Goal: Communication & Community: Answer question/provide support

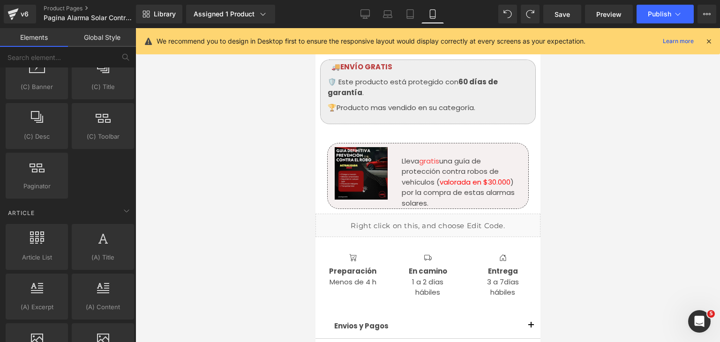
scroll to position [720, 0]
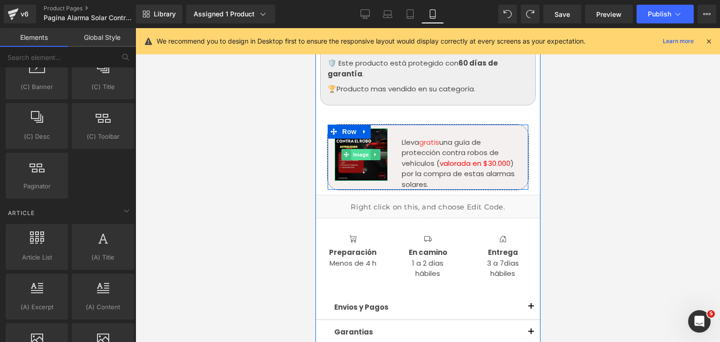
click at [358, 154] on span "Image" at bounding box center [361, 154] width 20 height 11
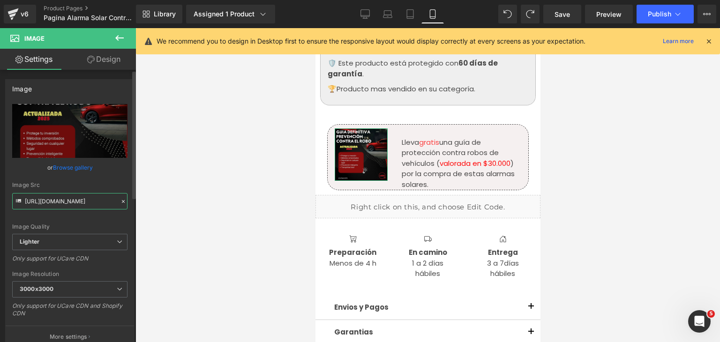
click at [41, 203] on input "[URL][DOMAIN_NAME]" at bounding box center [69, 201] width 115 height 16
click at [97, 201] on input "[URL][DOMAIN_NAME]" at bounding box center [69, 201] width 115 height 16
click at [105, 203] on input "[URL][DOMAIN_NAME]" at bounding box center [69, 201] width 115 height 16
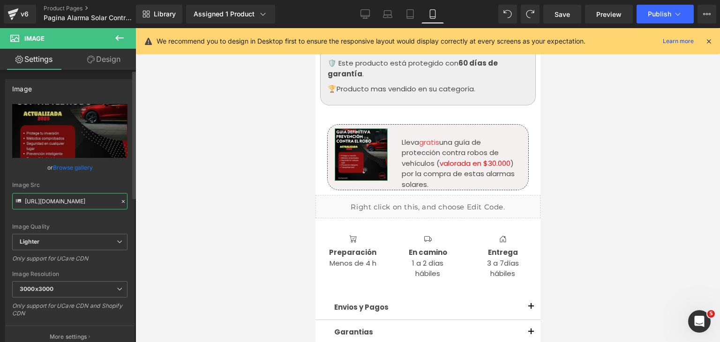
click at [105, 202] on input "[URL][DOMAIN_NAME]" at bounding box center [69, 201] width 115 height 16
click at [105, 202] on input "https://ucarecdn.com/c363b1c4-40cb-428e-ba90-8d09185bd8c2/-/format/auto/-/previ…" at bounding box center [69, 201] width 115 height 16
click at [103, 202] on input "https://ucarecdn.com/c363b1c4-40cb-428e-ba90-8d09185bd8c2/-/format/auto/-/previ…" at bounding box center [69, 201] width 115 height 16
click at [101, 202] on input "https://ucarecdn.com/c363b1c4-40cb-428e-ba90-8d09185bd8c2/-/format/auto/-/previ…" at bounding box center [69, 201] width 115 height 16
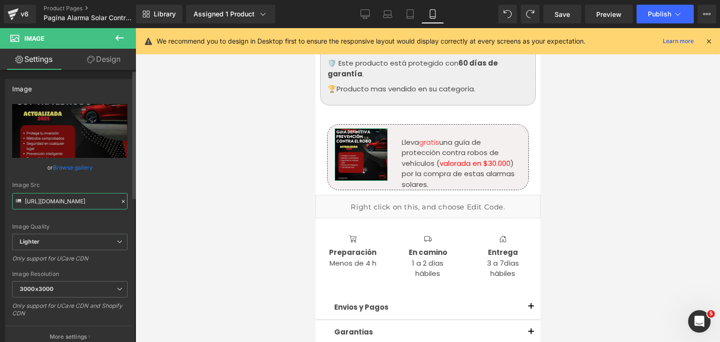
click at [101, 202] on input "https://ucarecdn.com/c363b1c4-40cb-428e-ba90-8d09185bd8c2/-/format/auto/-/previ…" at bounding box center [69, 201] width 115 height 16
paste input "i.ibb.co/hSPGq7h/Dise-o-sin-t-tulo-2-2.webp"
type input "https://i.ibb.co/hSPGq7h/Dise-o-sin-t-tulo-2-2.webp"
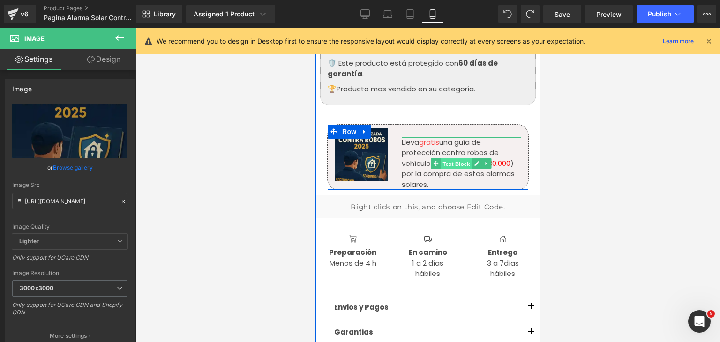
click at [447, 165] on span "Text Block" at bounding box center [456, 163] width 31 height 11
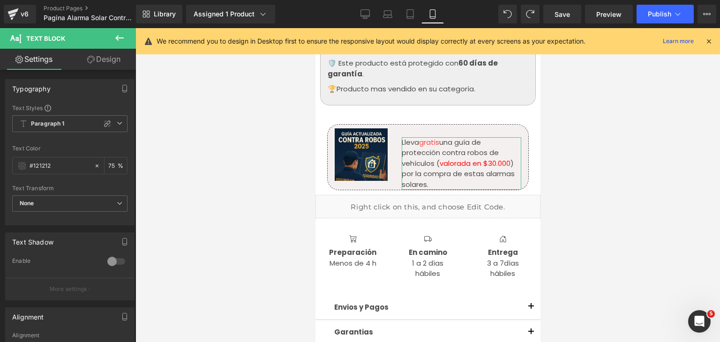
drag, startPoint x: 102, startPoint y: 63, endPoint x: 102, endPoint y: 70, distance: 6.6
click at [102, 63] on link "Design" at bounding box center [104, 59] width 68 height 21
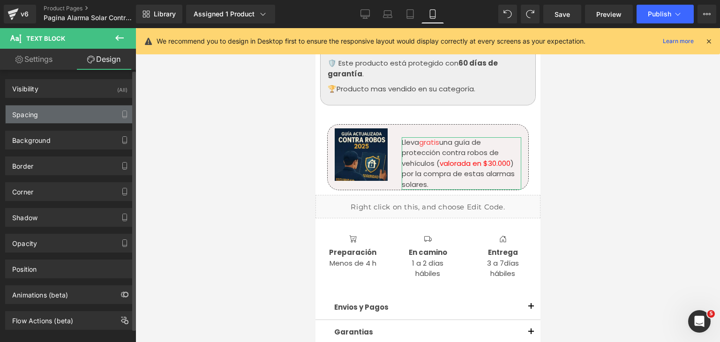
click at [44, 115] on div "Spacing" at bounding box center [70, 114] width 128 height 18
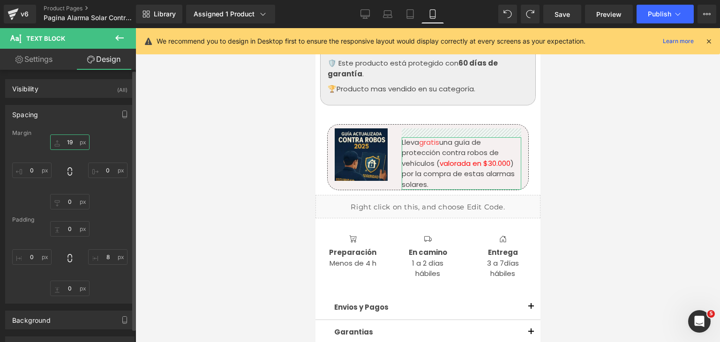
click at [72, 143] on input "19" at bounding box center [69, 142] width 39 height 15
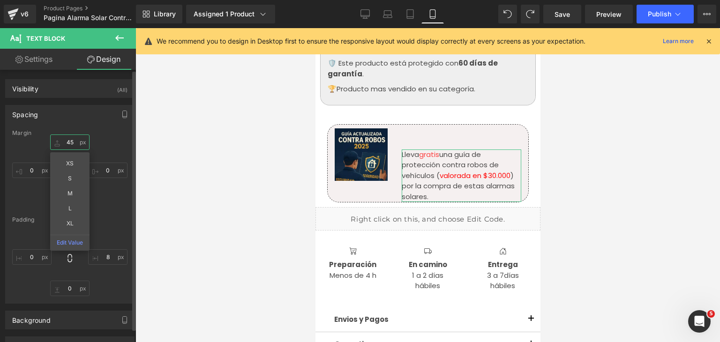
type input "4"
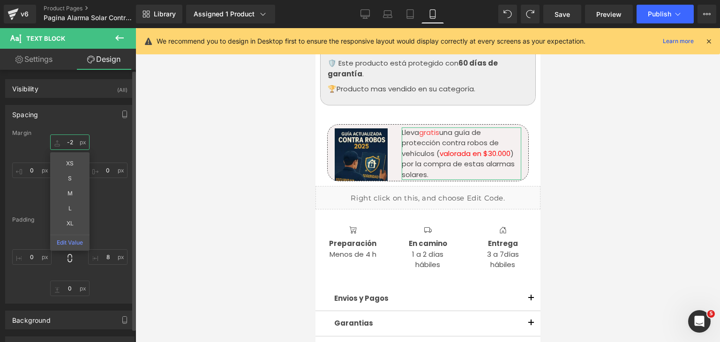
type input "-"
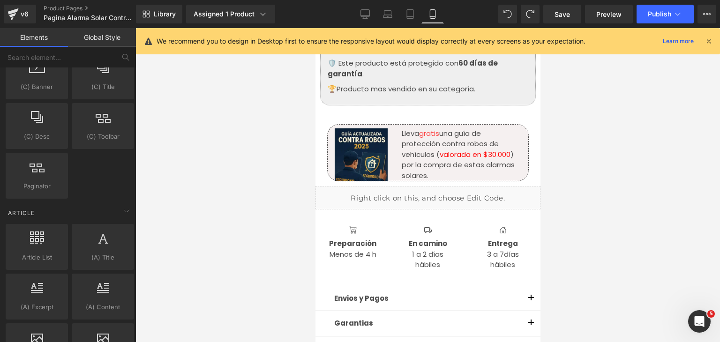
click at [660, 161] on div at bounding box center [427, 185] width 585 height 314
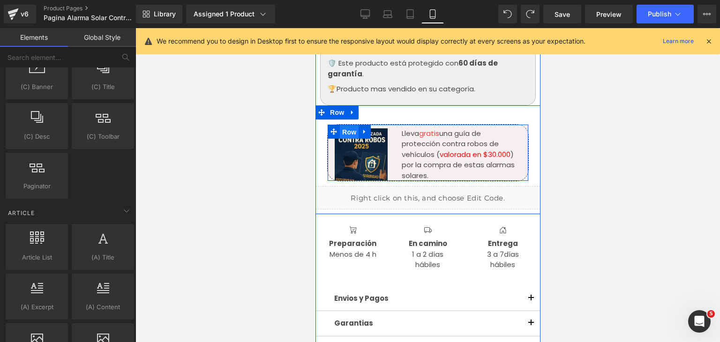
click at [345, 135] on span "Row" at bounding box center [348, 132] width 19 height 14
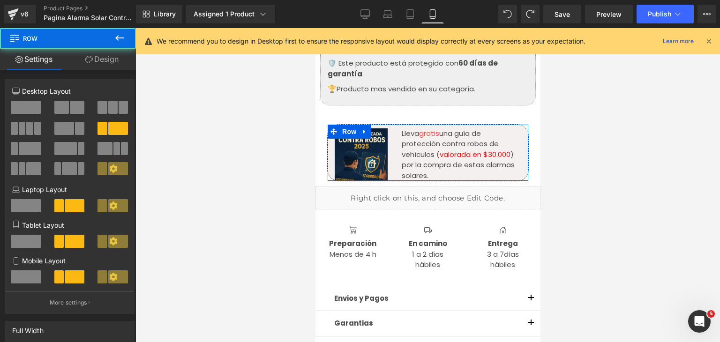
click at [105, 62] on link "Design" at bounding box center [102, 59] width 68 height 21
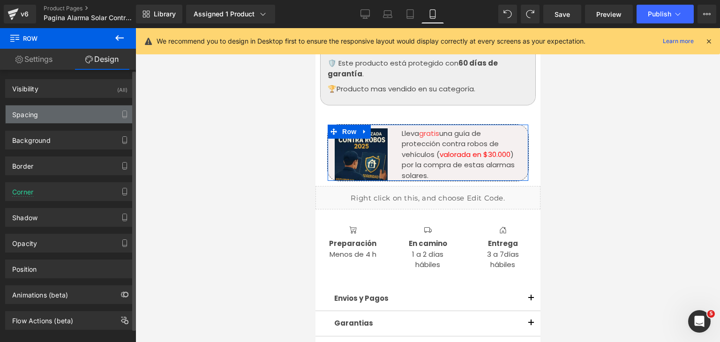
click at [54, 108] on div "Spacing" at bounding box center [70, 114] width 128 height 18
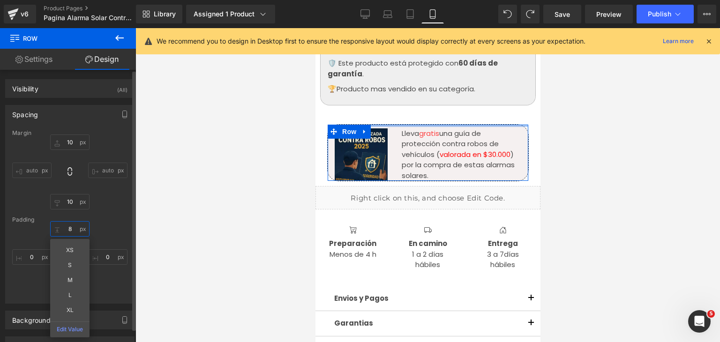
click at [75, 232] on input "8" at bounding box center [69, 228] width 39 height 15
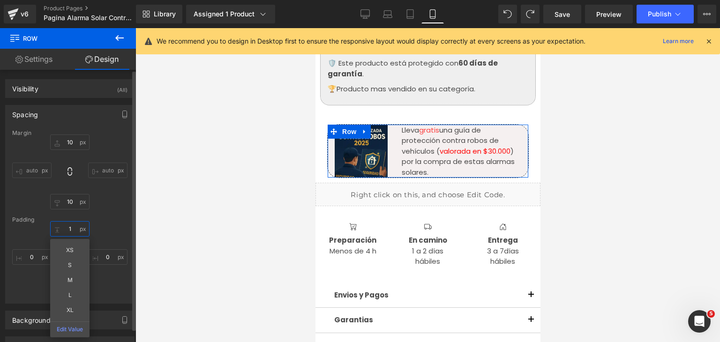
type input "1"
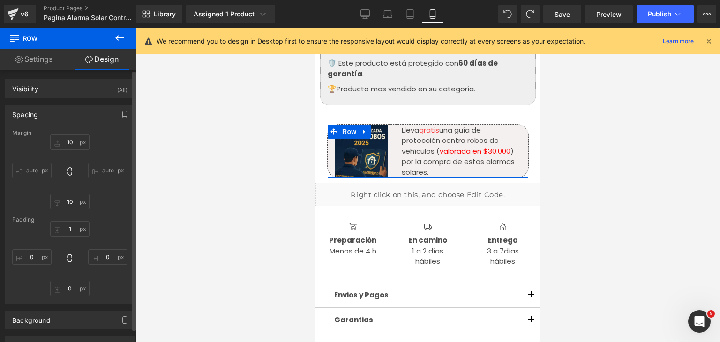
click at [117, 226] on div "1 1 0px 0 0px 0 0px 0" at bounding box center [69, 258] width 115 height 75
click at [68, 139] on input "10" at bounding box center [69, 142] width 39 height 15
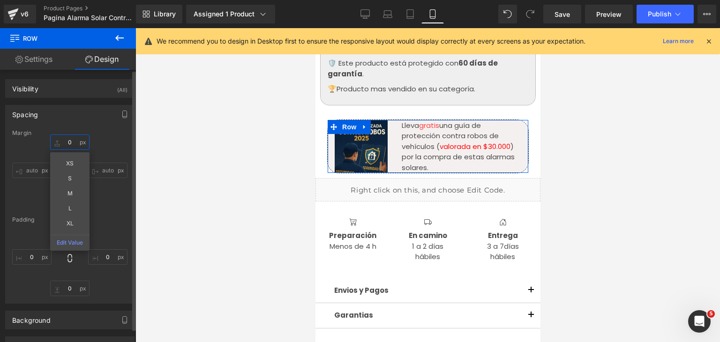
type input "0"
click at [113, 141] on div "0 0 XS S M L XL Edit Value auto auto 10px 10 auto auto" at bounding box center [69, 172] width 115 height 75
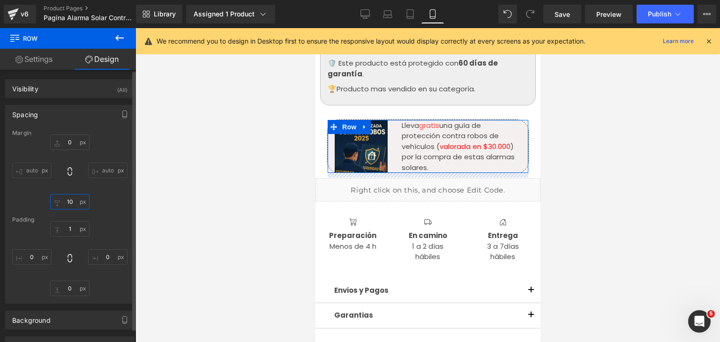
click at [68, 199] on input "10" at bounding box center [69, 201] width 39 height 15
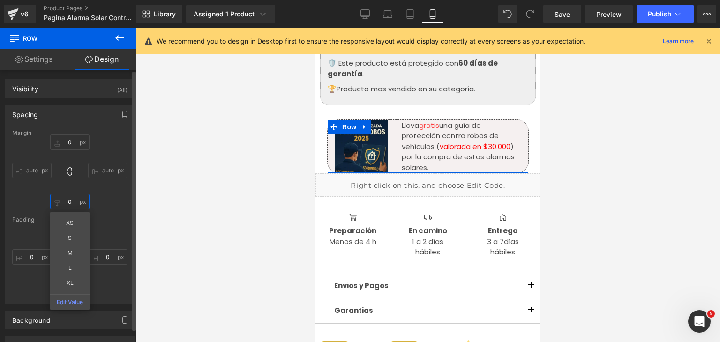
type input "0"
click at [106, 220] on div "Padding" at bounding box center [69, 220] width 115 height 7
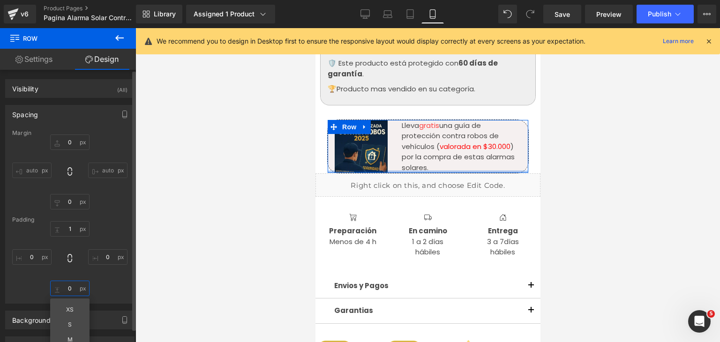
click at [73, 292] on input "0" at bounding box center [69, 288] width 39 height 15
type input "1"
click at [120, 226] on div "1 1 0px 0 1 1 0px 0" at bounding box center [69, 258] width 115 height 75
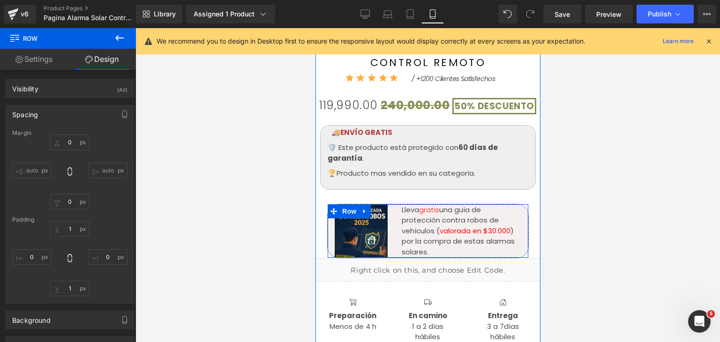
scroll to position [626, 0]
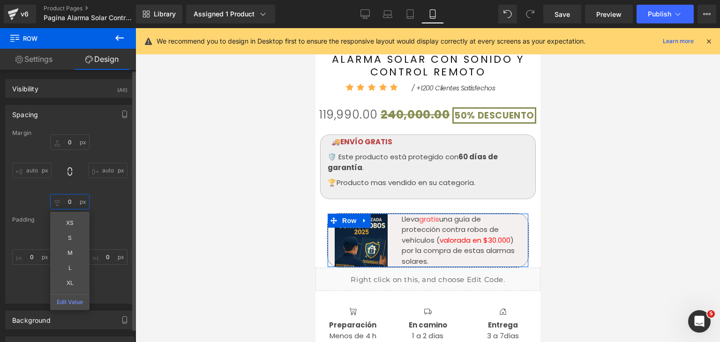
click at [74, 207] on input "0" at bounding box center [69, 201] width 39 height 15
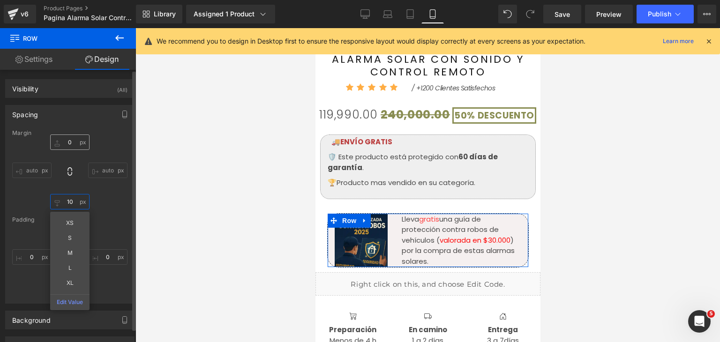
type input "10"
click at [70, 140] on input "0" at bounding box center [69, 142] width 39 height 15
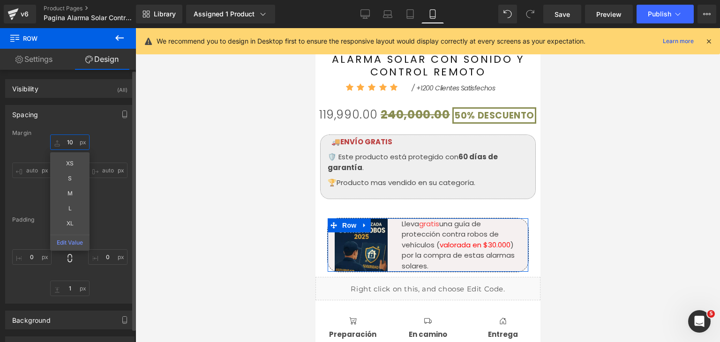
type input "1"
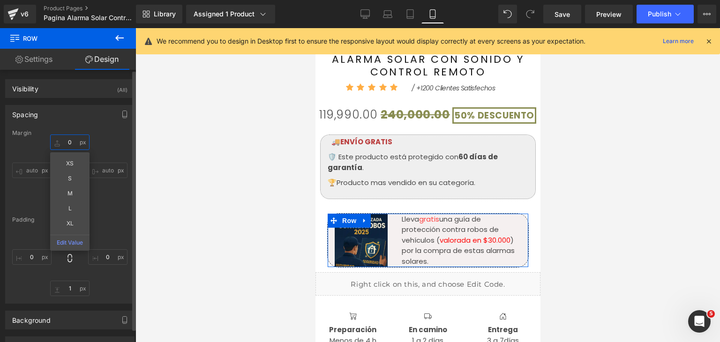
type input "'"
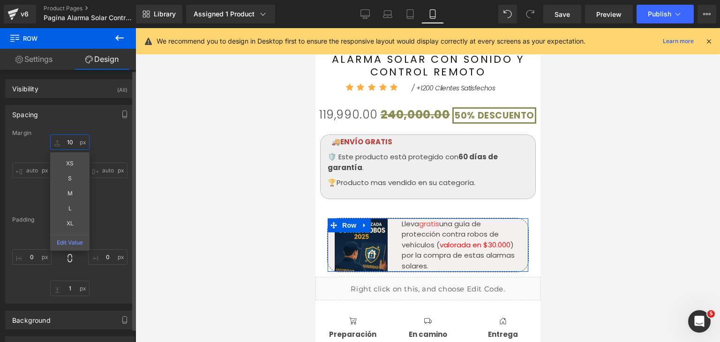
type input "1"
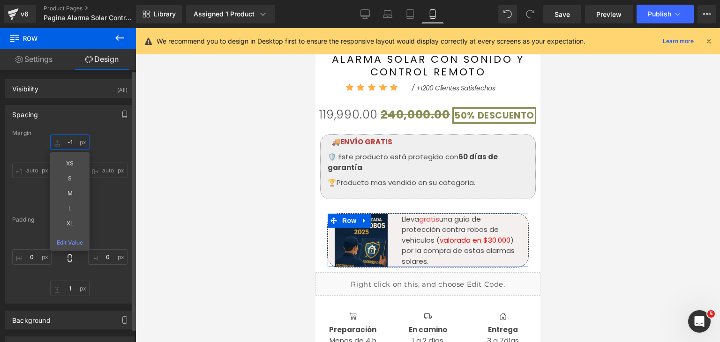
type input "-1'"
type input "-10"
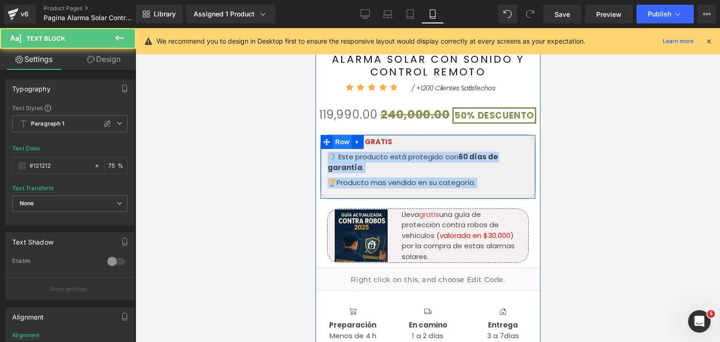
drag, startPoint x: 387, startPoint y: 143, endPoint x: 339, endPoint y: 139, distance: 48.0
click at [338, 139] on div "🚚 ENVÍO GRATIS Text Block 🛡️ Este producto está protegido con 60 días de garant…" at bounding box center [428, 167] width 216 height 65
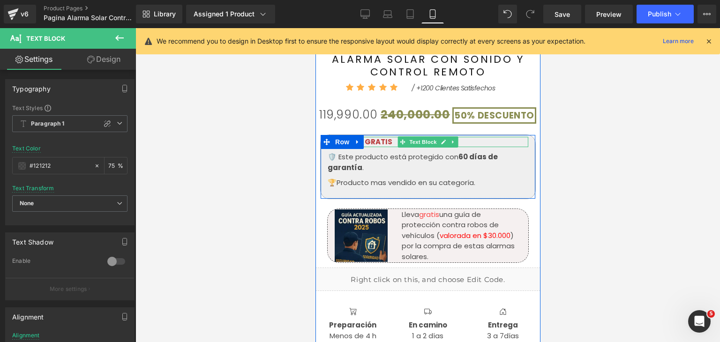
click at [377, 142] on strong "ENVÍO GRATIS" at bounding box center [366, 142] width 52 height 10
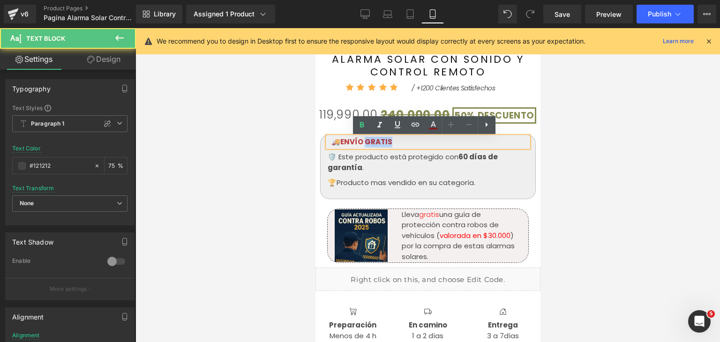
click at [377, 142] on strong "ENVÍO GRATIS" at bounding box center [366, 142] width 52 height 10
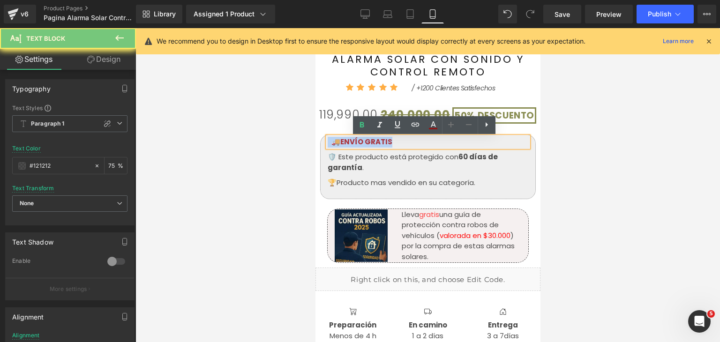
click at [377, 142] on strong "ENVÍO GRATIS" at bounding box center [366, 142] width 52 height 10
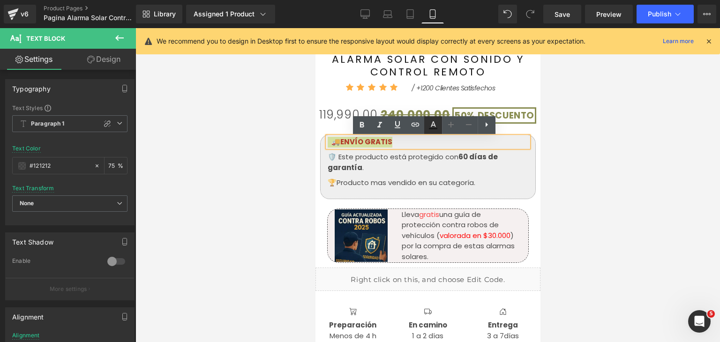
click at [435, 124] on icon at bounding box center [433, 125] width 11 height 11
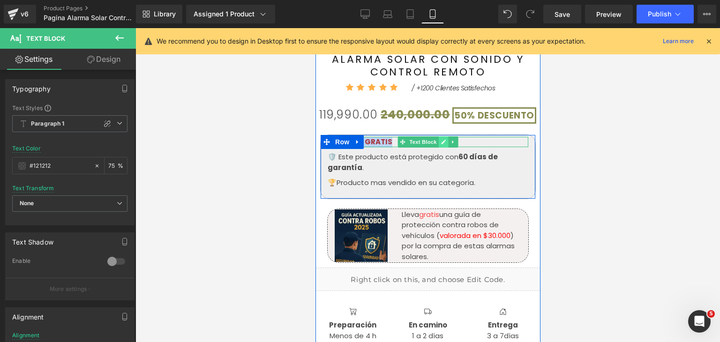
click at [438, 143] on link at bounding box center [443, 141] width 10 height 11
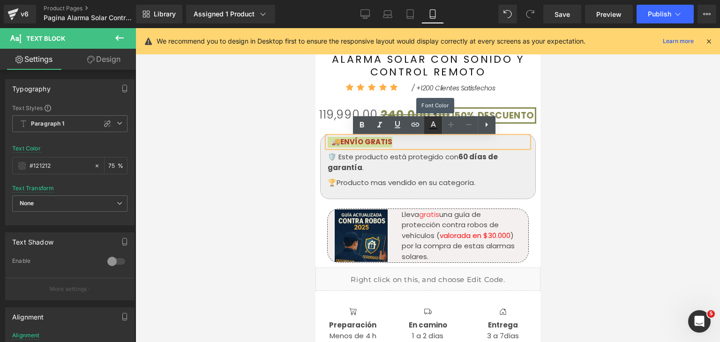
click at [434, 120] on icon at bounding box center [433, 125] width 11 height 11
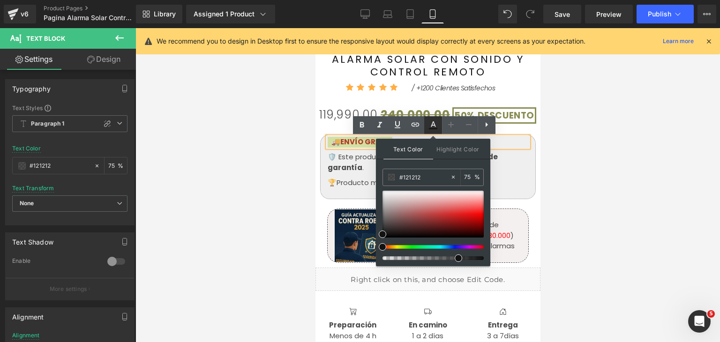
click at [437, 128] on icon at bounding box center [433, 125] width 11 height 11
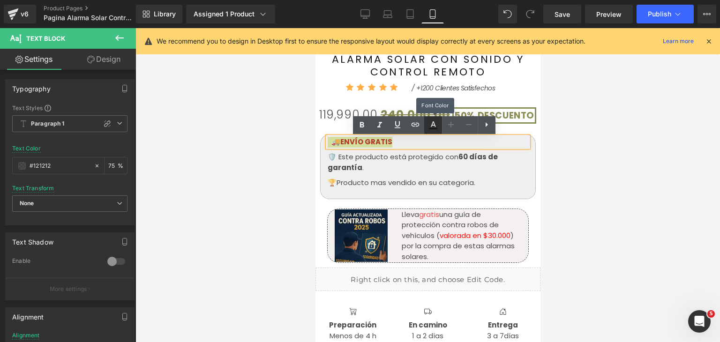
click at [437, 128] on icon at bounding box center [433, 125] width 11 height 11
type input "75"
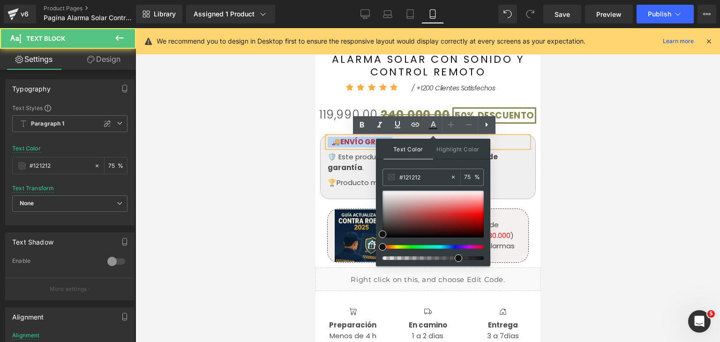
click at [352, 142] on strong "ENVÍO GRATIS" at bounding box center [366, 142] width 52 height 10
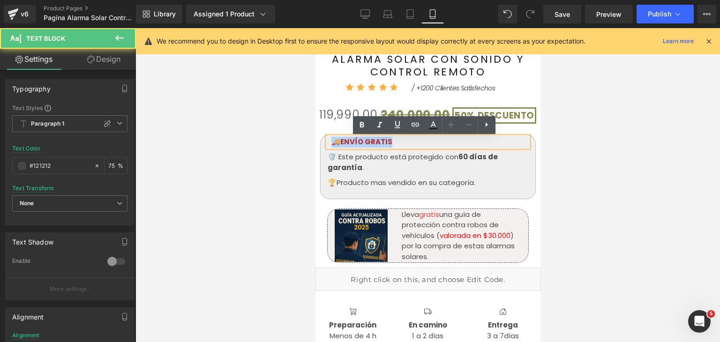
drag, startPoint x: 391, startPoint y: 143, endPoint x: 327, endPoint y: 143, distance: 63.8
click at [327, 143] on p "🚚 ENVÍO GRATIS" at bounding box center [427, 142] width 201 height 11
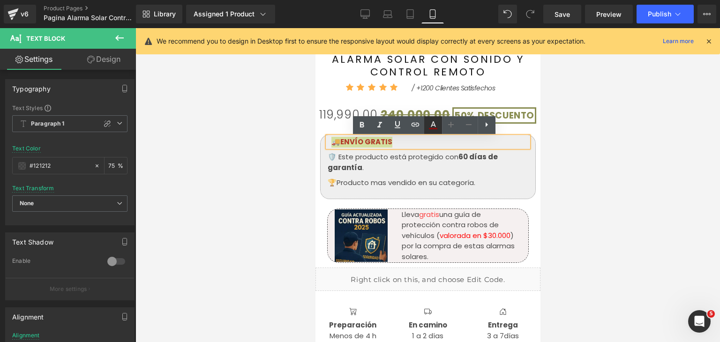
click at [436, 130] on icon at bounding box center [433, 125] width 11 height 11
type input "#a80000"
type input "75"
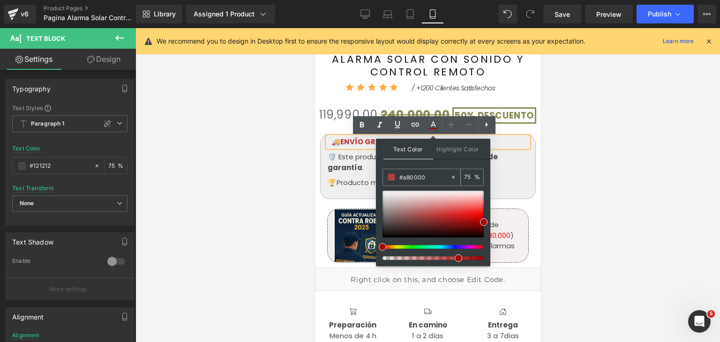
click at [431, 178] on input "#a80000" at bounding box center [424, 177] width 51 height 10
paste input "00FF"
type input "#00FF00"
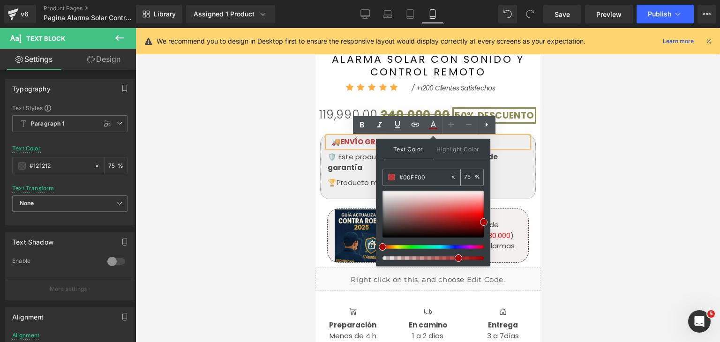
type input "100"
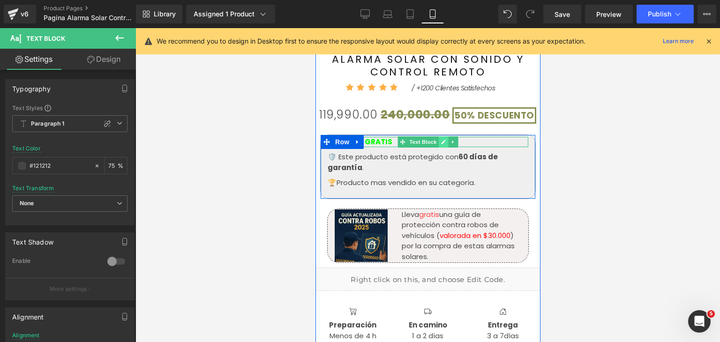
click at [441, 143] on icon at bounding box center [443, 142] width 5 height 5
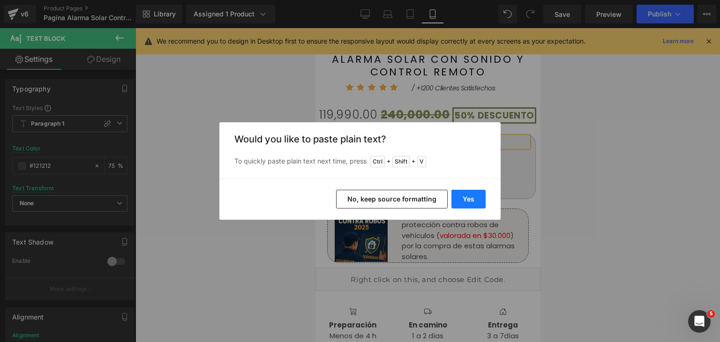
click at [460, 199] on button "Yes" at bounding box center [468, 199] width 34 height 19
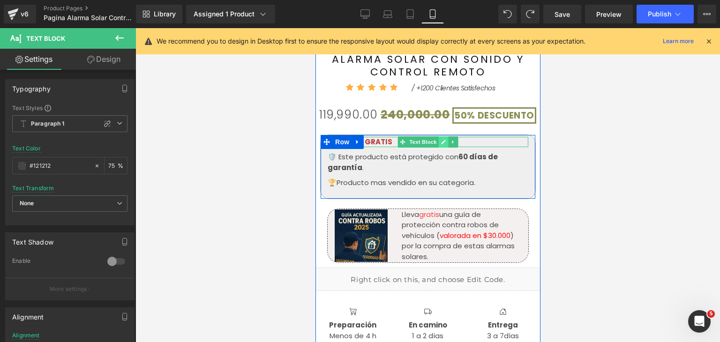
click at [441, 141] on icon at bounding box center [443, 142] width 5 height 5
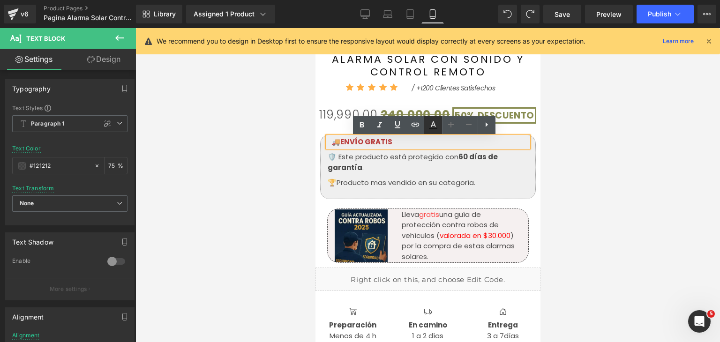
click at [433, 126] on icon at bounding box center [433, 125] width 11 height 11
type input "#121212"
type input "75"
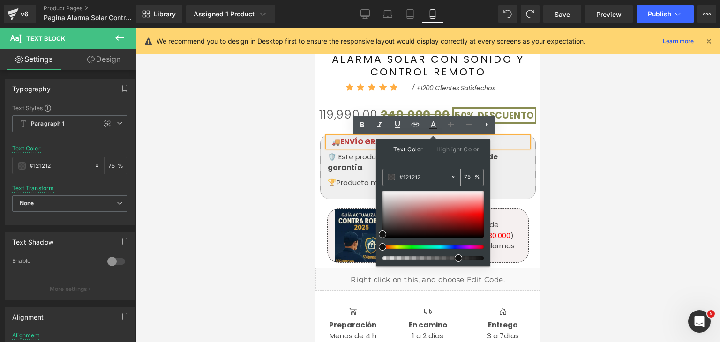
click at [416, 177] on input "#121212" at bounding box center [424, 177] width 51 height 10
click at [424, 176] on input "#121212" at bounding box center [424, 177] width 51 height 10
click at [566, 162] on div at bounding box center [427, 185] width 585 height 314
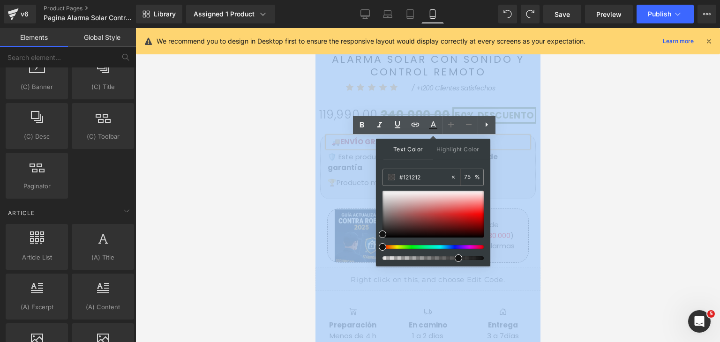
click at [566, 162] on div at bounding box center [427, 185] width 585 height 314
click at [594, 158] on div at bounding box center [427, 185] width 585 height 314
click at [576, 154] on div at bounding box center [427, 185] width 585 height 314
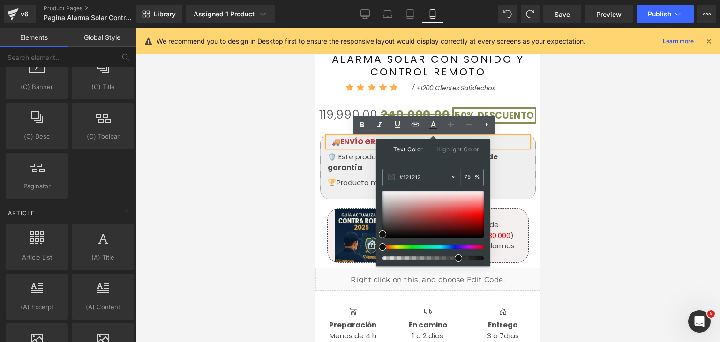
click at [267, 157] on div at bounding box center [427, 185] width 585 height 314
click at [354, 144] on strong "ENVÍO GRATIS" at bounding box center [366, 142] width 52 height 10
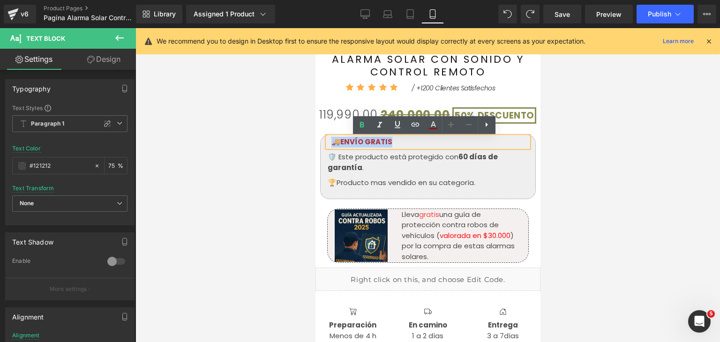
drag, startPoint x: 387, startPoint y: 143, endPoint x: 328, endPoint y: 146, distance: 58.7
click at [331, 146] on span "🚚 ENVÍO GRATIS" at bounding box center [361, 142] width 61 height 10
click at [435, 129] on icon at bounding box center [433, 125] width 11 height 11
type input "#a80000"
type input "75"
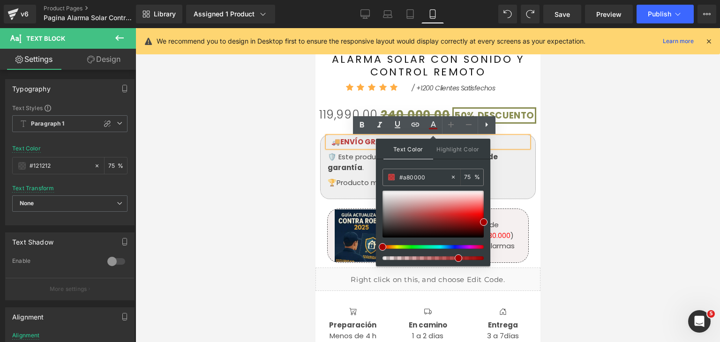
drag, startPoint x: 741, startPoint y: 203, endPoint x: 368, endPoint y: 176, distance: 374.6
paste input "90EE9"
type input "#90EE90"
type input "100"
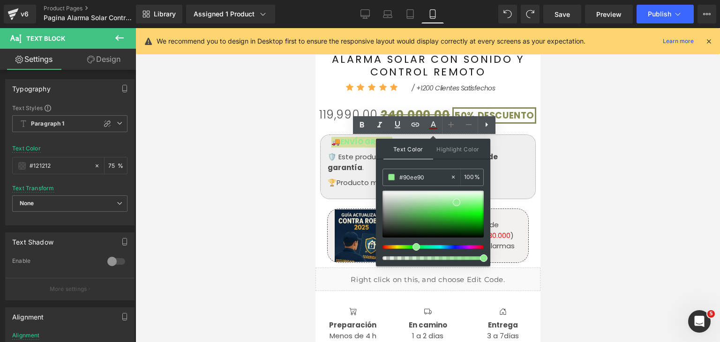
click at [579, 182] on div at bounding box center [427, 185] width 585 height 314
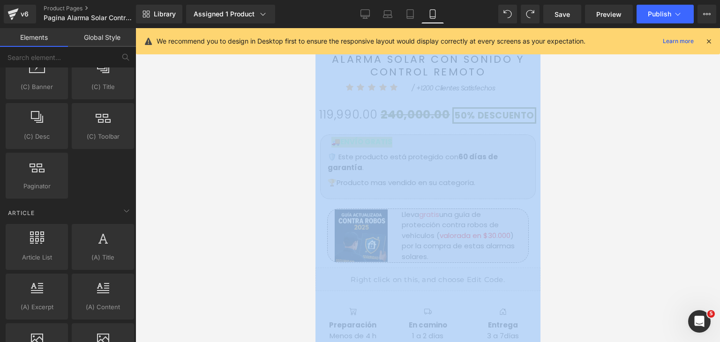
click at [579, 182] on div at bounding box center [427, 185] width 585 height 314
click at [596, 190] on div at bounding box center [427, 185] width 585 height 314
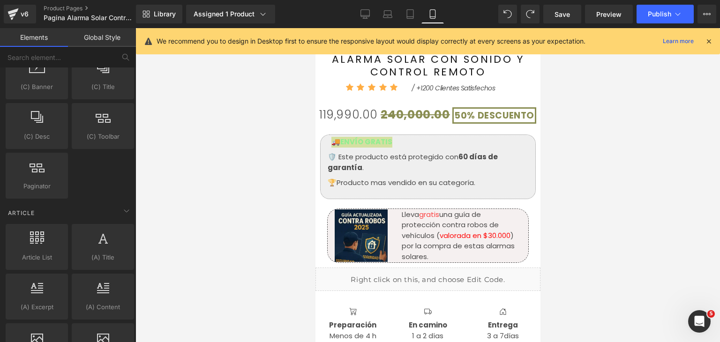
click at [591, 191] on div at bounding box center [427, 185] width 585 height 314
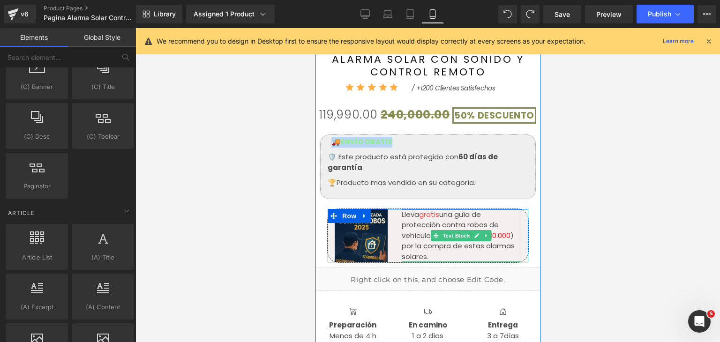
click at [405, 233] on p "Lleva gratis una guía de protección contra robos de vehículos ( valorada en $30…" at bounding box center [459, 236] width 116 height 53
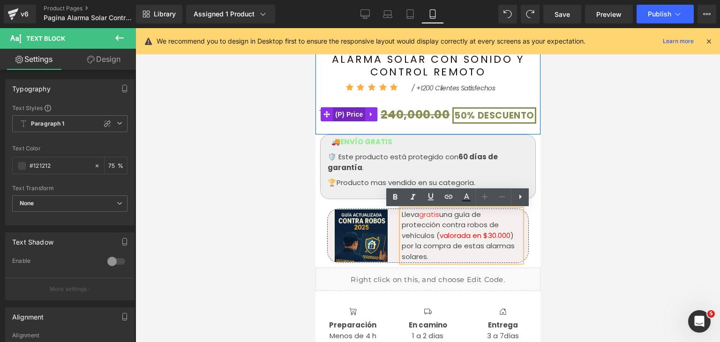
click at [349, 115] on span "(P) Price" at bounding box center [348, 114] width 33 height 14
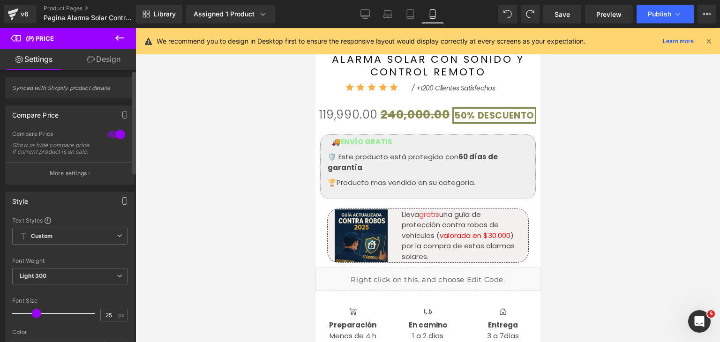
scroll to position [0, 0]
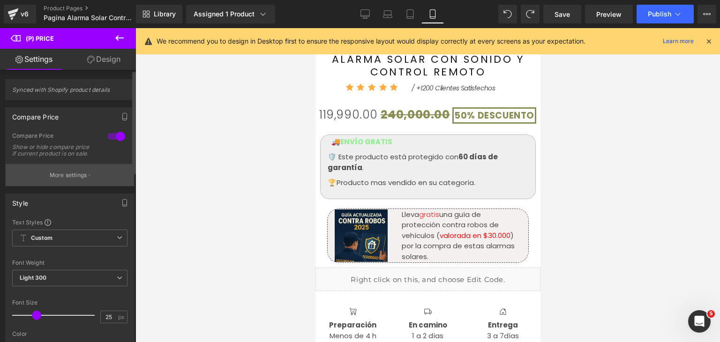
click at [89, 178] on icon "button" at bounding box center [89, 175] width 1 height 5
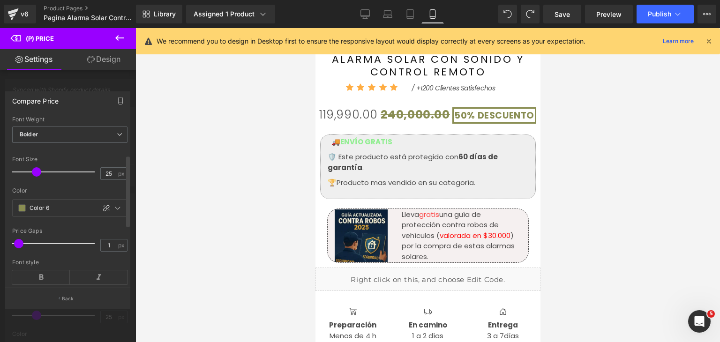
scroll to position [94, 0]
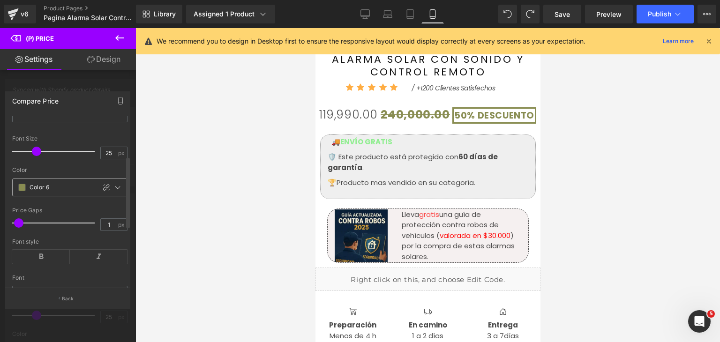
click at [23, 191] on span at bounding box center [22, 188] width 8 height 8
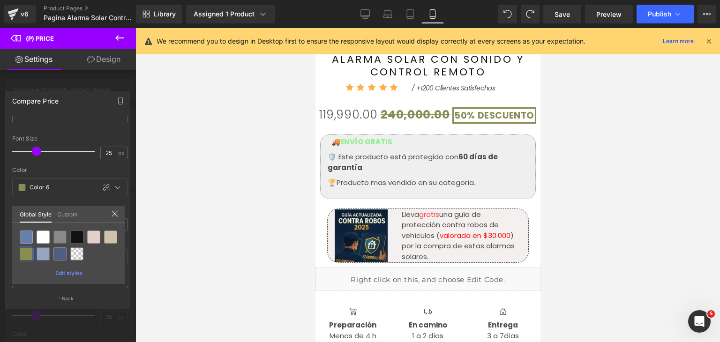
click at [69, 274] on span "Edit styles" at bounding box center [68, 273] width 27 height 7
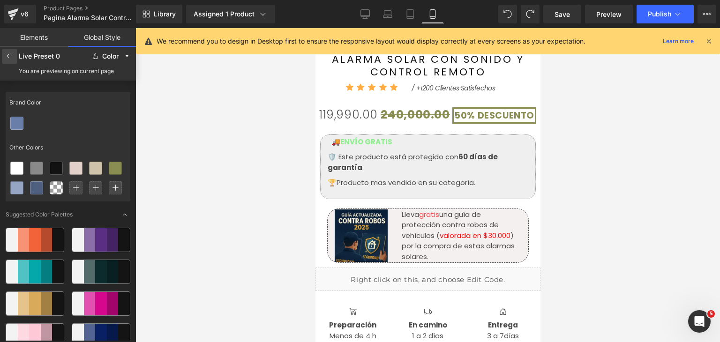
click at [6, 60] on div at bounding box center [9, 56] width 15 height 15
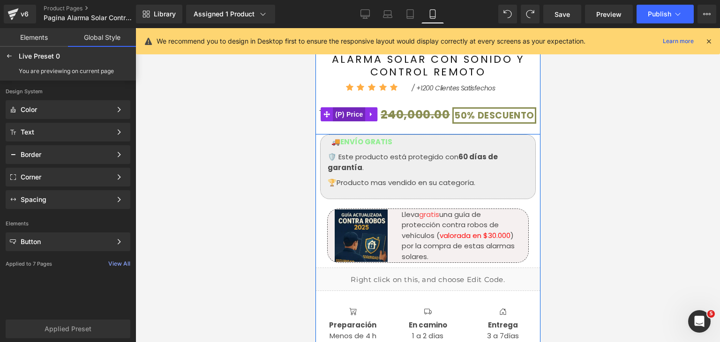
click at [340, 115] on span "(P) Price" at bounding box center [348, 114] width 33 height 14
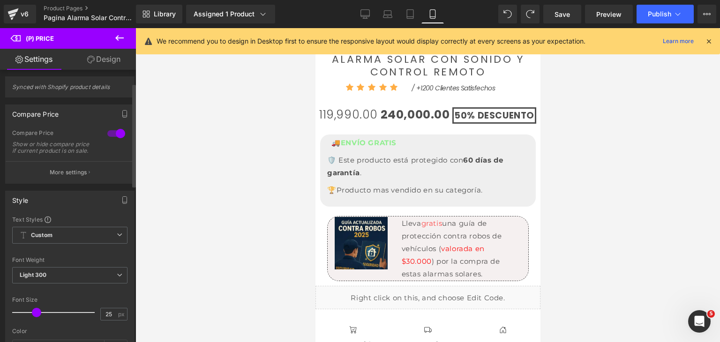
scroll to position [0, 0]
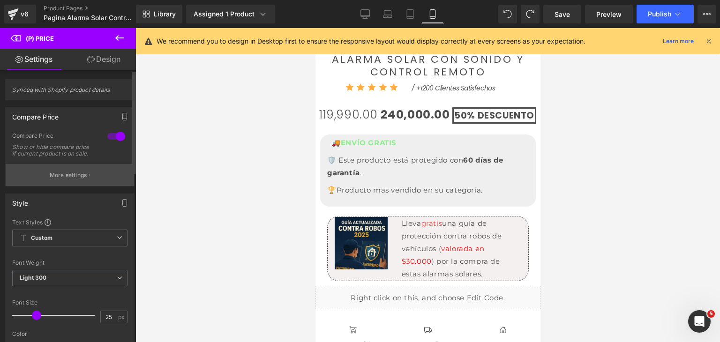
click at [79, 178] on p "More settings" at bounding box center [69, 175] width 38 height 8
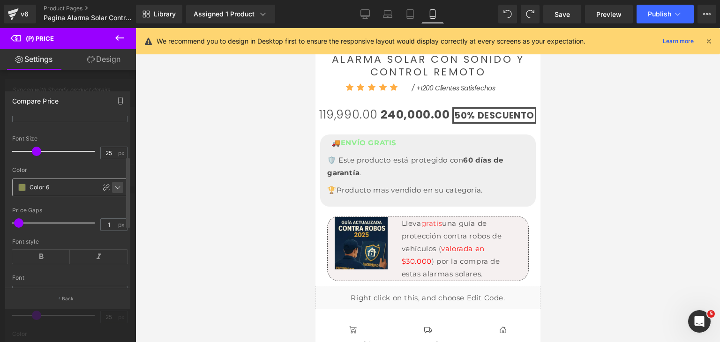
click at [116, 191] on icon at bounding box center [118, 188] width 8 height 8
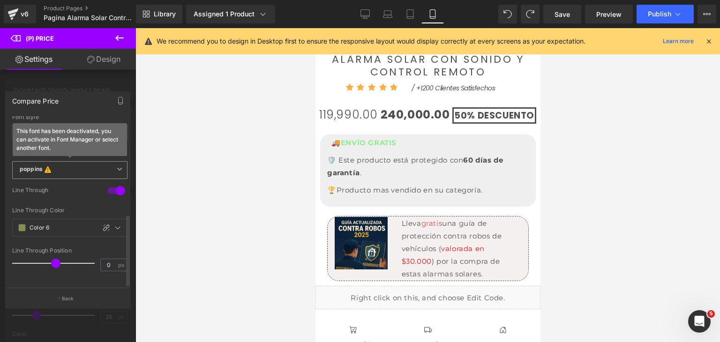
scroll to position [231, 0]
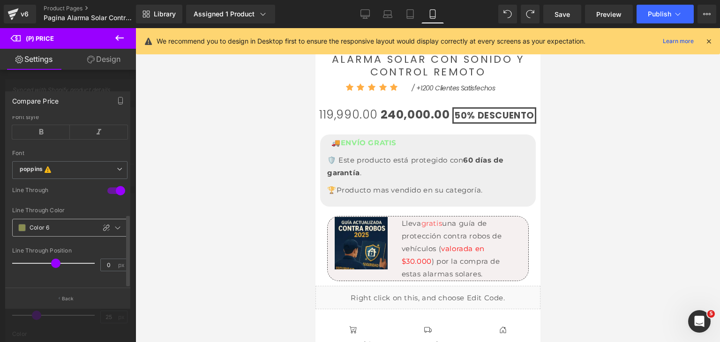
click at [21, 224] on span at bounding box center [22, 228] width 8 height 8
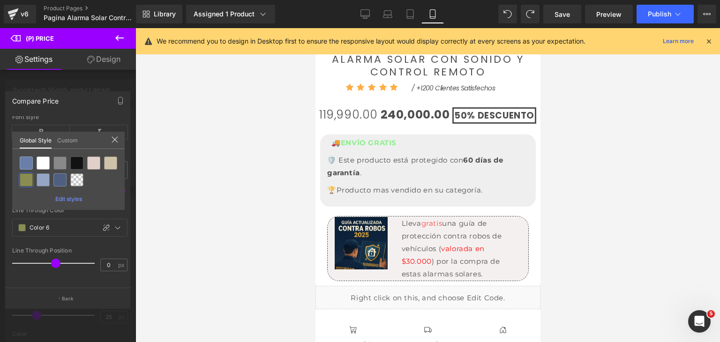
click at [68, 138] on link "Custom" at bounding box center [67, 140] width 21 height 16
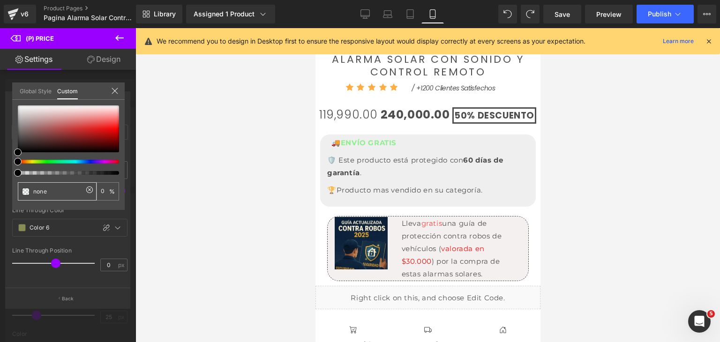
click at [53, 190] on input "none" at bounding box center [58, 192] width 50 height 10
click at [51, 190] on input "none" at bounding box center [58, 192] width 50 height 10
click at [50, 190] on input "none" at bounding box center [58, 192] width 50 height 10
paste input "#FF0000"
type input "none"
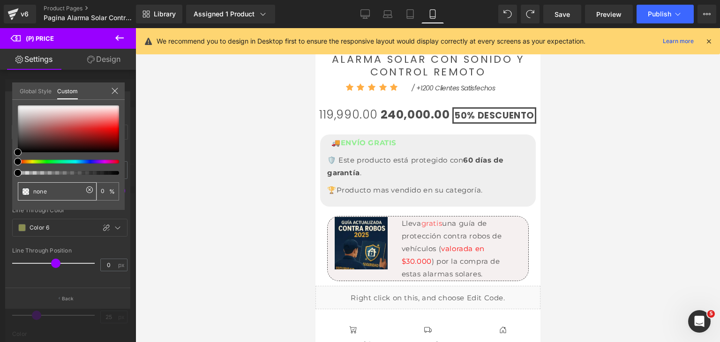
type input "0"
type input "#FF0000"
type input "100"
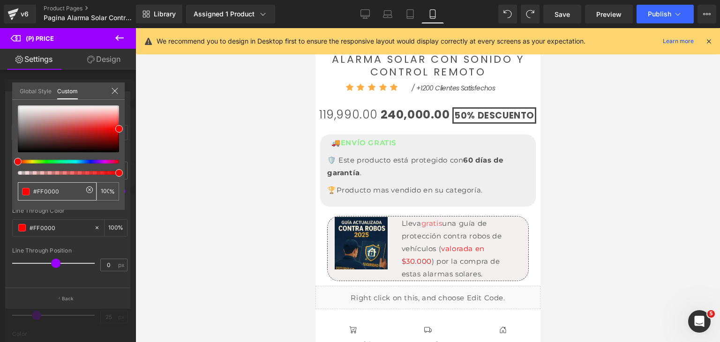
scroll to position [230, 0]
click at [161, 216] on div at bounding box center [427, 185] width 585 height 314
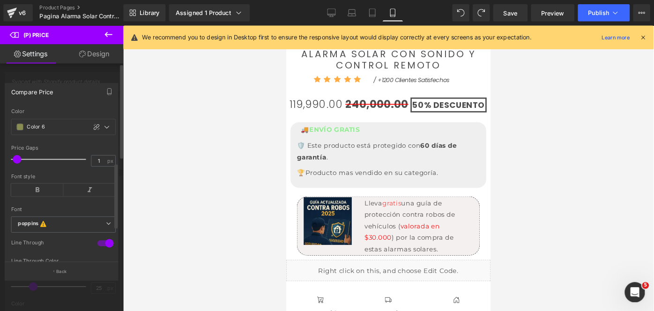
scroll to position [136, 0]
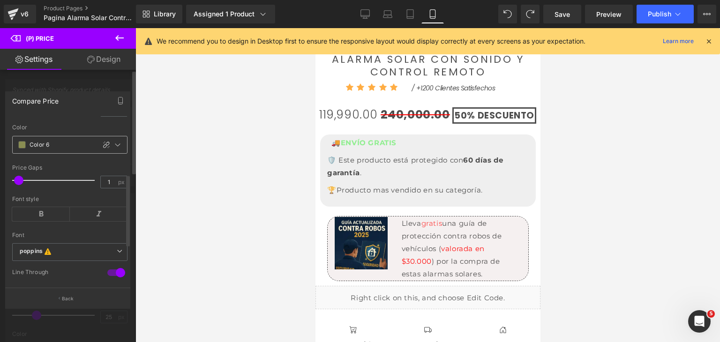
click at [24, 149] on span at bounding box center [22, 145] width 8 height 8
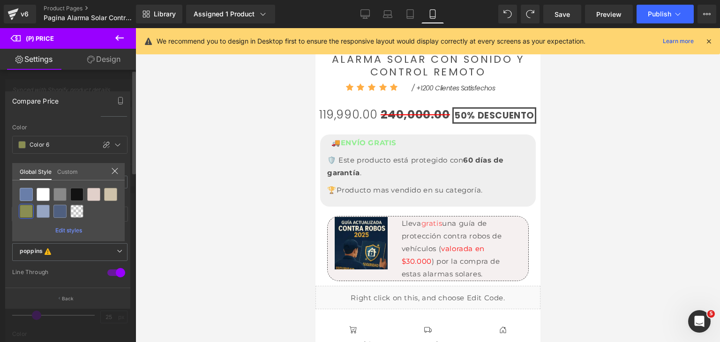
click at [64, 169] on link "Custom" at bounding box center [67, 171] width 21 height 16
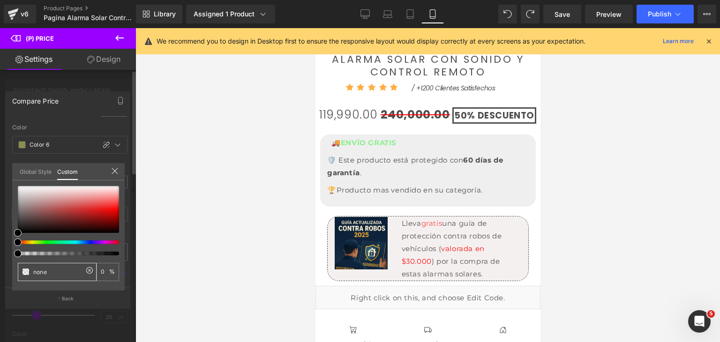
drag, startPoint x: 58, startPoint y: 269, endPoint x: 10, endPoint y: 270, distance: 48.3
click at [12, 270] on div "none 0 %" at bounding box center [68, 238] width 113 height 105
paste input "#FF0000"
type input "none"
type input "0"
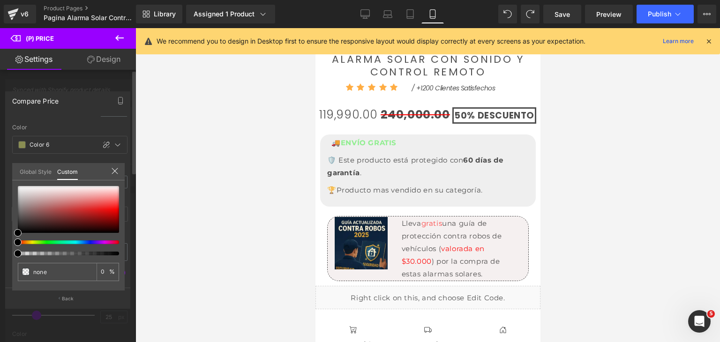
type input "#FF0000"
type input "100"
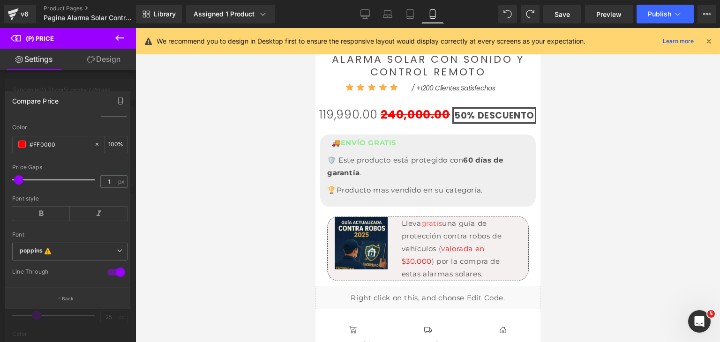
click at [219, 207] on div at bounding box center [427, 185] width 585 height 314
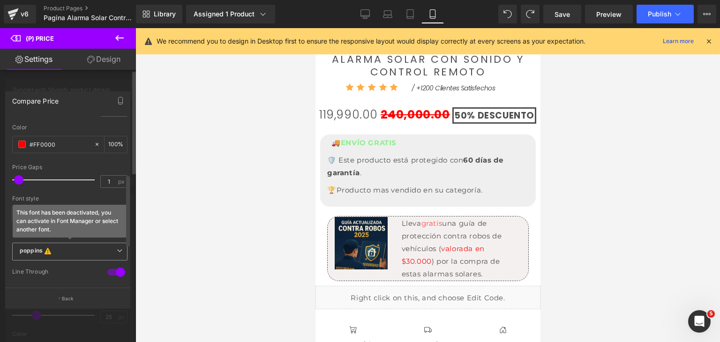
click at [51, 256] on icon "This font has been deactivated, you can activate in Font Manager or select anot…" at bounding box center [48, 251] width 10 height 9
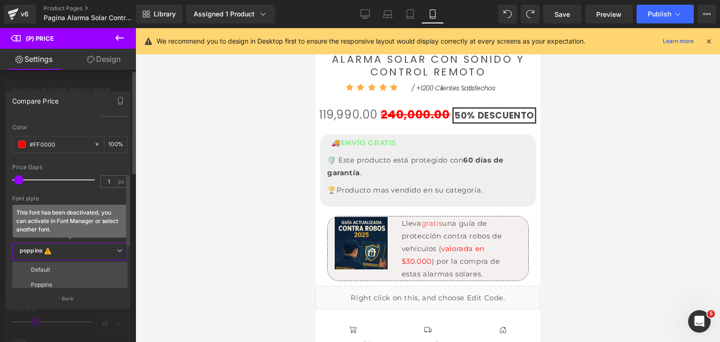
click at [72, 256] on b "poppins This font has been deactivated, you can activate in Font Manager or sel…" at bounding box center [68, 251] width 97 height 9
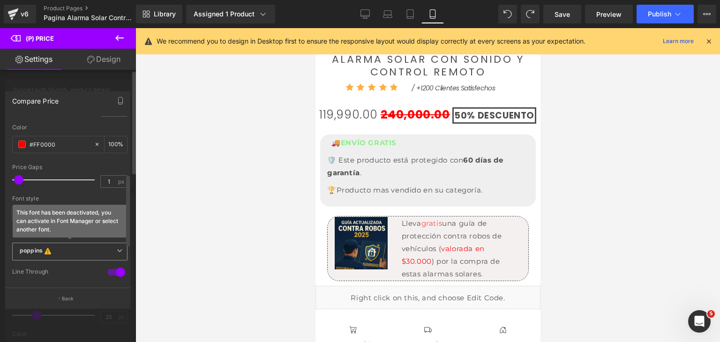
click at [102, 256] on b "poppins This font has been deactivated, you can activate in Font Manager or sel…" at bounding box center [68, 251] width 97 height 9
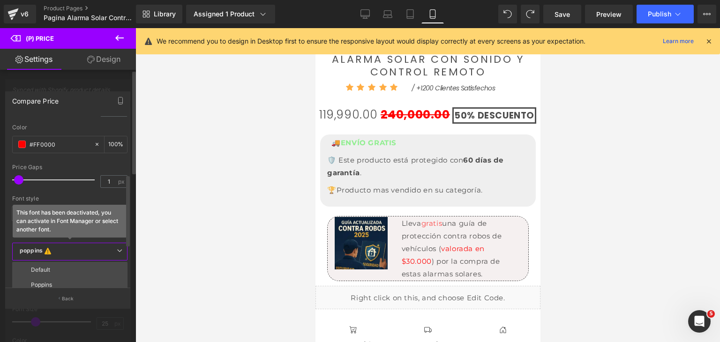
click at [102, 256] on b "poppins This font has been deactivated, you can activate in Font Manager or sel…" at bounding box center [68, 251] width 97 height 9
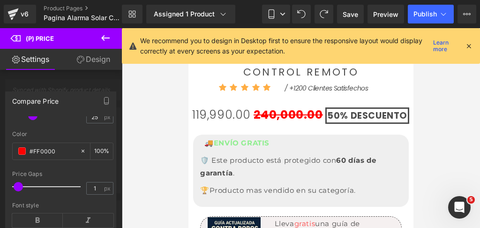
drag, startPoint x: 908, startPoint y: 28, endPoint x: 266, endPoint y: 124, distance: 648.9
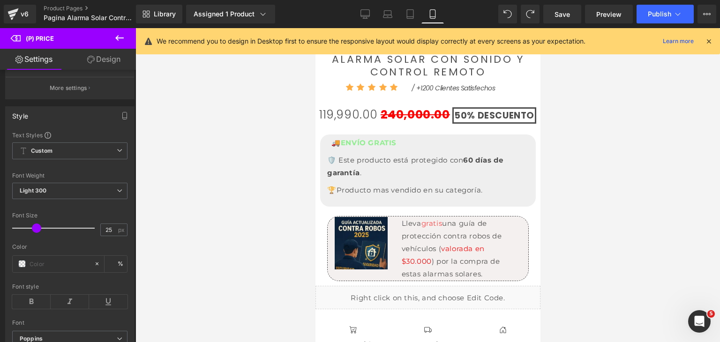
scroll to position [156, 0]
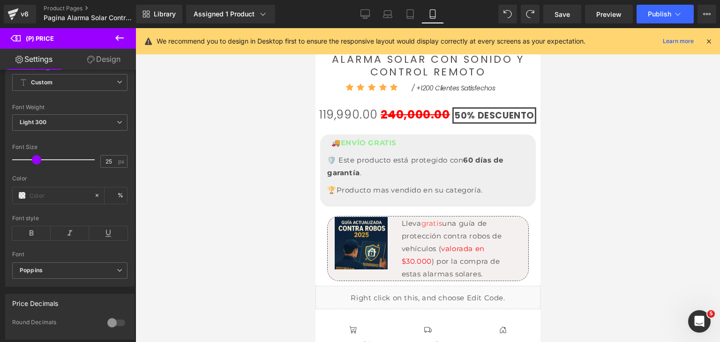
click at [211, 215] on div at bounding box center [427, 185] width 585 height 314
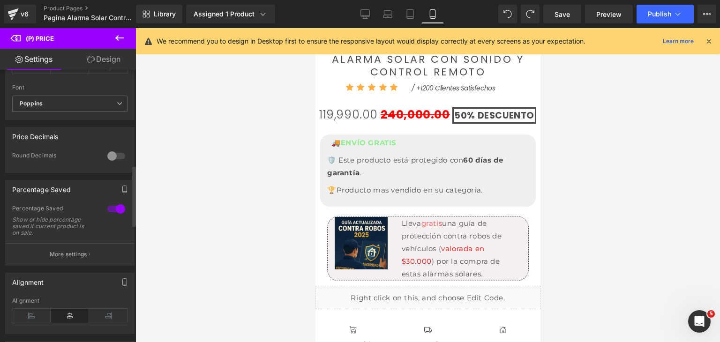
scroll to position [343, 0]
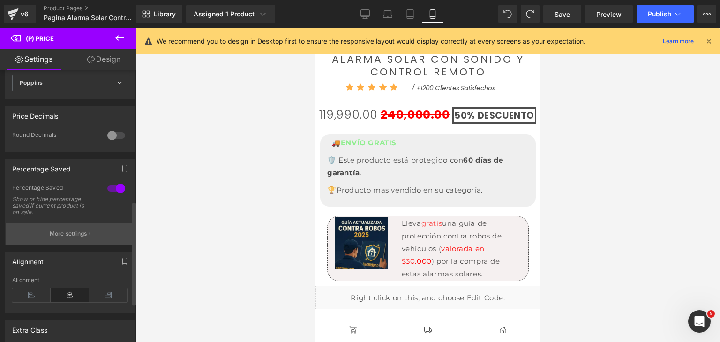
click at [92, 240] on button "More settings" at bounding box center [70, 234] width 128 height 22
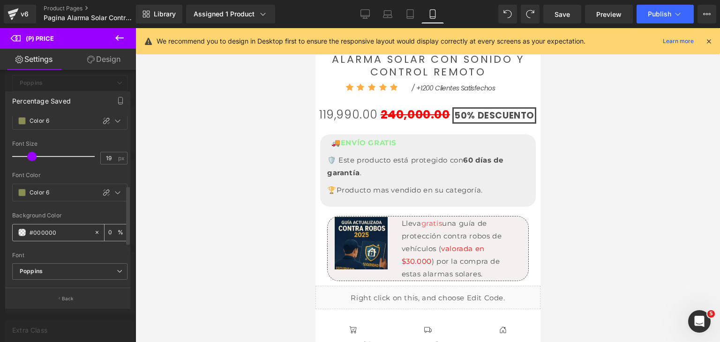
scroll to position [281, 0]
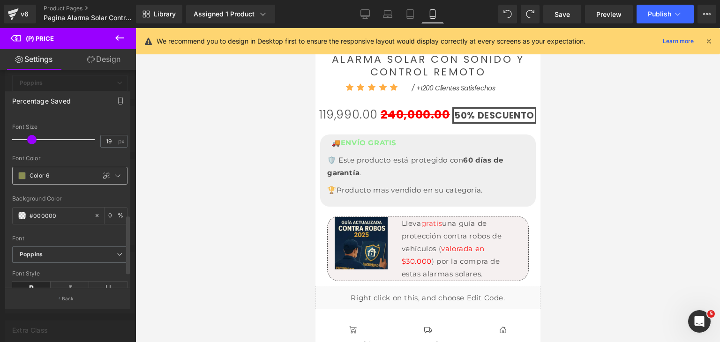
click at [22, 177] on span at bounding box center [22, 176] width 8 height 8
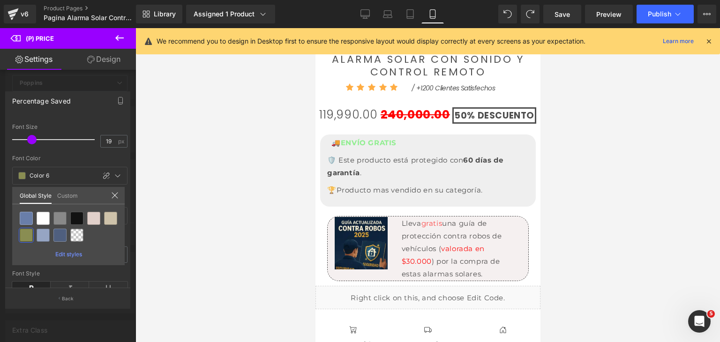
click at [72, 197] on link "Custom" at bounding box center [67, 195] width 21 height 16
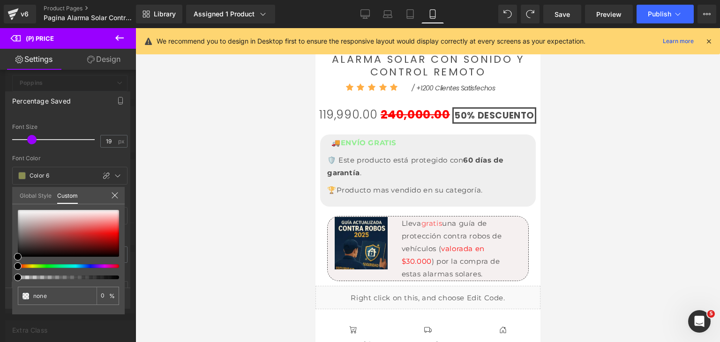
drag, startPoint x: 58, startPoint y: 294, endPoint x: 0, endPoint y: 295, distance: 58.1
click at [0, 295] on div "Percentage Saved Text Styles Custom HEADING Heading 1 Heading 2 Heading 3 Headi…" at bounding box center [68, 196] width 136 height 224
paste input "#FF0000"
type input "none"
type input "0"
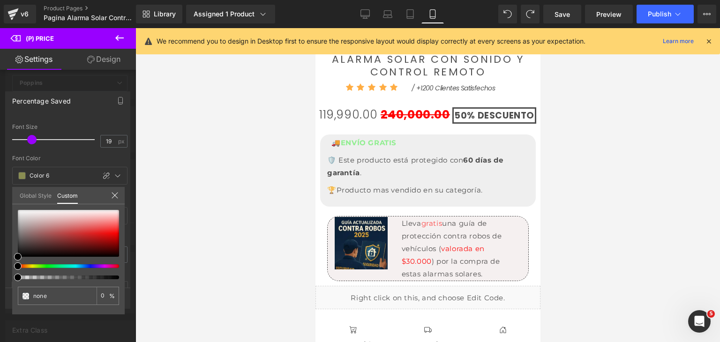
type input "#FF0000"
type input "100"
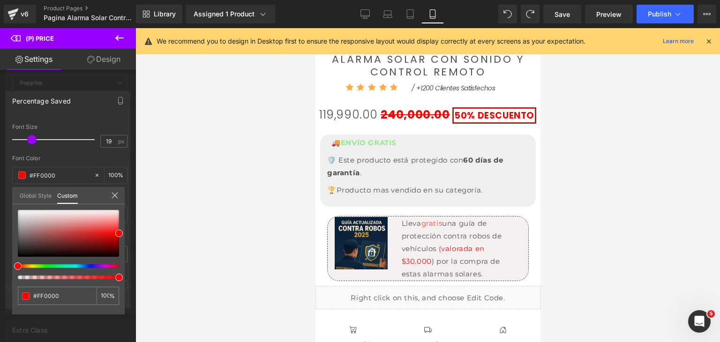
click at [149, 199] on div at bounding box center [427, 185] width 585 height 314
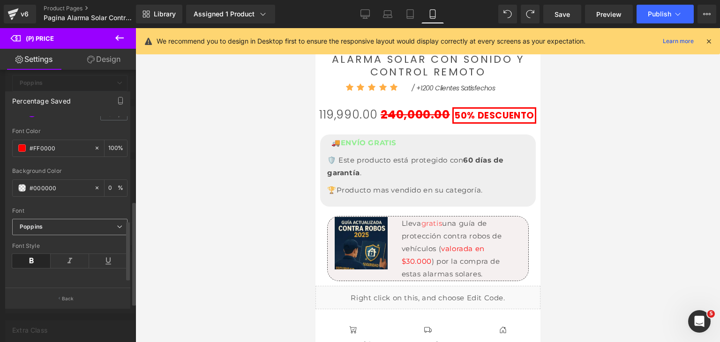
scroll to position [314, 0]
drag, startPoint x: 68, startPoint y: 177, endPoint x: 20, endPoint y: 178, distance: 47.4
click at [20, 180] on div "#000000" at bounding box center [53, 188] width 81 height 16
paste input "FF"
type input "#FF0000"
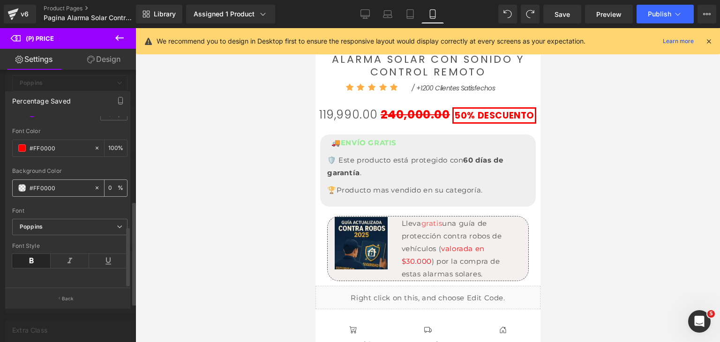
type input "100"
click at [94, 185] on icon at bounding box center [97, 188] width 7 height 7
type input "none"
type input "0"
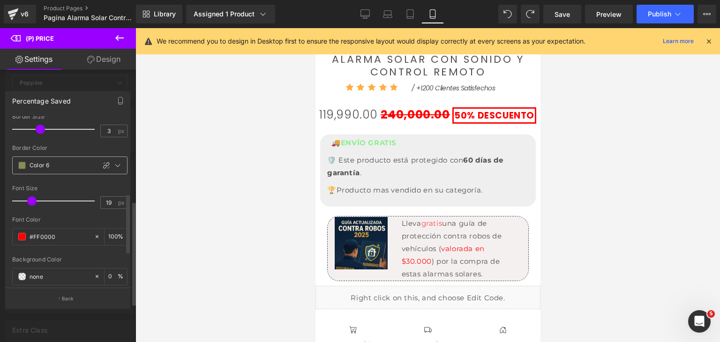
click at [23, 164] on span at bounding box center [22, 166] width 8 height 8
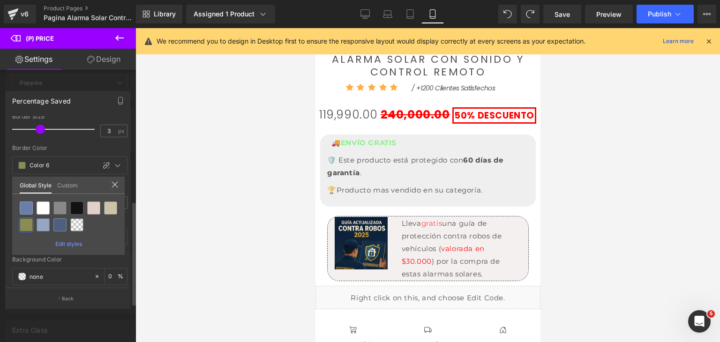
click at [72, 188] on link "Custom" at bounding box center [67, 185] width 21 height 16
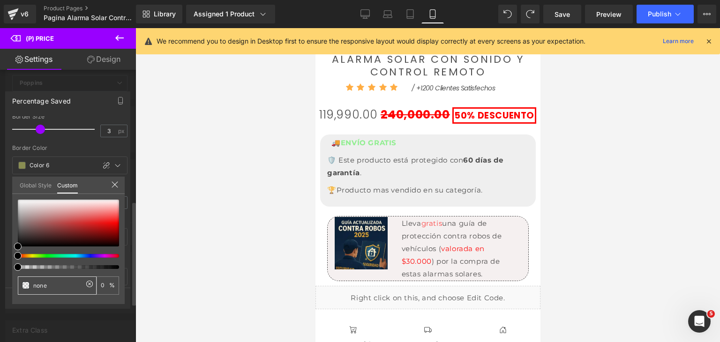
drag, startPoint x: 53, startPoint y: 284, endPoint x: 12, endPoint y: 283, distance: 40.8
click at [12, 283] on div "none 0 %" at bounding box center [68, 252] width 113 height 105
paste input "#FF0000"
type input "#FF0000"
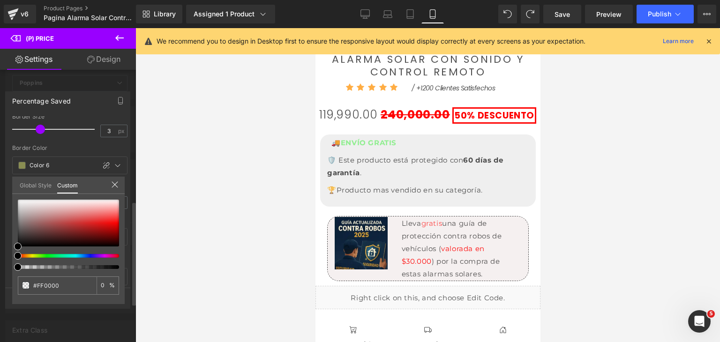
type input "100"
click at [164, 207] on div at bounding box center [427, 185] width 585 height 314
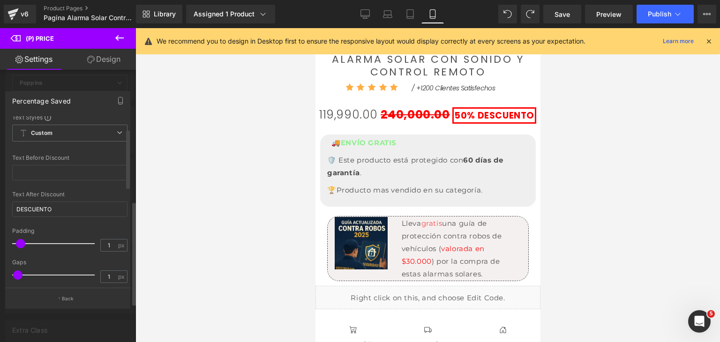
scroll to position [0, 0]
click at [58, 136] on span "Custom" at bounding box center [69, 136] width 115 height 17
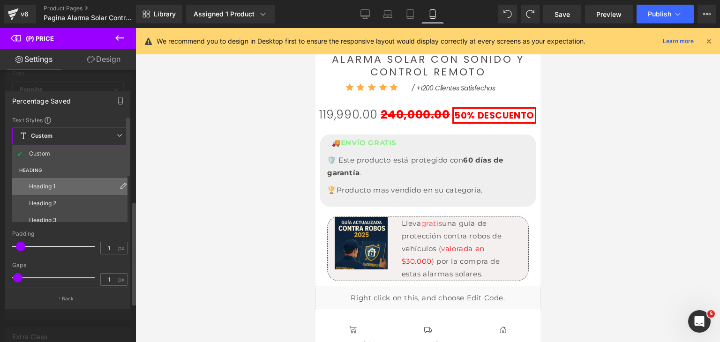
click at [58, 189] on li "Heading 1" at bounding box center [72, 186] width 120 height 17
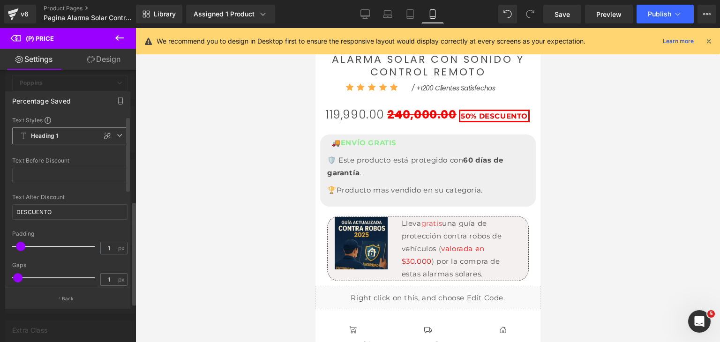
click at [58, 139] on span "Heading 1" at bounding box center [69, 136] width 115 height 17
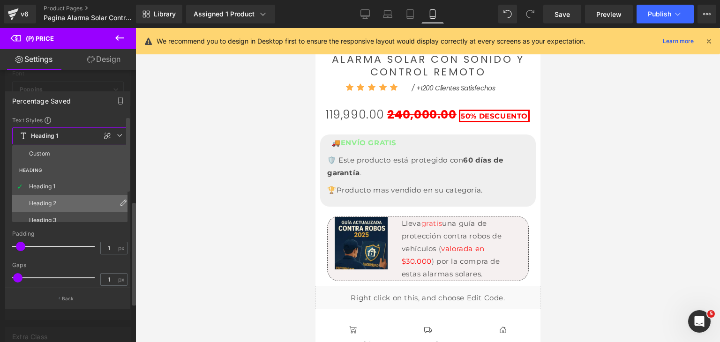
click at [58, 199] on li "Heading 2" at bounding box center [72, 203] width 120 height 17
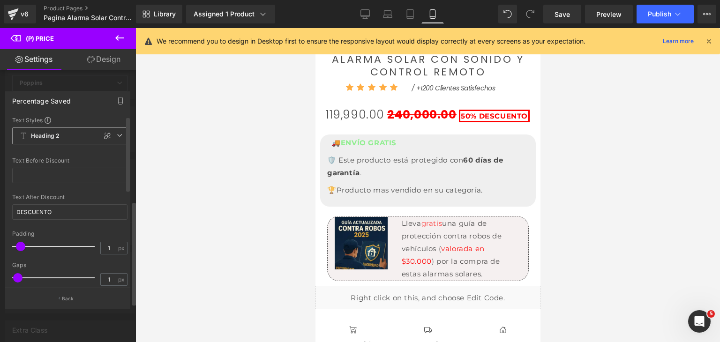
click at [79, 141] on span "Heading 2" at bounding box center [69, 136] width 115 height 17
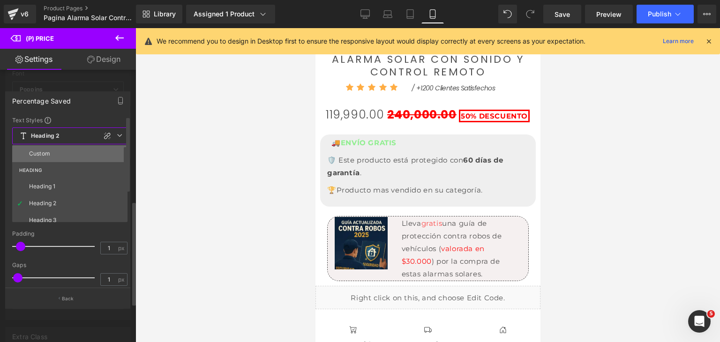
click at [68, 156] on li "Custom" at bounding box center [72, 153] width 120 height 17
type input "21.3"
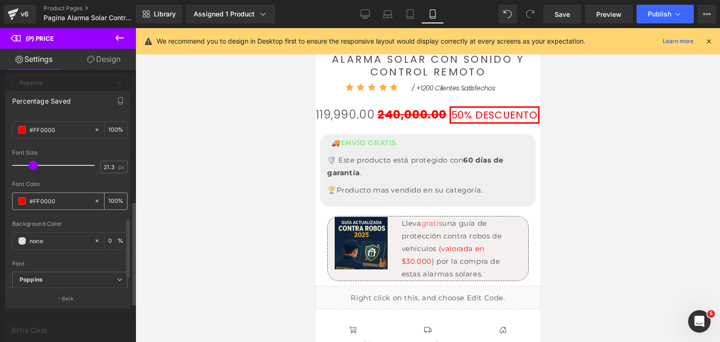
scroll to position [313, 0]
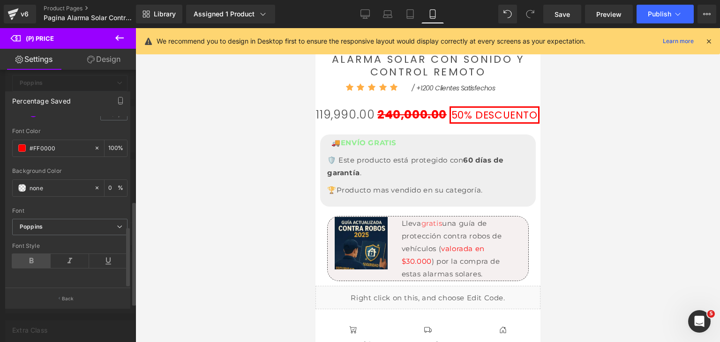
click at [34, 254] on icon at bounding box center [31, 261] width 38 height 14
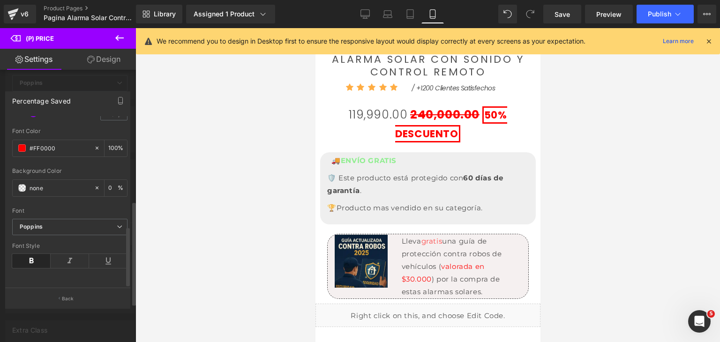
click at [34, 254] on icon at bounding box center [31, 261] width 38 height 14
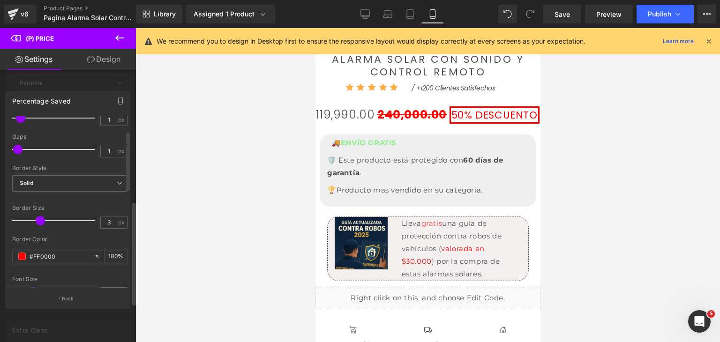
scroll to position [0, 0]
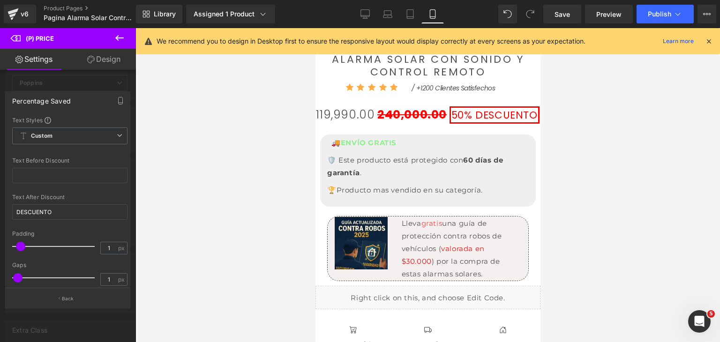
click at [116, 40] on icon at bounding box center [119, 37] width 11 height 11
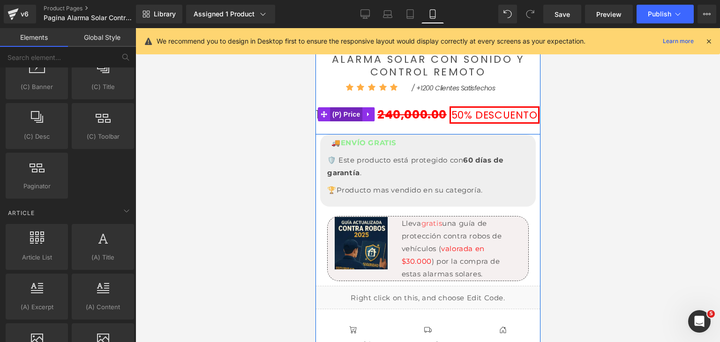
click at [340, 115] on span "(P) Price" at bounding box center [346, 114] width 33 height 14
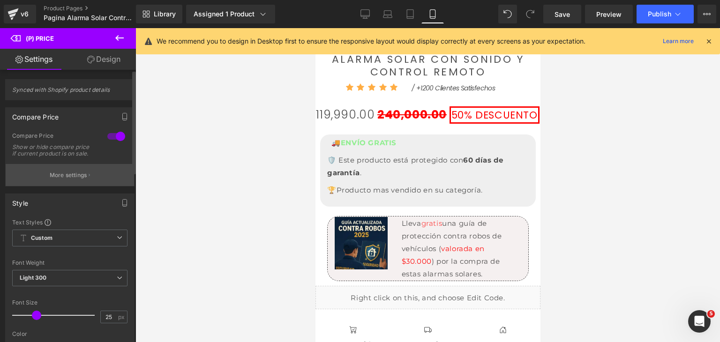
click at [77, 175] on button "More settings" at bounding box center [70, 175] width 128 height 22
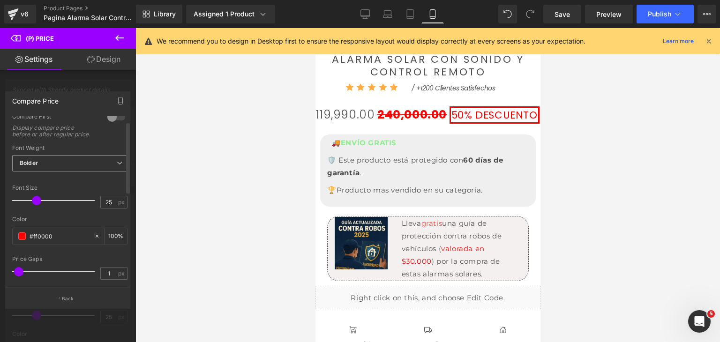
scroll to position [47, 0]
type input "24"
click at [36, 203] on span at bounding box center [35, 198] width 9 height 9
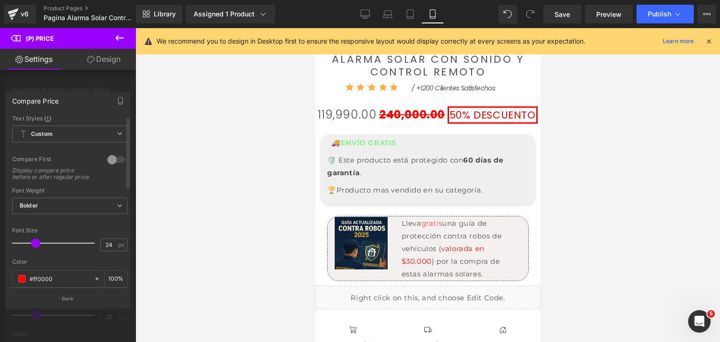
scroll to position [0, 0]
click at [79, 141] on span "Custom" at bounding box center [69, 136] width 115 height 17
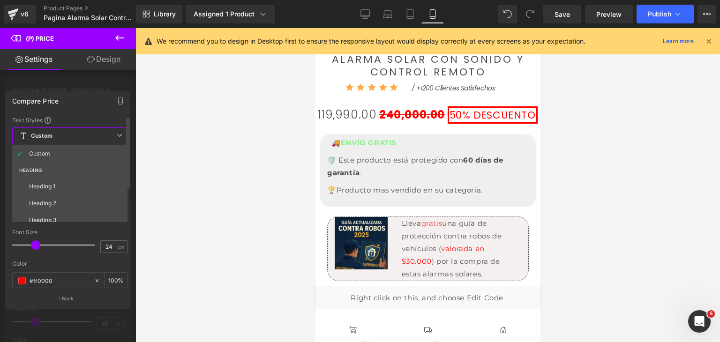
click at [88, 116] on div "Text Styles" at bounding box center [69, 120] width 115 height 8
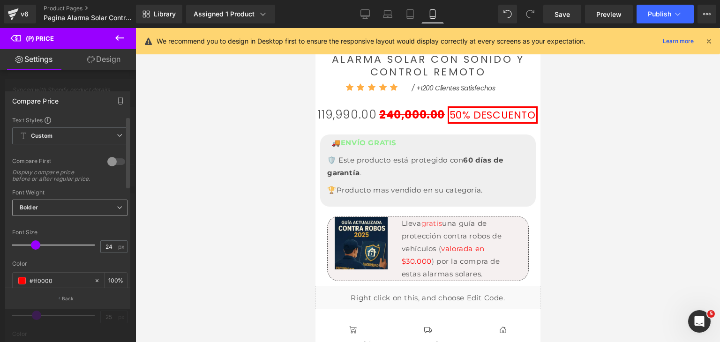
click at [69, 216] on span "Bolder" at bounding box center [69, 208] width 115 height 16
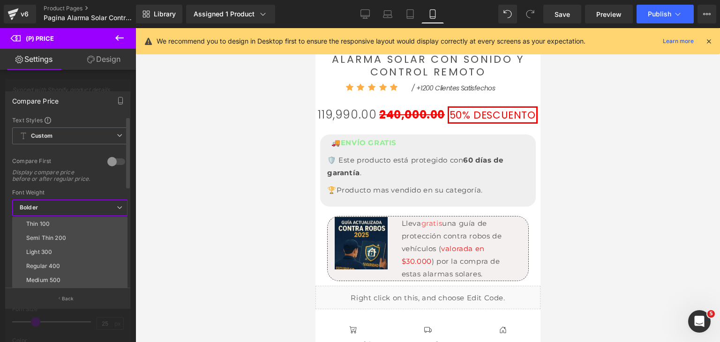
click at [69, 216] on span "Bolder" at bounding box center [69, 208] width 115 height 16
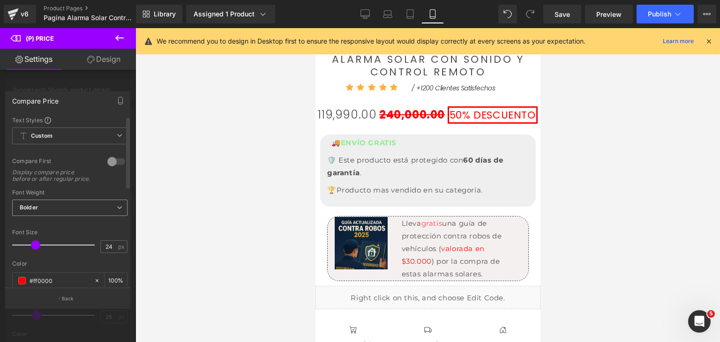
click at [104, 210] on span "Bolder" at bounding box center [69, 208] width 115 height 16
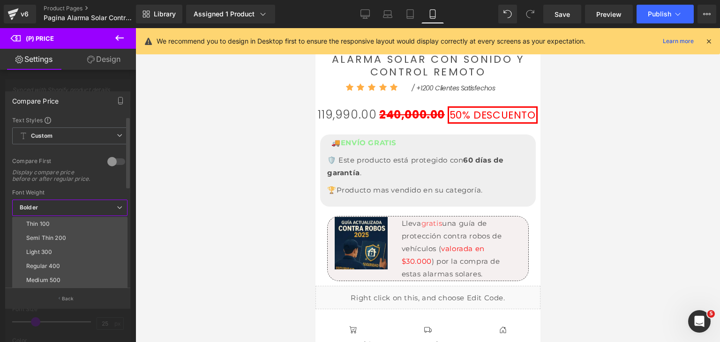
click at [104, 210] on span "Bolder" at bounding box center [69, 208] width 115 height 16
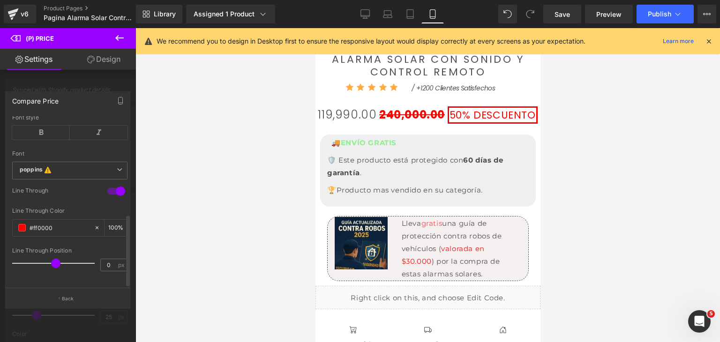
scroll to position [229, 0]
type input "0"
click at [55, 260] on span at bounding box center [55, 263] width 9 height 9
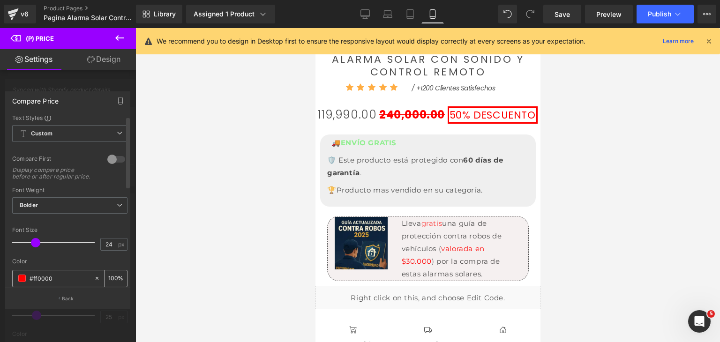
scroll to position [0, 0]
click at [83, 138] on span "Custom" at bounding box center [69, 136] width 115 height 17
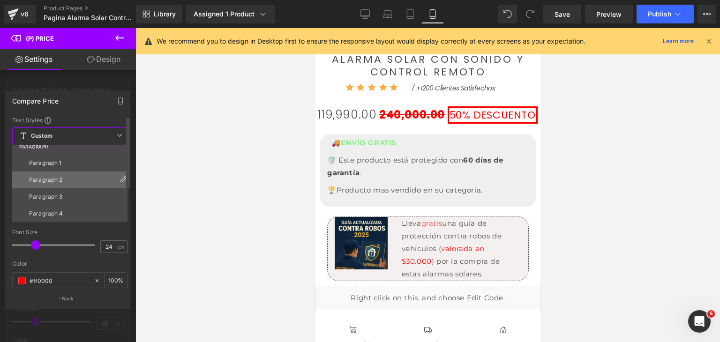
click at [61, 176] on li "Paragraph 2" at bounding box center [72, 180] width 120 height 17
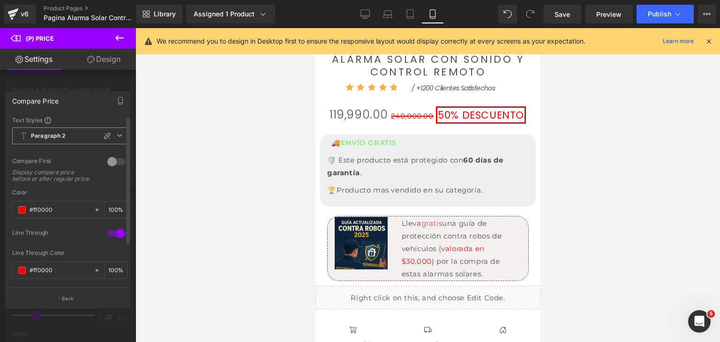
click at [64, 143] on span "Paragraph 2" at bounding box center [69, 136] width 115 height 17
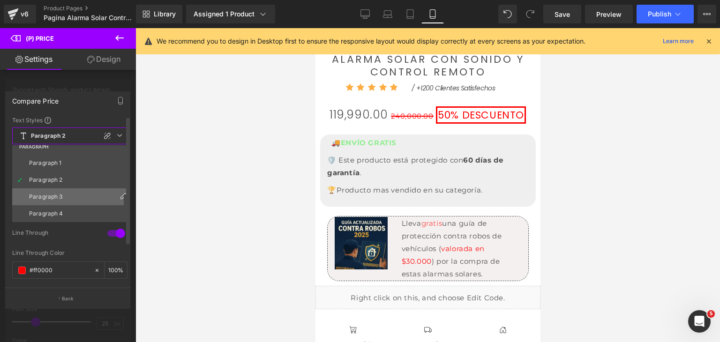
click at [60, 191] on li "Paragraph 3" at bounding box center [72, 196] width 120 height 17
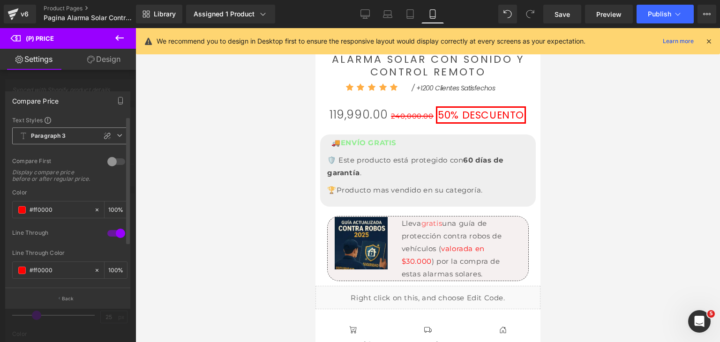
click at [68, 135] on span "Paragraph 3" at bounding box center [69, 136] width 115 height 17
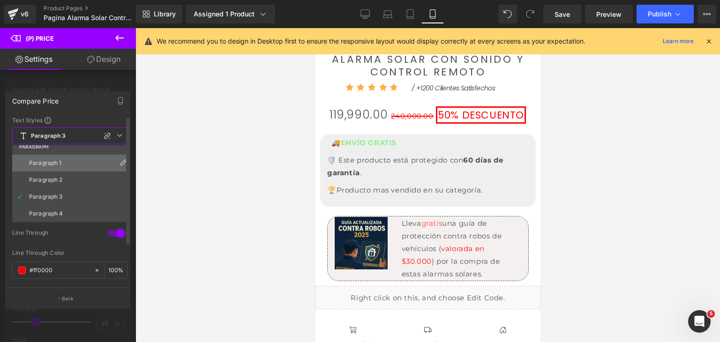
click at [59, 166] on li "Paragraph 1" at bounding box center [72, 163] width 120 height 17
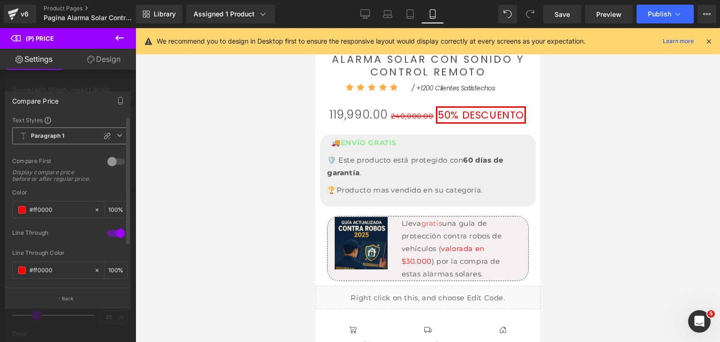
click at [73, 139] on span "Paragraph 1" at bounding box center [69, 136] width 115 height 17
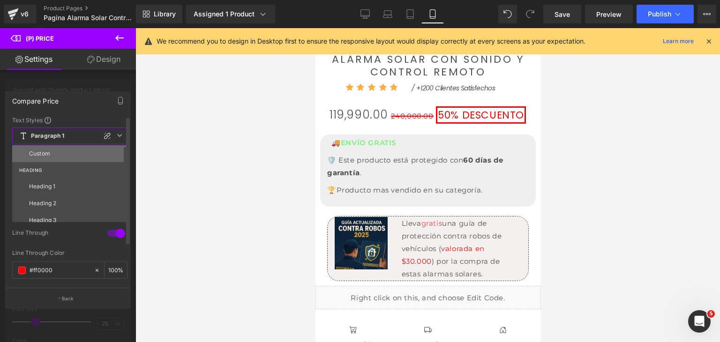
click at [56, 158] on li "Custom" at bounding box center [72, 153] width 120 height 17
type input "15"
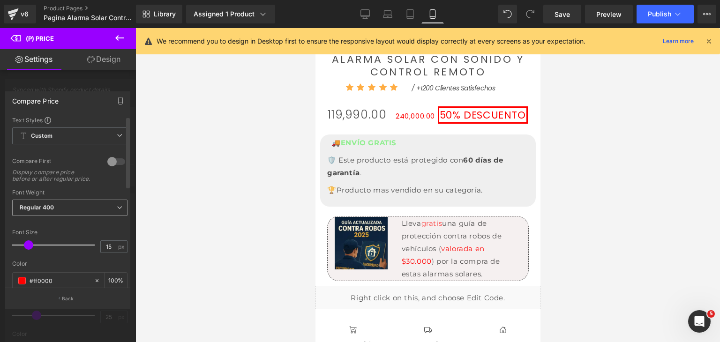
click at [73, 213] on span "Regular 400" at bounding box center [69, 208] width 115 height 16
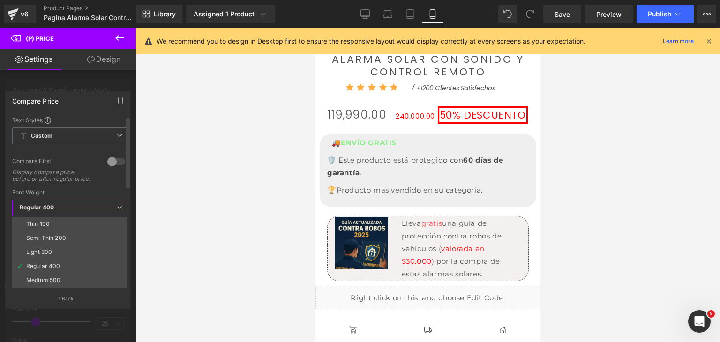
click at [75, 213] on span "Regular 400" at bounding box center [69, 208] width 115 height 16
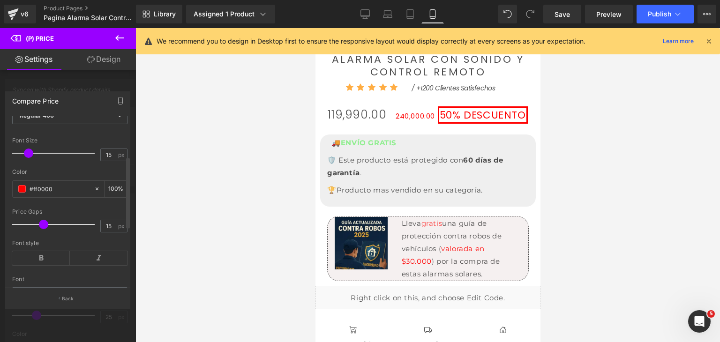
scroll to position [94, 0]
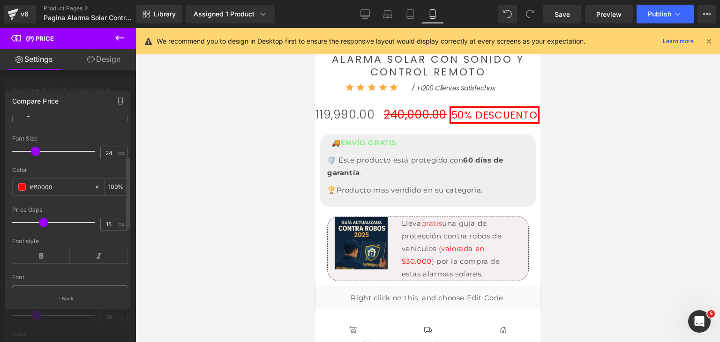
drag, startPoint x: 30, startPoint y: 157, endPoint x: 37, endPoint y: 160, distance: 7.8
click at [37, 156] on span at bounding box center [35, 151] width 9 height 9
click at [37, 161] on div at bounding box center [56, 151] width 78 height 19
click at [35, 156] on span at bounding box center [34, 151] width 9 height 9
type input "22"
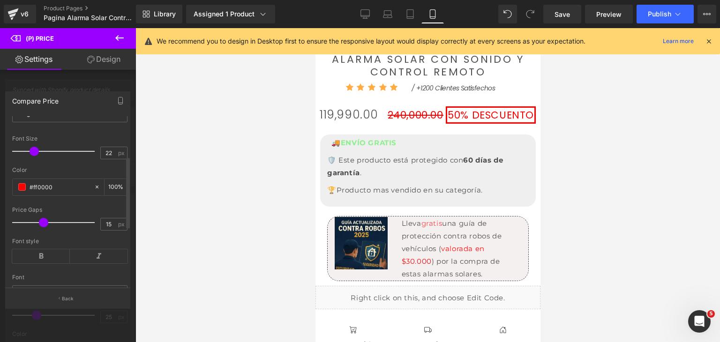
click at [34, 156] on span at bounding box center [34, 151] width 9 height 9
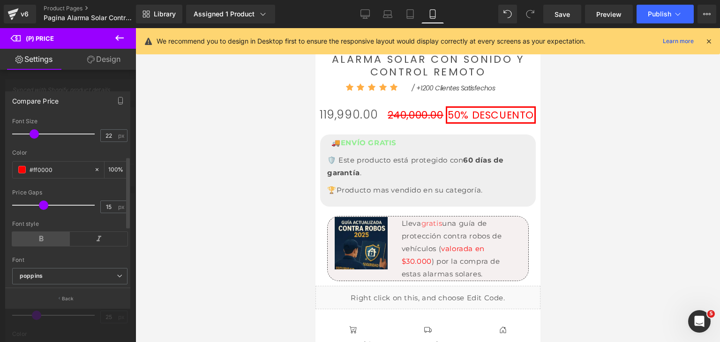
scroll to position [141, 0]
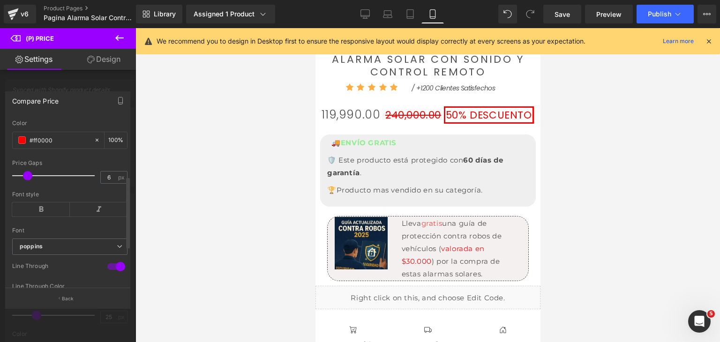
drag, startPoint x: 40, startPoint y: 183, endPoint x: 24, endPoint y: 184, distance: 16.0
click at [24, 180] on span at bounding box center [27, 175] width 9 height 9
type input "5"
click at [22, 180] on span at bounding box center [25, 175] width 9 height 9
click at [651, 14] on span "Publish" at bounding box center [659, 14] width 23 height 8
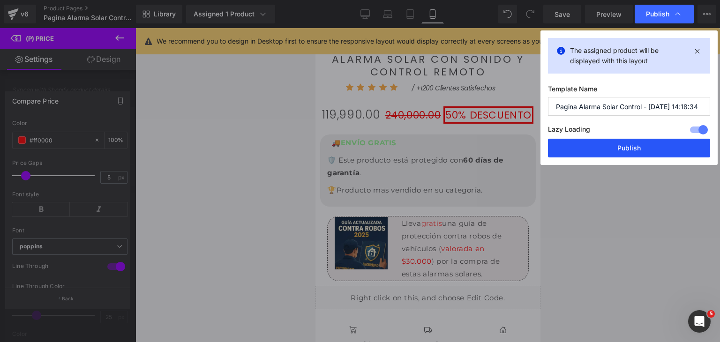
click at [627, 147] on button "Publish" at bounding box center [629, 148] width 162 height 19
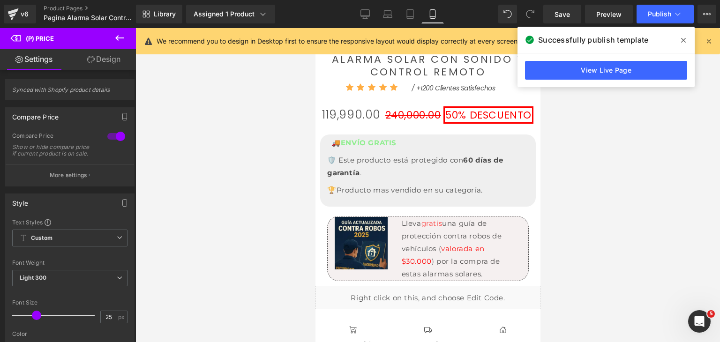
click at [104, 62] on link "Design" at bounding box center [104, 59] width 68 height 21
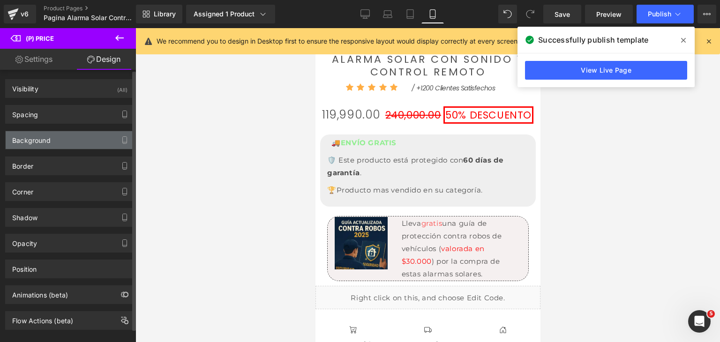
type input "10"
type input "0"
type input "10"
type input "0"
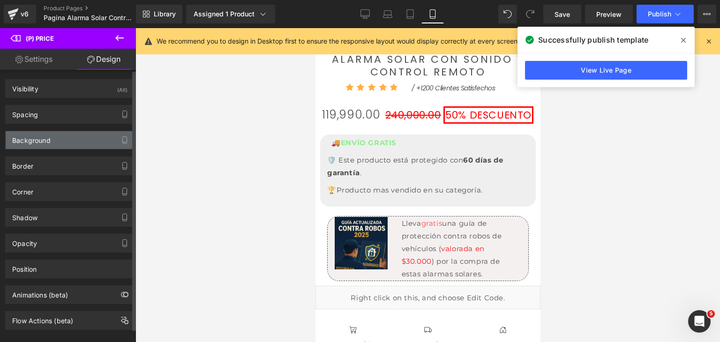
type input "0"
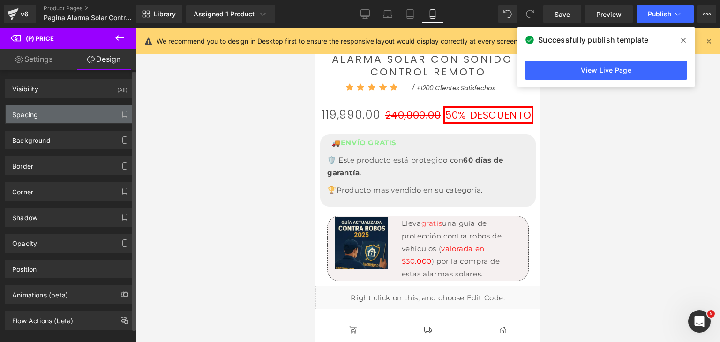
click at [58, 117] on div "Spacing" at bounding box center [70, 114] width 128 height 18
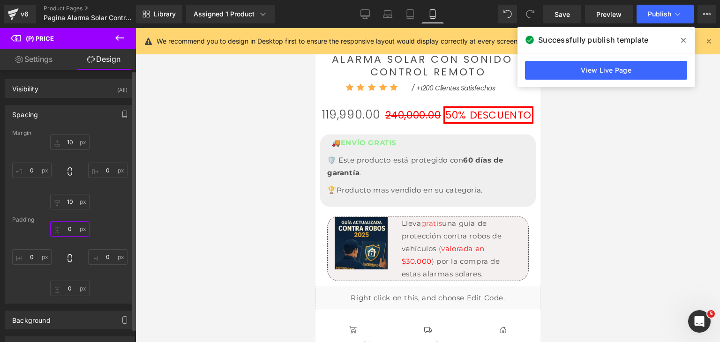
click at [71, 229] on input "0" at bounding box center [69, 228] width 39 height 15
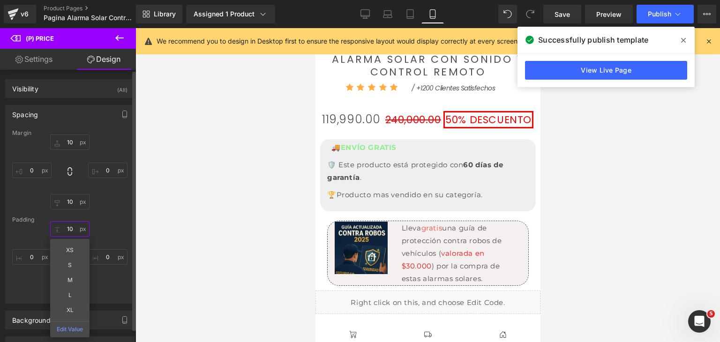
type input "1"
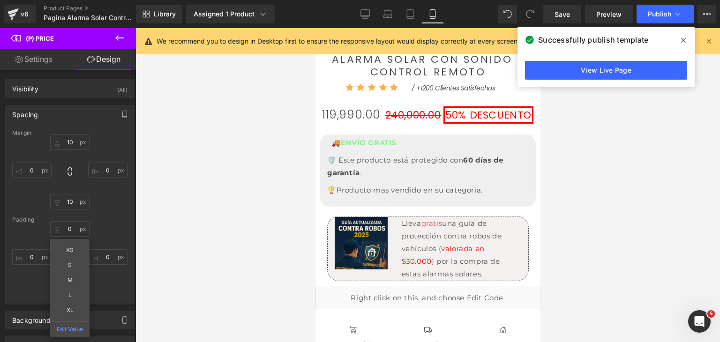
drag, startPoint x: 203, startPoint y: 235, endPoint x: 238, endPoint y: 228, distance: 35.5
click at [207, 235] on div at bounding box center [427, 185] width 585 height 314
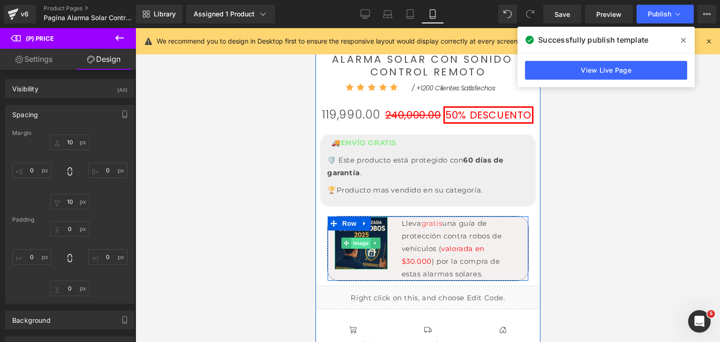
click at [355, 238] on span "Image" at bounding box center [361, 243] width 20 height 11
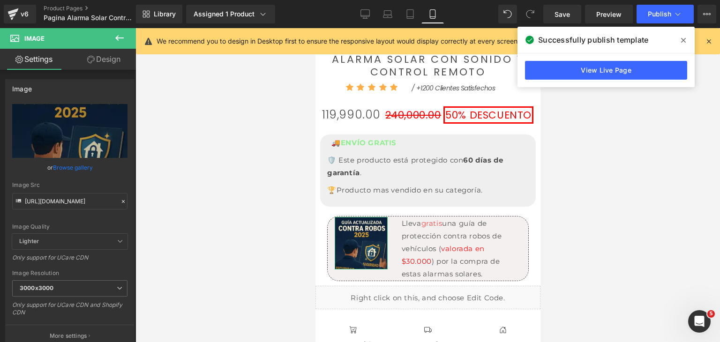
click at [110, 61] on link "Design" at bounding box center [104, 59] width 68 height 21
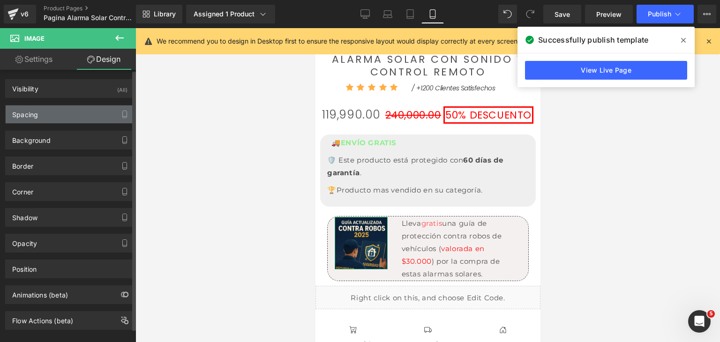
click at [55, 117] on div "Spacing" at bounding box center [70, 114] width 128 height 18
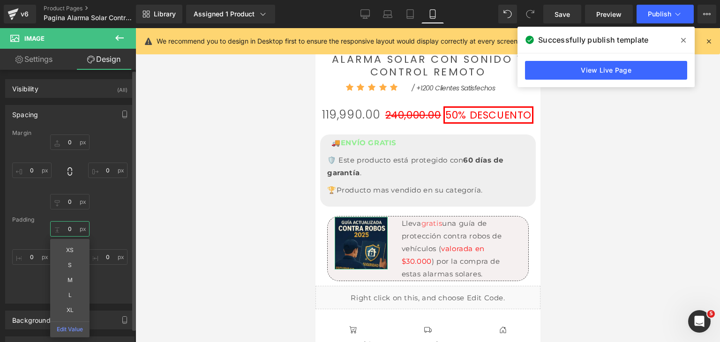
click at [71, 228] on input "0" at bounding box center [69, 228] width 39 height 15
type input "10"
click at [103, 232] on div "10 10 XS S M L XL Edit Value 0px 0 0px 0 0px 0" at bounding box center [69, 258] width 115 height 75
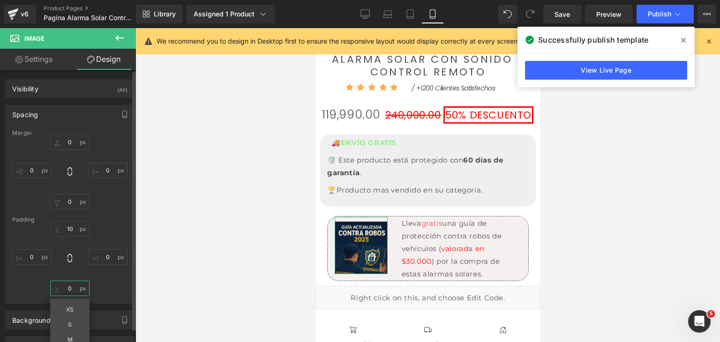
click at [73, 289] on input "0" at bounding box center [69, 288] width 39 height 15
type input "10"
click at [624, 184] on div at bounding box center [427, 185] width 585 height 314
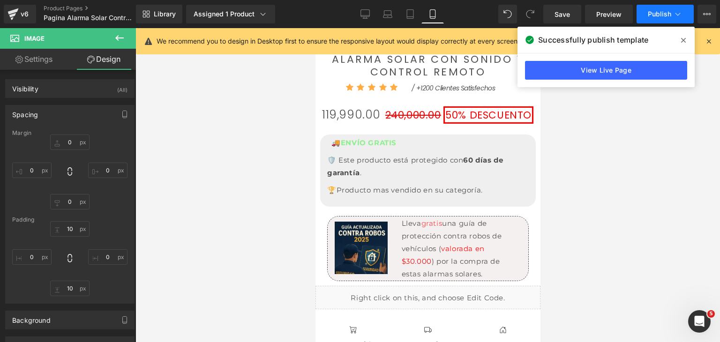
click at [658, 9] on button "Publish" at bounding box center [665, 14] width 57 height 19
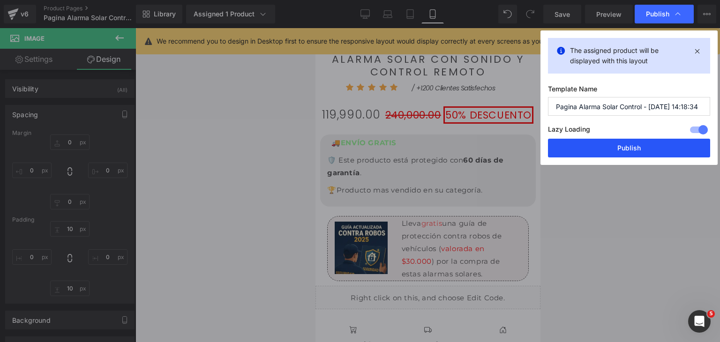
click at [625, 144] on button "Publish" at bounding box center [629, 148] width 162 height 19
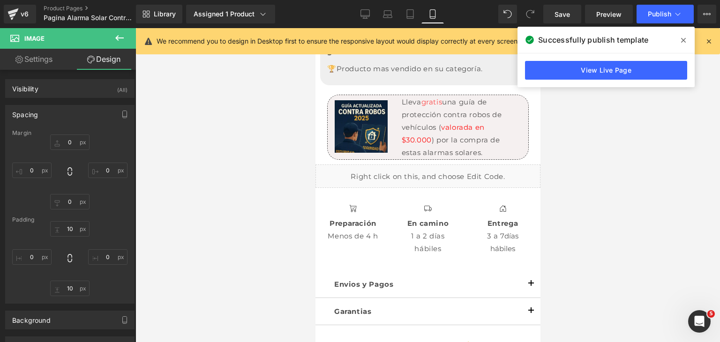
scroll to position [720, 0]
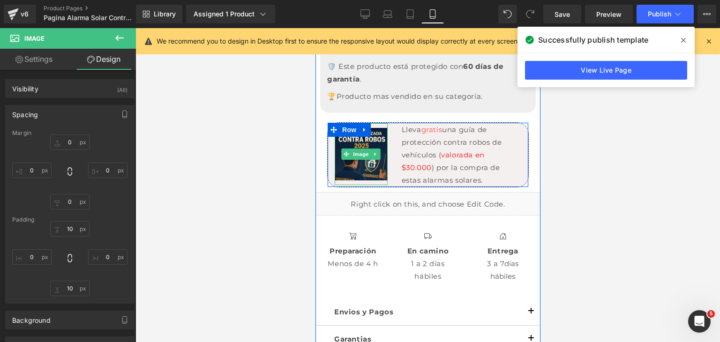
click at [456, 150] on p "Lleva gratis una guía de protección contra robos de vehículos ( valorada en $30…" at bounding box center [459, 154] width 116 height 63
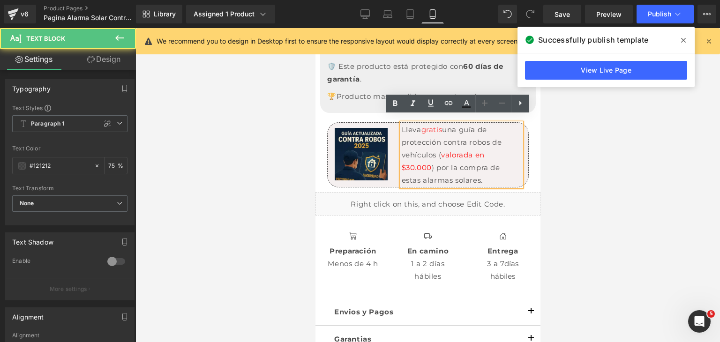
click at [447, 164] on p "Lleva gratis una guía de protección contra robos de vehículos ( valorada en $30…" at bounding box center [459, 154] width 116 height 63
click at [445, 164] on p "Lleva gratis una guía de protección contra robos de vehículos ( valorada en $30…" at bounding box center [459, 154] width 116 height 63
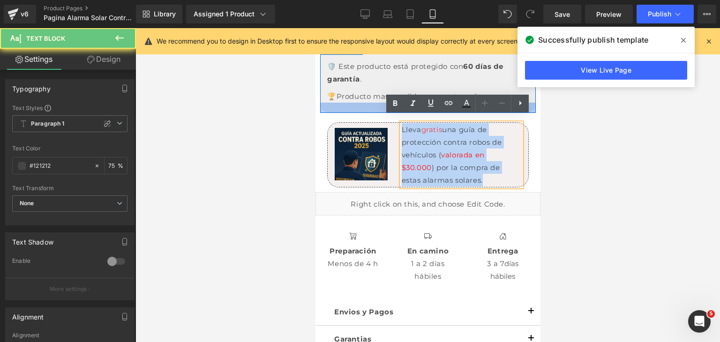
drag, startPoint x: 438, startPoint y: 164, endPoint x: 394, endPoint y: 104, distance: 74.6
click at [394, 104] on div "Sale Off (P) Image ALARMA SOLAR CON SONIDO Y CONTROL REMOTO (P) Title Icon Icon…" at bounding box center [428, 216] width 216 height 968
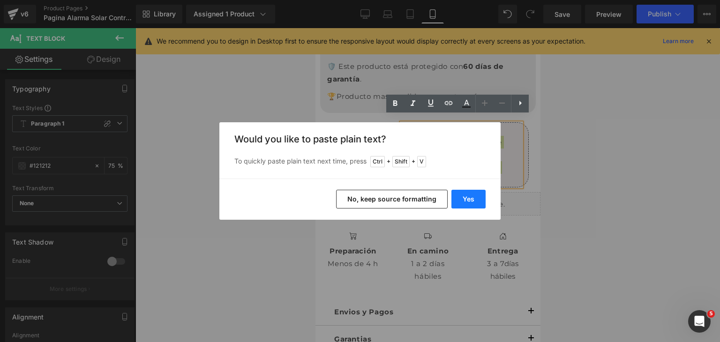
click at [465, 203] on button "Yes" at bounding box center [468, 199] width 34 height 19
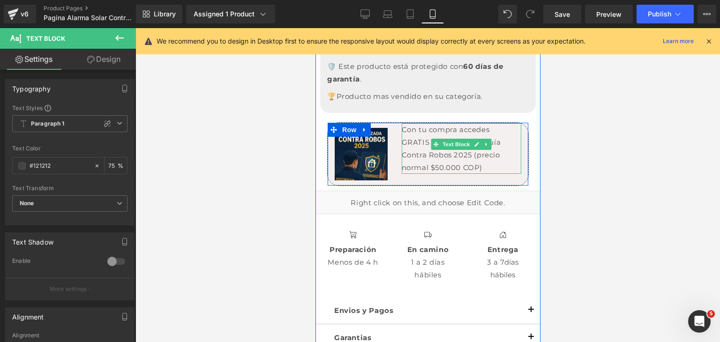
click at [453, 151] on p "Con tu compra accedes GRATIS a la exclusiva Guía Contra Robos 2025 (precio norm…" at bounding box center [459, 148] width 116 height 51
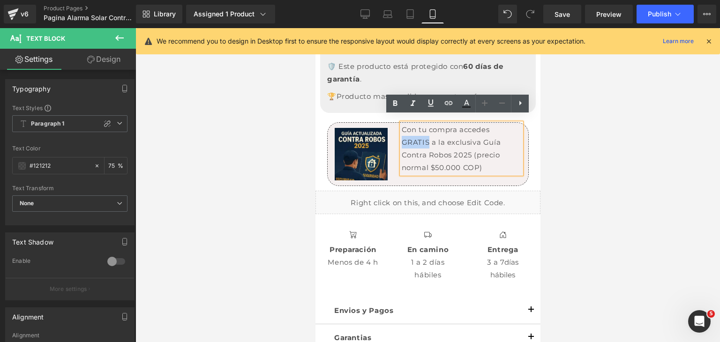
drag, startPoint x: 484, startPoint y: 125, endPoint x: 510, endPoint y: 122, distance: 25.4
click at [510, 123] on p "Con tu compra accedes GRATIS a la exclusiva Guía Contra Robos 2025 (precio norm…" at bounding box center [459, 148] width 116 height 51
click at [470, 105] on icon at bounding box center [466, 103] width 11 height 11
type input "#121212"
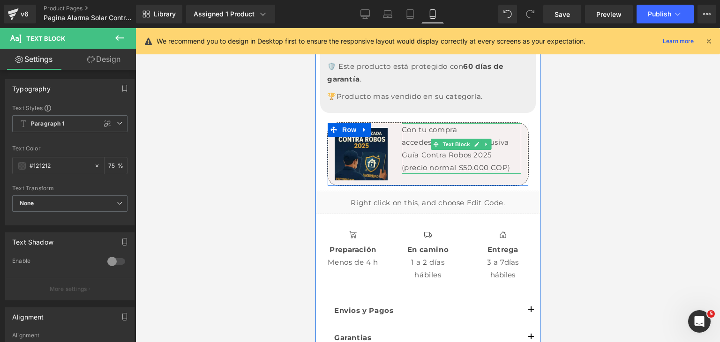
click at [494, 123] on p "Con tu compra accedes GRATIS a la exclusiva Guía Contra Robos 2025 (precio norm…" at bounding box center [459, 148] width 116 height 51
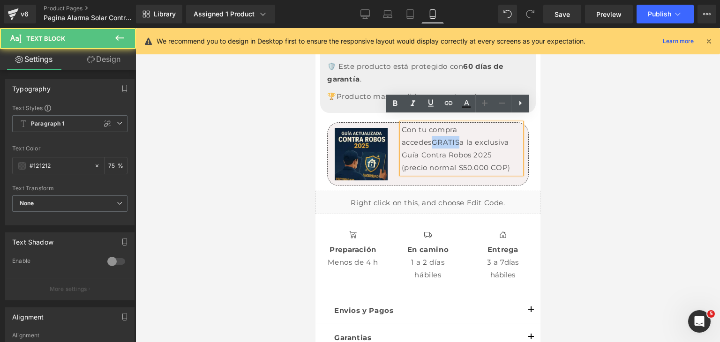
drag, startPoint x: 485, startPoint y: 121, endPoint x: 511, endPoint y: 122, distance: 25.8
click at [511, 123] on p "Con tu compra accedes GRATIS a la exclusiva Guía Contra Robos 2025 (precio norm…" at bounding box center [459, 148] width 116 height 51
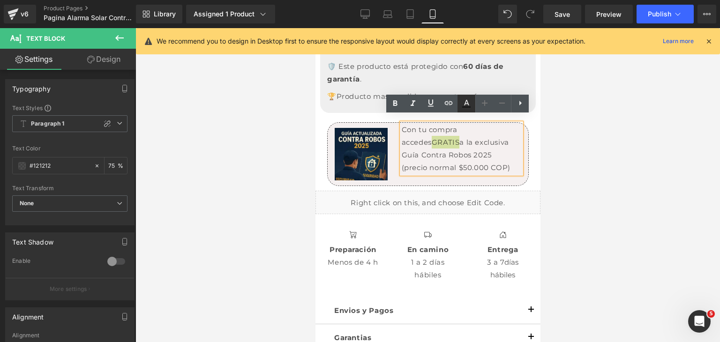
click at [469, 106] on icon at bounding box center [466, 103] width 11 height 11
type input "75"
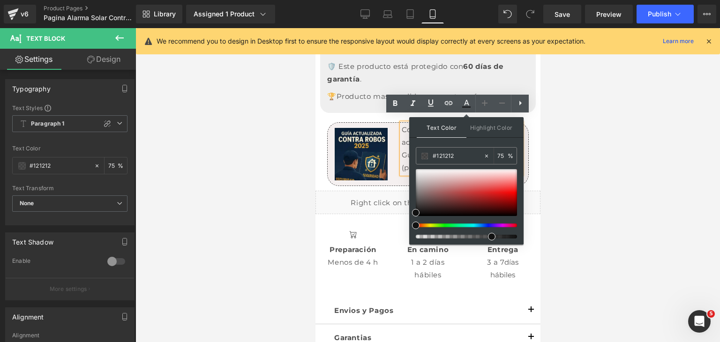
drag, startPoint x: 744, startPoint y: 184, endPoint x: 724, endPoint y: 184, distance: 19.7
paste input "008000"
type input "#008000"
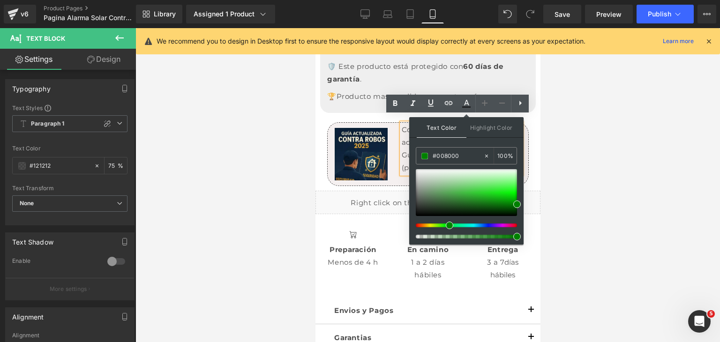
click at [560, 151] on div at bounding box center [427, 185] width 585 height 314
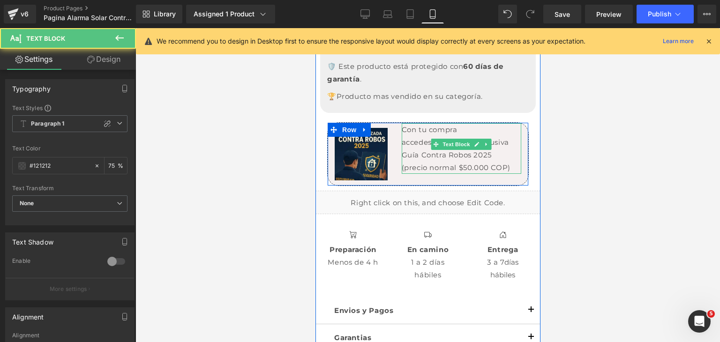
click at [496, 152] on p "Con tu compra accedes GRATIS a la exclusiva Guía Contra Robos 2025 (precio norm…" at bounding box center [459, 148] width 116 height 51
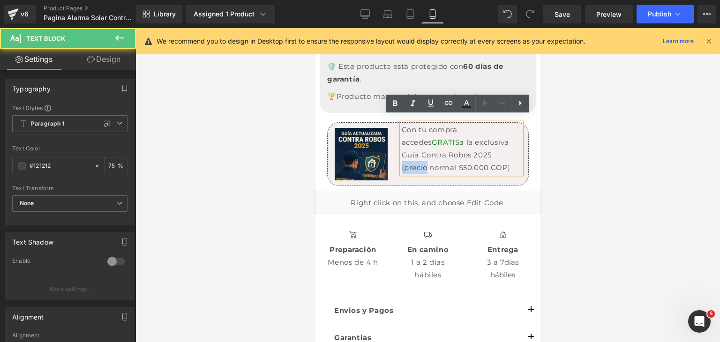
drag, startPoint x: 415, startPoint y: 141, endPoint x: 437, endPoint y: 141, distance: 22.5
click at [437, 141] on p "Con tu compra accedes GRATIS a la exclusiva Guía Contra Robos 2025 (precio norm…" at bounding box center [459, 148] width 116 height 51
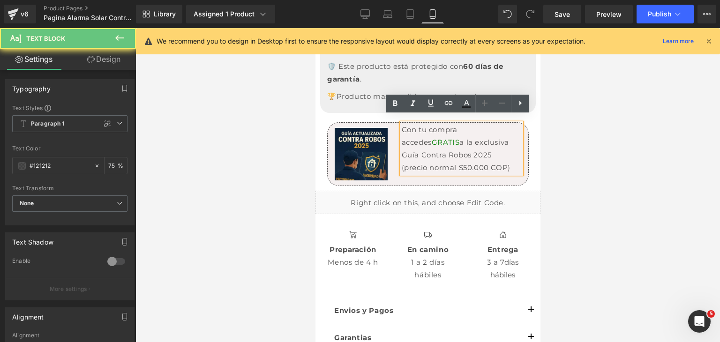
click at [435, 149] on p "Con tu compra accedes GRATIS a la exclusiva Guía Contra Robos 2025 (precio norm…" at bounding box center [459, 148] width 116 height 51
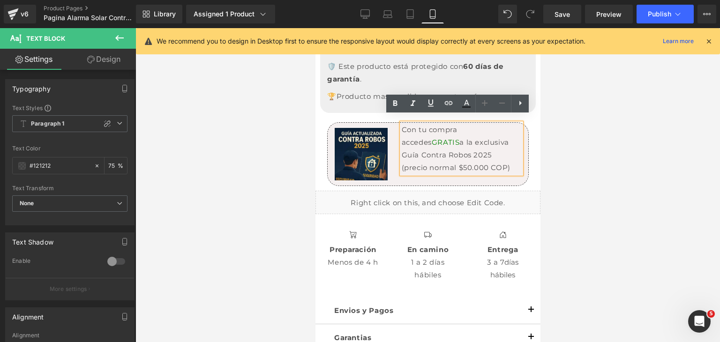
drag, startPoint x: 420, startPoint y: 144, endPoint x: 503, endPoint y: 158, distance: 83.6
click at [503, 158] on p "Con tu compra accedes GRATIS a la exclusiva Guía Contra Robos 2025 (precio norm…" at bounding box center [459, 148] width 116 height 51
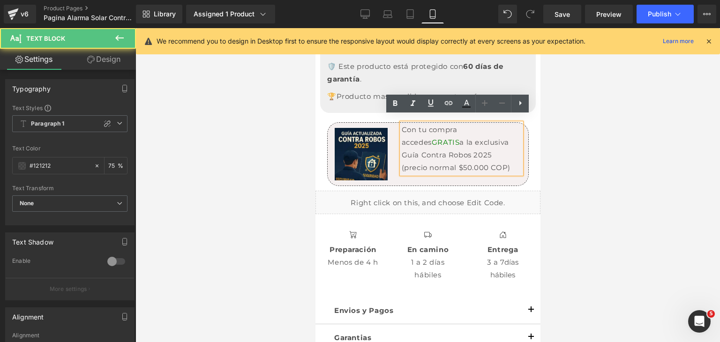
click at [472, 153] on p "Con tu compra accedes GRATIS a la exclusiva Guía Contra Robos 2025 (precio norm…" at bounding box center [459, 148] width 116 height 51
drag, startPoint x: 484, startPoint y: 122, endPoint x: 509, endPoint y: 122, distance: 24.4
click at [509, 123] on p "Con tu compra accedes GRATIS a la exclusiva Guía Contra Robos 2025 (precio norm…" at bounding box center [459, 148] width 116 height 51
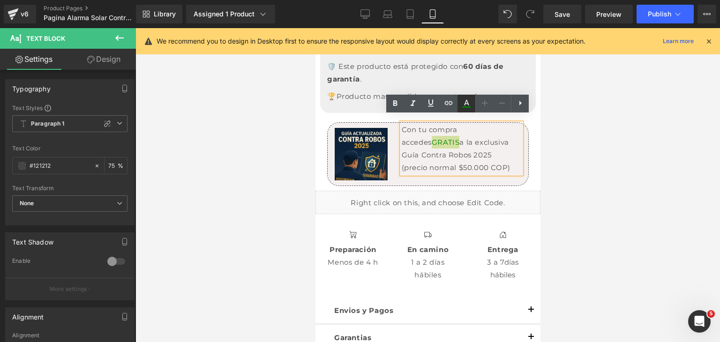
click at [466, 107] on icon at bounding box center [466, 106] width 8 height 1
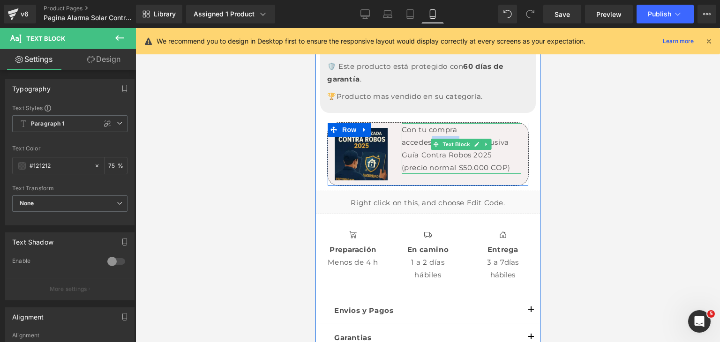
click at [459, 138] on span "GRATIS" at bounding box center [445, 142] width 28 height 9
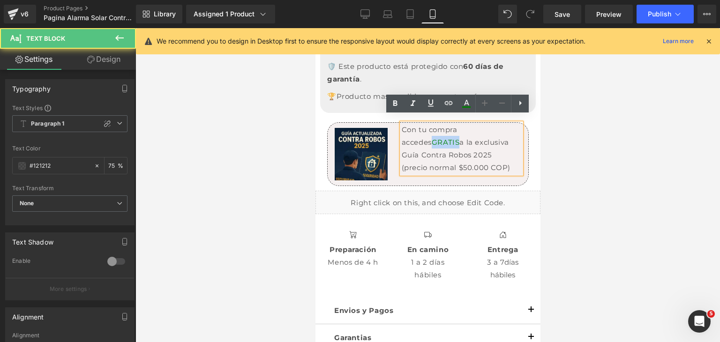
drag, startPoint x: 486, startPoint y: 121, endPoint x: 514, endPoint y: 122, distance: 27.7
click at [514, 123] on div "Con tu compra accedes GRATIS a la exclusiva Guía Contra Robos 2025 (precio norm…" at bounding box center [461, 148] width 120 height 51
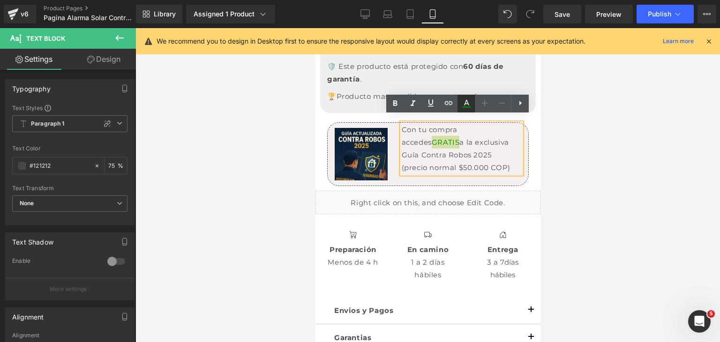
click at [467, 106] on icon at bounding box center [466, 103] width 11 height 11
type input "100"
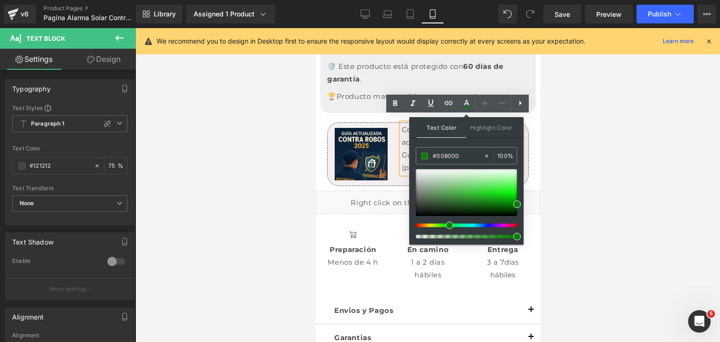
drag, startPoint x: 780, startPoint y: 183, endPoint x: 386, endPoint y: 147, distance: 396.0
paste input "FF"
click at [556, 156] on div at bounding box center [427, 185] width 585 height 314
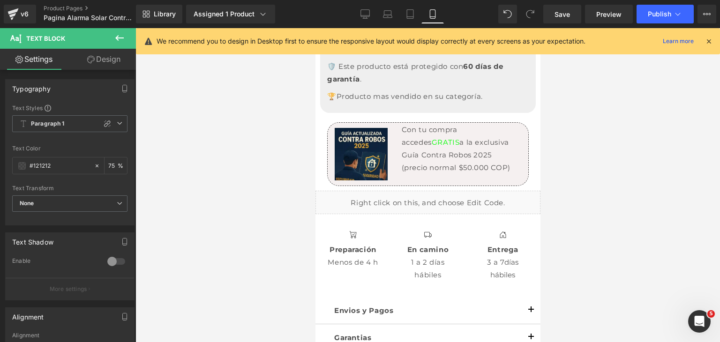
click at [505, 158] on div "Image Con tu compra accedes GRATIS a la exclusiva Guía Contra Robos 2025 (preci…" at bounding box center [428, 154] width 202 height 64
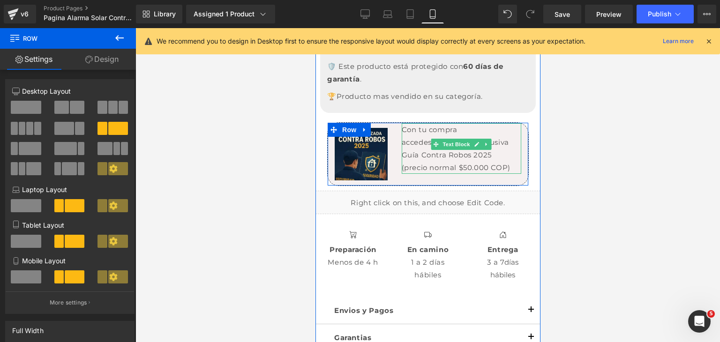
click at [497, 143] on p "Con tu compra accedes GRATIS a la exclusiva Guía Contra Robos 2025 (precio norm…" at bounding box center [459, 148] width 116 height 51
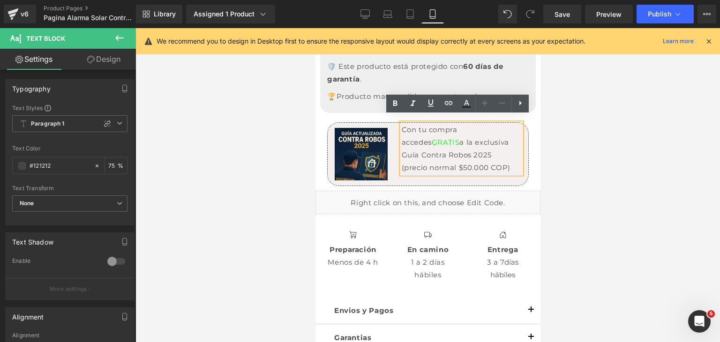
drag, startPoint x: 417, startPoint y: 141, endPoint x: 468, endPoint y: 150, distance: 52.0
click at [468, 150] on p "Con tu compra accedes GRATIS a la exclusiva Guía Contra Robos 2025 (precio norm…" at bounding box center [459, 148] width 116 height 51
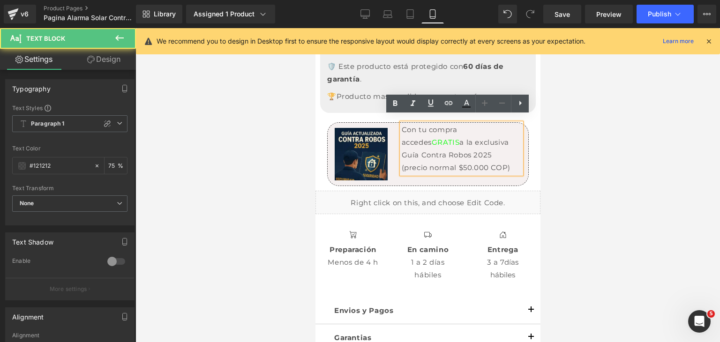
click at [463, 150] on p "Con tu compra accedes GRATIS a la exclusiva Guía Contra Robos 2025 (precio norm…" at bounding box center [459, 148] width 116 height 51
drag, startPoint x: 416, startPoint y: 140, endPoint x: 448, endPoint y: 152, distance: 33.9
click at [448, 152] on p "Con tu compra accedes GRATIS a la exclusiva Guía Contra Robos 2025 (precio norm…" at bounding box center [459, 148] width 116 height 51
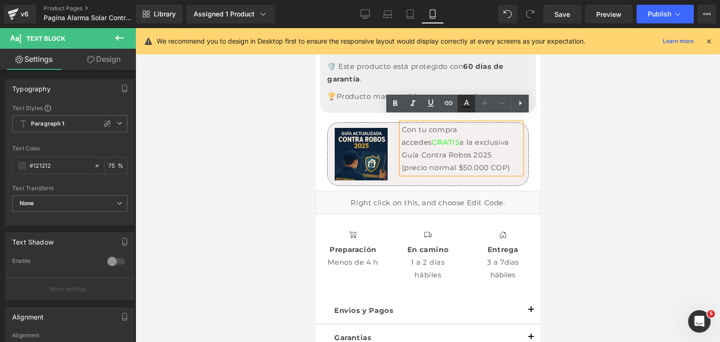
click at [463, 105] on icon at bounding box center [466, 103] width 11 height 11
type input "#121212"
type input "75"
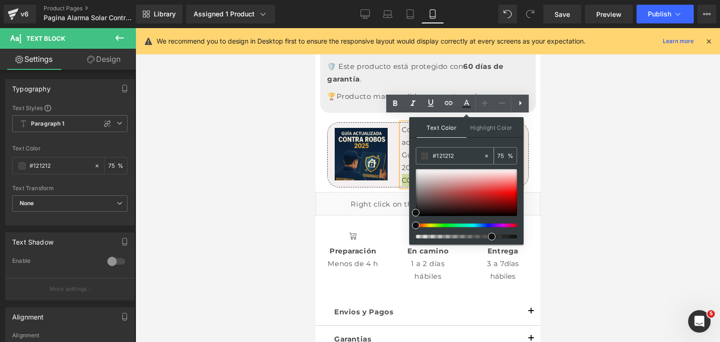
click at [460, 157] on input "#121212" at bounding box center [458, 156] width 51 height 10
paste input "E60000"
type input "#E60000"
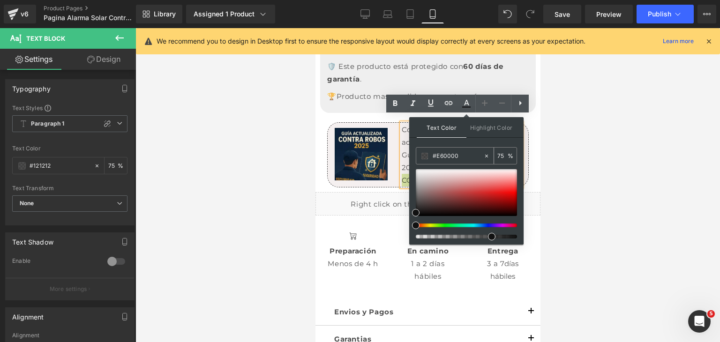
type input "100"
click at [547, 165] on div at bounding box center [427, 185] width 585 height 314
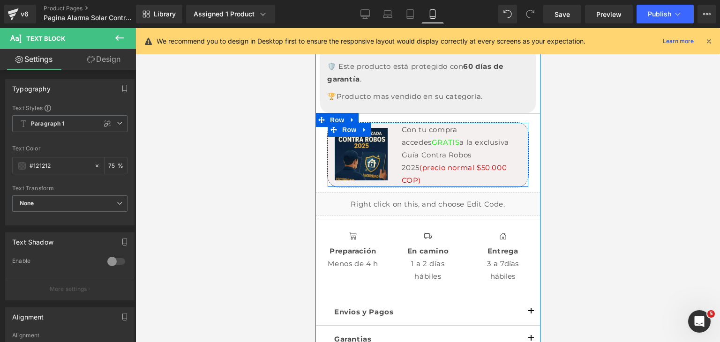
click at [467, 162] on div "Image Con tu compra accedes GRATIS a la exclusiva Guía Contra Robos 2025 (preci…" at bounding box center [428, 154] width 202 height 65
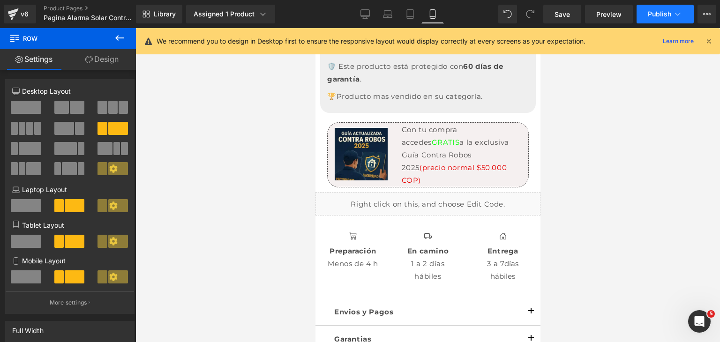
click at [669, 14] on span "Publish" at bounding box center [659, 14] width 23 height 8
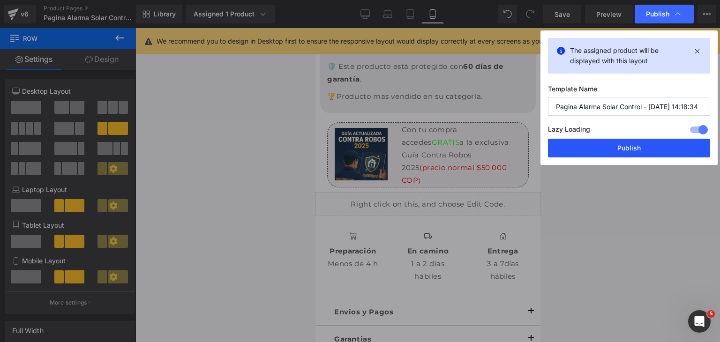
click at [638, 148] on button "Publish" at bounding box center [629, 148] width 162 height 19
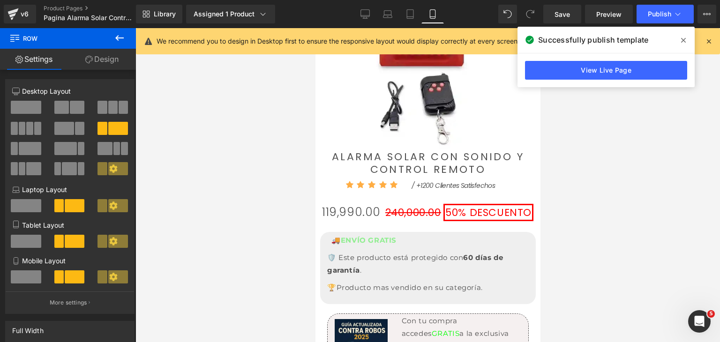
scroll to position [533, 0]
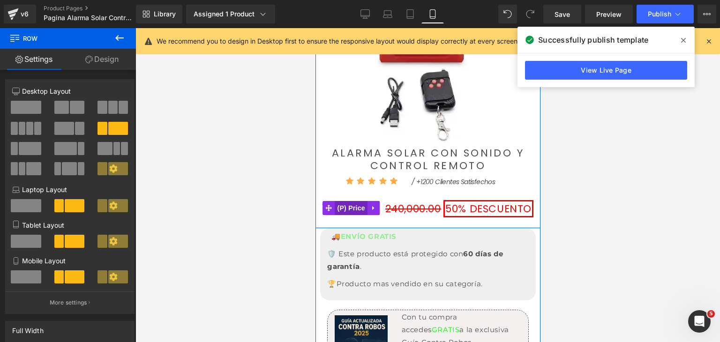
click at [355, 207] on span "(P) Price" at bounding box center [350, 208] width 33 height 14
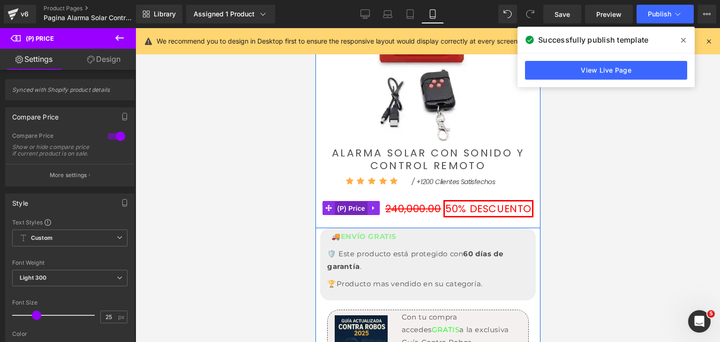
click at [359, 207] on span "(P) Price" at bounding box center [350, 209] width 33 height 14
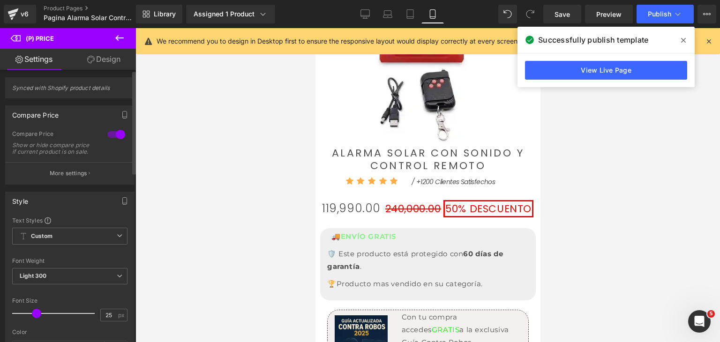
scroll to position [0, 0]
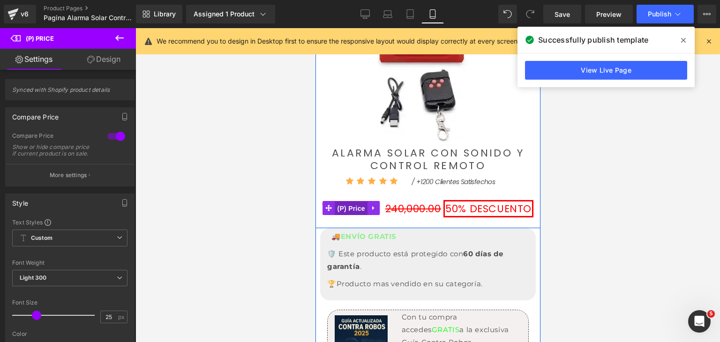
click at [350, 209] on span "(P) Price" at bounding box center [350, 209] width 33 height 14
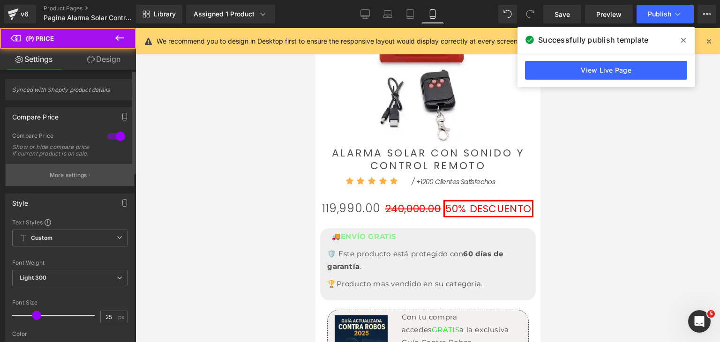
click at [84, 180] on p "More settings" at bounding box center [69, 175] width 38 height 8
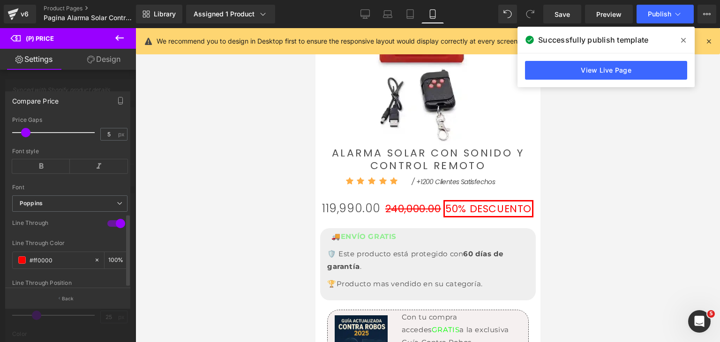
scroll to position [181, 0]
type input "5"
click at [26, 140] on span at bounding box center [25, 134] width 9 height 9
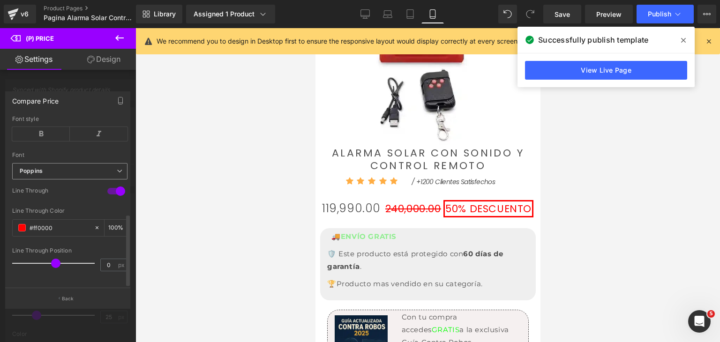
scroll to position [228, 0]
type input "0"
click at [54, 259] on span at bounding box center [55, 263] width 9 height 9
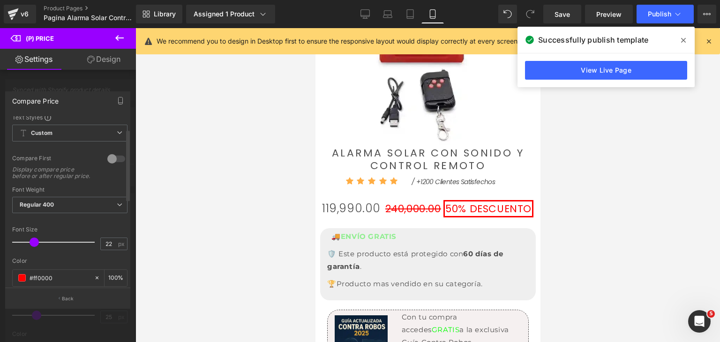
scroll to position [0, 0]
click at [72, 134] on span "Custom" at bounding box center [69, 136] width 115 height 17
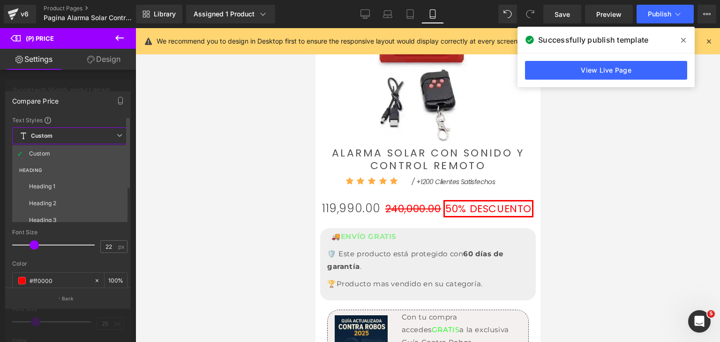
click at [72, 134] on span "Custom" at bounding box center [69, 136] width 115 height 17
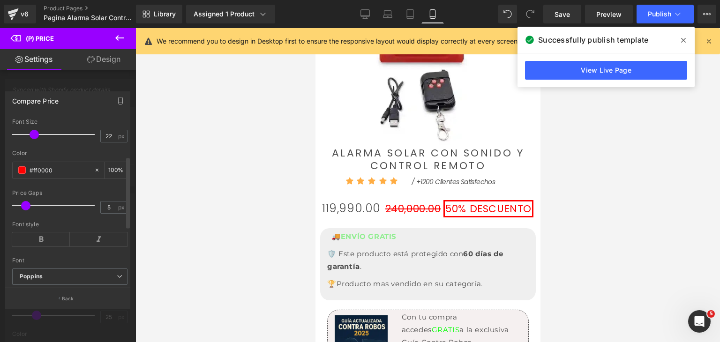
scroll to position [141, 0]
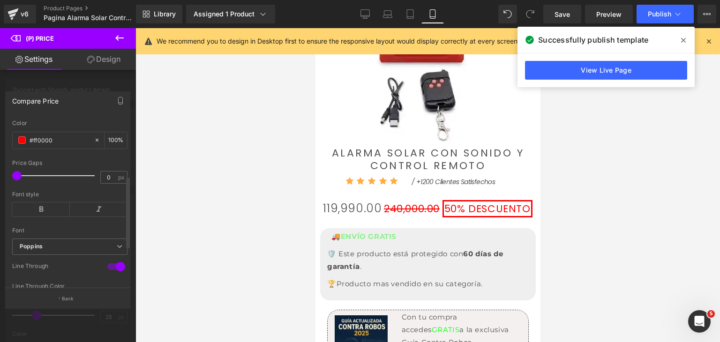
drag, startPoint x: 27, startPoint y: 181, endPoint x: 7, endPoint y: 181, distance: 20.2
click at [7, 181] on div "Text Styles Custom HEADING Heading 1 Heading 2 Heading 3 Heading 4 Heading 5 He…" at bounding box center [70, 202] width 128 height 172
click at [660, 7] on button "Publish" at bounding box center [665, 14] width 57 height 19
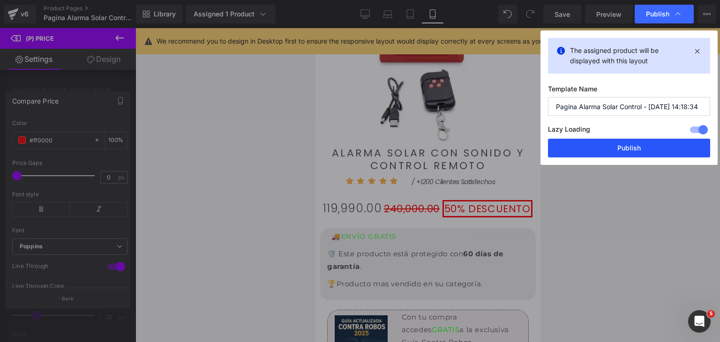
click at [639, 152] on button "Publish" at bounding box center [629, 148] width 162 height 19
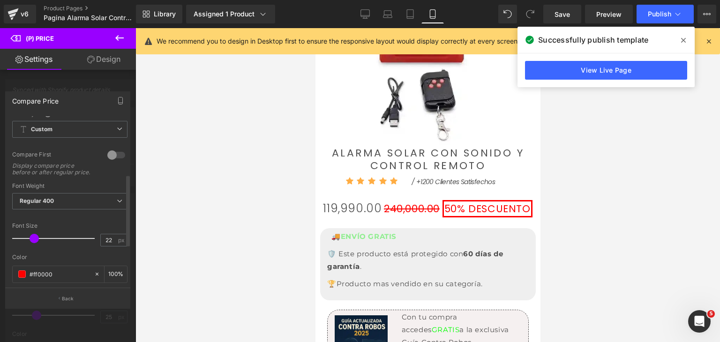
scroll to position [0, 0]
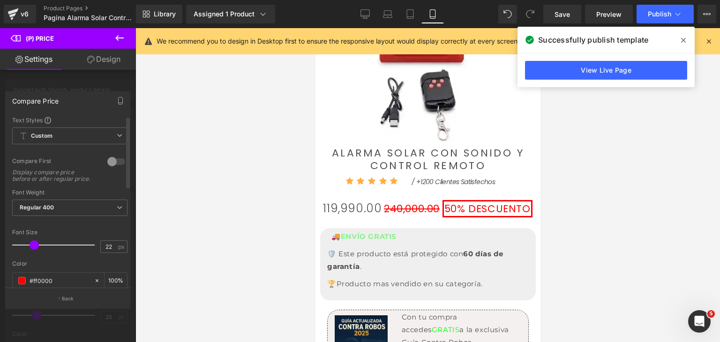
click at [116, 160] on div at bounding box center [116, 161] width 23 height 15
click at [650, 13] on span "Publish" at bounding box center [659, 14] width 23 height 8
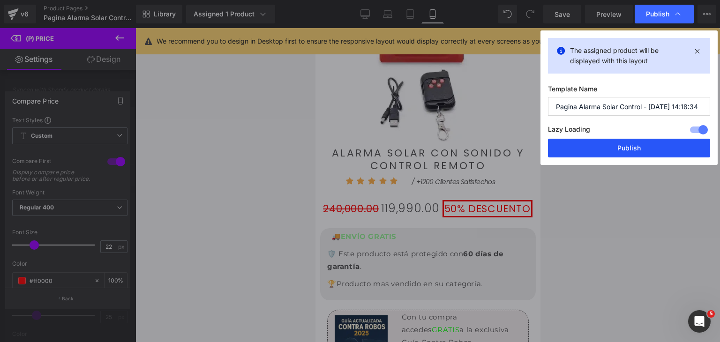
click at [630, 141] on button "Publish" at bounding box center [629, 148] width 162 height 19
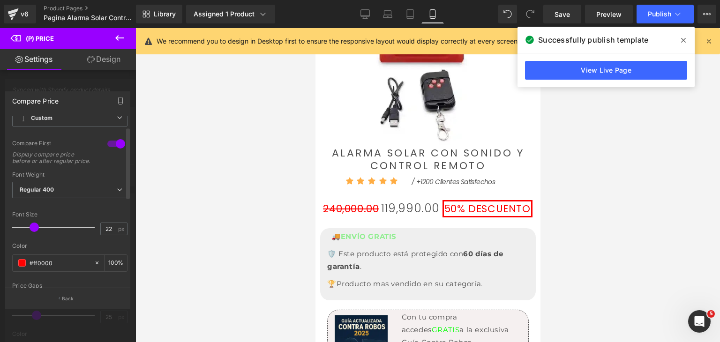
scroll to position [94, 0]
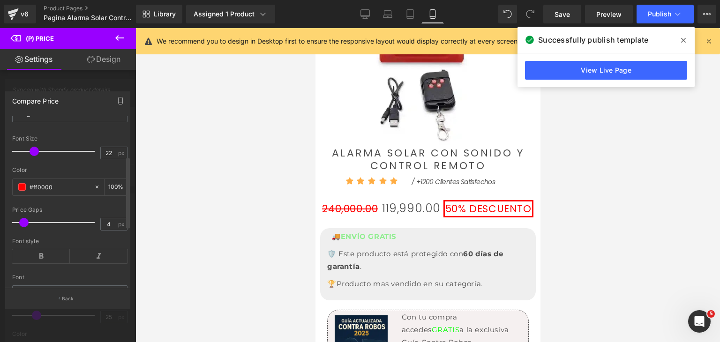
drag, startPoint x: 17, startPoint y: 231, endPoint x: 24, endPoint y: 232, distance: 7.1
click at [24, 227] on span at bounding box center [23, 222] width 9 height 9
click at [661, 14] on span "Publish" at bounding box center [659, 14] width 23 height 8
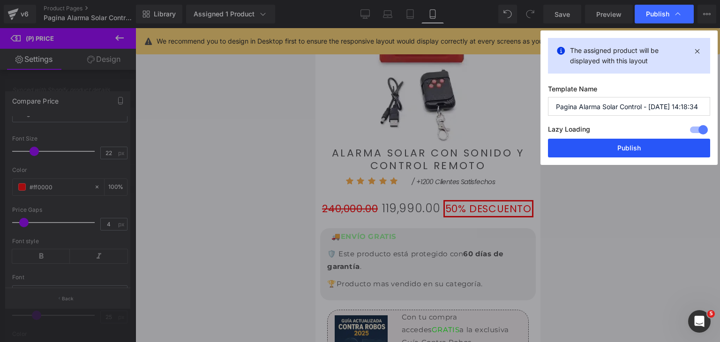
click at [652, 153] on button "Publish" at bounding box center [629, 148] width 162 height 19
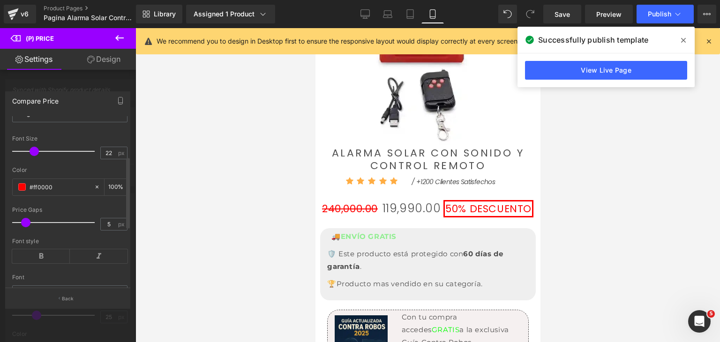
click at [22, 227] on span at bounding box center [25, 222] width 9 height 9
click at [649, 19] on button "Publish" at bounding box center [665, 14] width 57 height 19
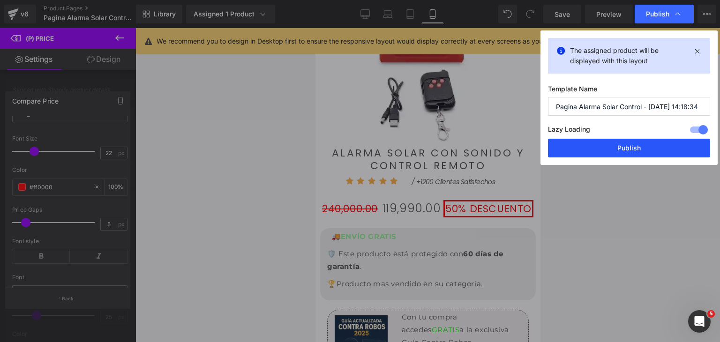
click at [627, 150] on button "Publish" at bounding box center [629, 148] width 162 height 19
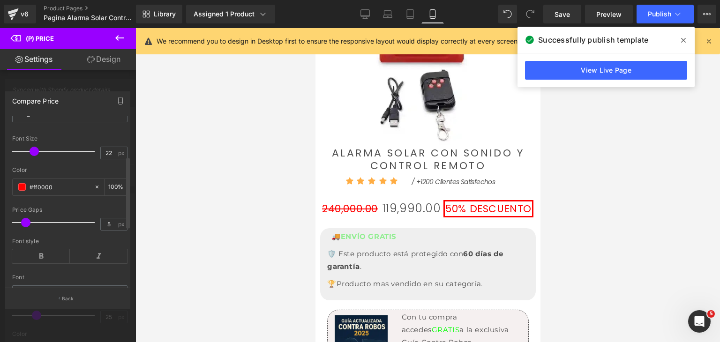
type input "6"
click at [28, 227] on span at bounding box center [27, 222] width 9 height 9
click at [654, 19] on button "Publish" at bounding box center [665, 14] width 57 height 19
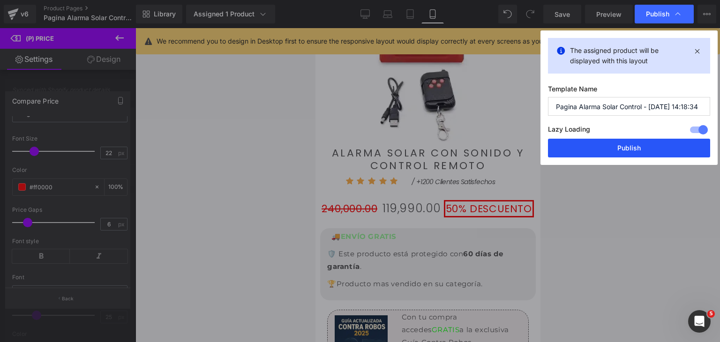
click at [591, 147] on button "Publish" at bounding box center [629, 148] width 162 height 19
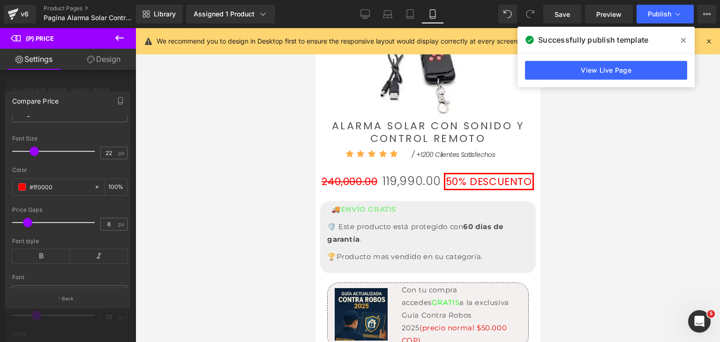
scroll to position [673, 0]
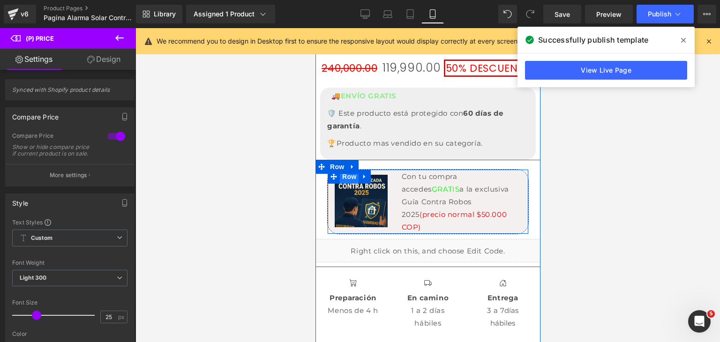
click at [349, 173] on span "Row" at bounding box center [348, 177] width 19 height 14
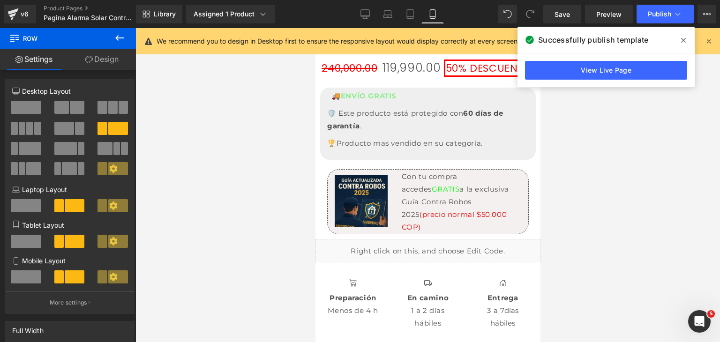
click at [118, 34] on icon at bounding box center [119, 37] width 11 height 11
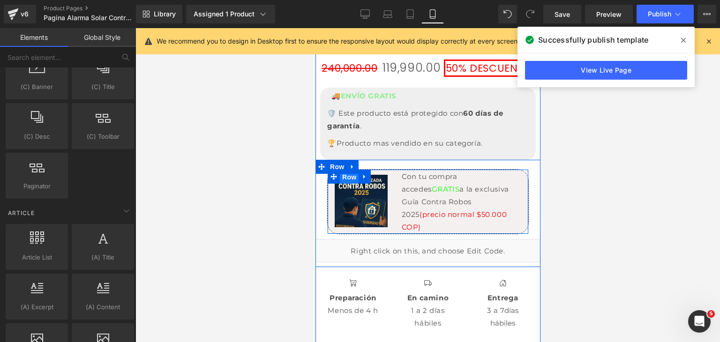
click at [339, 170] on span "Row" at bounding box center [348, 177] width 19 height 14
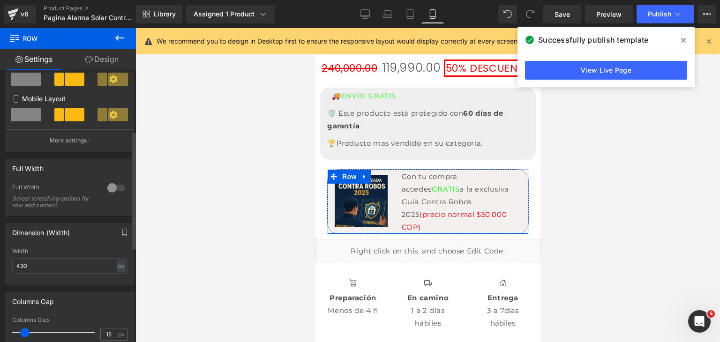
scroll to position [141, 0]
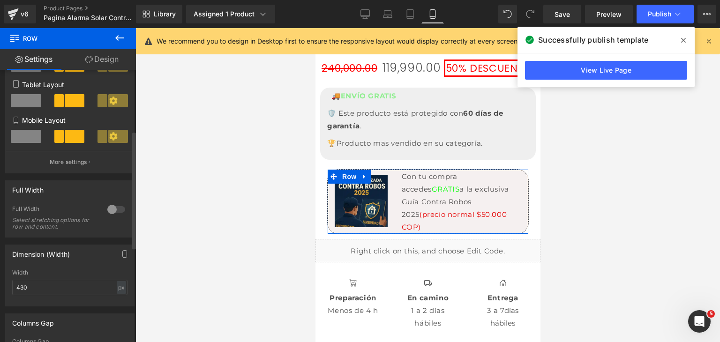
click at [116, 211] on div at bounding box center [116, 209] width 23 height 15
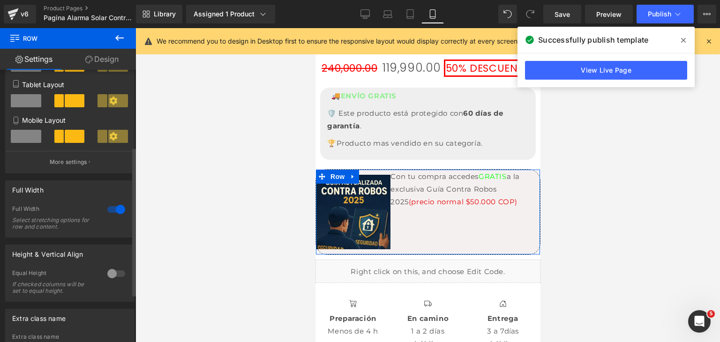
click at [111, 214] on div at bounding box center [116, 209] width 23 height 15
type input "100"
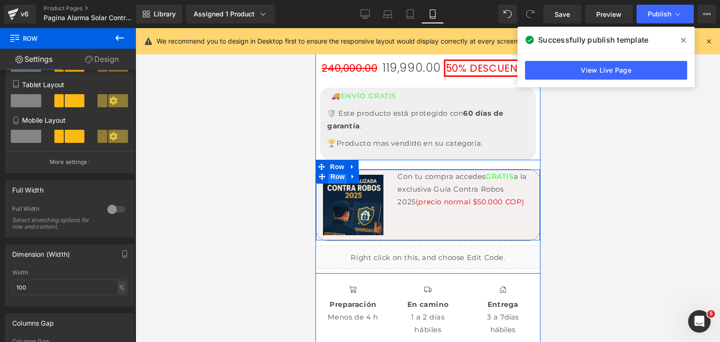
click at [334, 171] on span "Row" at bounding box center [337, 177] width 19 height 14
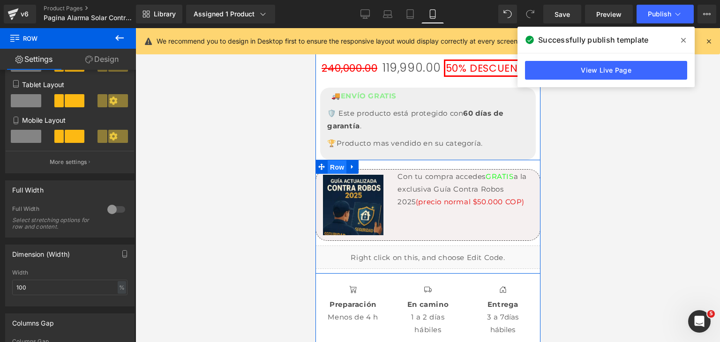
click at [331, 162] on span "Row" at bounding box center [336, 167] width 19 height 14
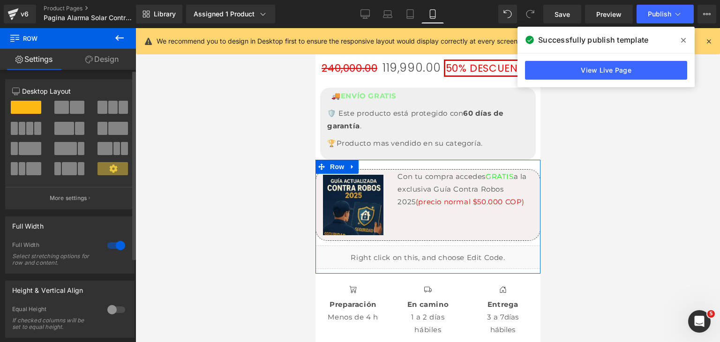
click at [113, 245] on div at bounding box center [116, 245] width 23 height 15
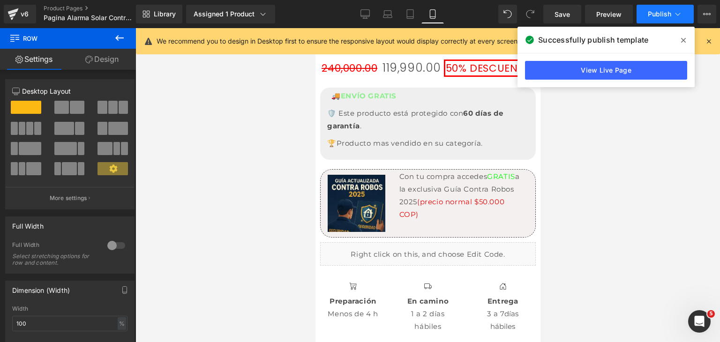
click at [653, 15] on span "Publish" at bounding box center [659, 14] width 23 height 8
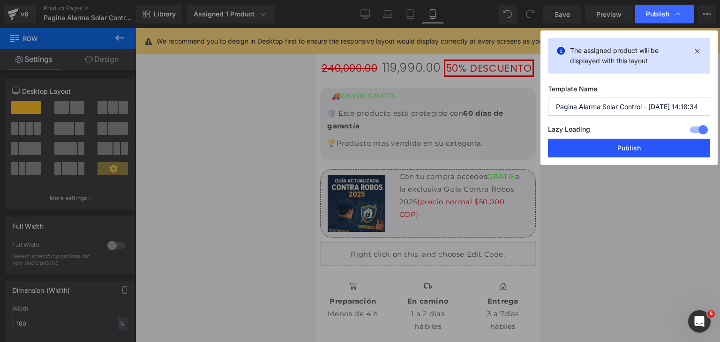
click at [637, 148] on button "Publish" at bounding box center [629, 148] width 162 height 19
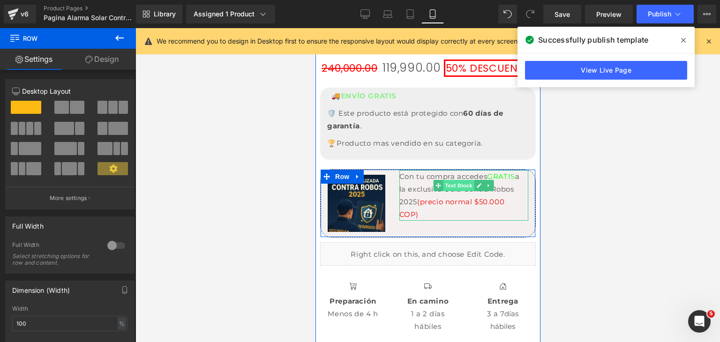
click at [450, 180] on span "Text Block" at bounding box center [458, 185] width 31 height 11
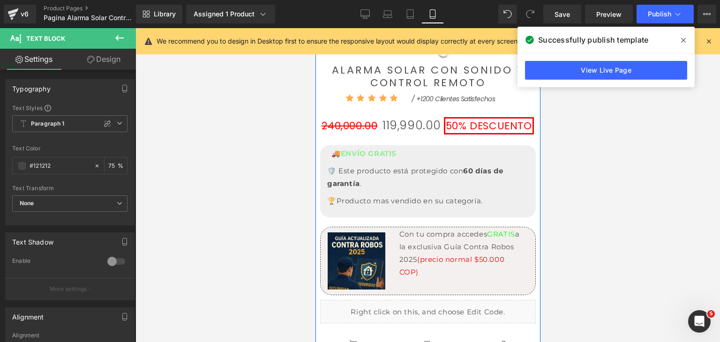
scroll to position [626, 0]
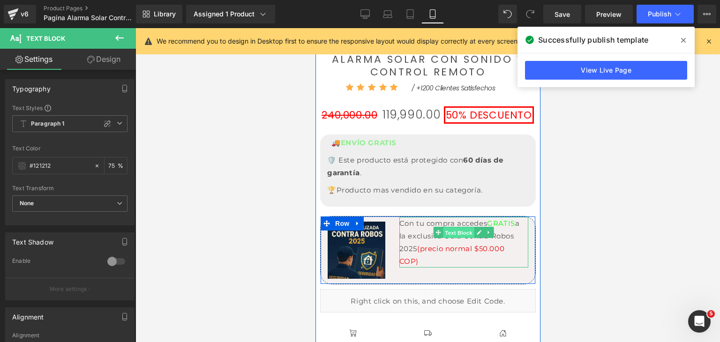
click at [456, 227] on span "Text Block" at bounding box center [458, 232] width 31 height 11
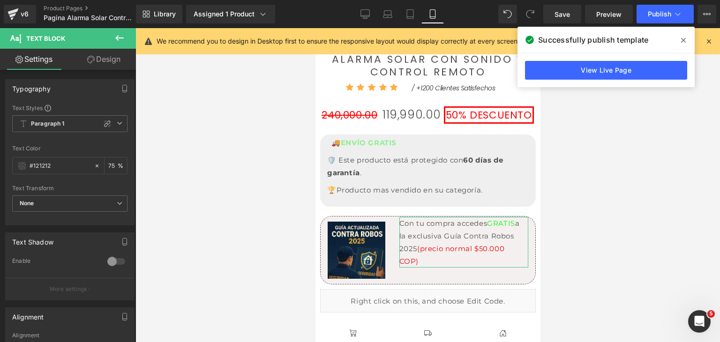
click at [105, 62] on link "Design" at bounding box center [104, 59] width 68 height 21
click at [0, 0] on div "Spacing" at bounding box center [0, 0] width 0 height 0
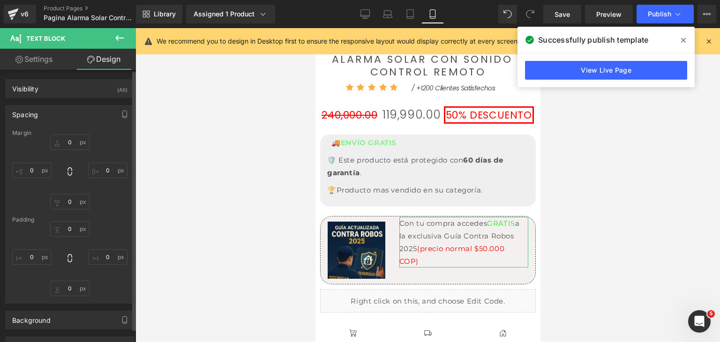
type input "0"
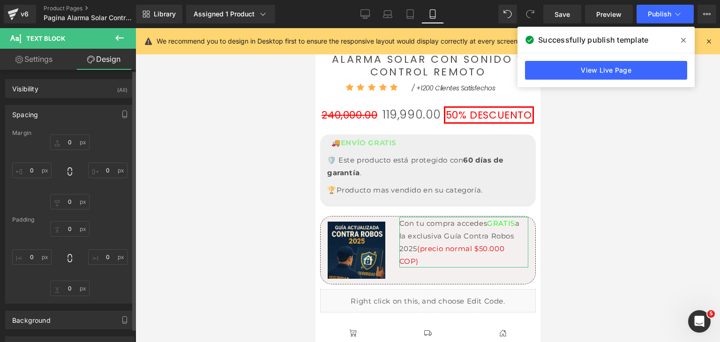
type input "8"
type input "0"
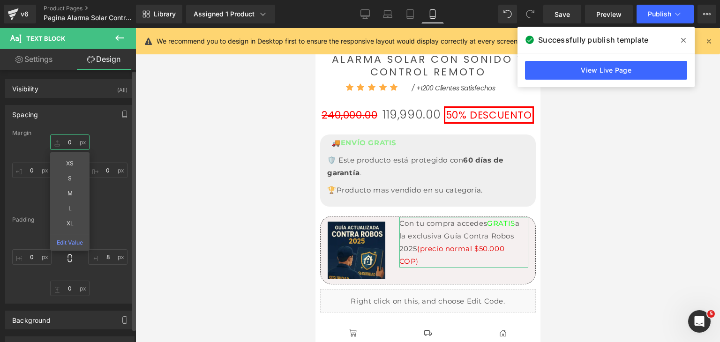
click at [69, 145] on input "0" at bounding box center [69, 142] width 39 height 15
type input "1"
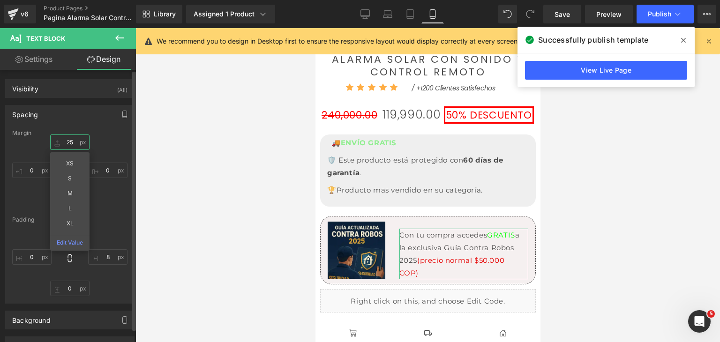
type input "2"
type input "30"
click at [117, 147] on div "30 30 XS S M L XL Edit Value 0px 0 0px 0 0px 0" at bounding box center [69, 172] width 115 height 75
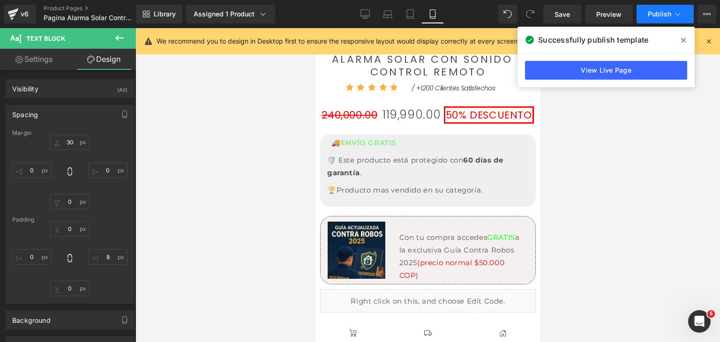
click at [641, 12] on button "Publish" at bounding box center [665, 14] width 57 height 19
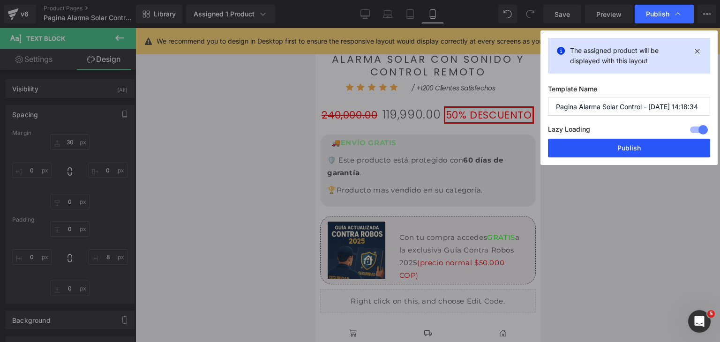
click at [634, 143] on button "Publish" at bounding box center [629, 148] width 162 height 19
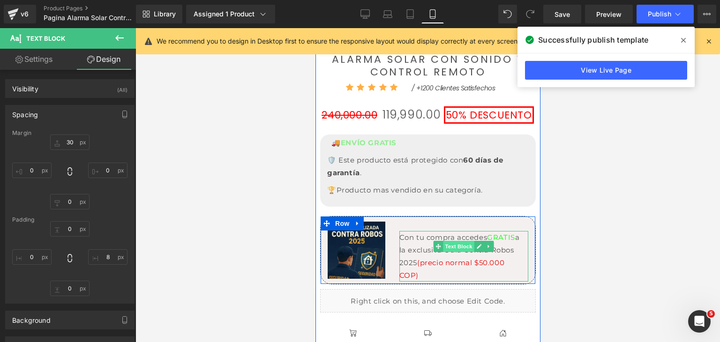
click at [451, 243] on span "Text Block" at bounding box center [458, 246] width 31 height 11
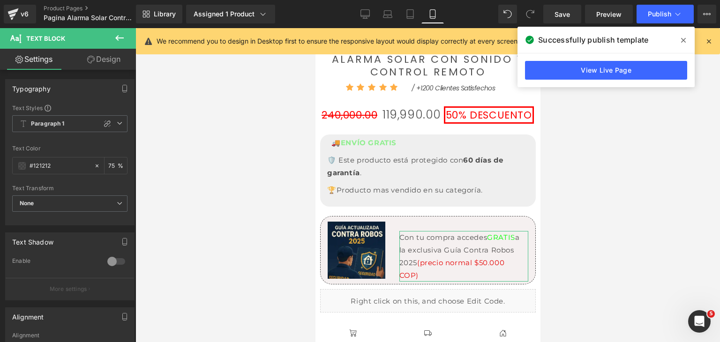
click at [113, 65] on link "Design" at bounding box center [104, 59] width 68 height 21
click at [0, 0] on div "Spacing" at bounding box center [0, 0] width 0 height 0
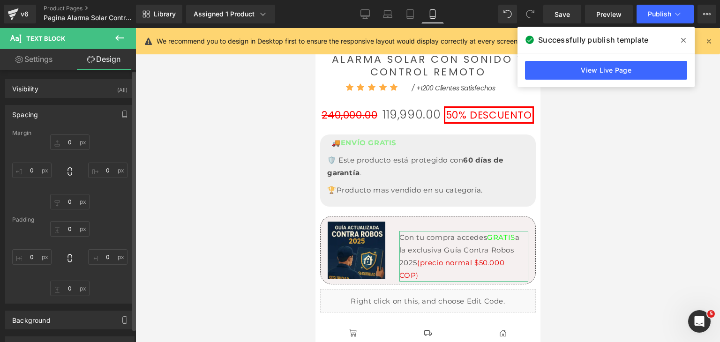
type input "30"
type input "0"
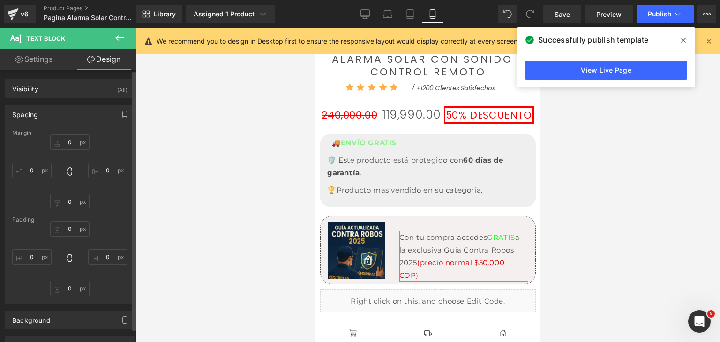
type input "8"
type input "0"
click at [74, 146] on input "30" at bounding box center [69, 142] width 39 height 15
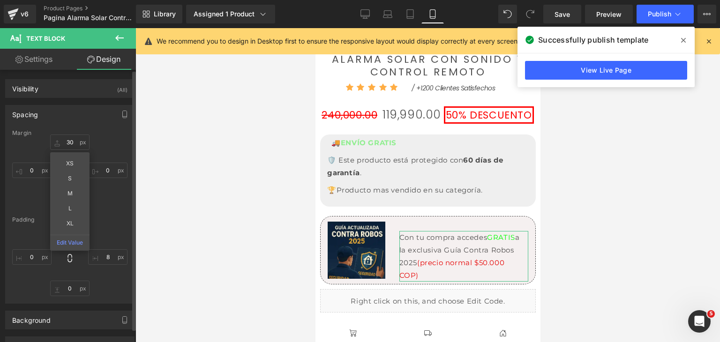
click at [125, 210] on div "Margin 30px 30 XS S M L XL Edit Value 0px 0 0px 0 0px 0 Padding 0px 0 8px 8 0px…" at bounding box center [70, 216] width 128 height 173
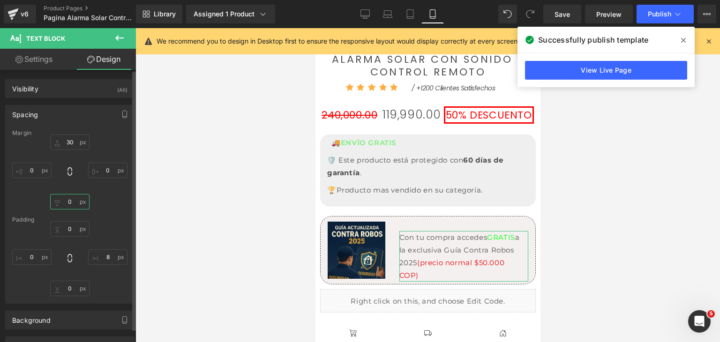
click at [70, 207] on input "0" at bounding box center [69, 201] width 39 height 15
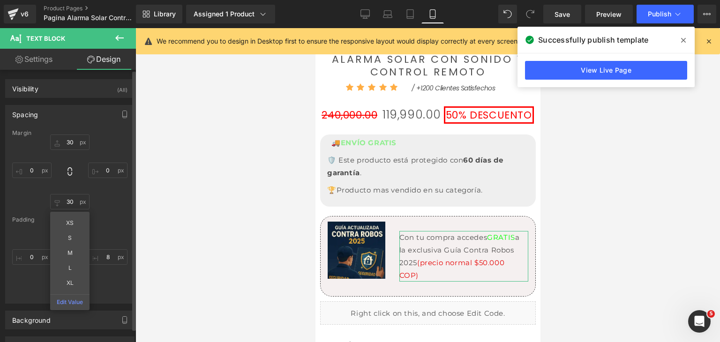
click at [120, 225] on div "0px 0 8px 8 0px 0 0px 0" at bounding box center [69, 258] width 115 height 75
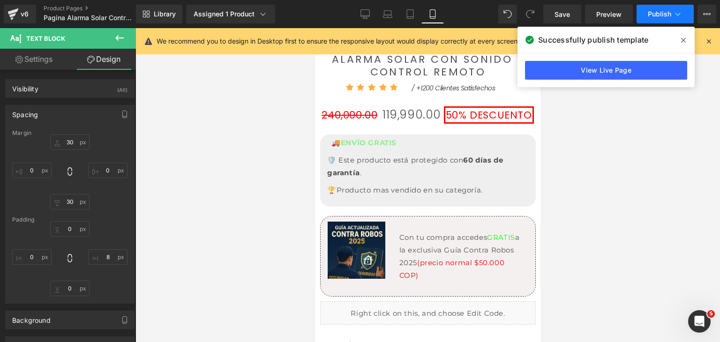
click at [650, 12] on span "Publish" at bounding box center [659, 14] width 23 height 8
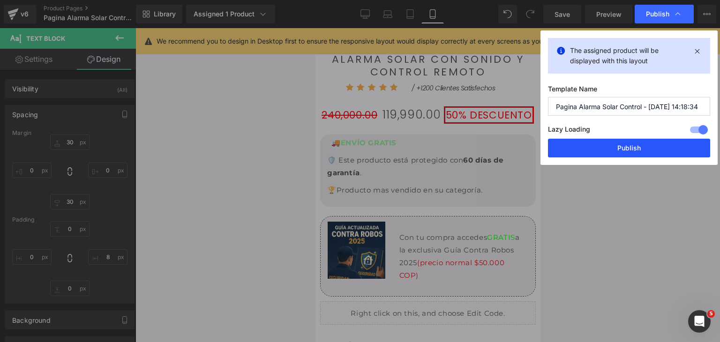
click at [631, 145] on button "Publish" at bounding box center [629, 148] width 162 height 19
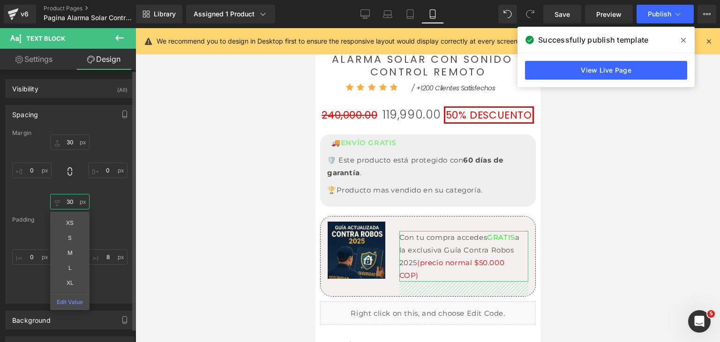
click at [67, 204] on input "30" at bounding box center [69, 201] width 39 height 15
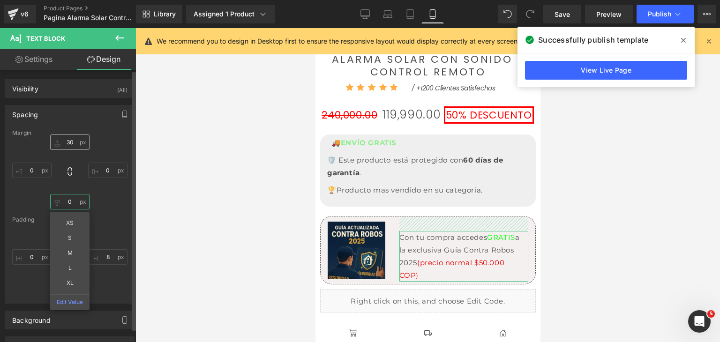
type input "0"
click at [69, 143] on input "30" at bounding box center [69, 142] width 39 height 15
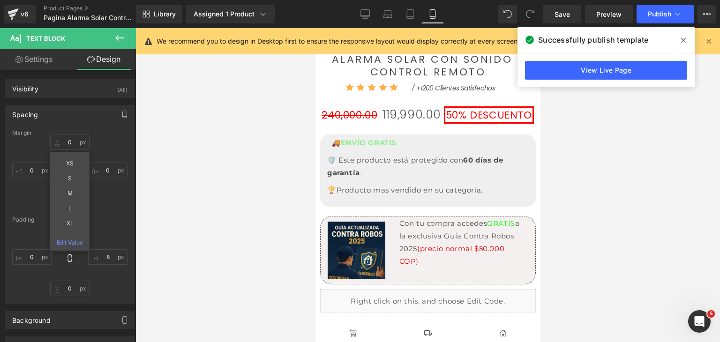
click at [225, 235] on div at bounding box center [427, 185] width 585 height 314
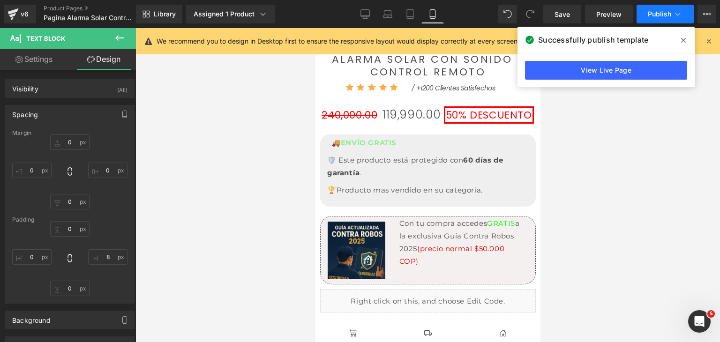
click at [660, 17] on span "Publish" at bounding box center [659, 14] width 23 height 8
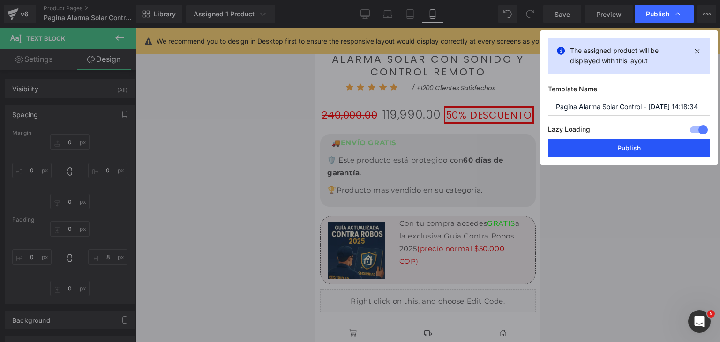
click at [661, 141] on button "Publish" at bounding box center [629, 148] width 162 height 19
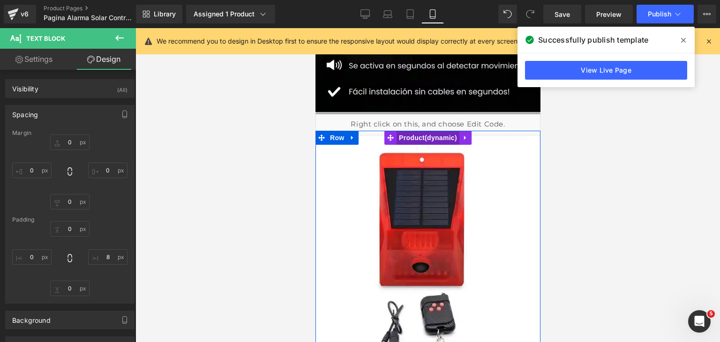
scroll to position [298, 0]
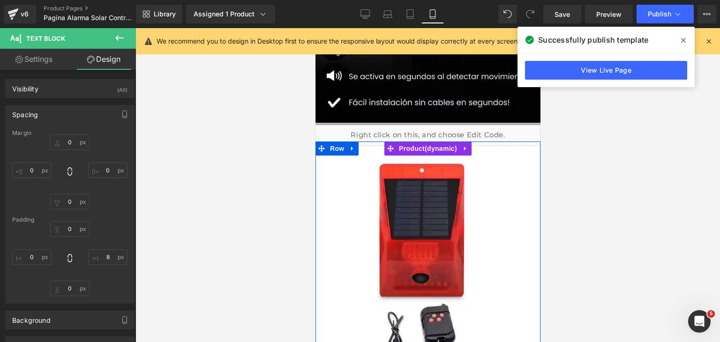
drag, startPoint x: 429, startPoint y: 210, endPoint x: 428, endPoint y: 229, distance: 18.3
click at [429, 210] on img at bounding box center [427, 266] width 225 height 225
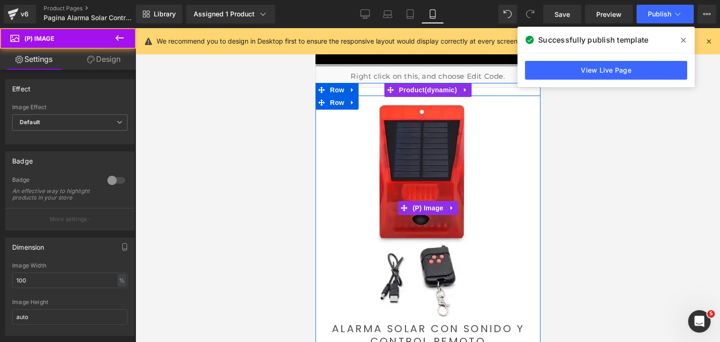
scroll to position [392, 0]
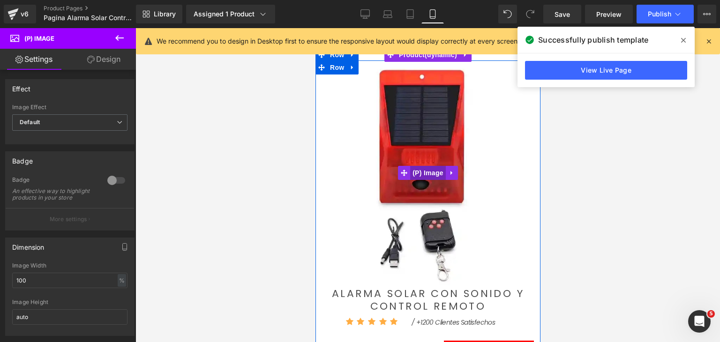
click at [414, 173] on span "(P) Image" at bounding box center [428, 173] width 36 height 14
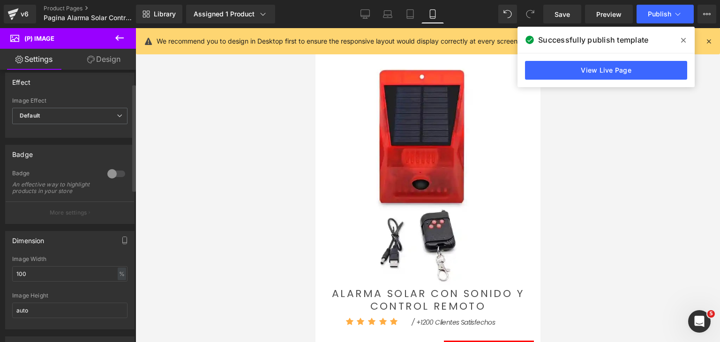
scroll to position [0, 0]
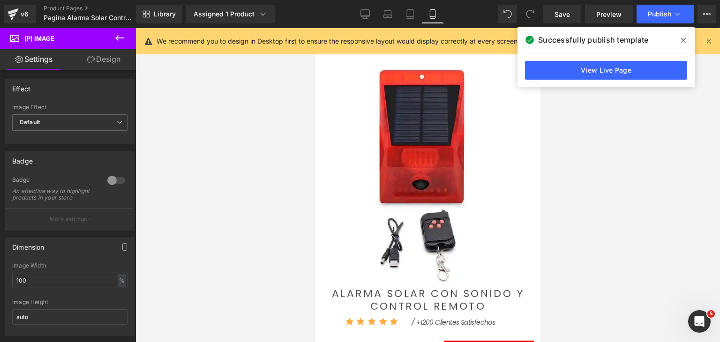
click at [109, 65] on link "Design" at bounding box center [104, 59] width 68 height 21
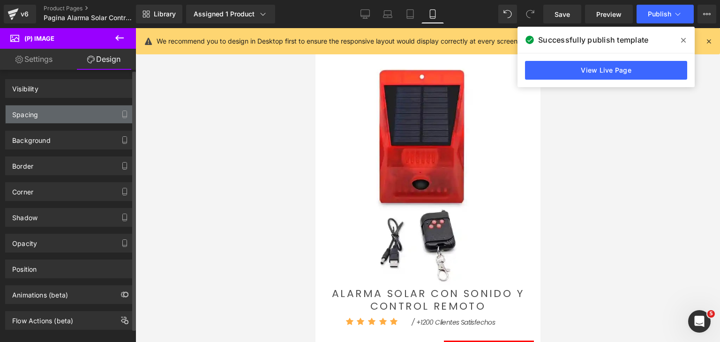
click at [83, 118] on div "Spacing" at bounding box center [70, 114] width 128 height 18
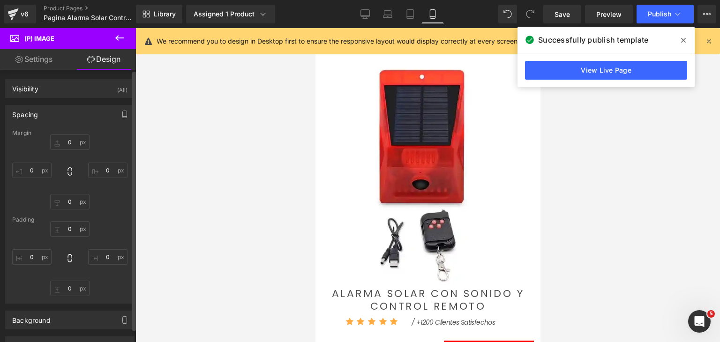
type input "0"
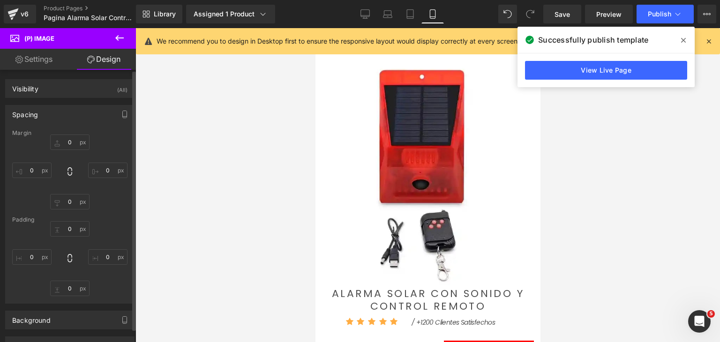
type input "0"
click at [68, 144] on input "0" at bounding box center [69, 142] width 39 height 15
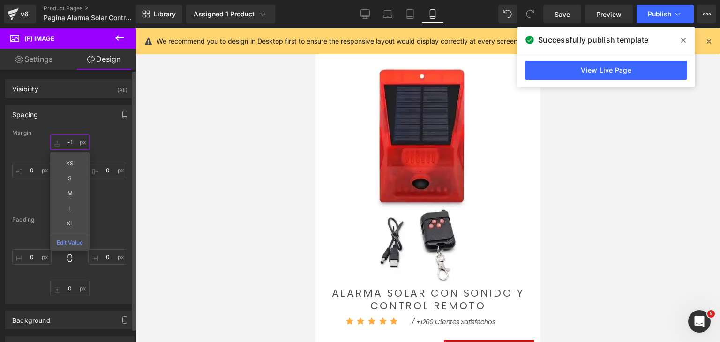
type input "-"
click at [107, 224] on div "0px 0 0px 0 0px 0 0px 0" at bounding box center [69, 258] width 115 height 75
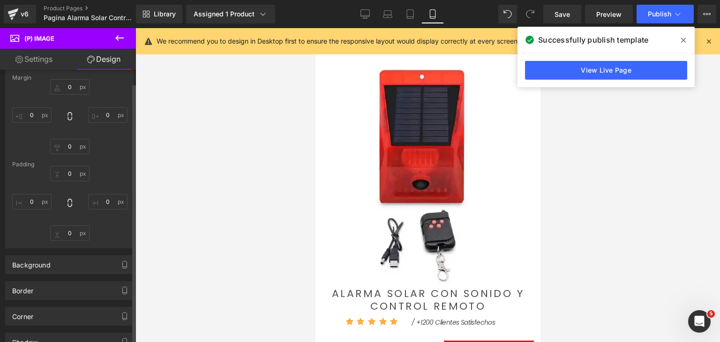
scroll to position [47, 0]
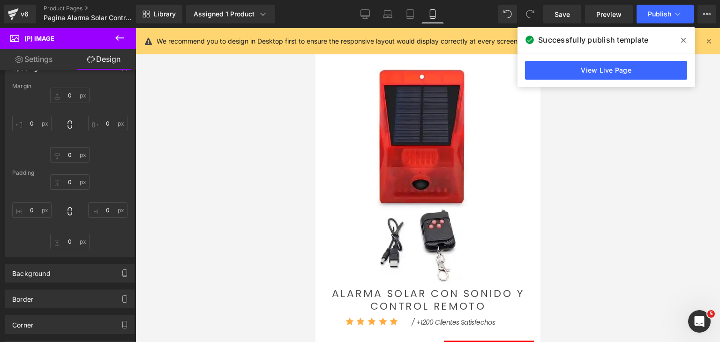
click at [123, 43] on icon at bounding box center [119, 37] width 11 height 11
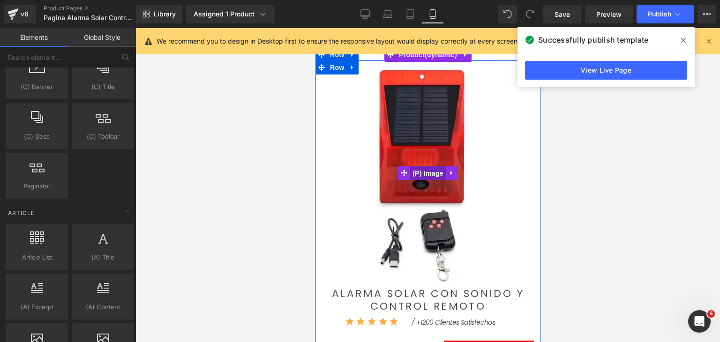
click at [428, 167] on span "(P) Image" at bounding box center [428, 173] width 36 height 14
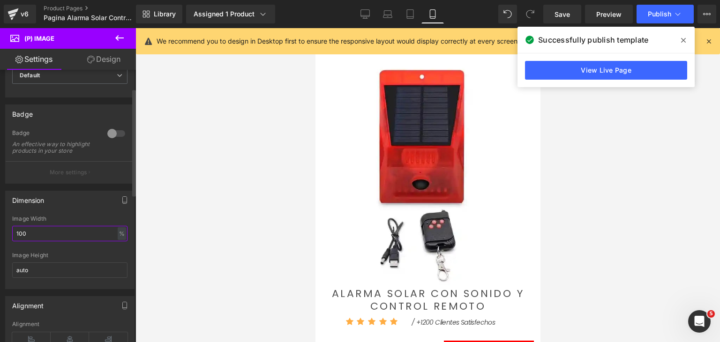
drag, startPoint x: 48, startPoint y: 243, endPoint x: 13, endPoint y: 240, distance: 34.8
click at [13, 240] on input "100" at bounding box center [69, 233] width 115 height 15
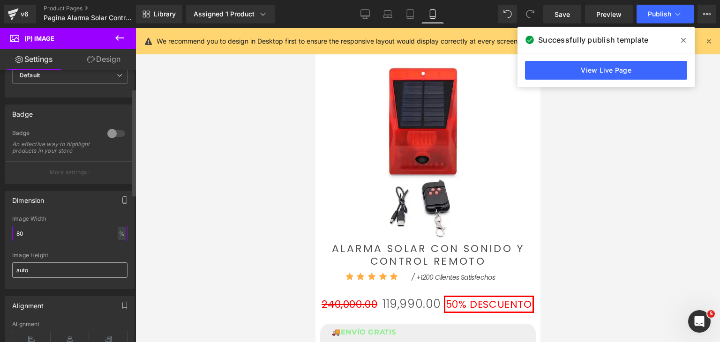
type input "80"
click at [39, 278] on input "auto" at bounding box center [69, 270] width 115 height 15
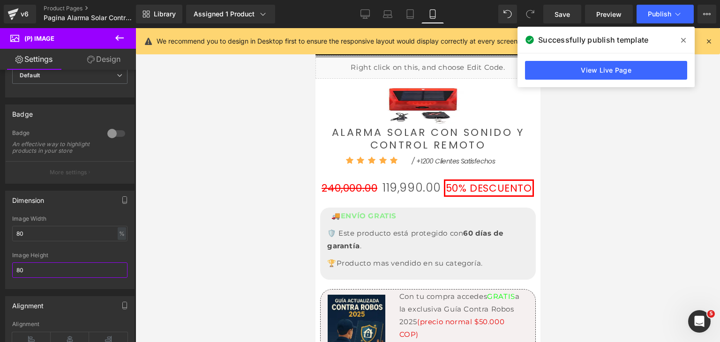
scroll to position [204, 0]
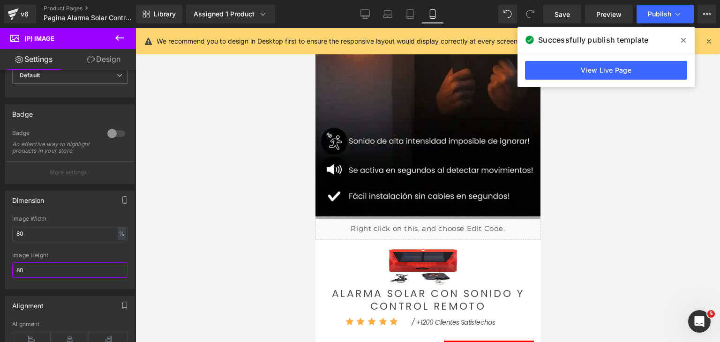
type input "8"
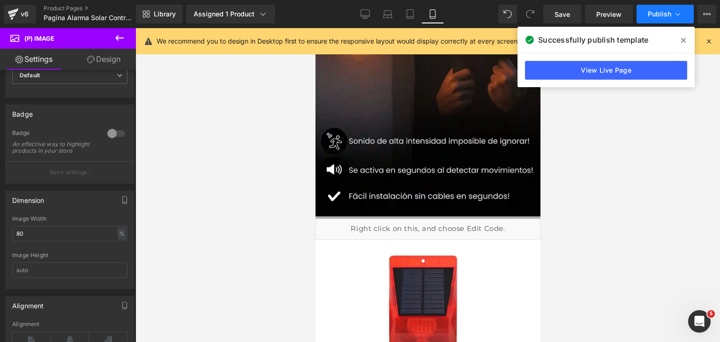
click at [667, 17] on span "Publish" at bounding box center [659, 14] width 23 height 8
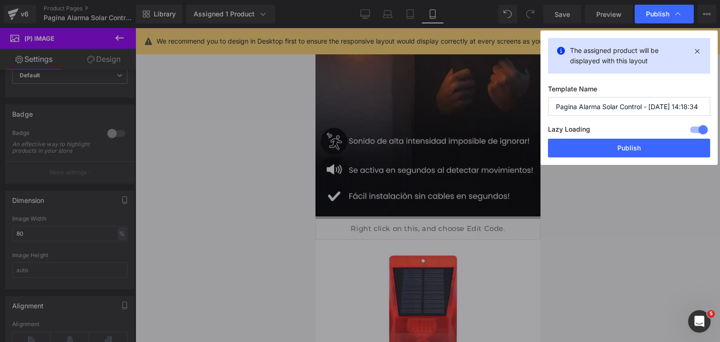
click at [645, 137] on div "Lazy Loading Build Upgrade plan to unlock" at bounding box center [629, 130] width 162 height 15
click at [641, 146] on button "Publish" at bounding box center [629, 148] width 162 height 19
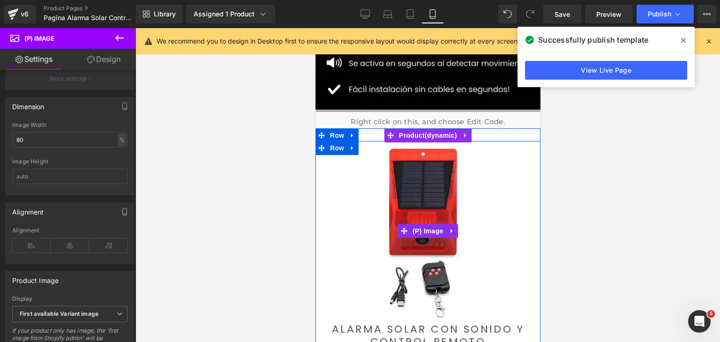
scroll to position [345, 0]
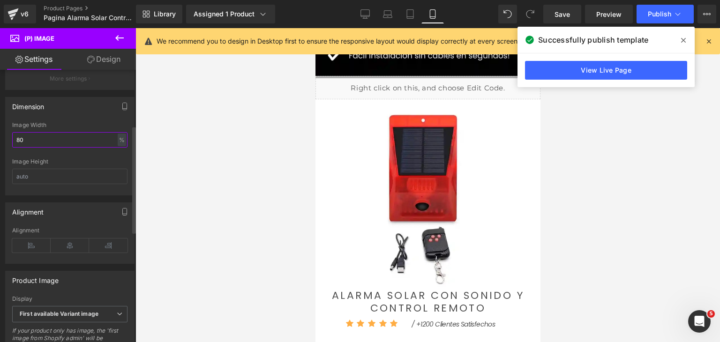
click at [7, 145] on div "80% Image Width 80 % % px Image Height" at bounding box center [70, 158] width 128 height 73
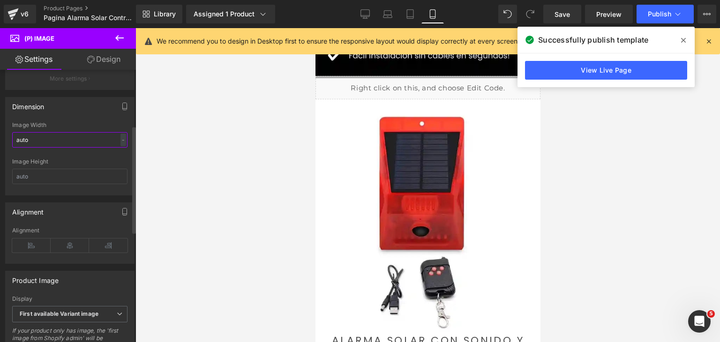
type input "auto"
click at [81, 115] on div "Dimension" at bounding box center [70, 107] width 128 height 18
click at [659, 8] on button "Publish" at bounding box center [665, 14] width 57 height 19
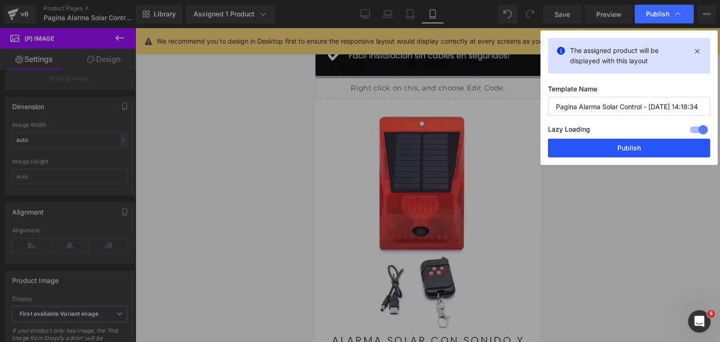
click at [644, 154] on button "Publish" at bounding box center [629, 148] width 162 height 19
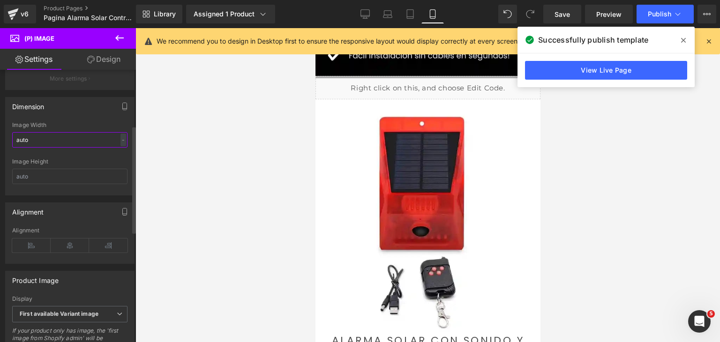
drag, startPoint x: 38, startPoint y: 143, endPoint x: 12, endPoint y: 144, distance: 25.8
click at [12, 144] on input "auto" at bounding box center [69, 139] width 115 height 15
drag, startPoint x: 81, startPoint y: 131, endPoint x: 83, endPoint y: 126, distance: 5.7
click at [83, 128] on div "Image Width" at bounding box center [69, 125] width 115 height 7
click at [653, 20] on button "Publish" at bounding box center [665, 14] width 57 height 19
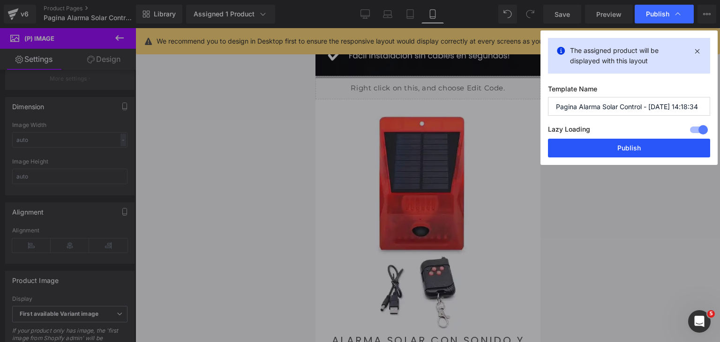
click at [634, 152] on button "Publish" at bounding box center [629, 148] width 162 height 19
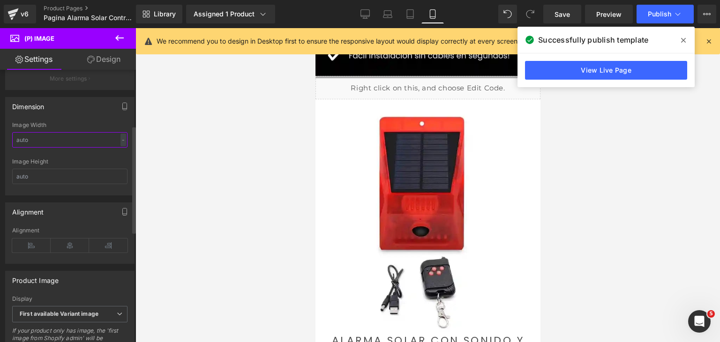
click at [46, 145] on input "text" at bounding box center [69, 139] width 115 height 15
type input "100"
click at [199, 185] on div at bounding box center [427, 185] width 585 height 314
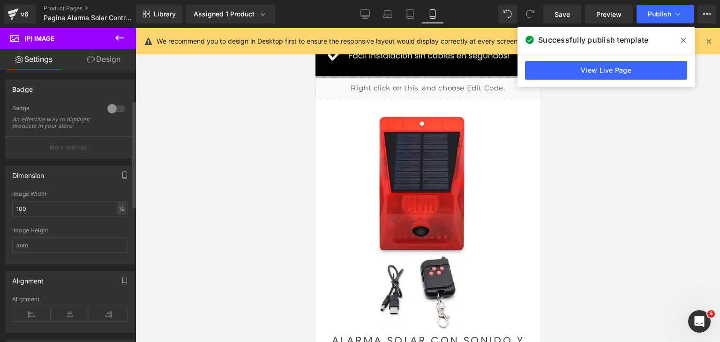
scroll to position [47, 0]
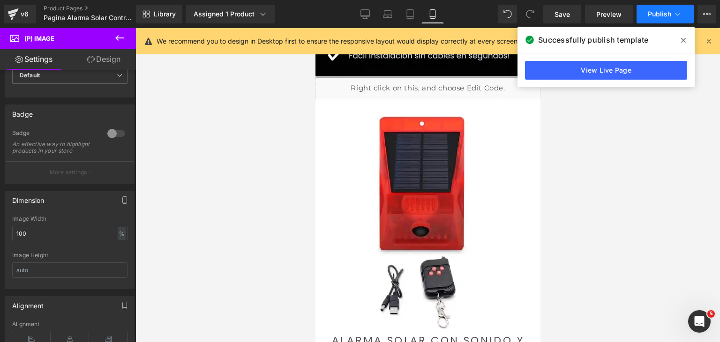
click at [655, 10] on span "Publish" at bounding box center [659, 14] width 23 height 8
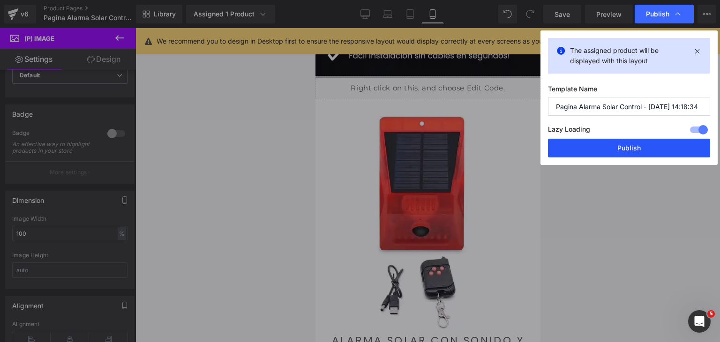
click at [665, 144] on button "Publish" at bounding box center [629, 148] width 162 height 19
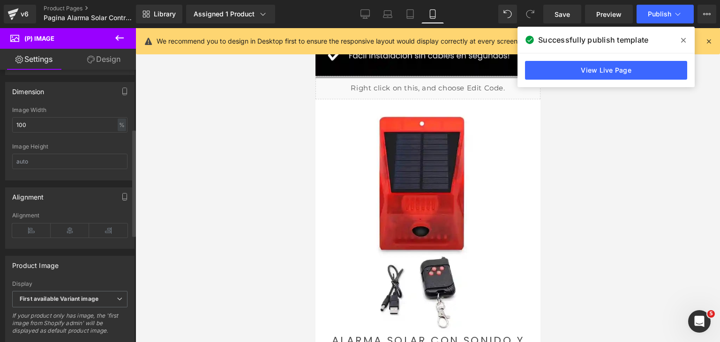
scroll to position [141, 0]
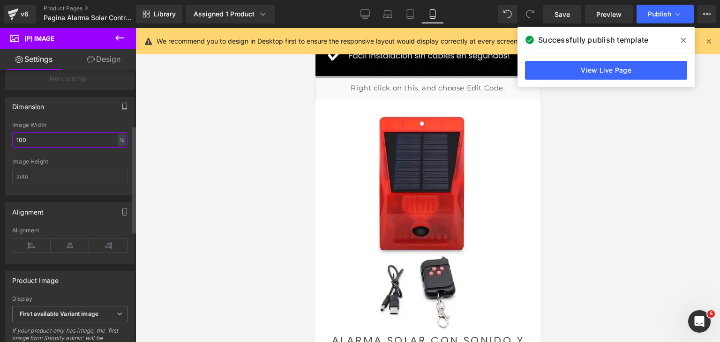
click at [44, 148] on input "100" at bounding box center [69, 139] width 115 height 15
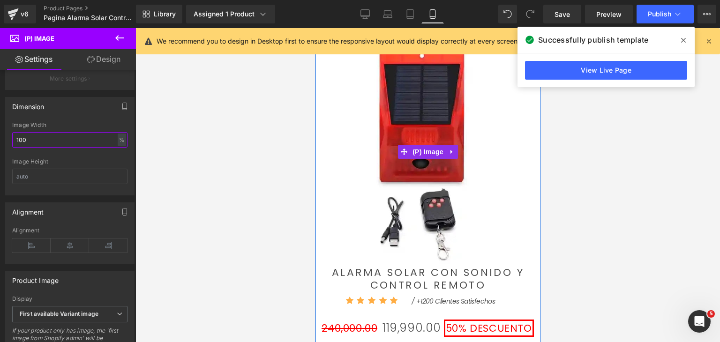
scroll to position [392, 0]
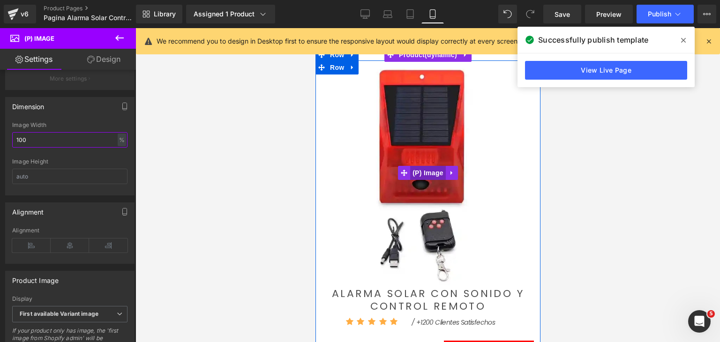
click at [419, 172] on span "(P) Image" at bounding box center [428, 173] width 36 height 14
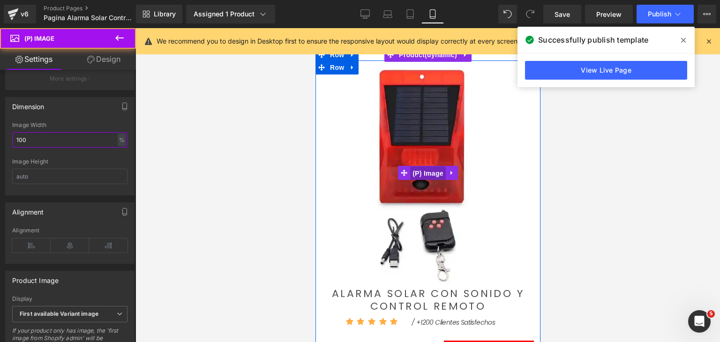
click at [419, 172] on span "(P) Image" at bounding box center [428, 173] width 36 height 14
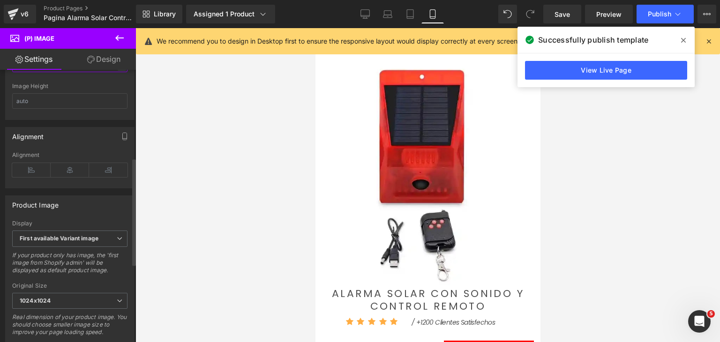
scroll to position [141, 0]
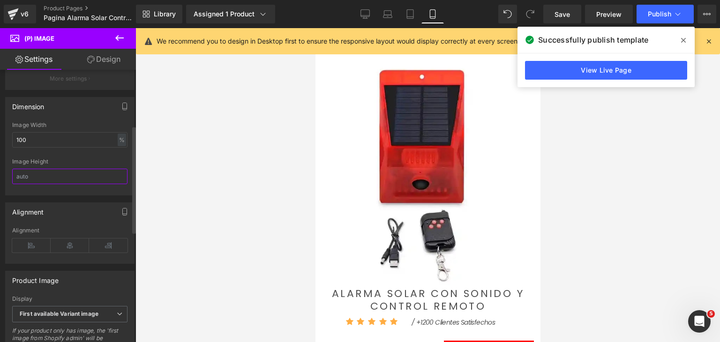
click at [34, 184] on input "text" at bounding box center [69, 176] width 115 height 15
click at [104, 171] on div "Image Height" at bounding box center [69, 176] width 115 height 37
drag, startPoint x: 79, startPoint y: 150, endPoint x: 0, endPoint y: 151, distance: 79.2
click at [0, 151] on div "Dimension 100% Image Width 100 % % px Image Height" at bounding box center [70, 142] width 140 height 105
click at [93, 115] on div "Dimension" at bounding box center [70, 107] width 128 height 18
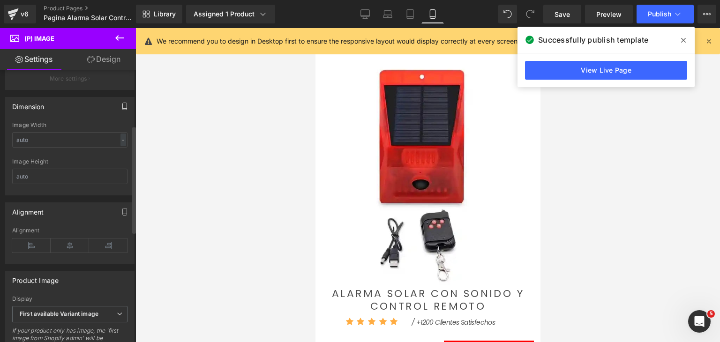
click at [124, 110] on icon "button" at bounding box center [125, 107] width 8 height 8
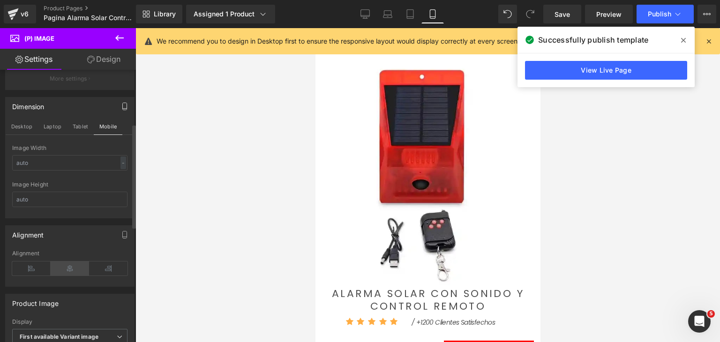
click at [60, 274] on icon at bounding box center [70, 269] width 38 height 14
click at [34, 276] on icon at bounding box center [31, 269] width 38 height 14
click at [70, 275] on icon at bounding box center [70, 269] width 38 height 14
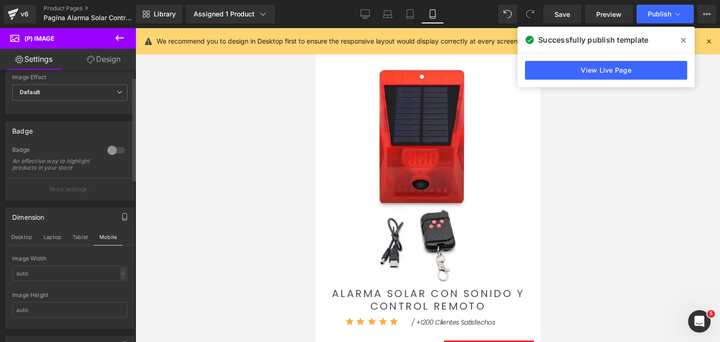
scroll to position [0, 0]
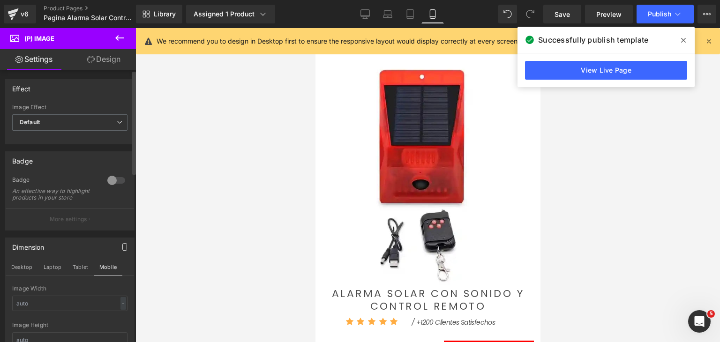
click at [115, 186] on div at bounding box center [116, 180] width 23 height 15
click at [649, 20] on button "Publish" at bounding box center [665, 14] width 57 height 19
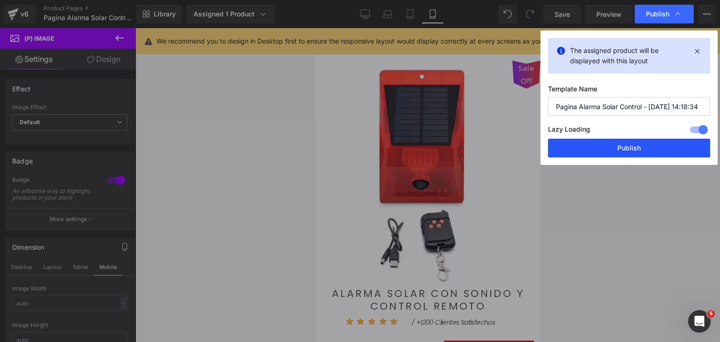
drag, startPoint x: 647, startPoint y: 164, endPoint x: 652, endPoint y: 152, distance: 12.2
click at [647, 163] on div "The assigned product will be displayed with this layout Template Name Pagina Al…" at bounding box center [629, 97] width 177 height 135
click at [652, 152] on button "Publish" at bounding box center [629, 148] width 162 height 19
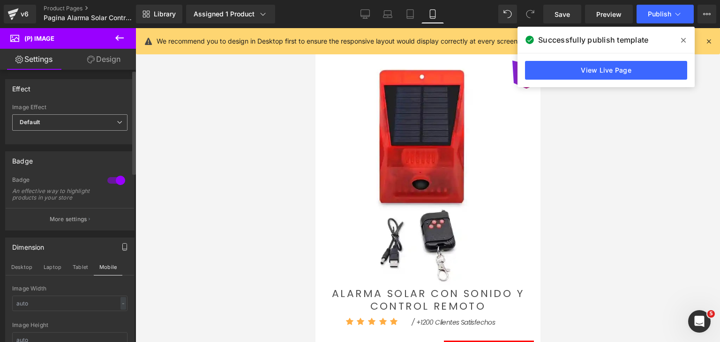
click at [73, 124] on span "Default" at bounding box center [69, 122] width 115 height 16
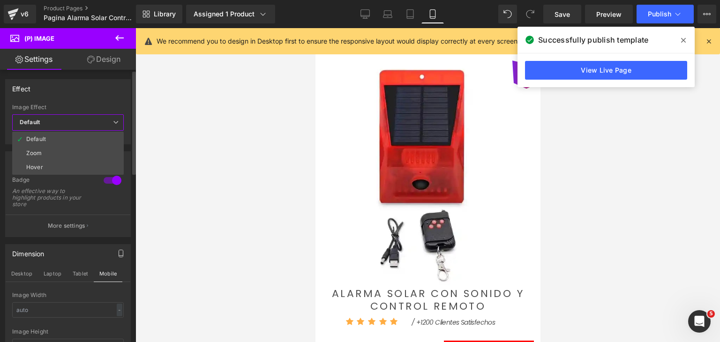
click at [73, 124] on span "Default" at bounding box center [68, 122] width 112 height 16
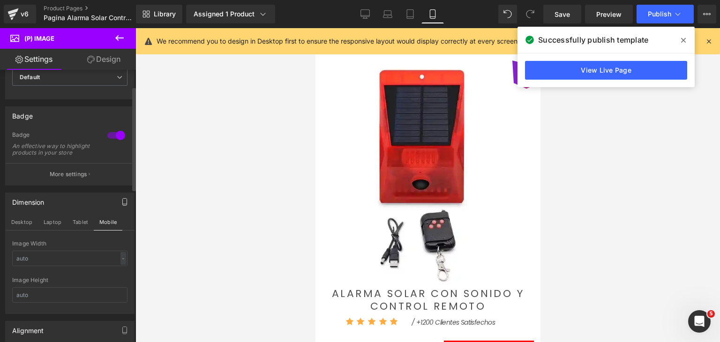
scroll to position [47, 0]
click at [105, 132] on div at bounding box center [116, 133] width 23 height 15
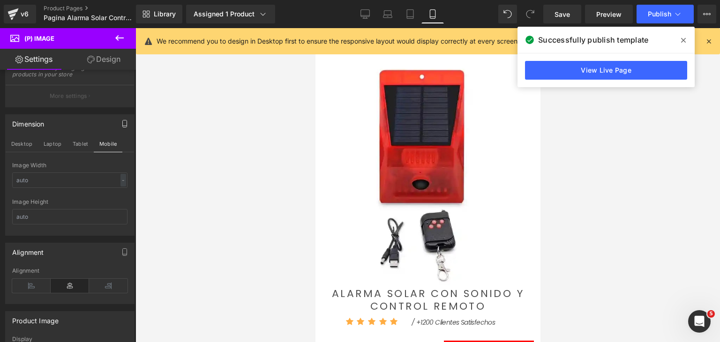
scroll to position [141, 0]
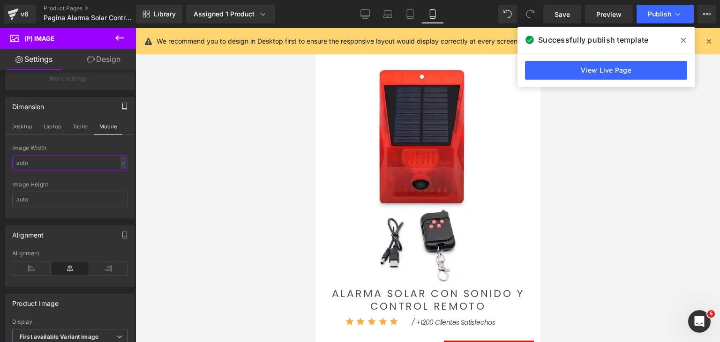
click at [40, 169] on input "text" at bounding box center [69, 162] width 115 height 15
type input "1"
click at [41, 204] on input "text" at bounding box center [69, 199] width 115 height 15
type input "12"
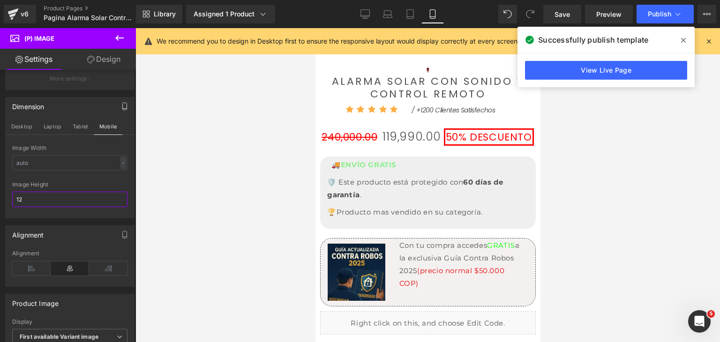
drag, startPoint x: 39, startPoint y: 204, endPoint x: 0, endPoint y: 205, distance: 39.4
click at [0, 205] on div "Dimension Desktop Laptop Tablet Mobile Image Width - % px 12px Image Height 12" at bounding box center [70, 154] width 140 height 128
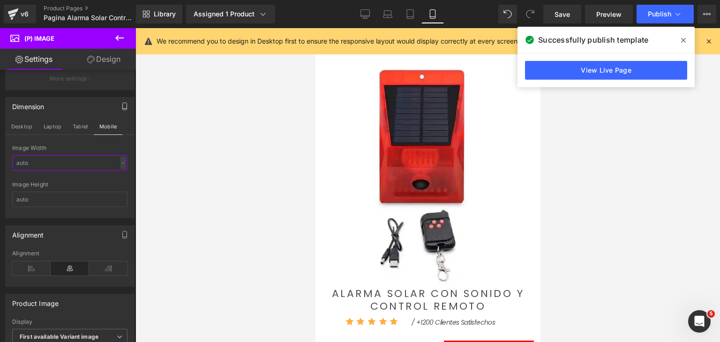
click at [41, 171] on input "text" at bounding box center [69, 162] width 115 height 15
click at [679, 38] on span at bounding box center [683, 40] width 15 height 15
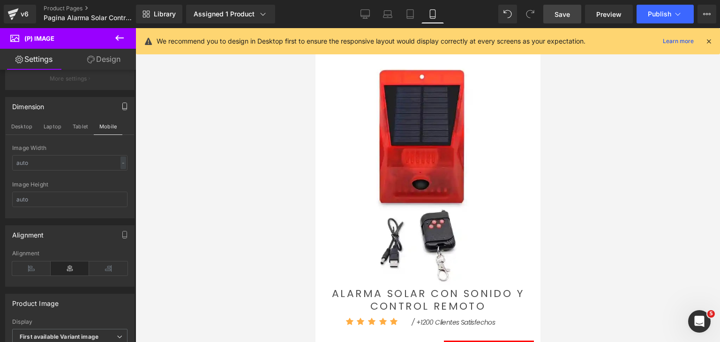
click at [575, 17] on link "Save" at bounding box center [562, 14] width 38 height 19
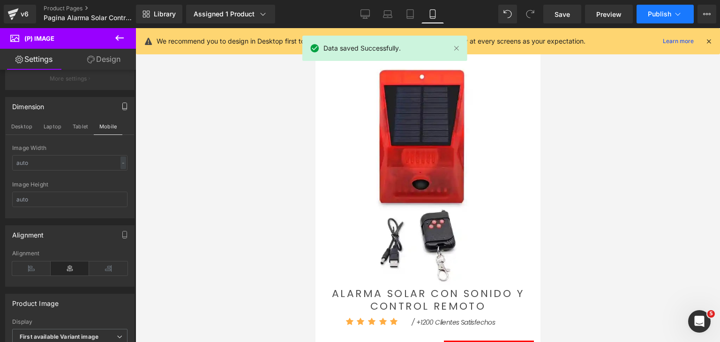
click at [665, 19] on button "Publish" at bounding box center [665, 14] width 57 height 19
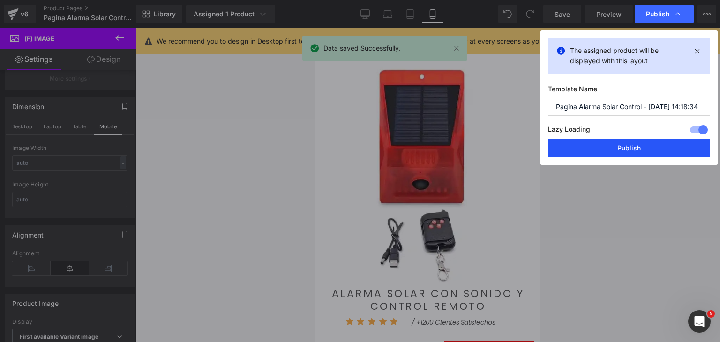
click at [664, 143] on button "Publish" at bounding box center [629, 148] width 162 height 19
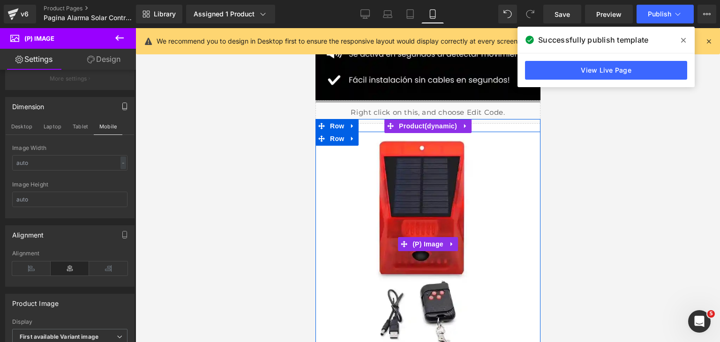
scroll to position [298, 0]
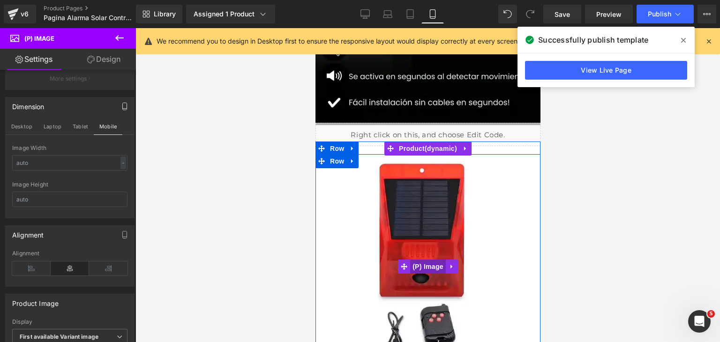
click at [422, 265] on span "(P) Image" at bounding box center [428, 267] width 36 height 14
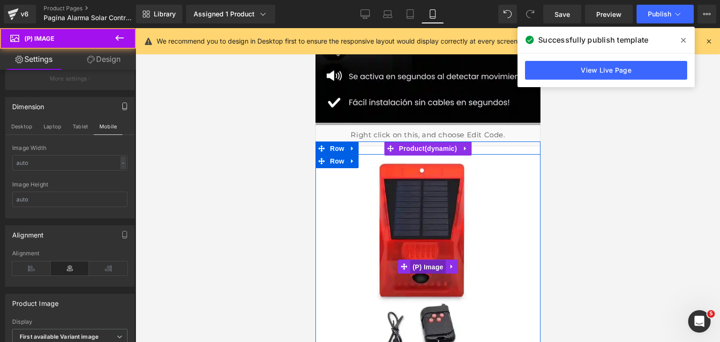
click at [422, 265] on span "(P) Image" at bounding box center [428, 267] width 36 height 14
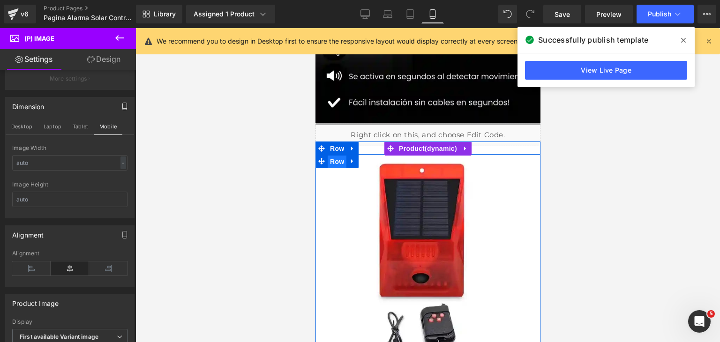
click at [338, 164] on span "Row" at bounding box center [336, 162] width 19 height 14
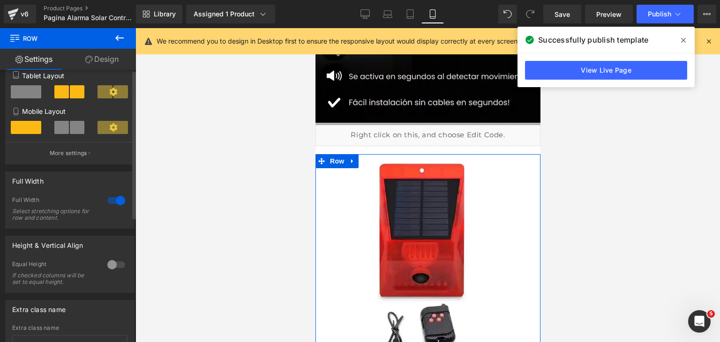
scroll to position [188, 0]
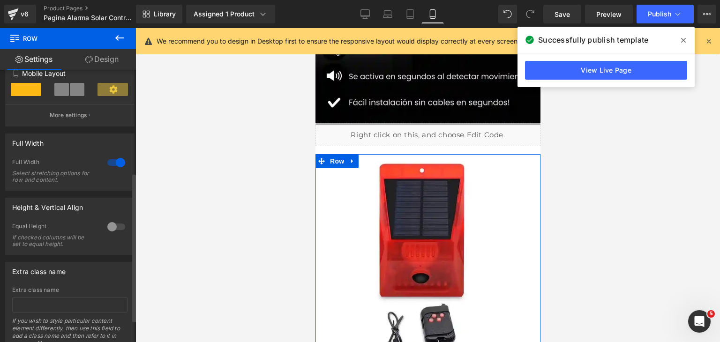
click at [112, 165] on div at bounding box center [116, 162] width 23 height 15
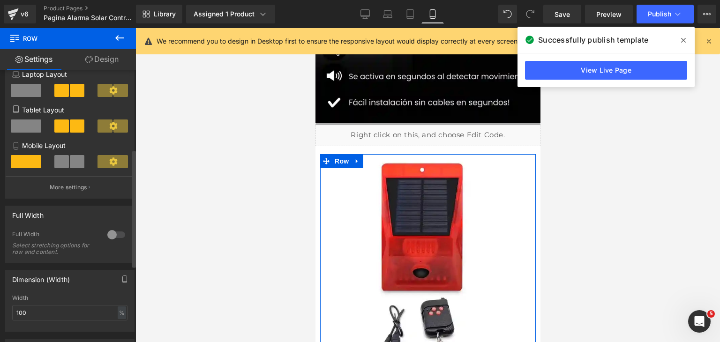
scroll to position [94, 0]
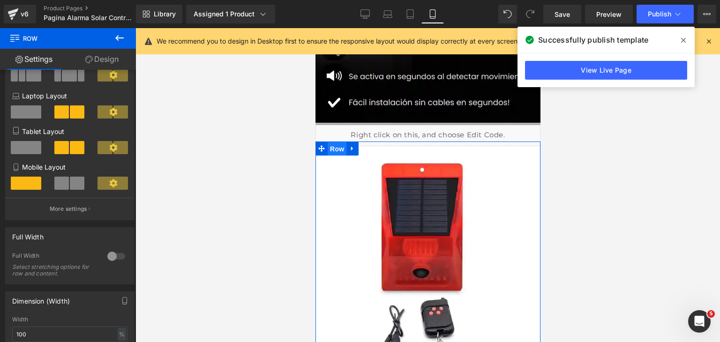
click at [331, 149] on span "Row" at bounding box center [336, 149] width 19 height 14
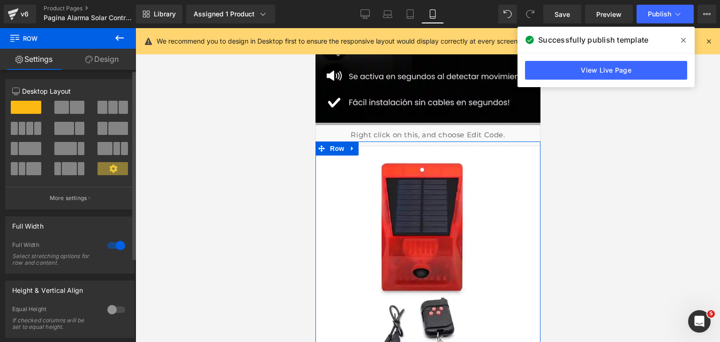
click at [115, 246] on div at bounding box center [116, 245] width 23 height 15
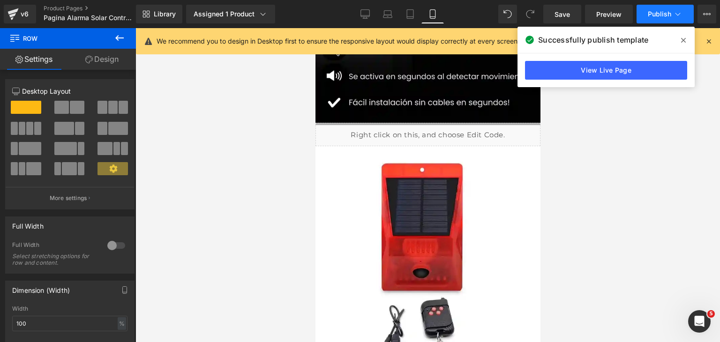
click at [658, 20] on button "Publish" at bounding box center [665, 14] width 57 height 19
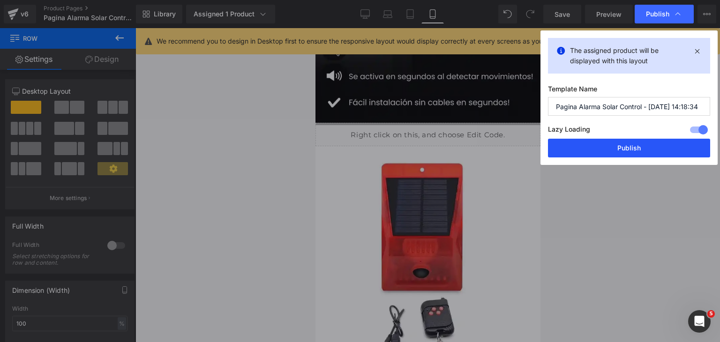
click at [645, 145] on button "Publish" at bounding box center [629, 148] width 162 height 19
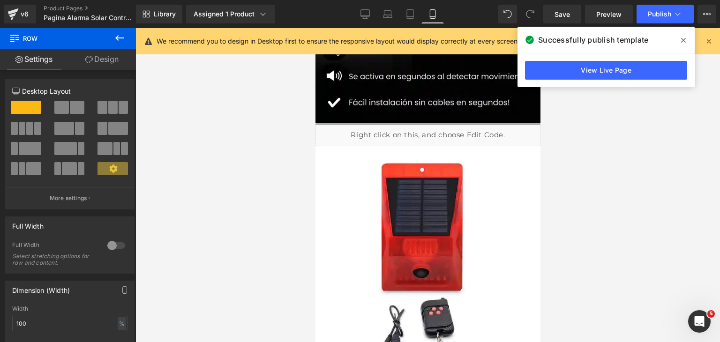
click at [126, 42] on button at bounding box center [119, 38] width 33 height 21
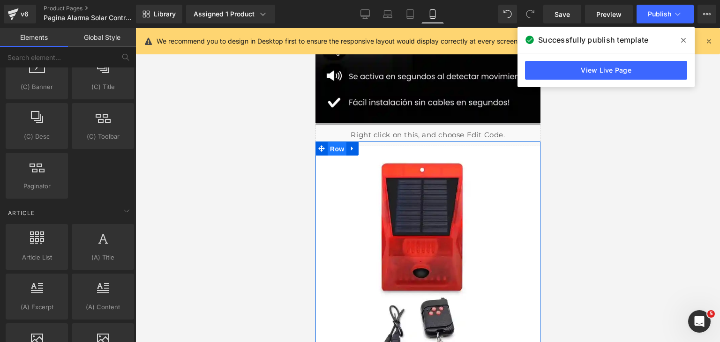
click at [335, 150] on span "Row" at bounding box center [336, 149] width 19 height 14
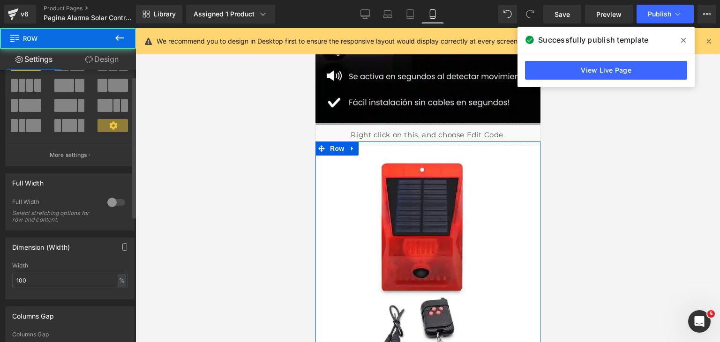
scroll to position [47, 0]
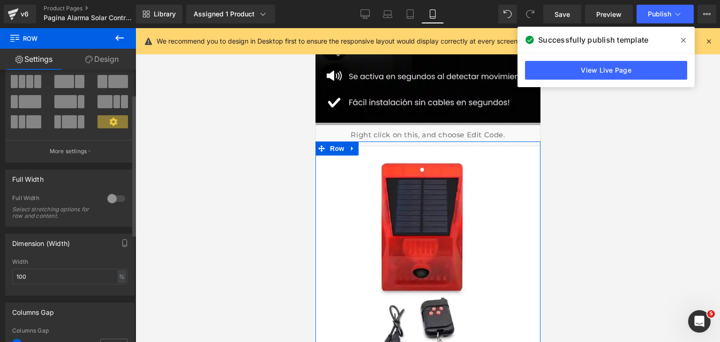
click at [113, 201] on div at bounding box center [116, 198] width 23 height 15
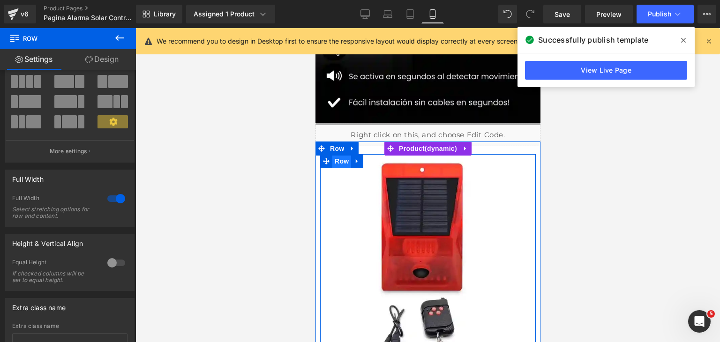
click at [339, 162] on span "Row" at bounding box center [341, 161] width 19 height 14
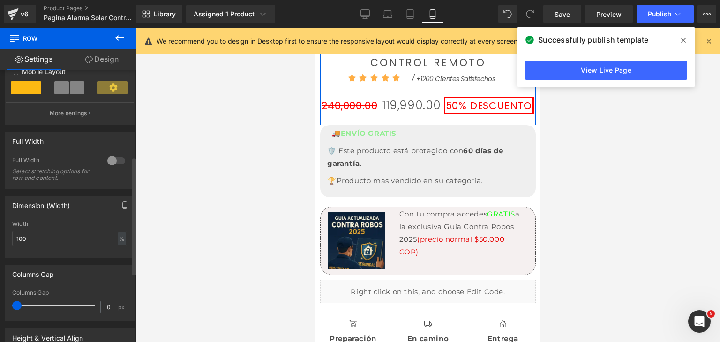
scroll to position [188, 0]
click at [116, 163] on div at bounding box center [116, 162] width 23 height 15
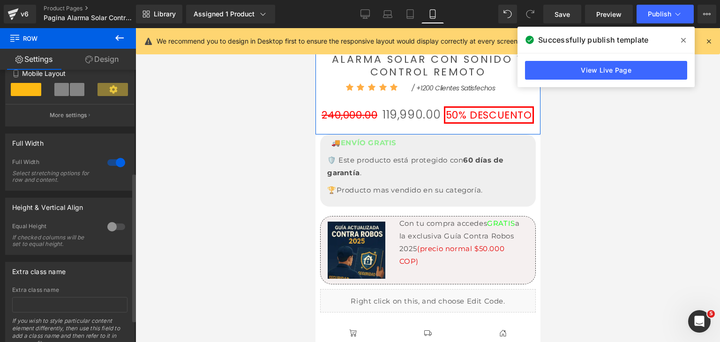
click at [109, 165] on div at bounding box center [116, 162] width 23 height 15
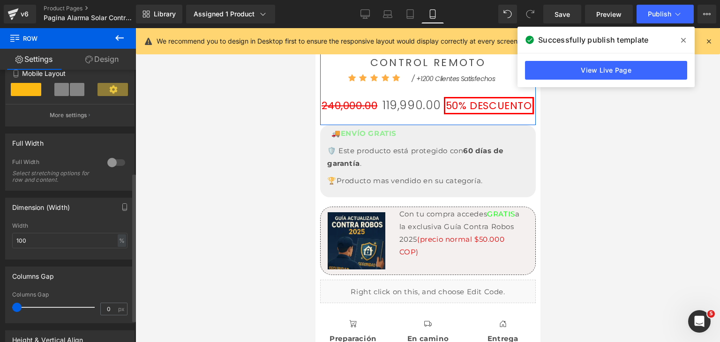
click at [120, 164] on div at bounding box center [116, 162] width 23 height 15
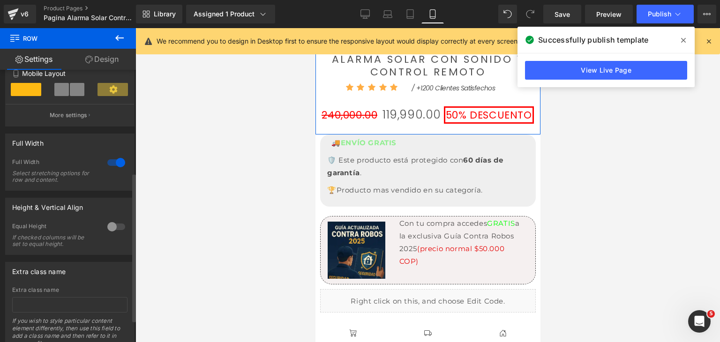
click at [113, 164] on div at bounding box center [116, 162] width 23 height 15
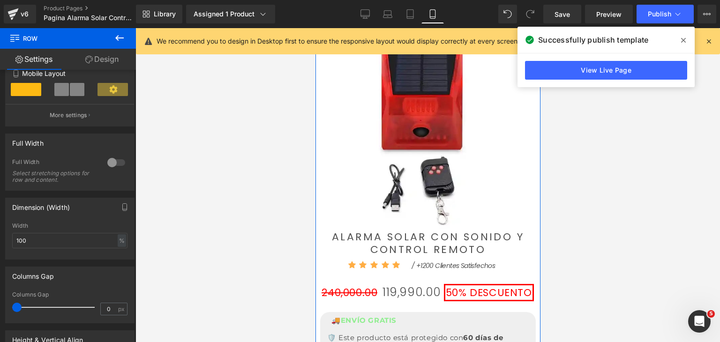
scroll to position [439, 0]
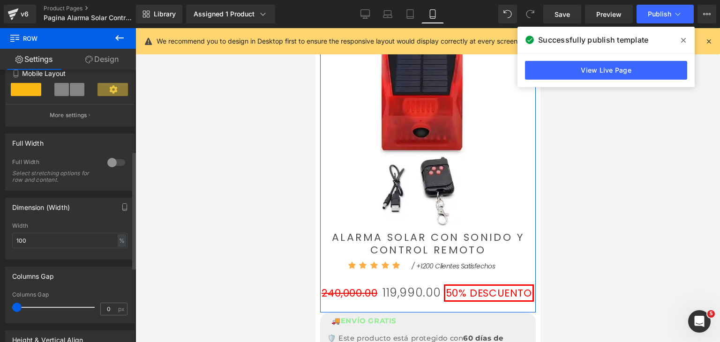
click at [117, 164] on div at bounding box center [116, 162] width 23 height 15
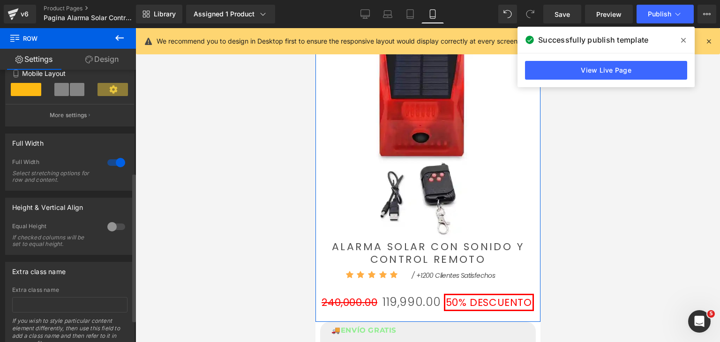
click at [111, 165] on div at bounding box center [116, 162] width 23 height 15
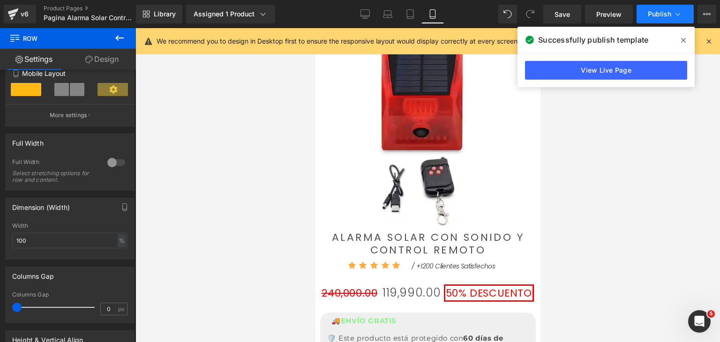
click at [657, 14] on span "Publish" at bounding box center [659, 14] width 23 height 8
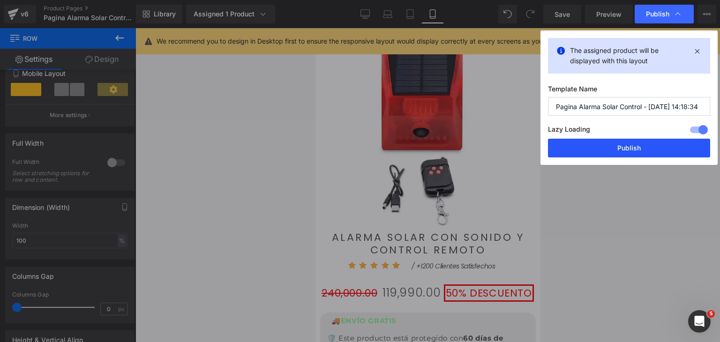
click at [632, 150] on button "Publish" at bounding box center [629, 148] width 162 height 19
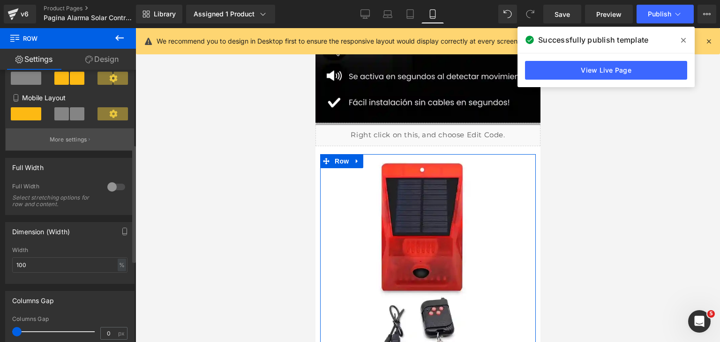
scroll to position [188, 0]
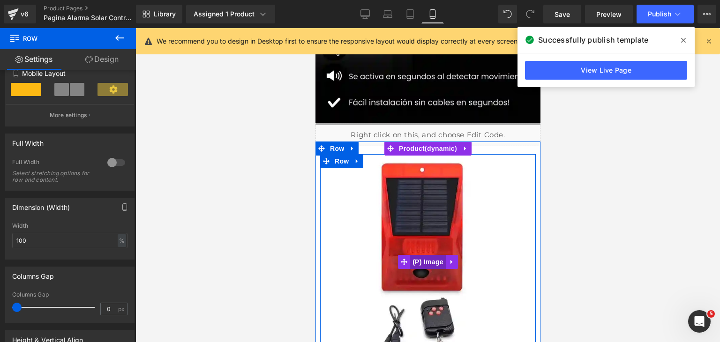
click at [422, 262] on span "(P) Image" at bounding box center [428, 262] width 36 height 14
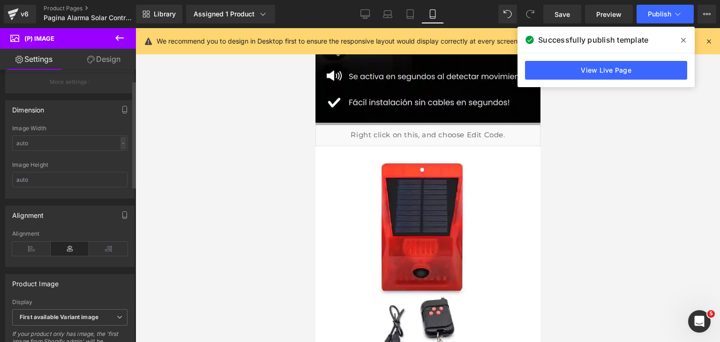
scroll to position [141, 0]
click at [711, 317] on span "5" at bounding box center [712, 313] width 8 height 8
click at [701, 318] on icon "Abrir Intercom Messenger" at bounding box center [698, 320] width 15 height 15
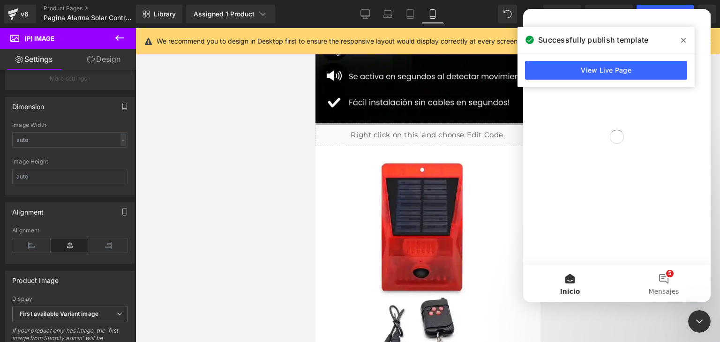
scroll to position [0, 0]
click at [686, 42] on span at bounding box center [683, 40] width 15 height 15
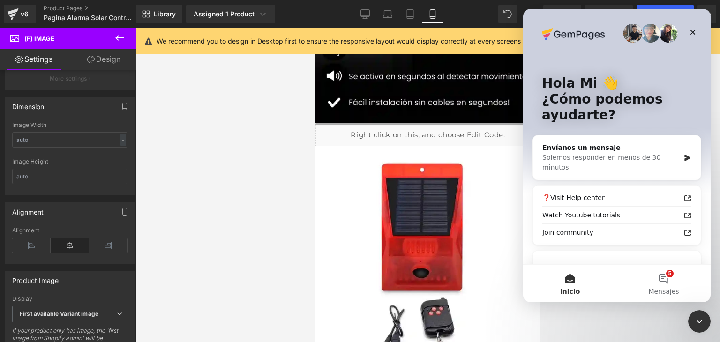
click at [625, 165] on div "Envíanos un mensaje Solemos responder en menos de 30 minutos" at bounding box center [617, 157] width 168 height 45
click at [629, 156] on div "Solemos responder en menos de 30 minutos" at bounding box center [610, 163] width 137 height 20
click at [667, 150] on div "Envíanos un mensaje" at bounding box center [610, 148] width 137 height 10
click at [684, 154] on icon "Intercom Messenger" at bounding box center [688, 158] width 8 height 8
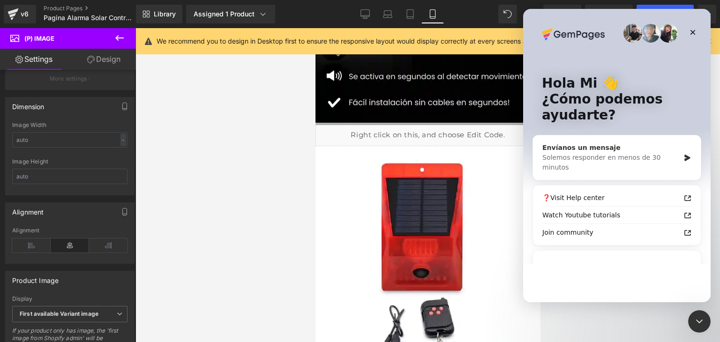
click at [684, 154] on icon "Intercom Messenger" at bounding box center [688, 158] width 8 height 8
drag, startPoint x: 684, startPoint y: 150, endPoint x: 597, endPoint y: 145, distance: 87.8
click at [684, 154] on icon "Intercom Messenger" at bounding box center [688, 158] width 8 height 8
click at [597, 145] on div "Envíanos un mensaje" at bounding box center [610, 148] width 137 height 10
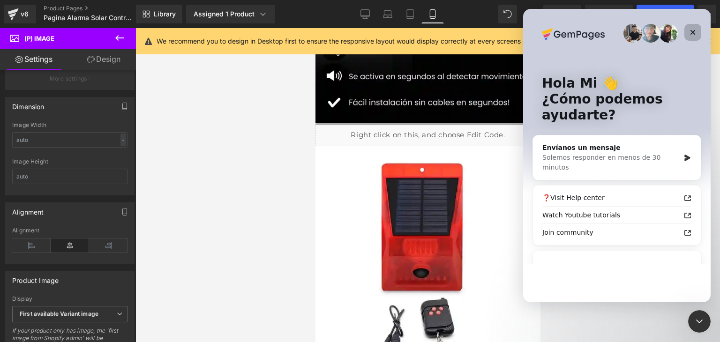
click at [690, 29] on icon "Cerrar" at bounding box center [693, 33] width 8 height 8
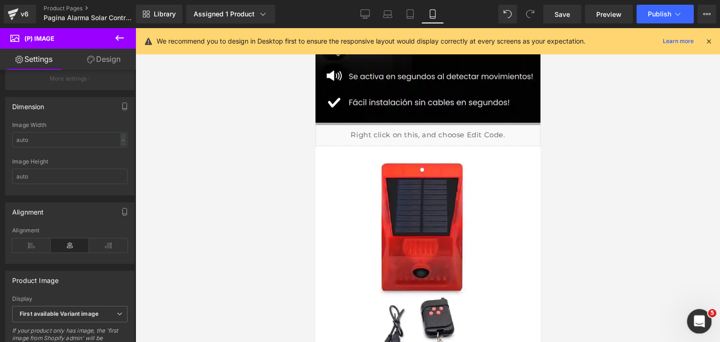
click at [696, 314] on icon "Abrir Intercom Messenger" at bounding box center [698, 320] width 15 height 15
click at [699, 316] on icon "Abrir Intercom Messenger" at bounding box center [698, 320] width 15 height 15
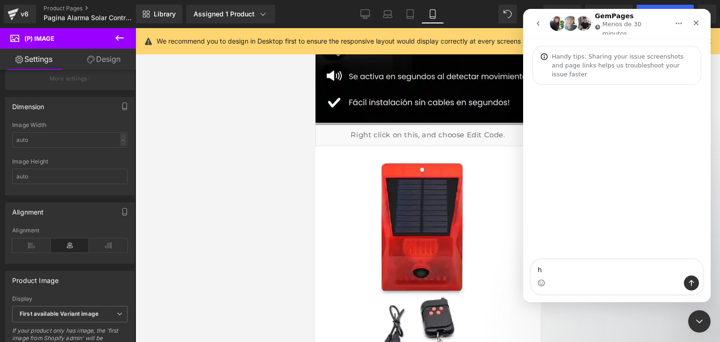
type textarea "hi"
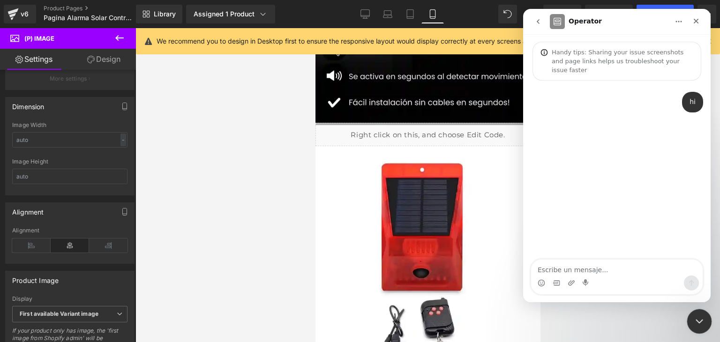
click at [707, 326] on div "Cerrar Intercom Messenger" at bounding box center [698, 320] width 23 height 23
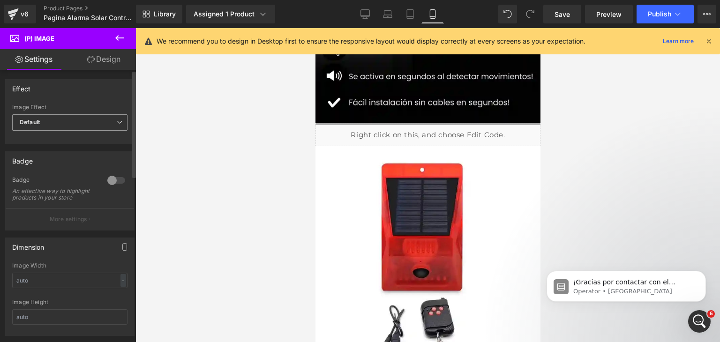
scroll to position [29, 0]
click at [694, 315] on icon "Abrir Intercom Messenger" at bounding box center [698, 320] width 15 height 15
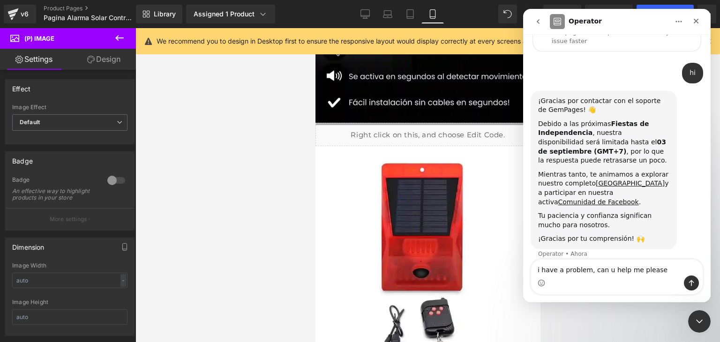
click at [601, 272] on textarea "i have a problem, can u help me please" at bounding box center [617, 268] width 172 height 16
type textarea "i have a problem, can you help me please"
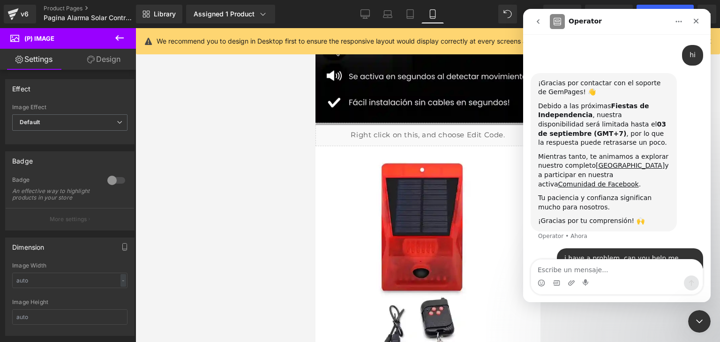
scroll to position [57, 0]
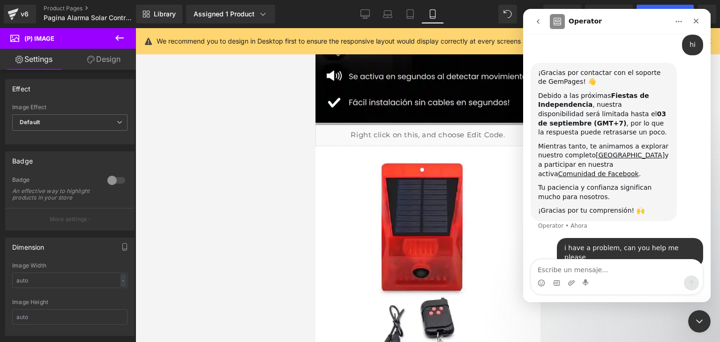
click at [251, 217] on div at bounding box center [360, 157] width 720 height 314
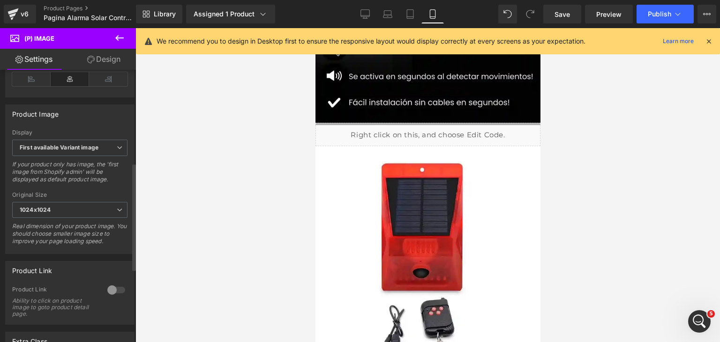
scroll to position [328, 0]
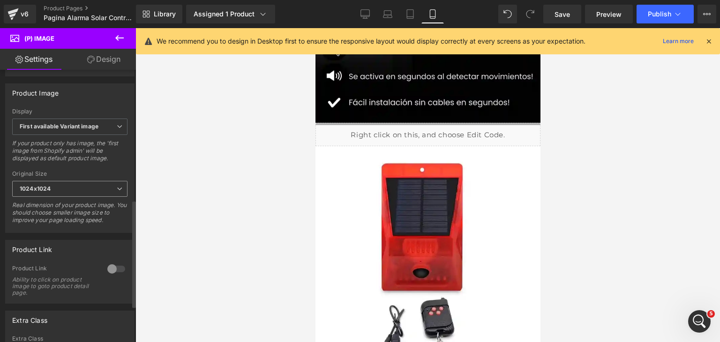
click at [66, 195] on span "1024x1024" at bounding box center [69, 189] width 115 height 16
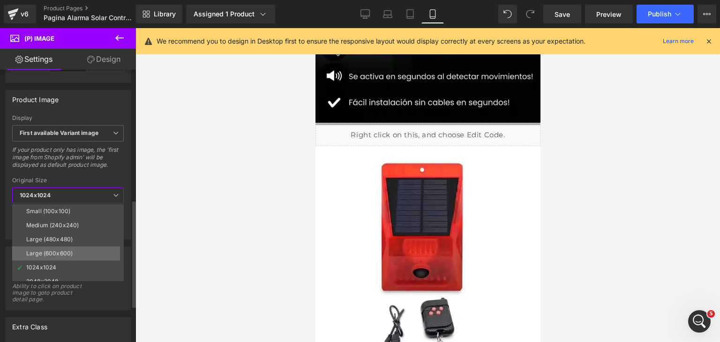
click at [56, 247] on li "Large (600x600)" at bounding box center [70, 254] width 116 height 14
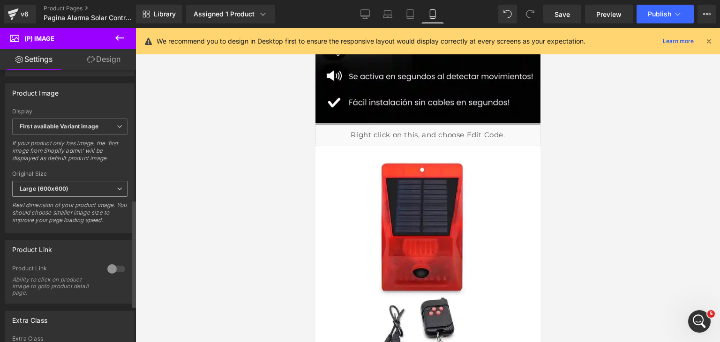
click at [71, 197] on span "Large (600x600)" at bounding box center [69, 189] width 115 height 16
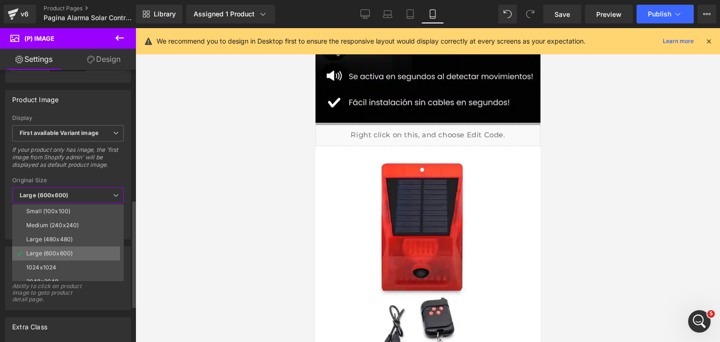
scroll to position [8, 0]
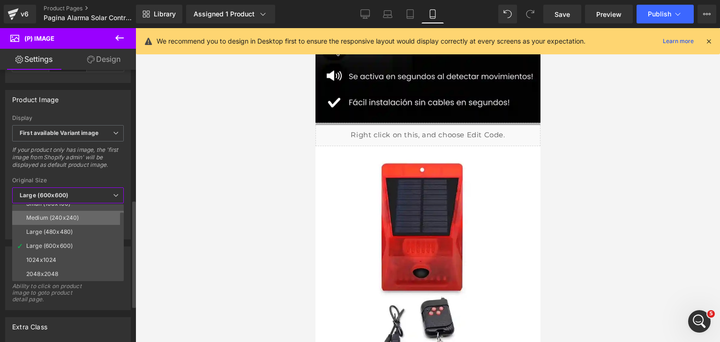
click at [68, 215] on div "Medium (240x240)" at bounding box center [52, 218] width 53 height 7
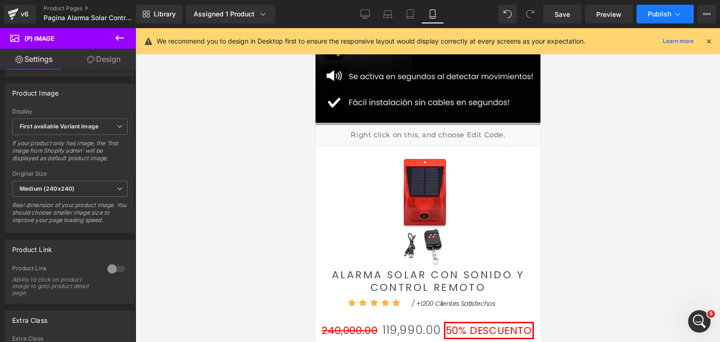
click at [660, 8] on button "Publish" at bounding box center [665, 14] width 57 height 19
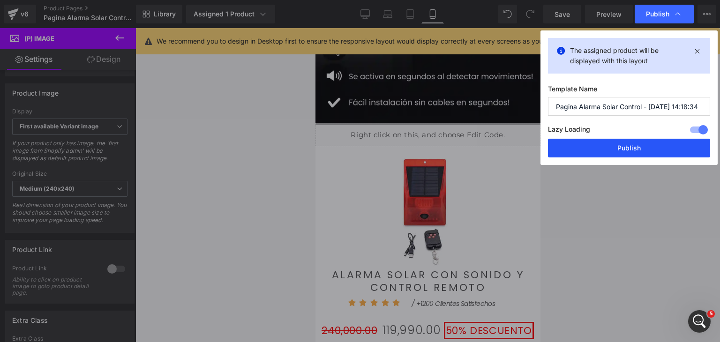
click at [664, 141] on button "Publish" at bounding box center [629, 148] width 162 height 19
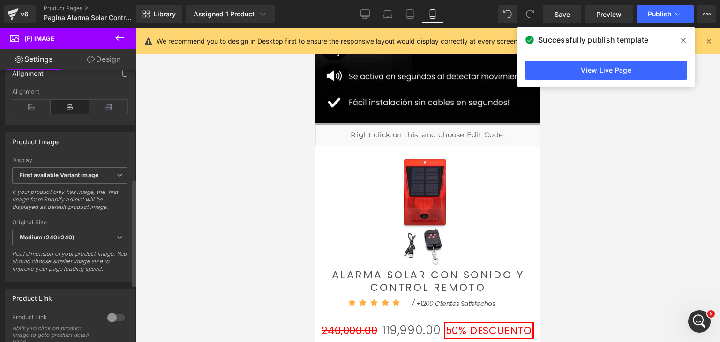
scroll to position [281, 0]
click at [86, 242] on span "Medium (240x240)" at bounding box center [69, 236] width 115 height 16
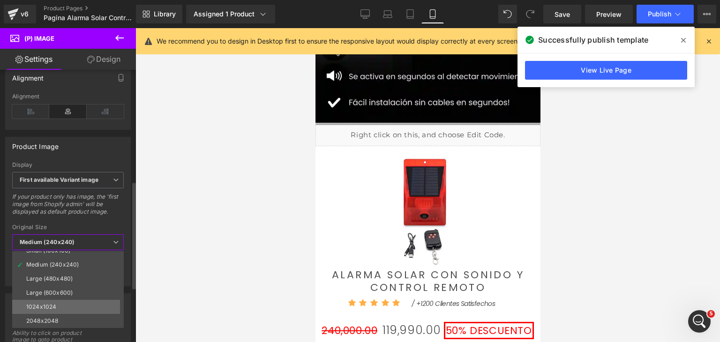
click at [53, 310] on li "1024x1024" at bounding box center [70, 307] width 116 height 14
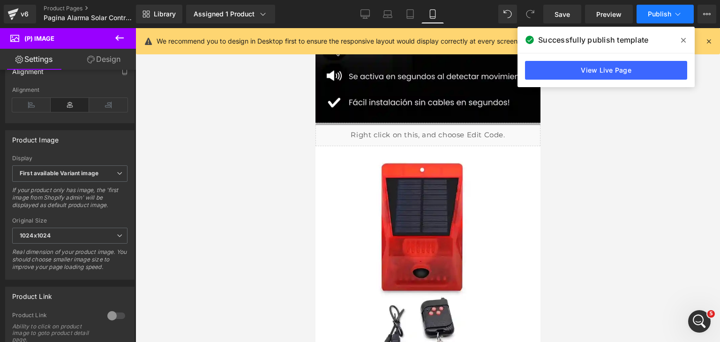
click at [651, 21] on button "Publish" at bounding box center [665, 14] width 57 height 19
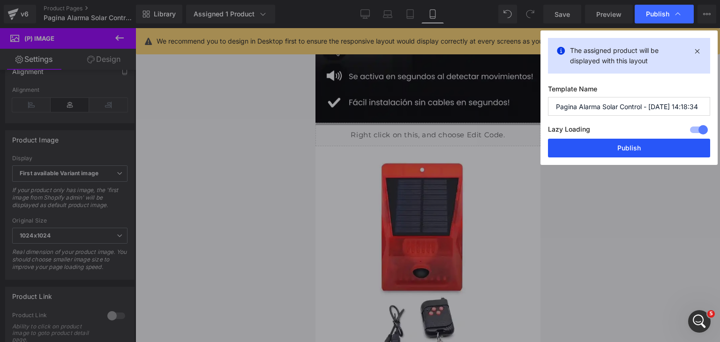
click at [648, 150] on button "Publish" at bounding box center [629, 148] width 162 height 19
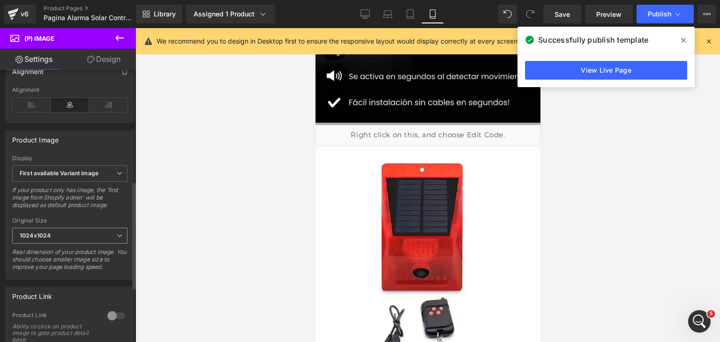
click at [39, 244] on span "1024x1024" at bounding box center [69, 236] width 115 height 16
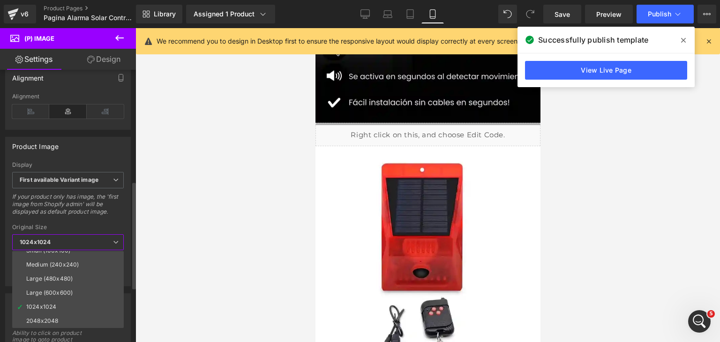
click at [118, 219] on div "If your product only has image, the 'first image from Shopify admin' will be di…" at bounding box center [68, 207] width 112 height 29
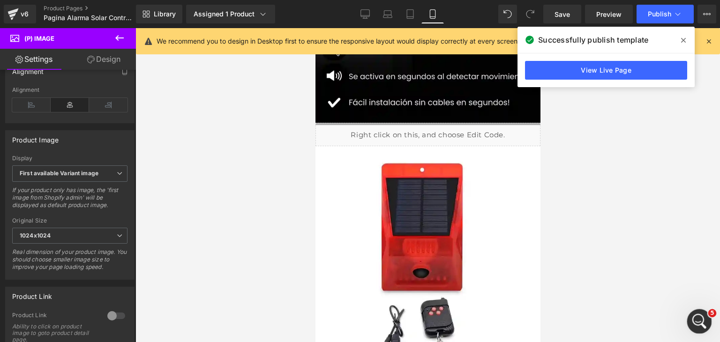
click at [691, 309] on div at bounding box center [427, 185] width 585 height 314
click at [698, 310] on div "Abrir Intercom Messenger" at bounding box center [698, 320] width 31 height 31
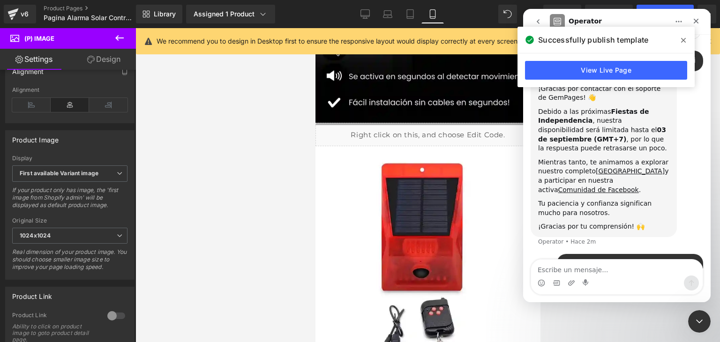
scroll to position [57, 0]
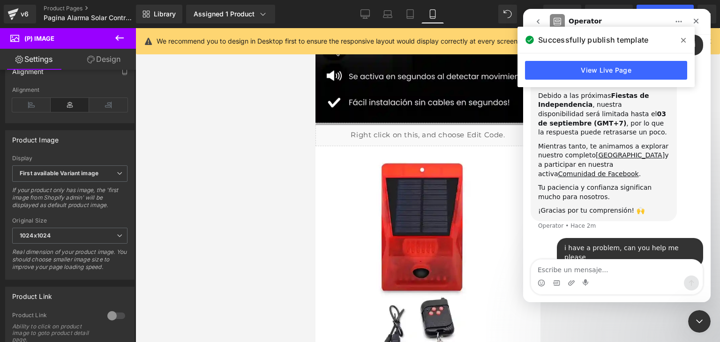
click at [682, 40] on icon at bounding box center [683, 41] width 5 height 8
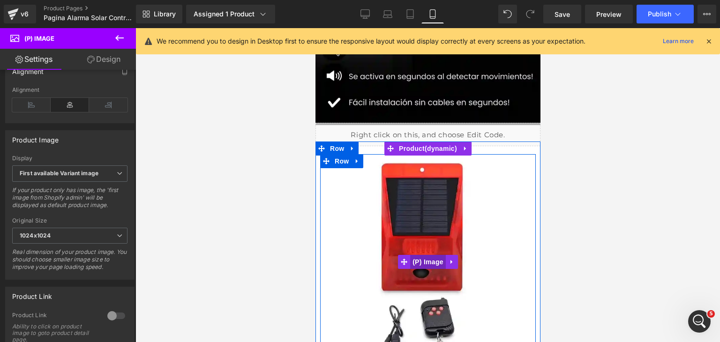
click at [424, 257] on span "(P) Image" at bounding box center [428, 262] width 36 height 14
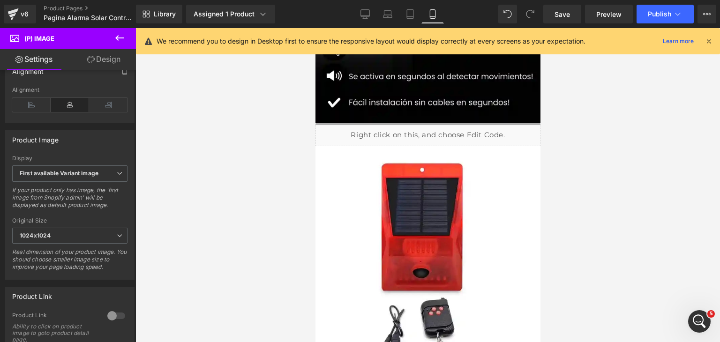
click at [105, 61] on link "Design" at bounding box center [104, 59] width 68 height 21
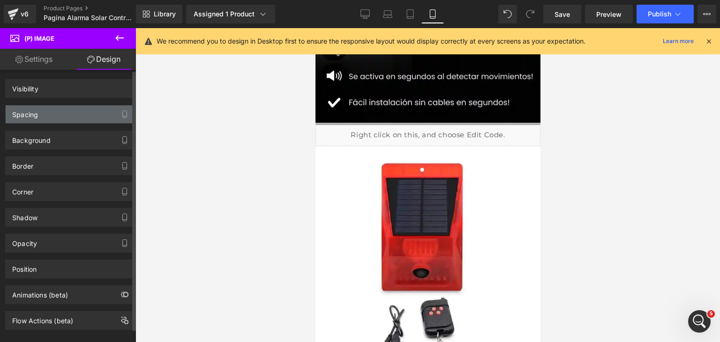
click at [77, 122] on div "Spacing" at bounding box center [70, 114] width 128 height 18
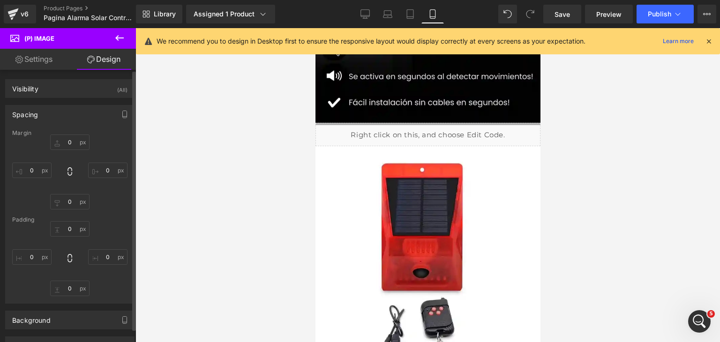
type input "0"
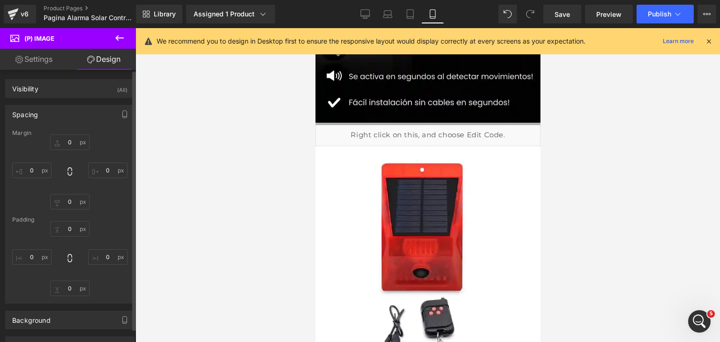
type input "0"
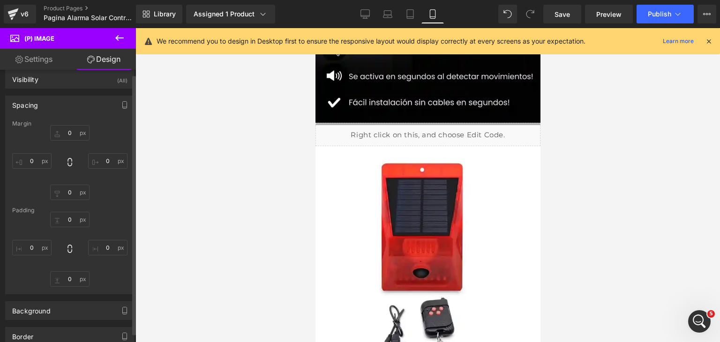
scroll to position [0, 0]
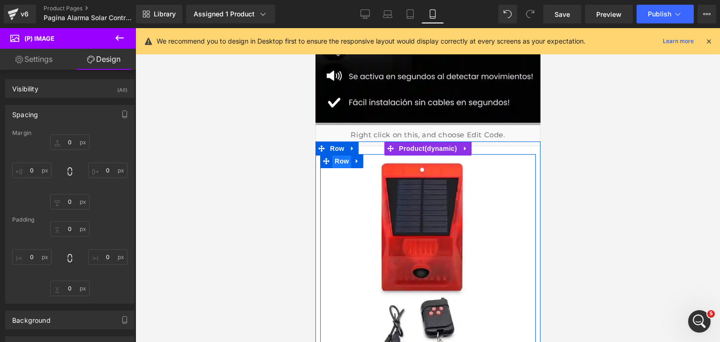
click at [336, 165] on span "Row" at bounding box center [341, 161] width 19 height 14
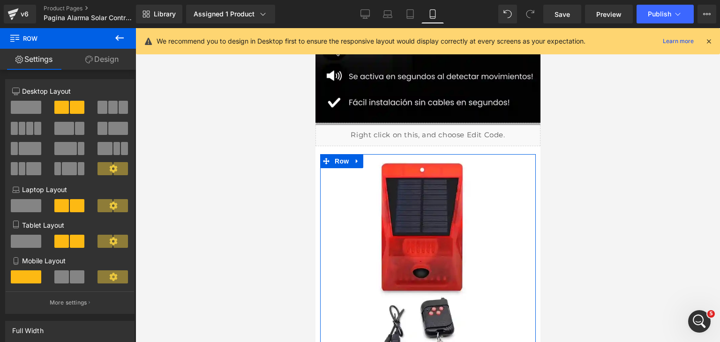
click at [110, 69] on link "Design" at bounding box center [102, 59] width 68 height 21
click at [0, 0] on div "Spacing" at bounding box center [0, 0] width 0 height 0
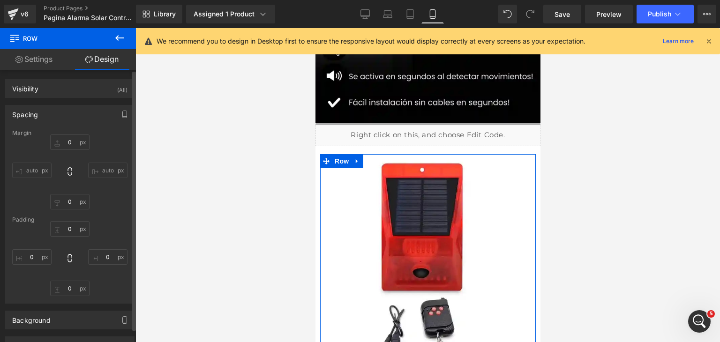
type input "0"
type input "10"
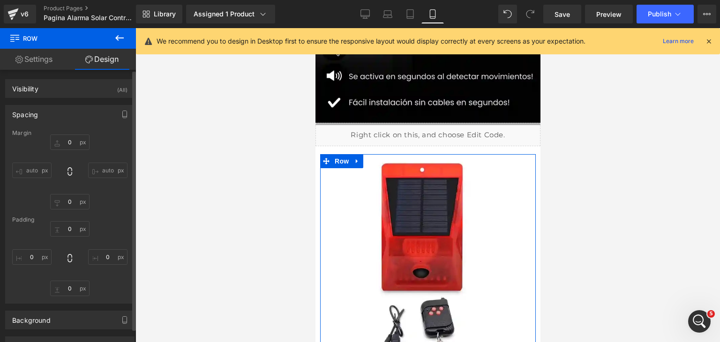
type input "0"
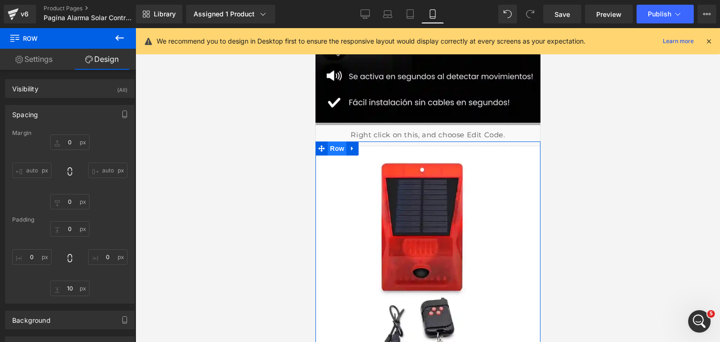
click at [334, 148] on span "Row" at bounding box center [336, 149] width 19 height 14
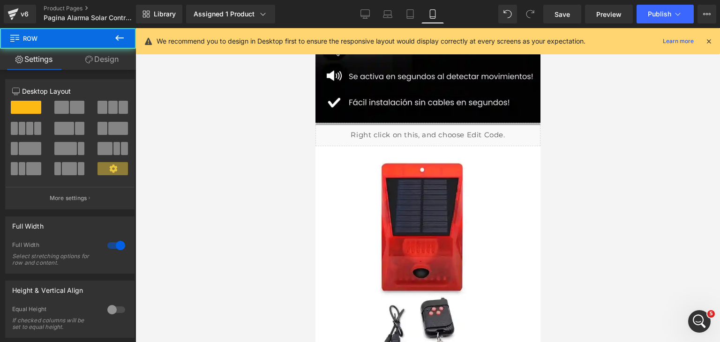
click at [107, 68] on link "Design" at bounding box center [102, 59] width 68 height 21
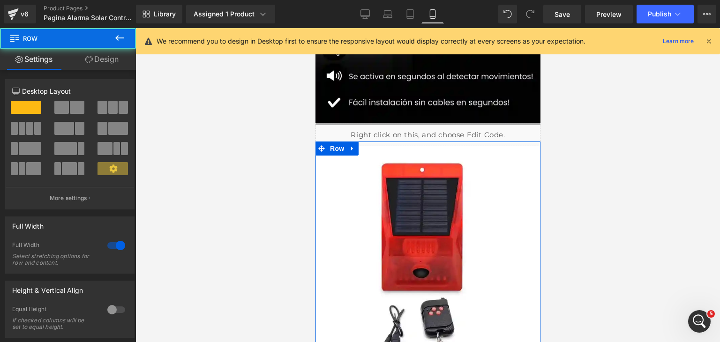
click at [0, 0] on div "Spacing" at bounding box center [0, 0] width 0 height 0
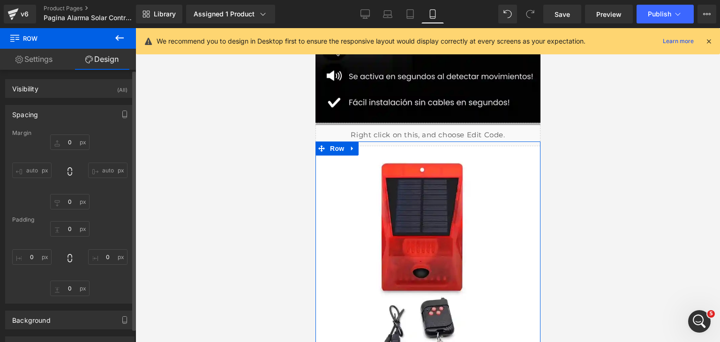
type input "0"
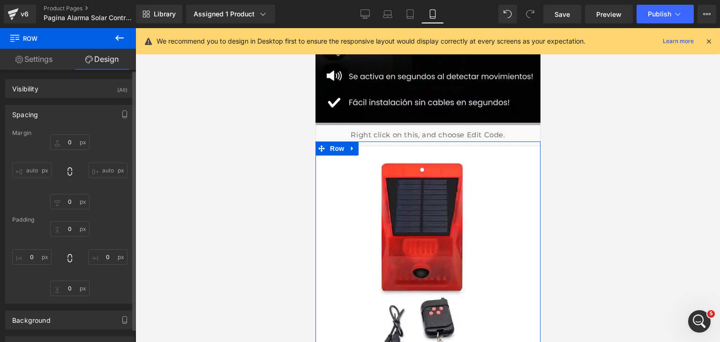
type input "0"
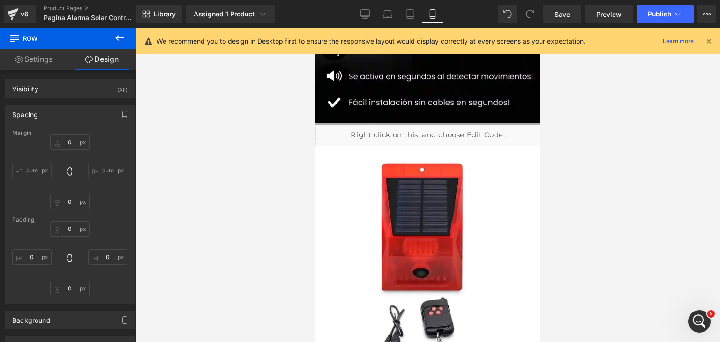
click at [208, 181] on div at bounding box center [427, 185] width 585 height 314
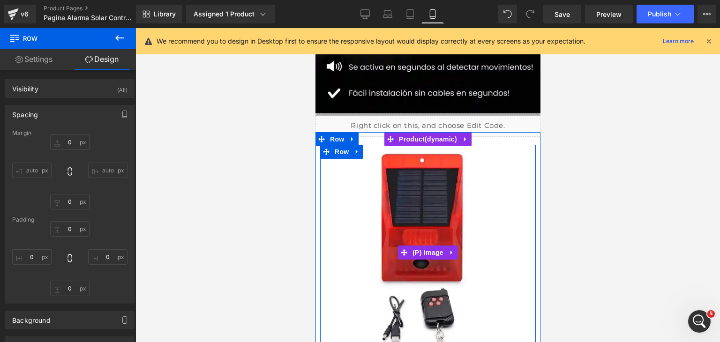
scroll to position [298, 0]
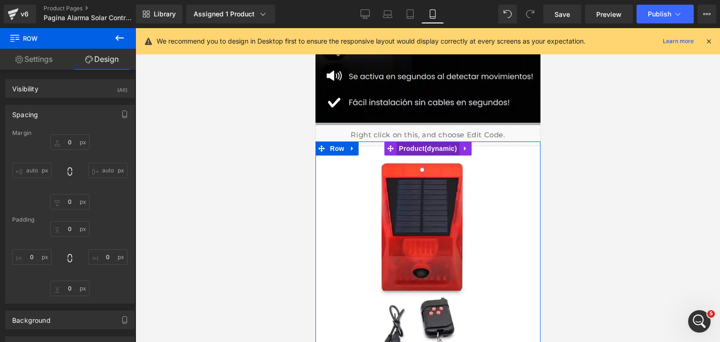
click at [424, 148] on span "Product" at bounding box center [427, 149] width 63 height 14
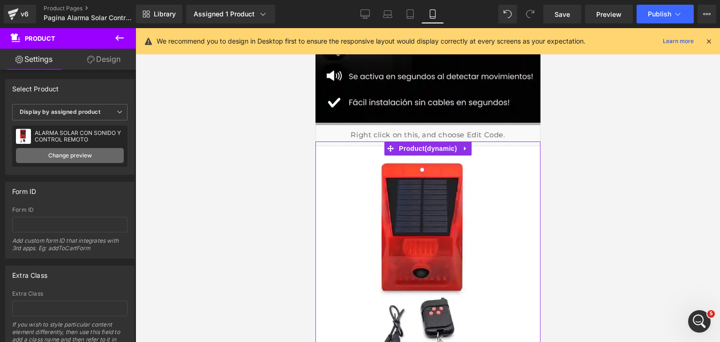
click at [83, 151] on link "Change preview" at bounding box center [70, 155] width 108 height 15
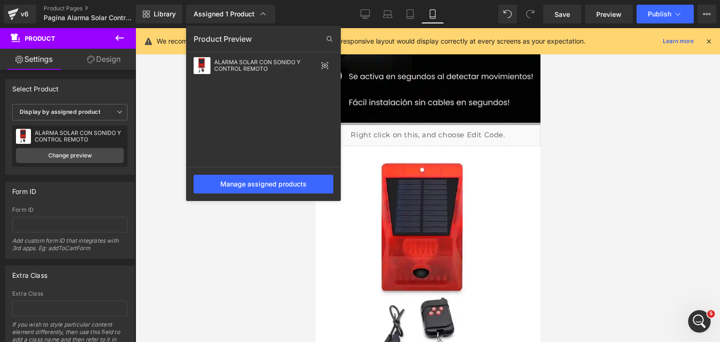
click at [433, 195] on div at bounding box center [427, 185] width 585 height 314
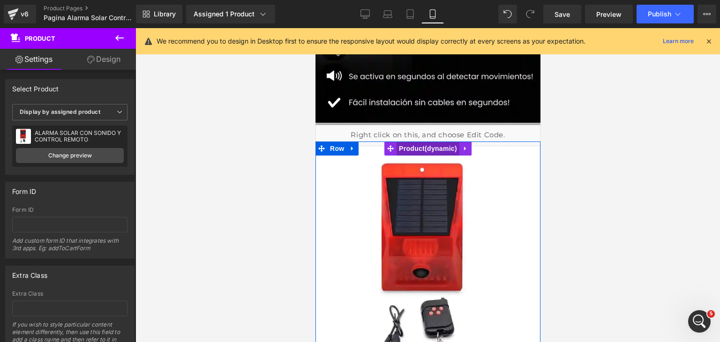
click at [428, 146] on span "Product" at bounding box center [427, 149] width 63 height 14
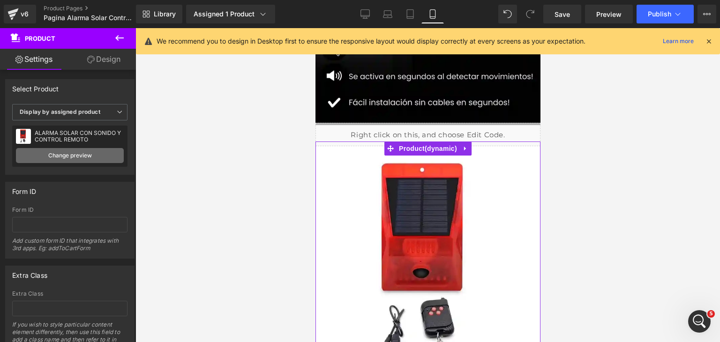
click at [73, 156] on link "Change preview" at bounding box center [70, 155] width 108 height 15
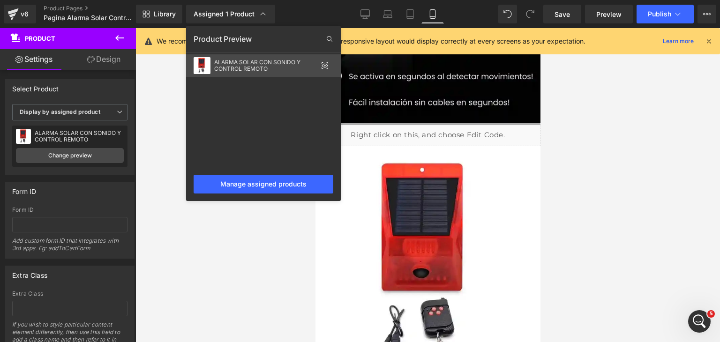
click at [323, 62] on icon at bounding box center [325, 66] width 8 height 8
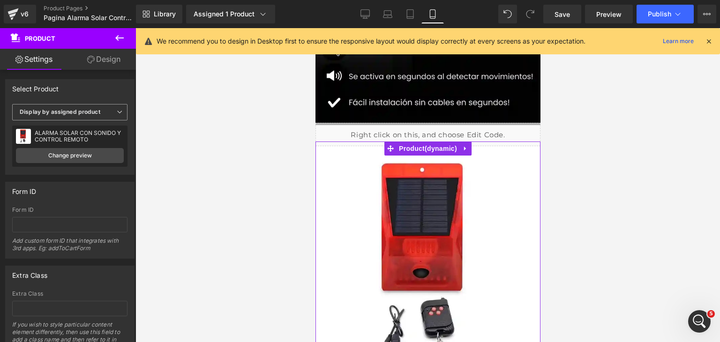
click at [101, 117] on span "Display by assigned product" at bounding box center [69, 112] width 115 height 16
click at [83, 143] on li "Select manually" at bounding box center [68, 141] width 112 height 14
click at [0, 0] on div "No product selected ECOBAG RETRÁCTIL PREMIUM™" at bounding box center [0, 0] width 0 height 0
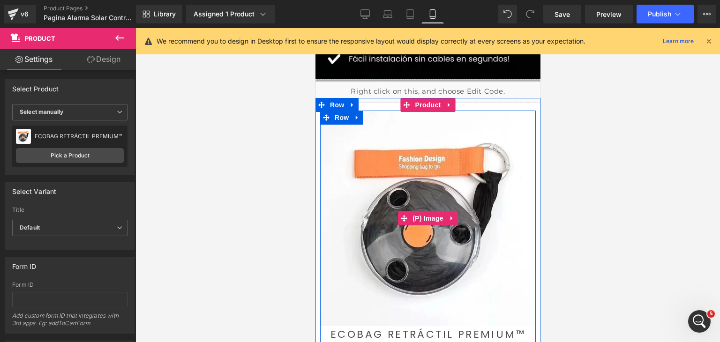
scroll to position [345, 0]
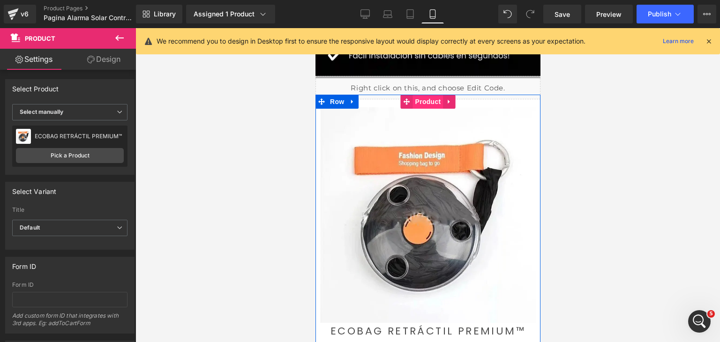
click at [416, 100] on span "Product" at bounding box center [428, 102] width 30 height 14
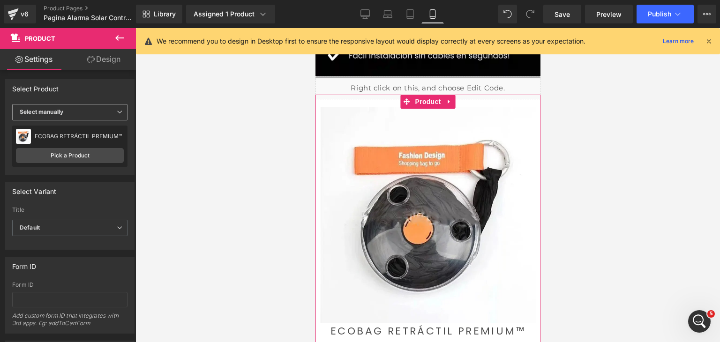
click at [83, 111] on span "Select manually" at bounding box center [69, 112] width 115 height 16
click at [98, 106] on span "Select manually" at bounding box center [68, 112] width 112 height 16
click at [80, 117] on span "Select manually" at bounding box center [69, 112] width 115 height 16
click at [91, 105] on span "Select manually" at bounding box center [68, 112] width 112 height 16
click at [77, 154] on link "Pick a Product" at bounding box center [70, 155] width 108 height 15
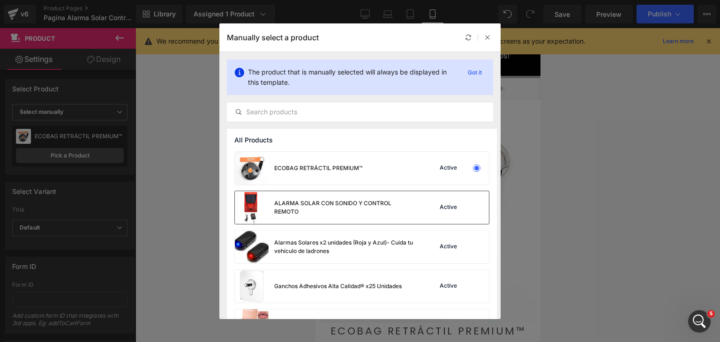
click at [316, 203] on div "ALARMA SOLAR CON SONIDO Y CONTROL REMOTO" at bounding box center [344, 207] width 141 height 17
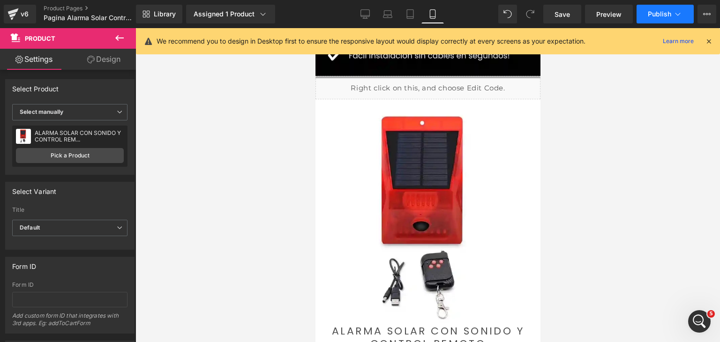
click at [660, 17] on span "Publish" at bounding box center [659, 14] width 23 height 8
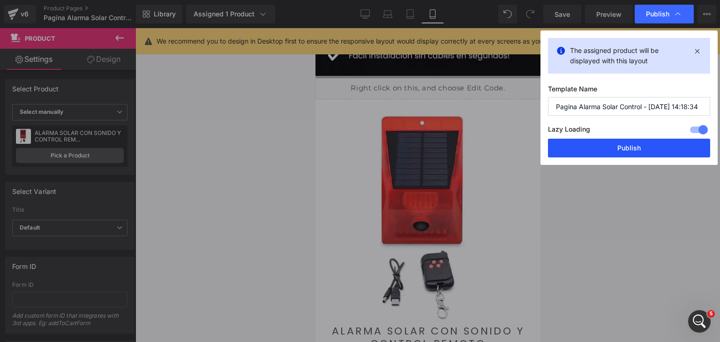
click at [641, 150] on button "Publish" at bounding box center [629, 148] width 162 height 19
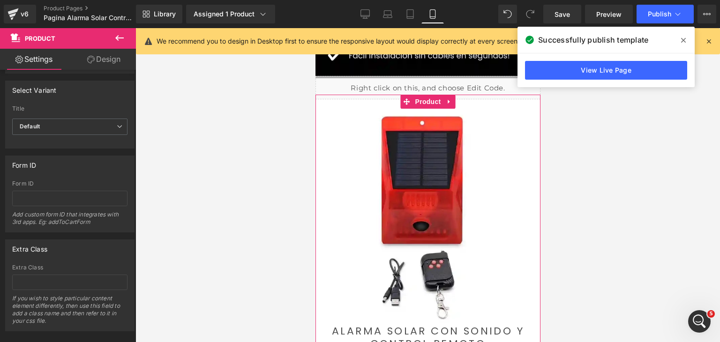
scroll to position [115, 0]
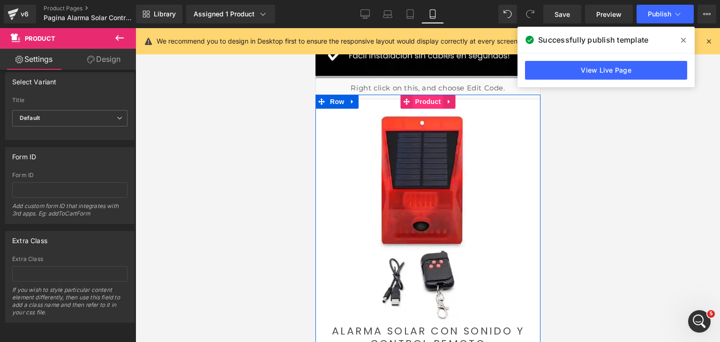
click at [420, 105] on span "Product" at bounding box center [428, 102] width 30 height 14
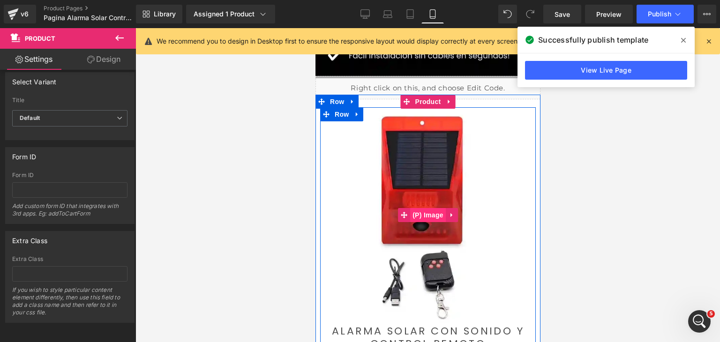
click at [422, 215] on span "(P) Image" at bounding box center [428, 215] width 36 height 14
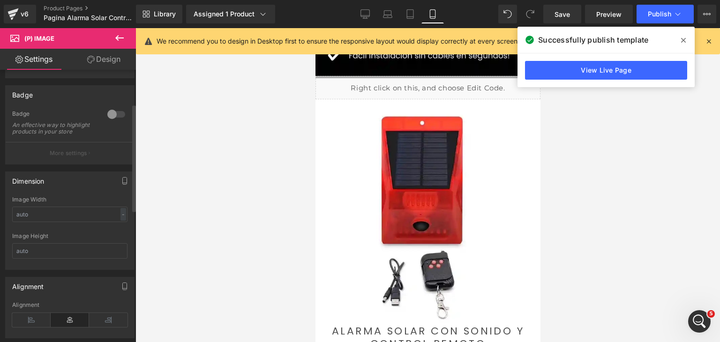
scroll to position [0, 0]
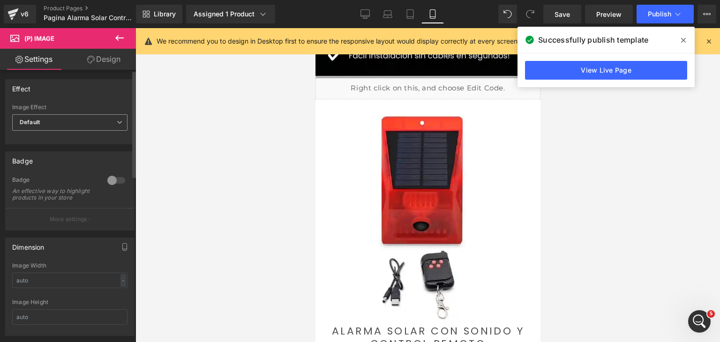
click at [99, 122] on span "Default" at bounding box center [69, 122] width 115 height 16
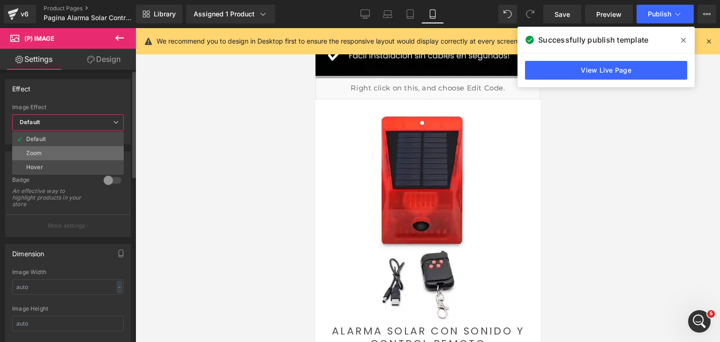
click at [71, 158] on li "Zoom" at bounding box center [68, 153] width 112 height 14
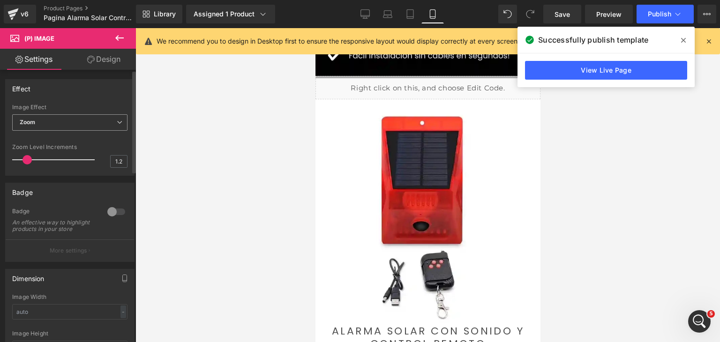
click at [73, 124] on span "Zoom" at bounding box center [69, 122] width 115 height 16
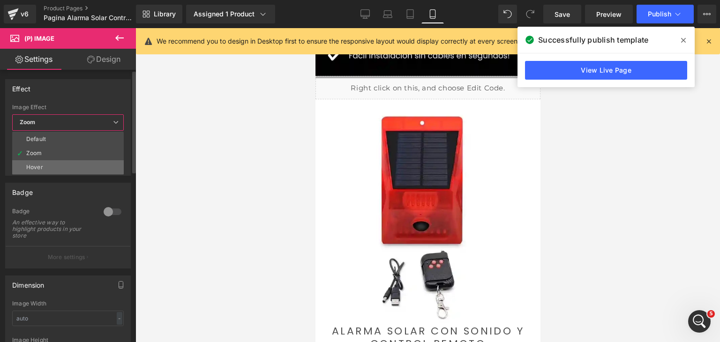
click at [60, 165] on li "Hover" at bounding box center [68, 167] width 112 height 14
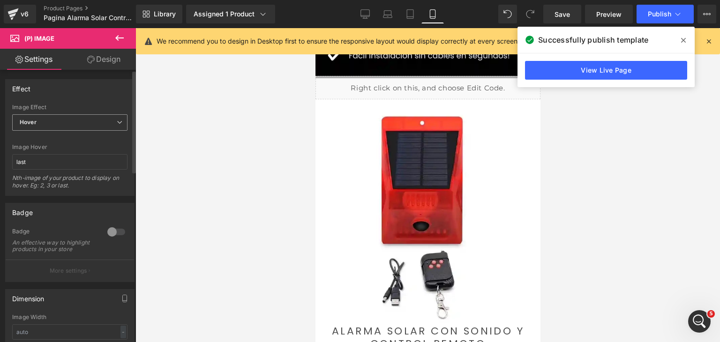
click at [71, 122] on span "Hover" at bounding box center [69, 122] width 115 height 16
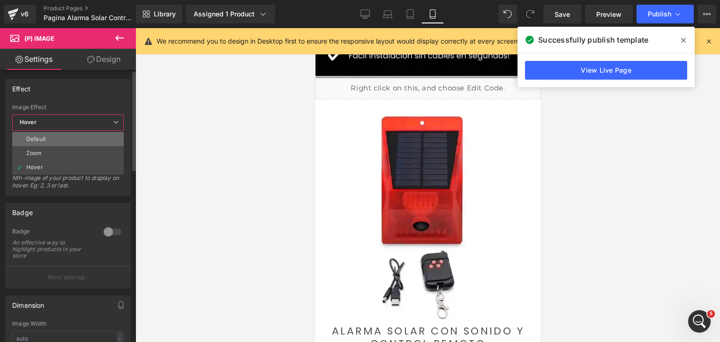
click at [64, 137] on li "Default" at bounding box center [68, 139] width 112 height 14
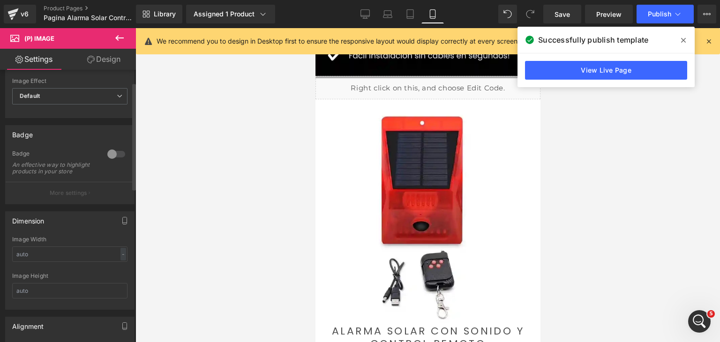
scroll to position [94, 0]
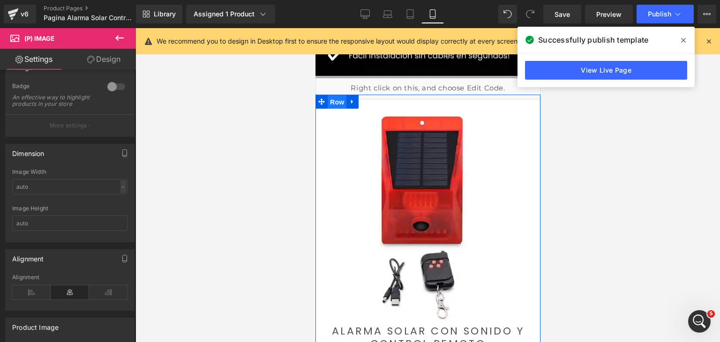
click at [337, 100] on span "Row" at bounding box center [336, 102] width 19 height 14
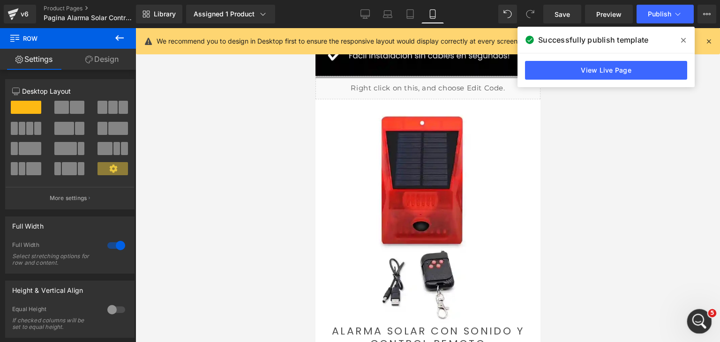
click at [704, 319] on icon "Abrir Intercom Messenger" at bounding box center [698, 320] width 15 height 15
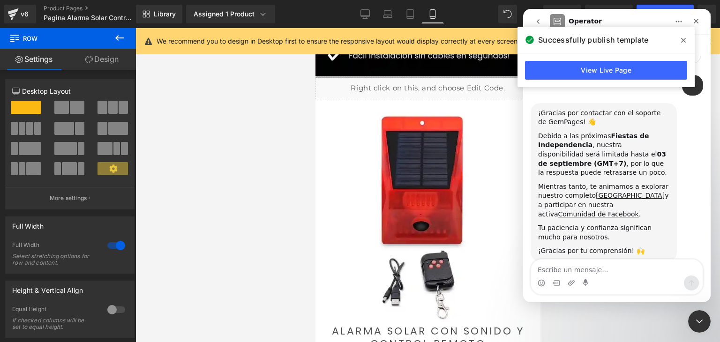
scroll to position [10, 0]
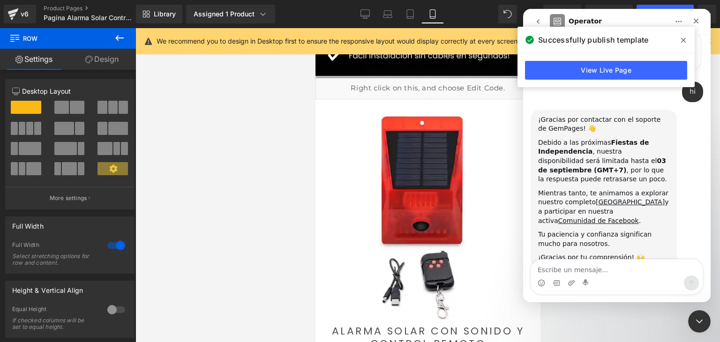
click at [684, 40] on icon at bounding box center [683, 41] width 5 height 8
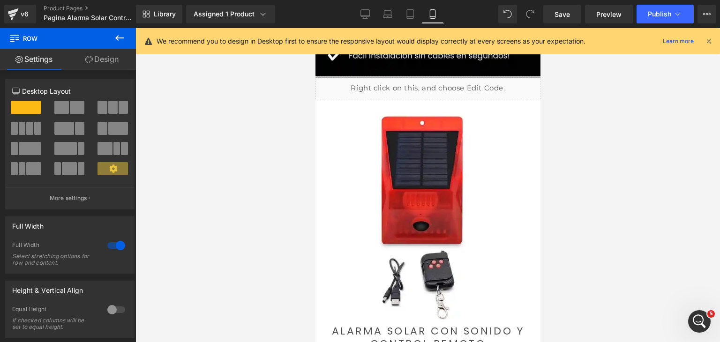
click at [709, 40] on icon at bounding box center [709, 41] width 8 height 8
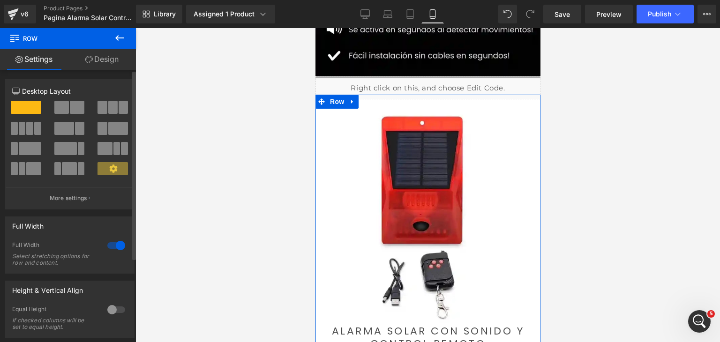
click at [111, 250] on div at bounding box center [116, 245] width 23 height 15
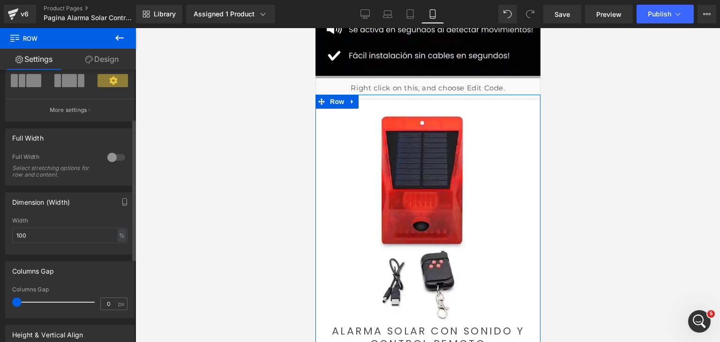
scroll to position [94, 0]
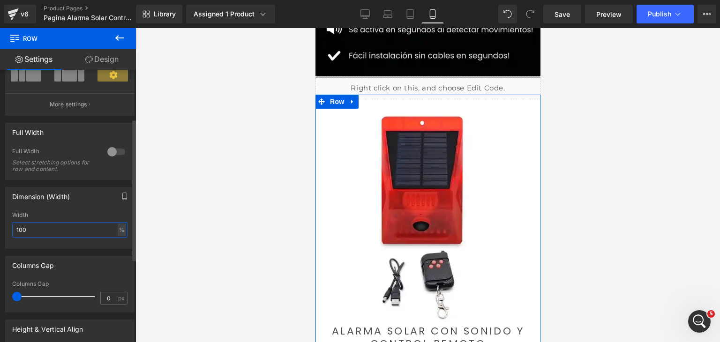
click at [38, 230] on input "100" at bounding box center [69, 229] width 115 height 15
type input "}"
click at [77, 212] on div "Width" at bounding box center [69, 215] width 115 height 7
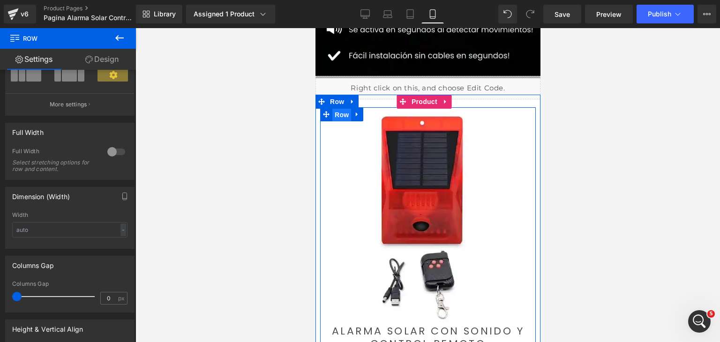
click at [341, 113] on span "Row" at bounding box center [341, 115] width 19 height 14
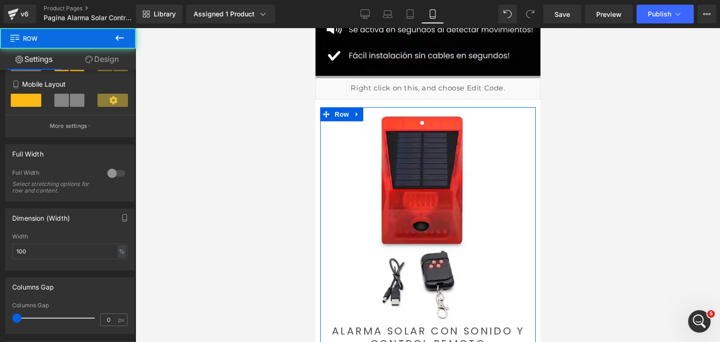
scroll to position [188, 0]
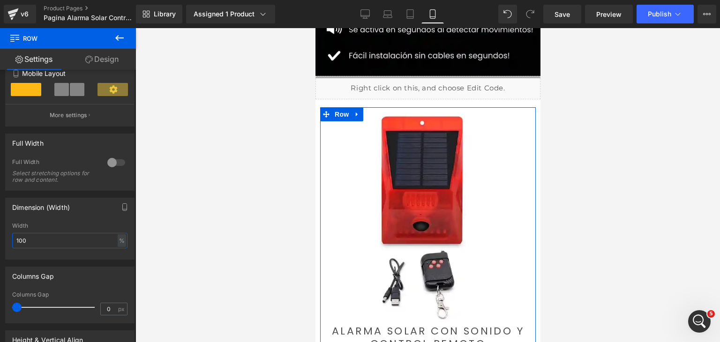
click at [45, 244] on input "100" at bounding box center [69, 240] width 115 height 15
click at [44, 244] on input "100" at bounding box center [69, 240] width 115 height 15
type input "0"
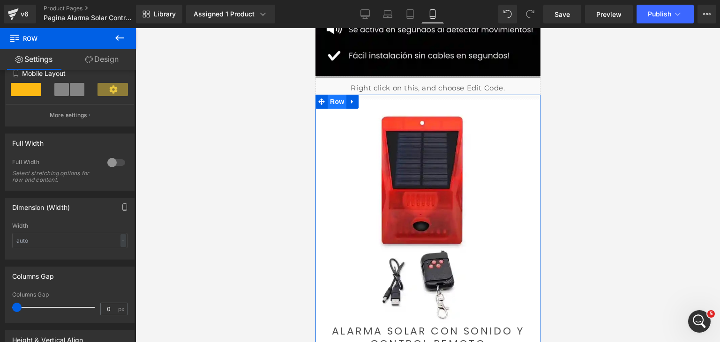
click at [336, 105] on span "Row" at bounding box center [336, 102] width 19 height 14
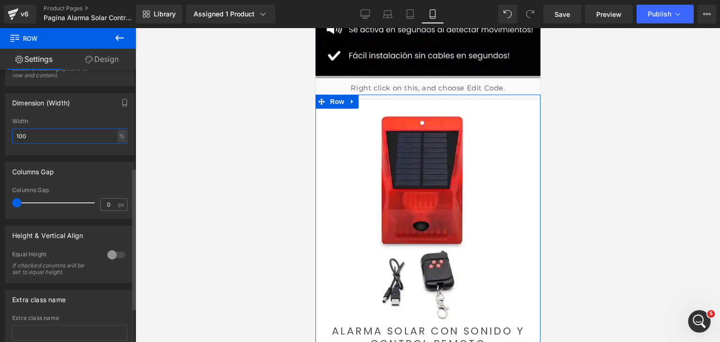
drag, startPoint x: 45, startPoint y: 134, endPoint x: 11, endPoint y: 132, distance: 33.8
click at [11, 132] on div "100% Width 100 % % px" at bounding box center [70, 136] width 128 height 37
click at [31, 150] on div at bounding box center [69, 152] width 115 height 6
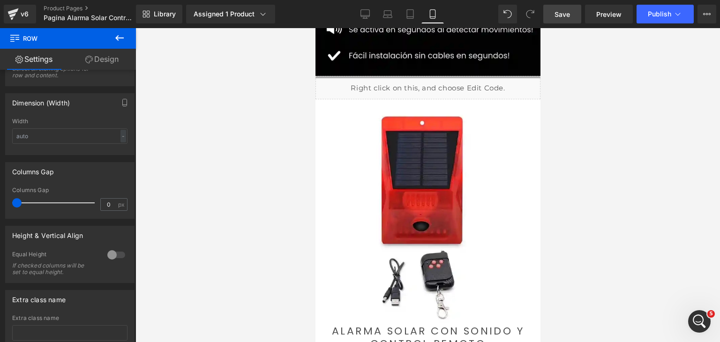
click at [563, 18] on span "Save" at bounding box center [562, 14] width 15 height 10
click at [656, 20] on button "Publish" at bounding box center [665, 14] width 57 height 19
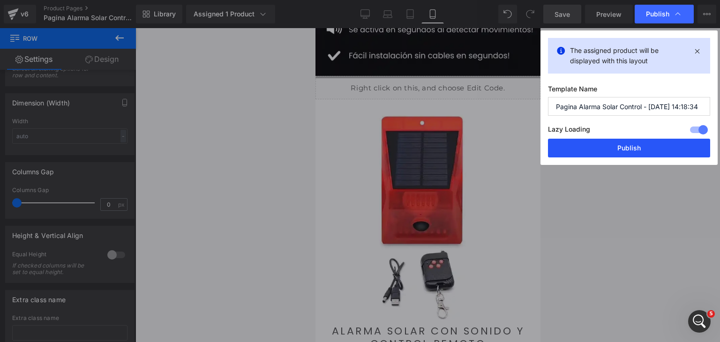
click at [660, 144] on button "Publish" at bounding box center [629, 148] width 162 height 19
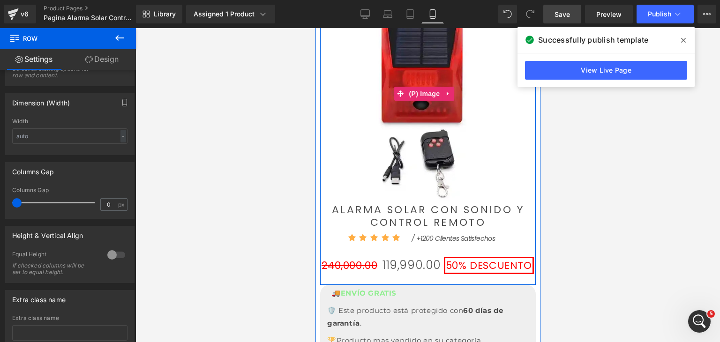
scroll to position [486, 0]
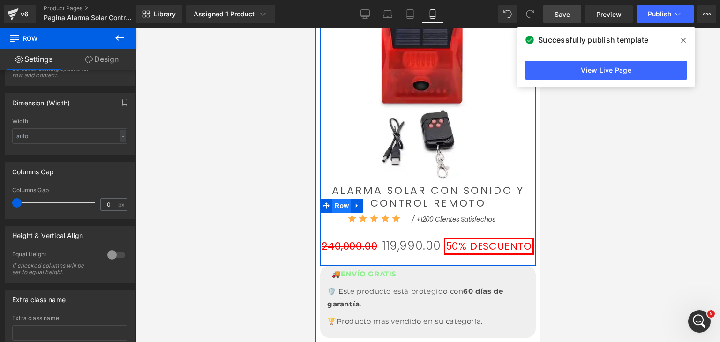
click at [338, 200] on span "Row" at bounding box center [341, 206] width 19 height 14
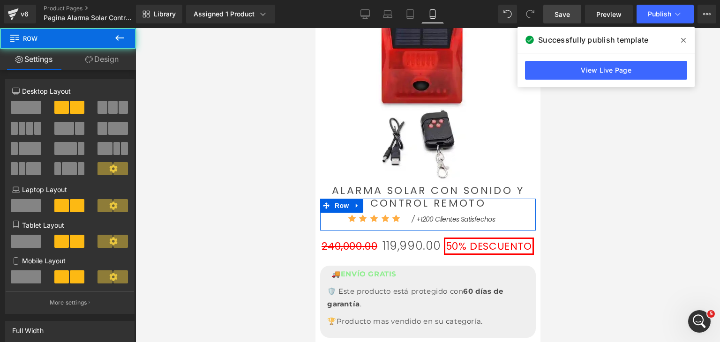
click at [119, 55] on link "Design" at bounding box center [102, 59] width 68 height 21
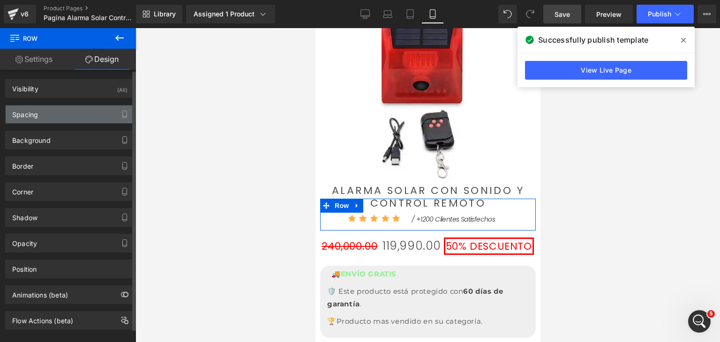
click at [73, 117] on div "Spacing" at bounding box center [70, 114] width 128 height 18
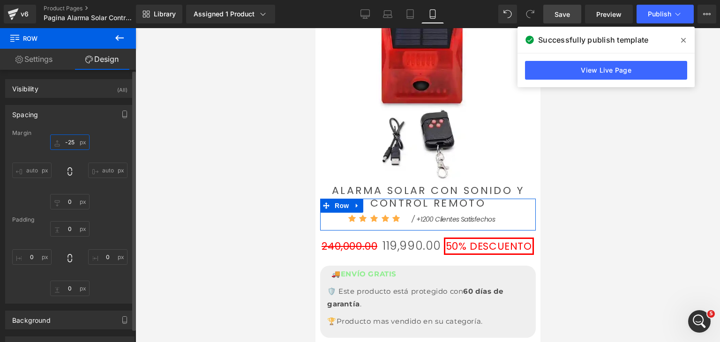
click at [75, 145] on input "text" at bounding box center [69, 142] width 39 height 15
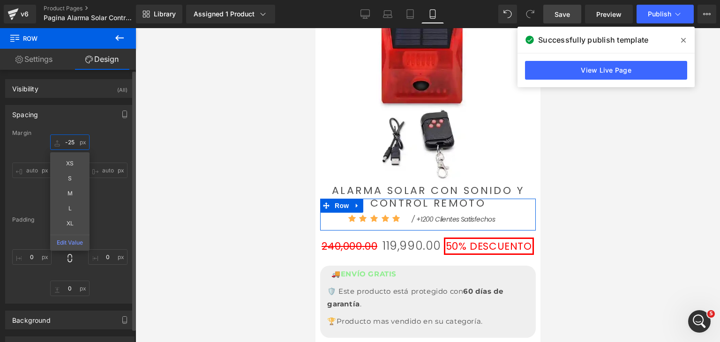
type input "-25"
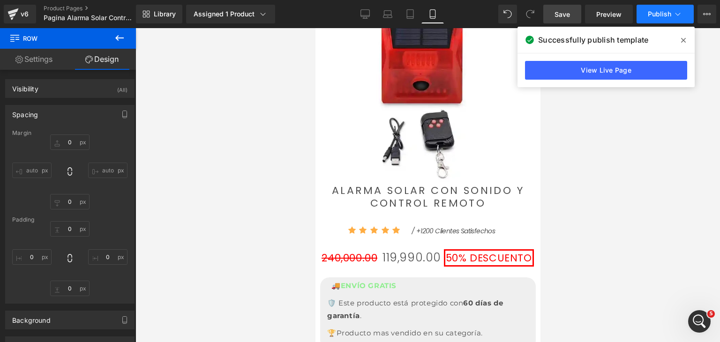
click at [658, 14] on span "Publish" at bounding box center [659, 14] width 23 height 8
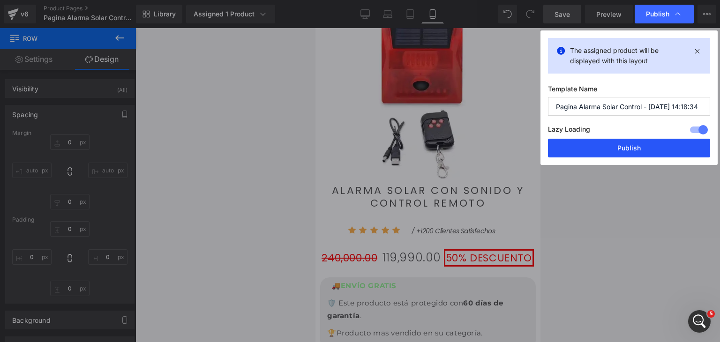
click at [644, 150] on button "Publish" at bounding box center [629, 148] width 162 height 19
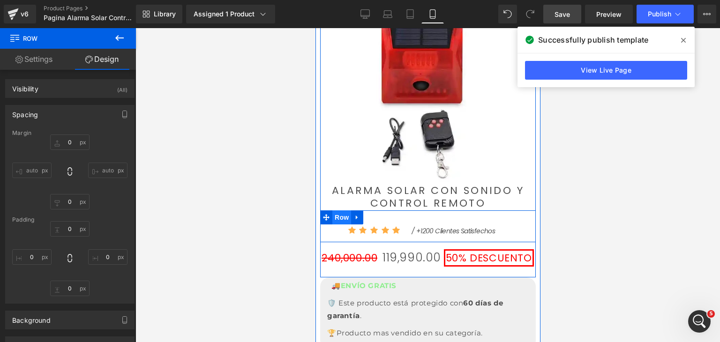
click at [346, 210] on span "Row" at bounding box center [341, 217] width 19 height 14
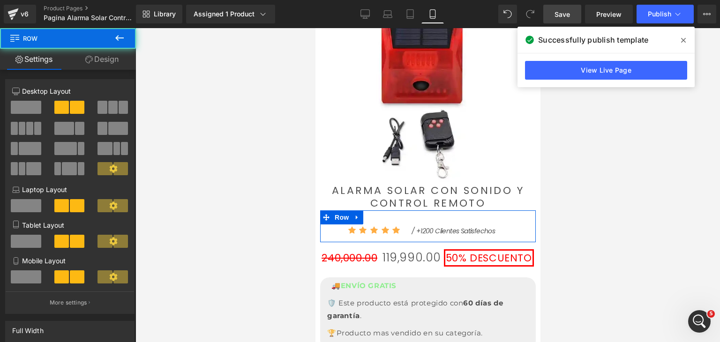
click at [105, 67] on link "Design" at bounding box center [102, 59] width 68 height 21
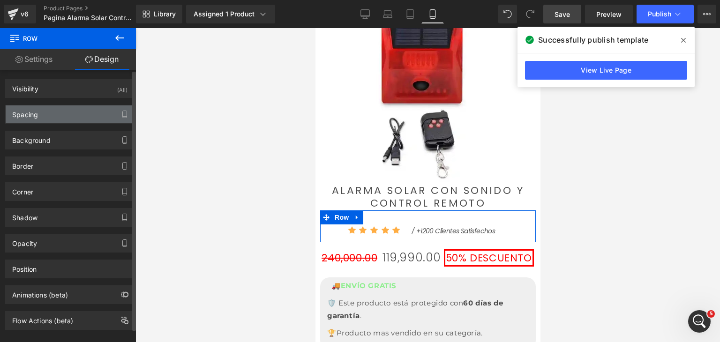
click at [47, 114] on div "Spacing" at bounding box center [70, 114] width 128 height 18
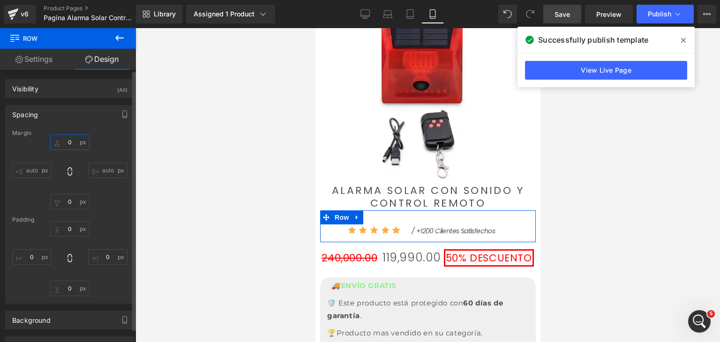
click at [71, 143] on input "0" at bounding box center [69, 142] width 39 height 15
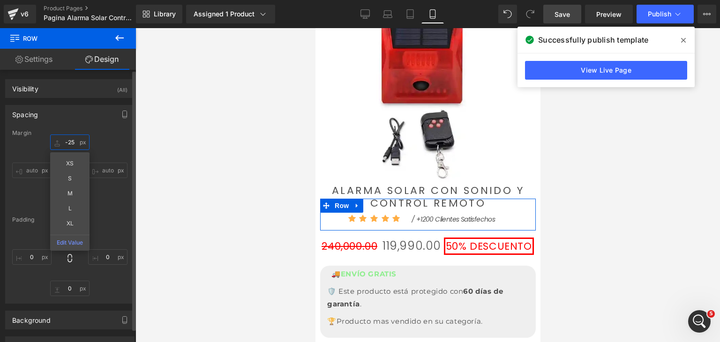
type input "-25"
click at [115, 150] on div "-25 XS S M L XL Edit Value auto 0 auto" at bounding box center [69, 172] width 115 height 75
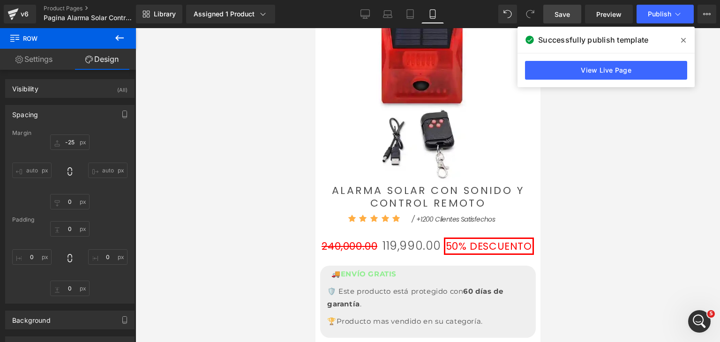
click at [558, 20] on link "Save" at bounding box center [562, 14] width 38 height 19
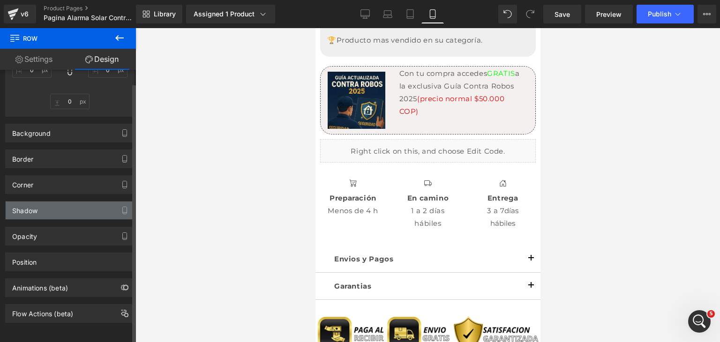
scroll to position [192, 0]
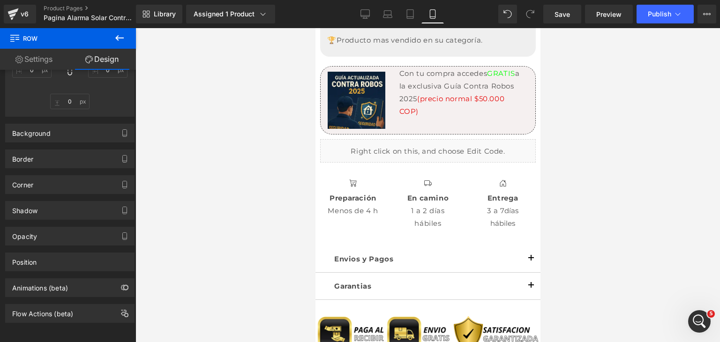
click at [120, 34] on icon at bounding box center [119, 37] width 11 height 11
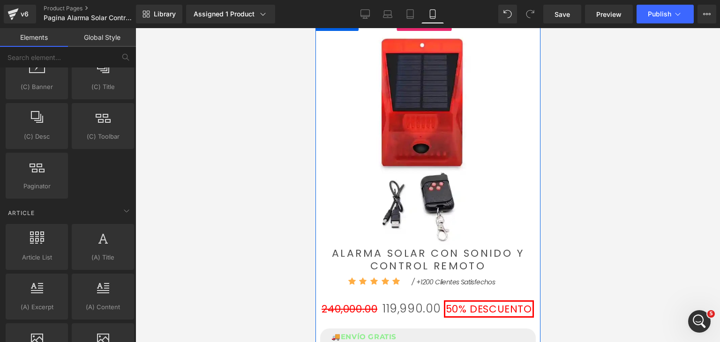
scroll to position [392, 0]
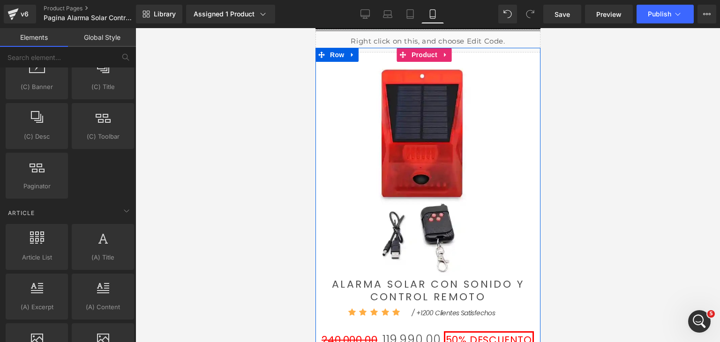
click at [415, 155] on img at bounding box center [428, 168] width 216 height 216
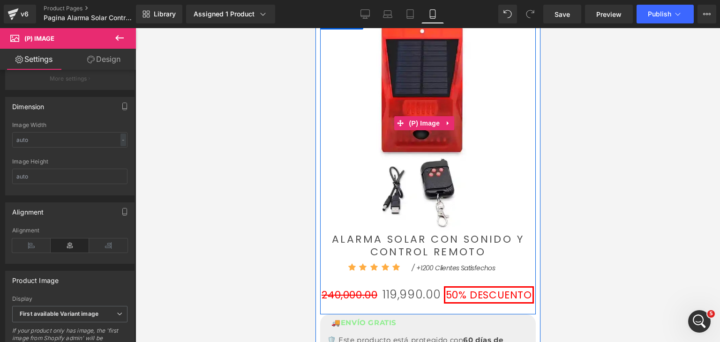
scroll to position [439, 0]
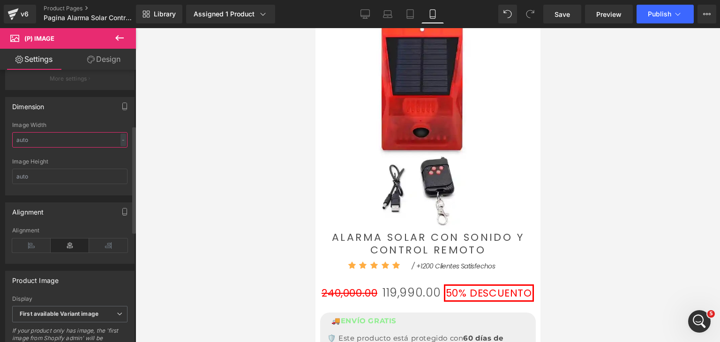
click at [33, 144] on input "text" at bounding box center [69, 139] width 115 height 15
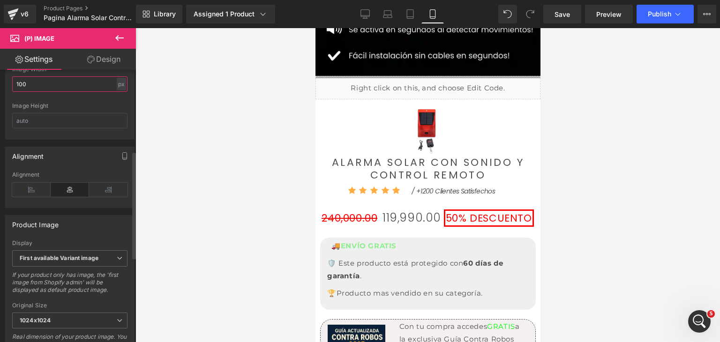
scroll to position [185, 0]
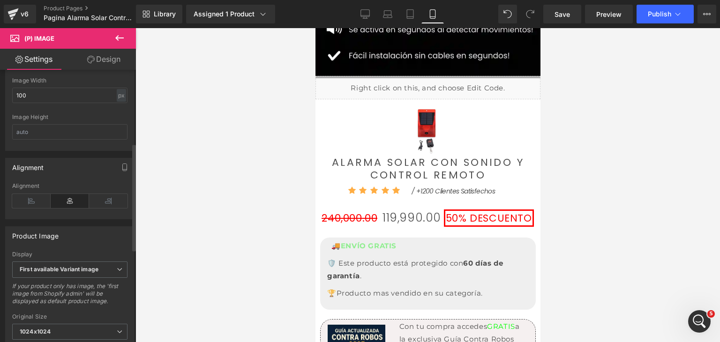
click at [89, 120] on div "Image Height" at bounding box center [69, 117] width 115 height 7
click at [573, 13] on link "Save" at bounding box center [562, 14] width 38 height 19
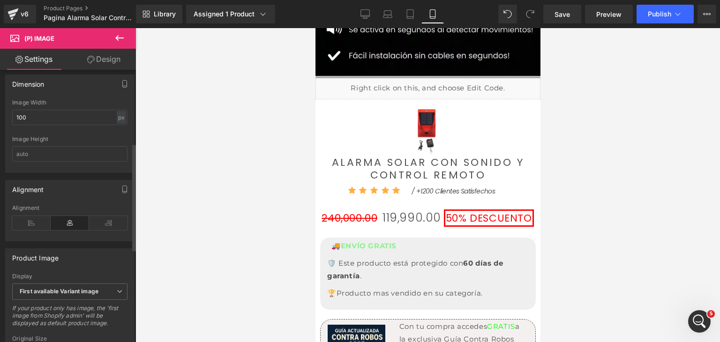
scroll to position [91, 0]
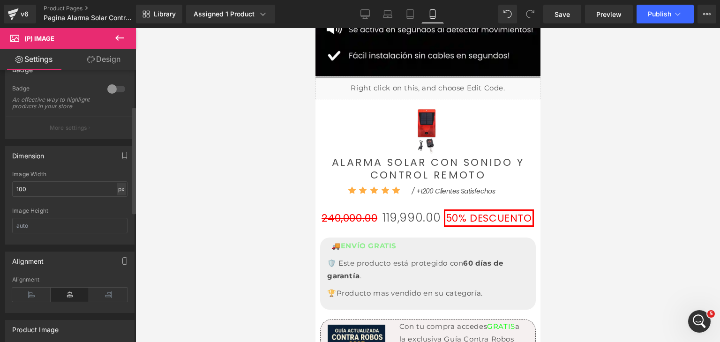
click at [117, 195] on div "px" at bounding box center [121, 189] width 9 height 13
click at [120, 210] on li "%" at bounding box center [121, 204] width 12 height 14
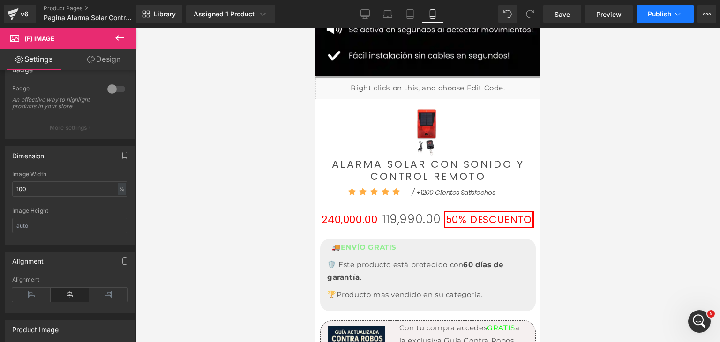
click at [661, 13] on span "Publish" at bounding box center [659, 14] width 23 height 8
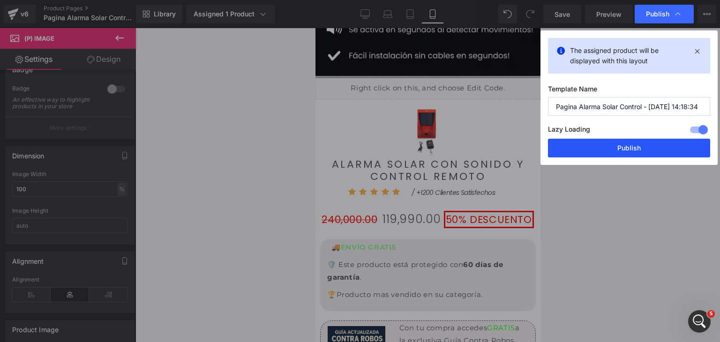
click at [660, 148] on button "Publish" at bounding box center [629, 148] width 162 height 19
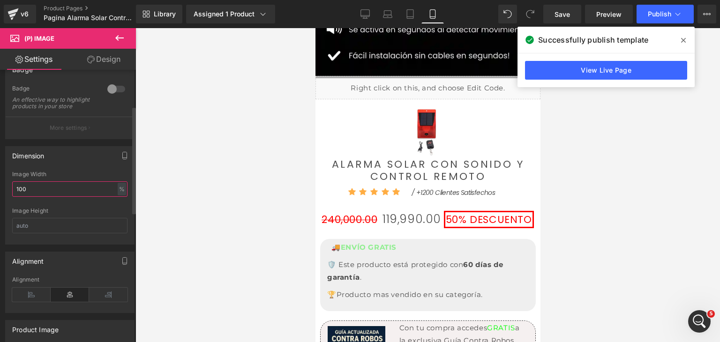
drag, startPoint x: 49, startPoint y: 190, endPoint x: 8, endPoint y: 177, distance: 43.4
click at [8, 177] on div "Image Width 100 % % px Image Height" at bounding box center [70, 207] width 128 height 73
click at [120, 189] on div "%" at bounding box center [122, 189] width 8 height 13
click at [119, 224] on li "px" at bounding box center [121, 217] width 12 height 14
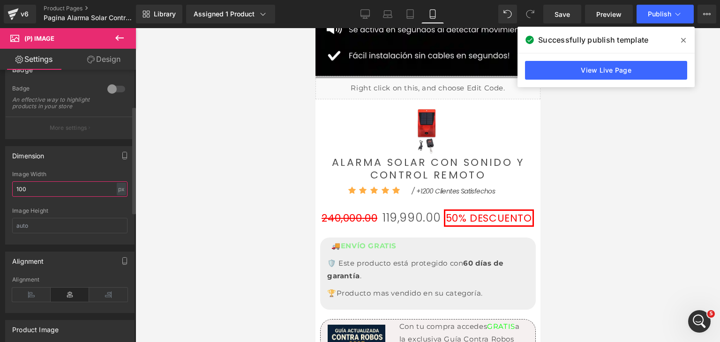
drag, startPoint x: 62, startPoint y: 199, endPoint x: 0, endPoint y: 191, distance: 62.4
click at [1, 194] on div "Dimension Image Width 100 px % px Image Height" at bounding box center [70, 191] width 140 height 105
click at [120, 195] on div "px" at bounding box center [121, 189] width 9 height 13
click at [119, 210] on li "%" at bounding box center [121, 204] width 12 height 14
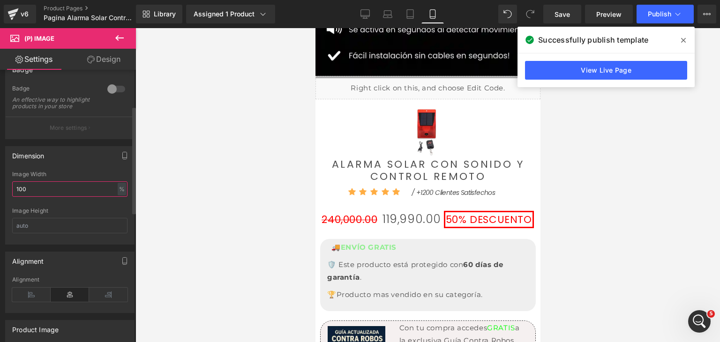
drag, startPoint x: 48, startPoint y: 197, endPoint x: 0, endPoint y: 190, distance: 48.3
click at [0, 190] on div "Dimension Image Width 100 % % px Image Height" at bounding box center [70, 191] width 140 height 105
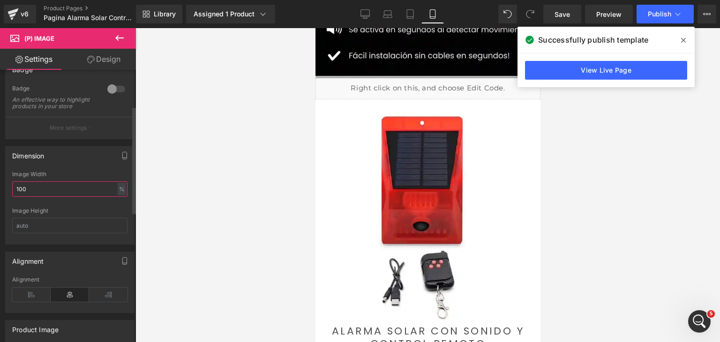
type input "100"
click at [88, 177] on div "Image Width" at bounding box center [69, 174] width 115 height 7
click at [642, 17] on button "Publish" at bounding box center [665, 14] width 57 height 19
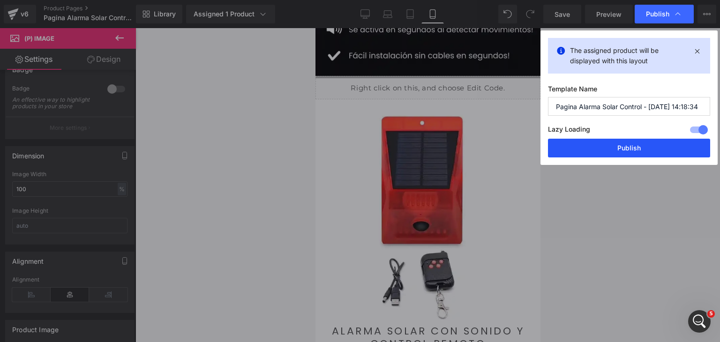
click at [649, 155] on button "Publish" at bounding box center [629, 148] width 162 height 19
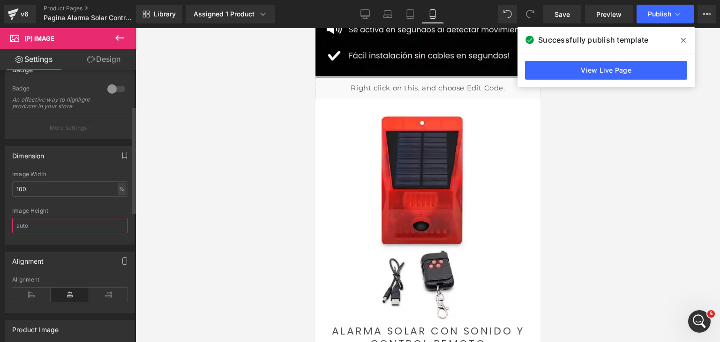
click at [39, 225] on input "text" at bounding box center [69, 225] width 115 height 15
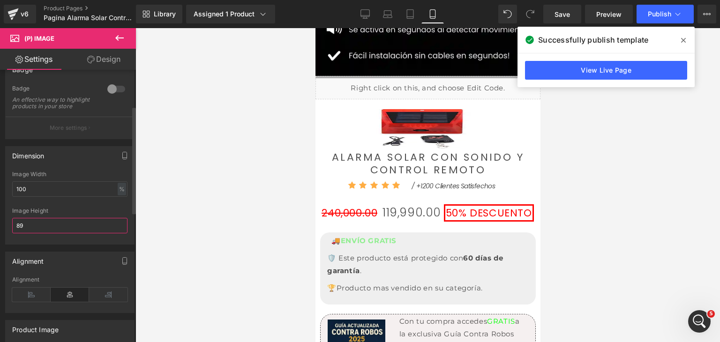
type input "8"
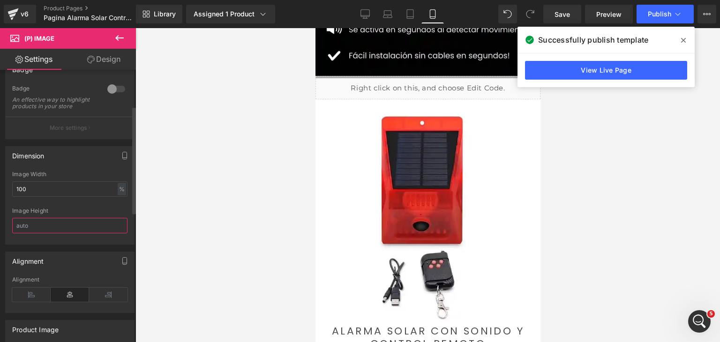
type input "9"
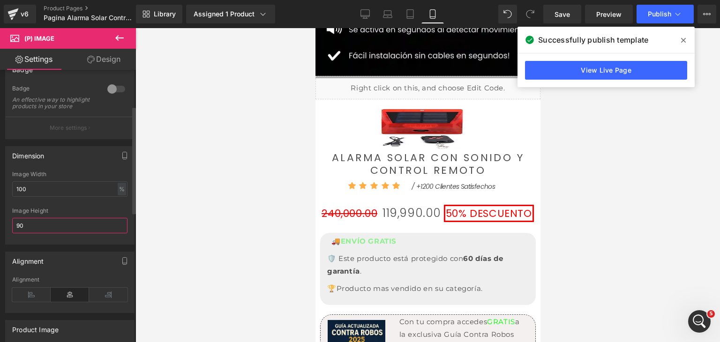
type input "9"
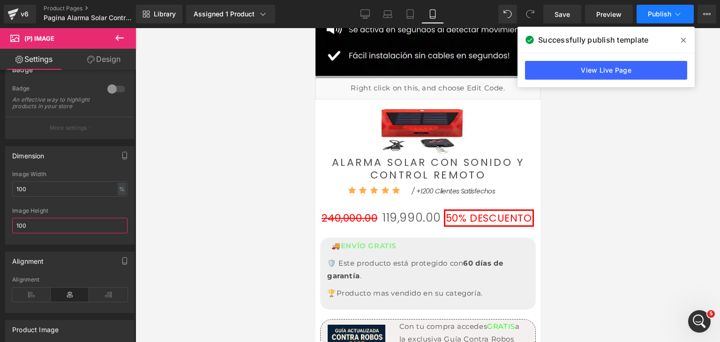
type input "100"
click at [654, 14] on span "Publish" at bounding box center [659, 14] width 23 height 8
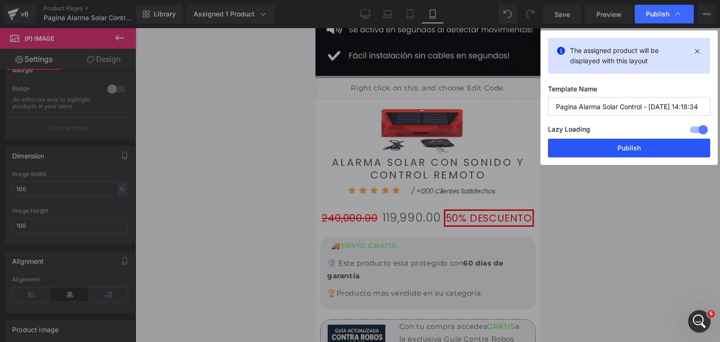
click at [620, 147] on button "Publish" at bounding box center [629, 148] width 162 height 19
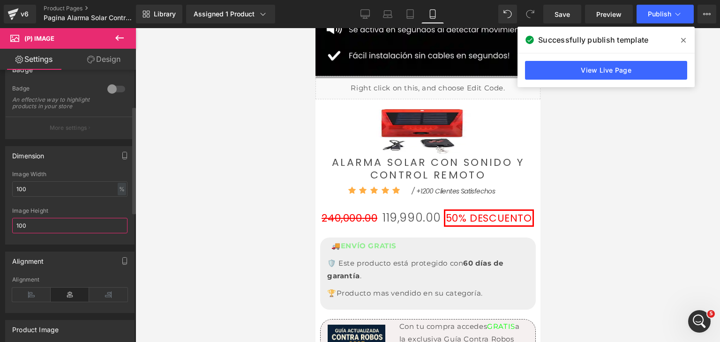
drag, startPoint x: 36, startPoint y: 227, endPoint x: 5, endPoint y: 224, distance: 31.1
click at [5, 224] on div "Dimension Image Width 100 % % px Image Height 100" at bounding box center [69, 195] width 129 height 98
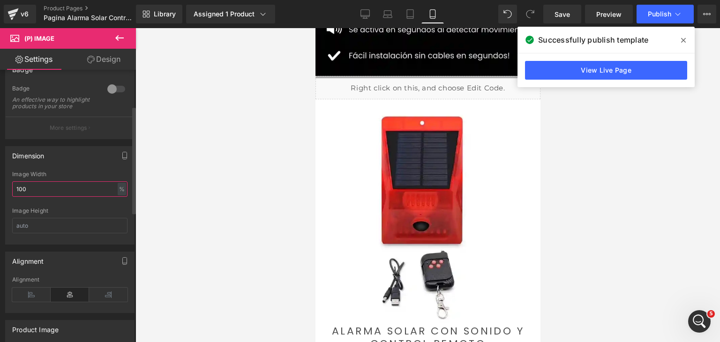
drag, startPoint x: 36, startPoint y: 194, endPoint x: 0, endPoint y: 194, distance: 35.6
click at [0, 194] on div "Dimension Image Width 100 % % px Image Height" at bounding box center [70, 191] width 140 height 105
click at [649, 12] on span "Publish" at bounding box center [659, 14] width 23 height 8
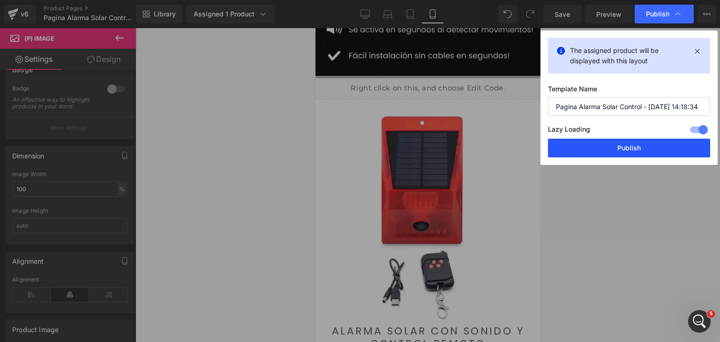
click at [661, 155] on button "Publish" at bounding box center [629, 148] width 162 height 19
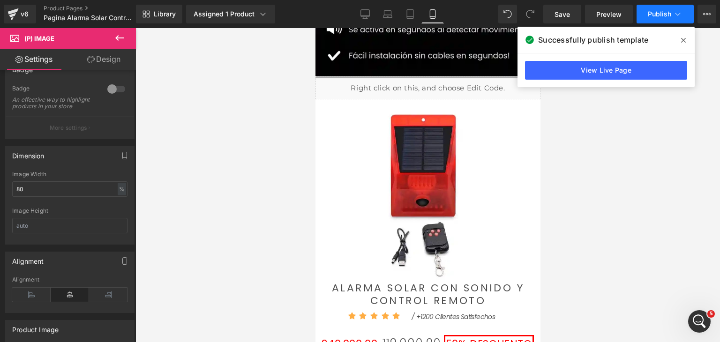
click at [646, 8] on button "Publish" at bounding box center [665, 14] width 57 height 19
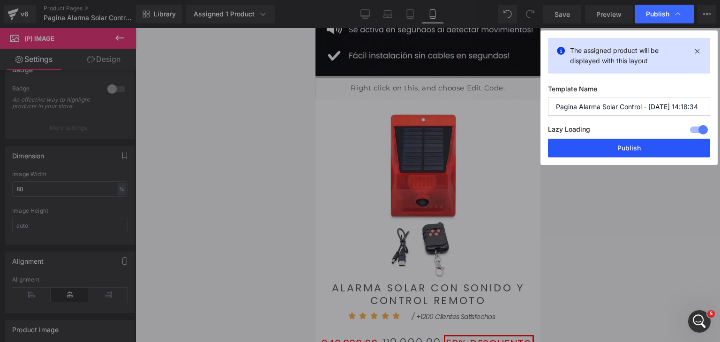
click at [646, 150] on button "Publish" at bounding box center [629, 148] width 162 height 19
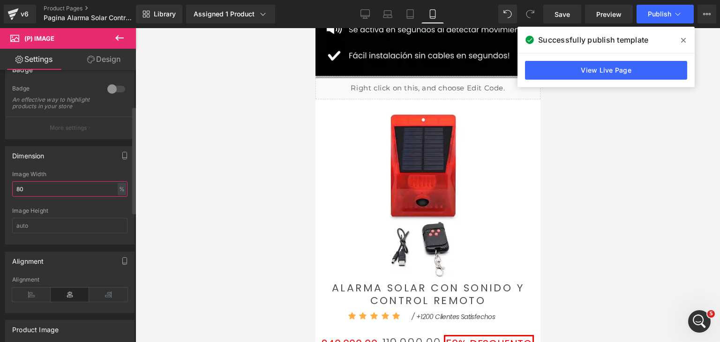
drag, startPoint x: 26, startPoint y: 197, endPoint x: 0, endPoint y: 195, distance: 26.3
click at [0, 197] on div "Dimension Image Width 80 % % px Image Height" at bounding box center [70, 191] width 140 height 105
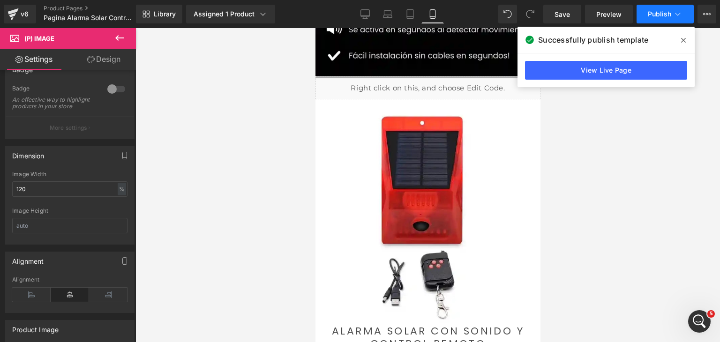
click at [654, 13] on span "Publish" at bounding box center [659, 14] width 23 height 8
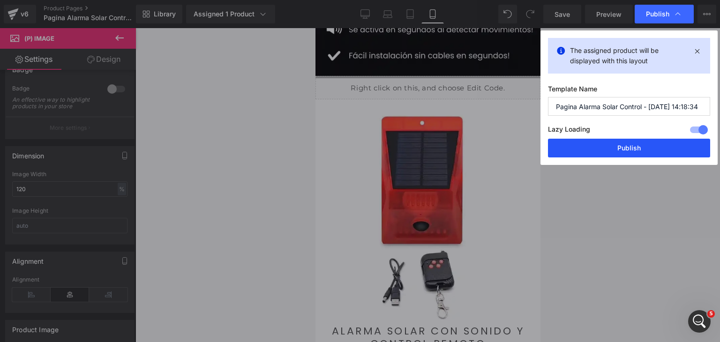
click at [654, 141] on button "Publish" at bounding box center [629, 148] width 162 height 19
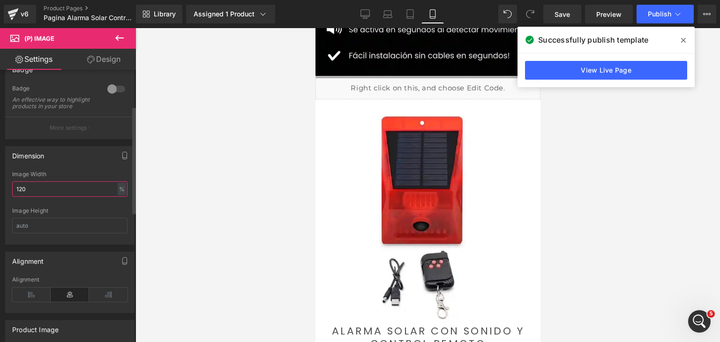
drag, startPoint x: 44, startPoint y: 194, endPoint x: 8, endPoint y: 196, distance: 36.1
click at [8, 196] on div "Image Width 120 % % px Image Height" at bounding box center [70, 207] width 128 height 73
type input "130"
click at [75, 225] on input "text" at bounding box center [69, 225] width 115 height 15
click at [647, 14] on button "Publish" at bounding box center [665, 14] width 57 height 19
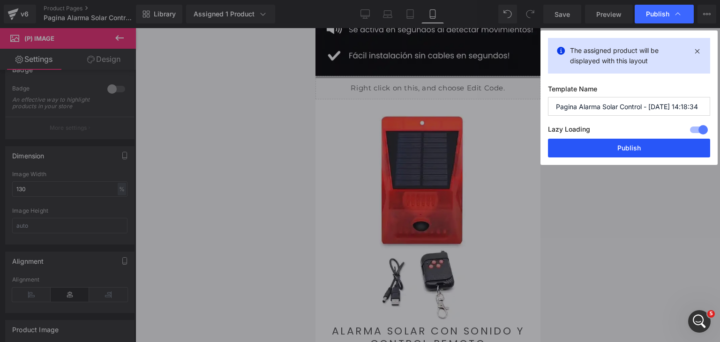
click at [647, 150] on button "Publish" at bounding box center [629, 148] width 162 height 19
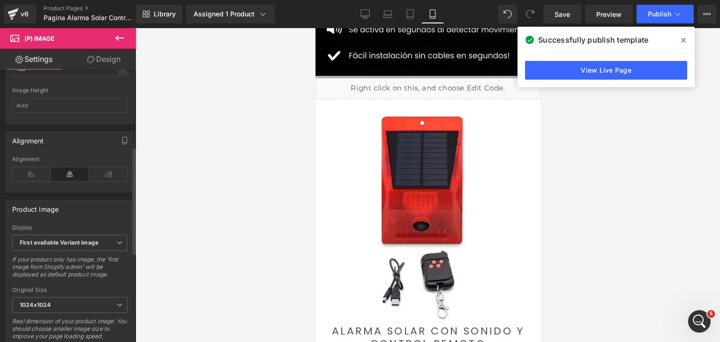
scroll to position [279, 0]
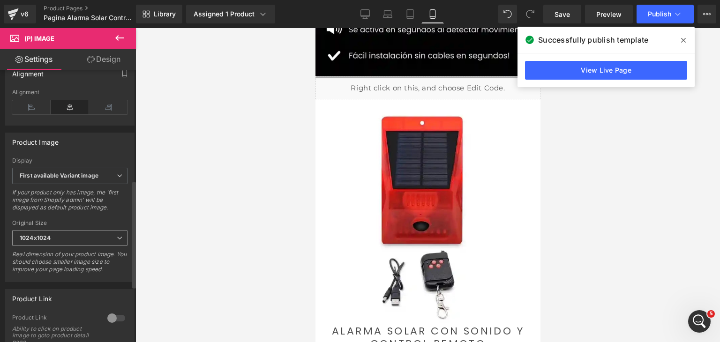
click at [76, 246] on span "1024x1024" at bounding box center [69, 238] width 115 height 16
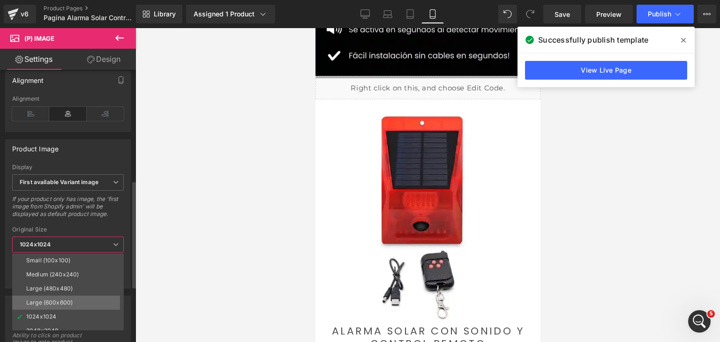
click at [62, 297] on li "Large (600x600)" at bounding box center [70, 303] width 116 height 14
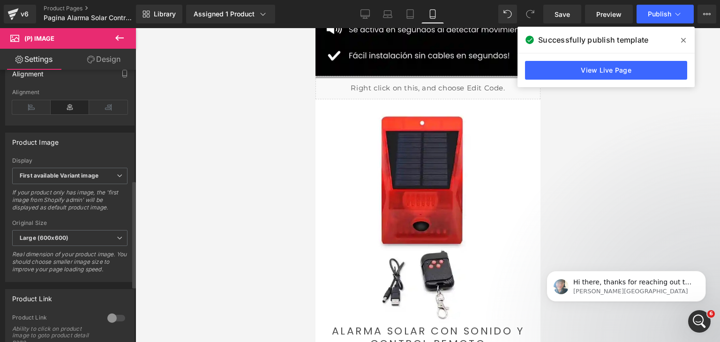
scroll to position [177, 0]
click at [704, 319] on icon "Abrir Intercom Messenger" at bounding box center [698, 320] width 15 height 15
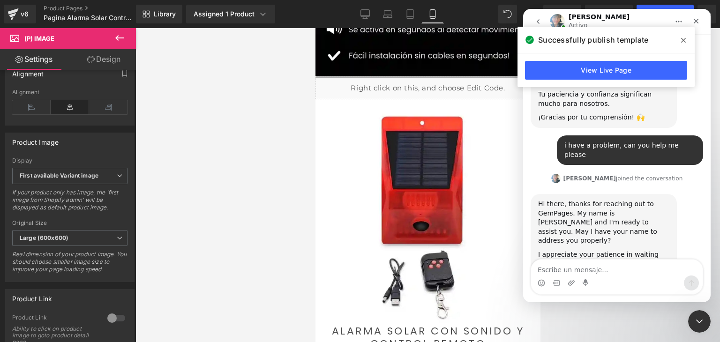
scroll to position [162, 0]
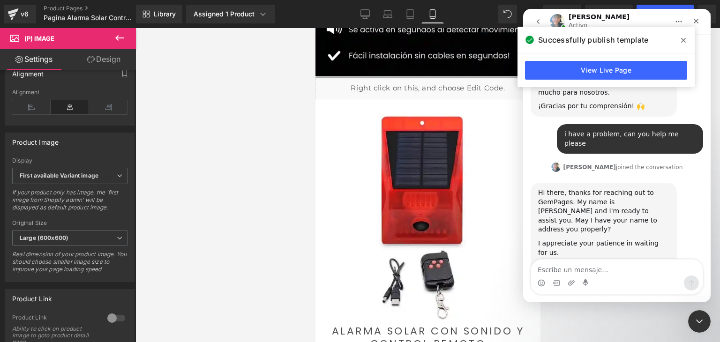
click at [611, 270] on textarea "Escribe un mensaje..." at bounding box center [617, 268] width 172 height 16
type textarea "Hello [PERSON_NAME], thanks for the help."
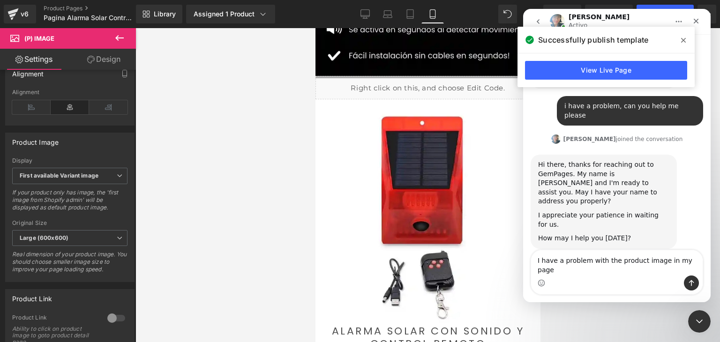
type textarea "I have a problem with the product image in my page"
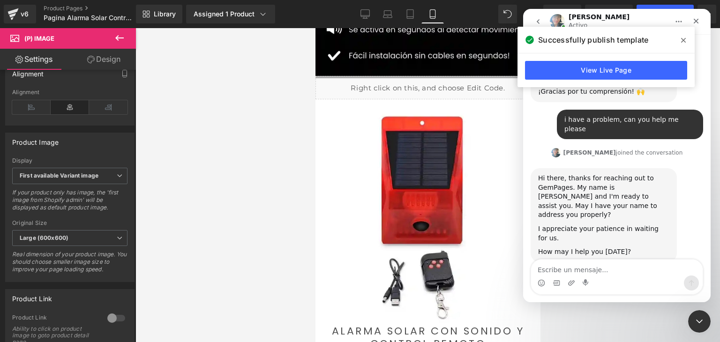
scroll to position [173, 0]
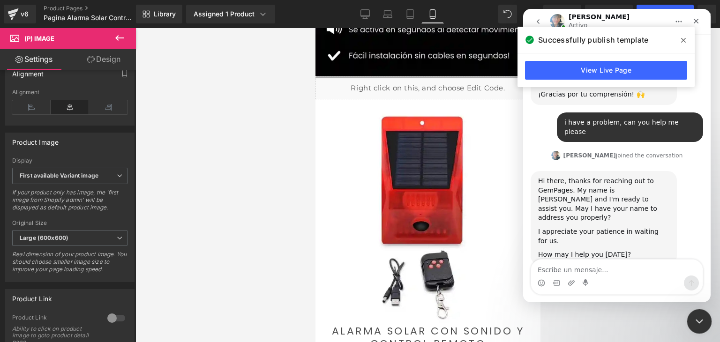
click at [694, 321] on icon "Cerrar Intercom Messenger" at bounding box center [697, 320] width 11 height 11
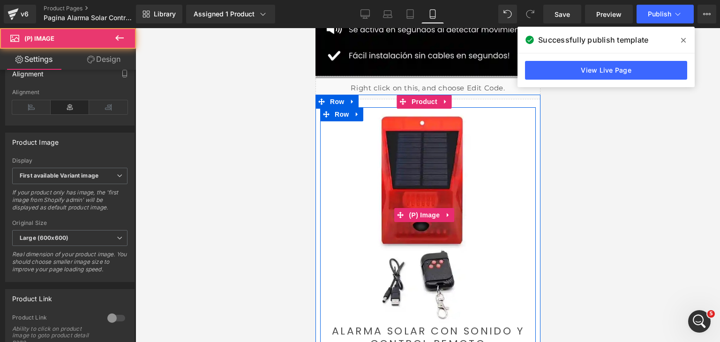
click at [422, 197] on img at bounding box center [428, 215] width 216 height 216
click at [414, 208] on span "(P) Image" at bounding box center [424, 215] width 36 height 14
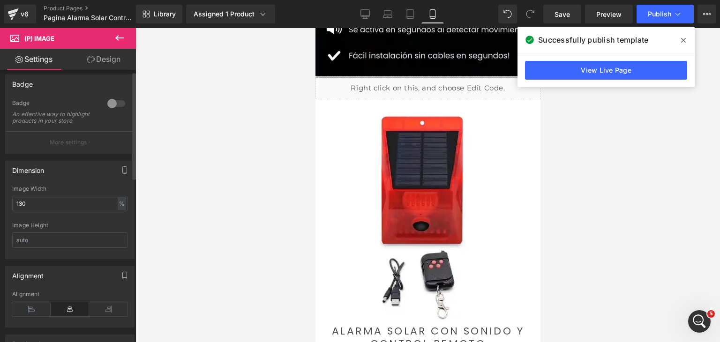
scroll to position [94, 0]
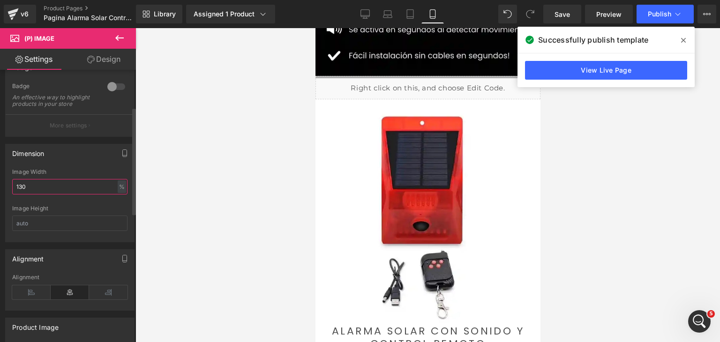
drag, startPoint x: 52, startPoint y: 185, endPoint x: 11, endPoint y: 191, distance: 41.3
click at [11, 191] on div "Image Width 130 % % px Image Height" at bounding box center [70, 205] width 128 height 73
drag, startPoint x: 79, startPoint y: 166, endPoint x: 89, endPoint y: 162, distance: 11.1
click at [80, 162] on div "Dimension" at bounding box center [70, 153] width 128 height 18
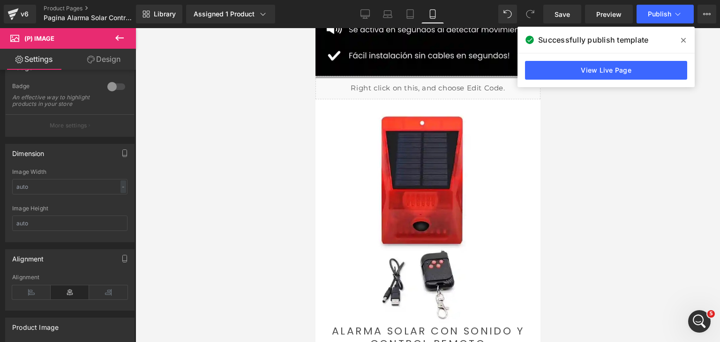
click at [679, 42] on span at bounding box center [683, 40] width 15 height 15
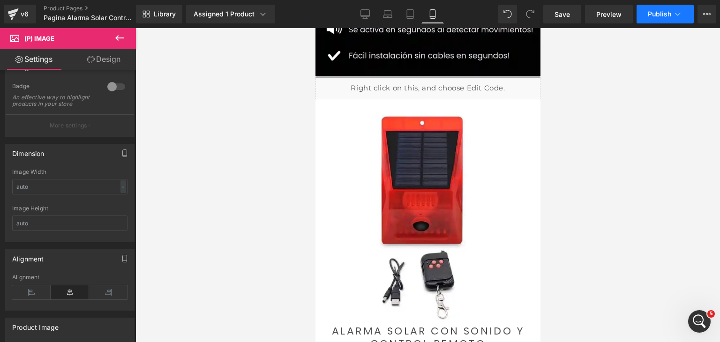
click at [654, 16] on span "Publish" at bounding box center [659, 14] width 23 height 8
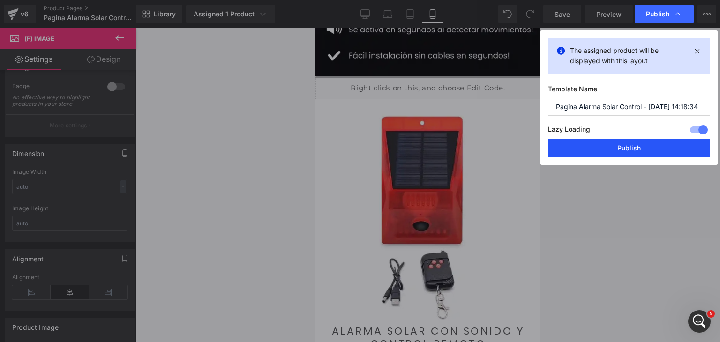
click at [640, 142] on button "Publish" at bounding box center [629, 148] width 162 height 19
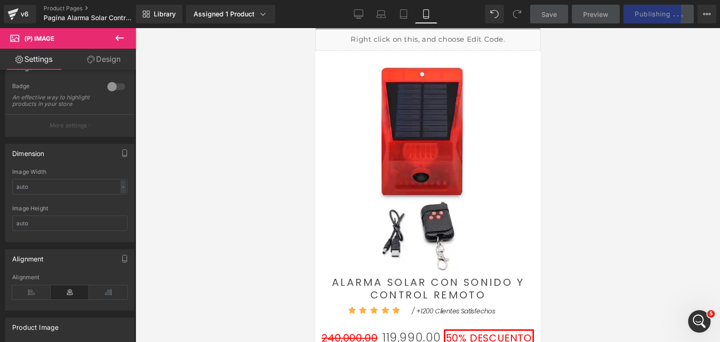
scroll to position [392, 0]
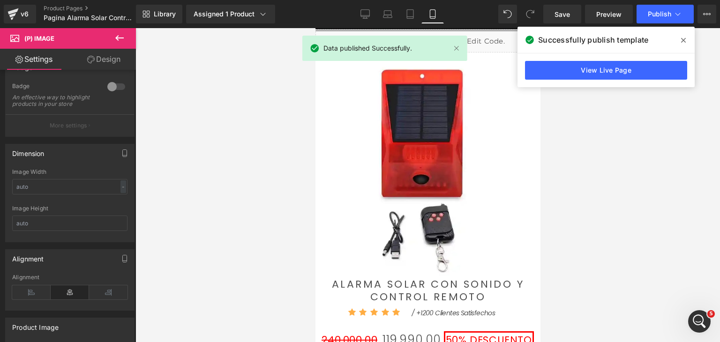
click at [681, 37] on icon at bounding box center [683, 41] width 5 height 8
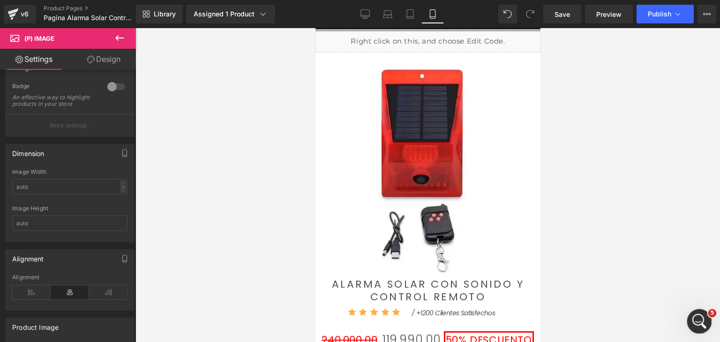
click at [702, 319] on icon "Abrir Intercom Messenger" at bounding box center [698, 320] width 15 height 15
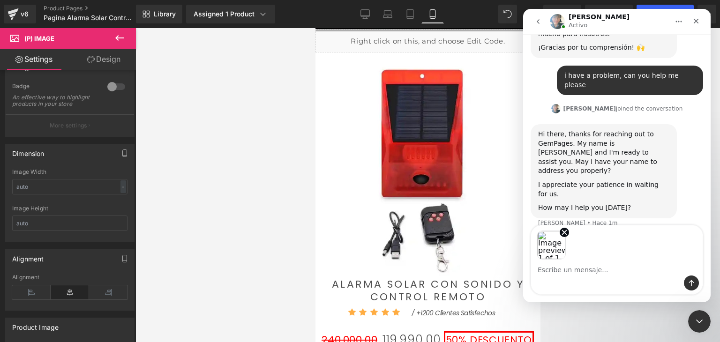
scroll to position [255, 0]
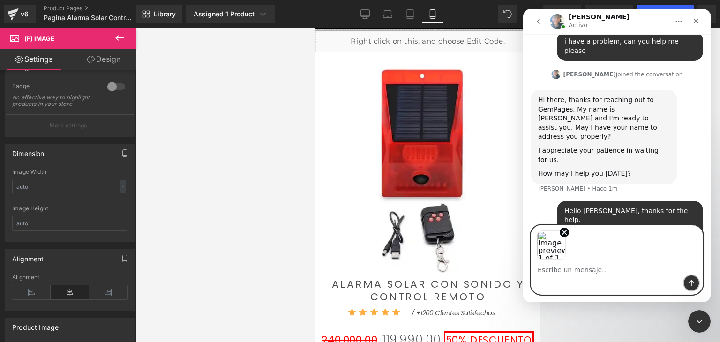
click at [688, 283] on icon "Enviar un mensaje…" at bounding box center [692, 283] width 8 height 8
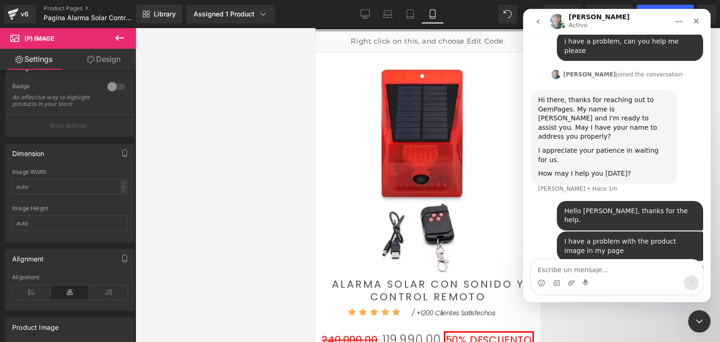
scroll to position [280, 0]
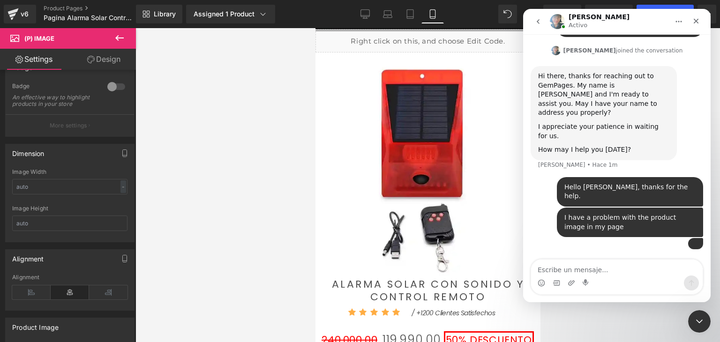
click at [625, 274] on textarea "Escribe un mensaje..." at bounding box center [617, 268] width 172 height 16
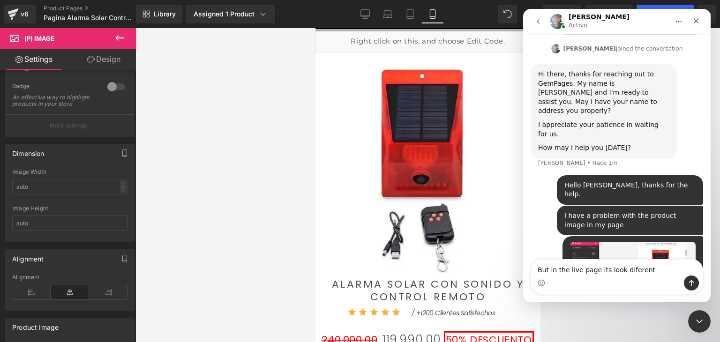
type textarea "But in the live page its look diferent"
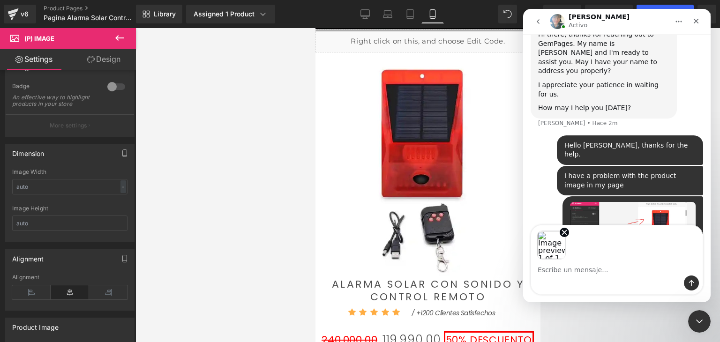
scroll to position [336, 0]
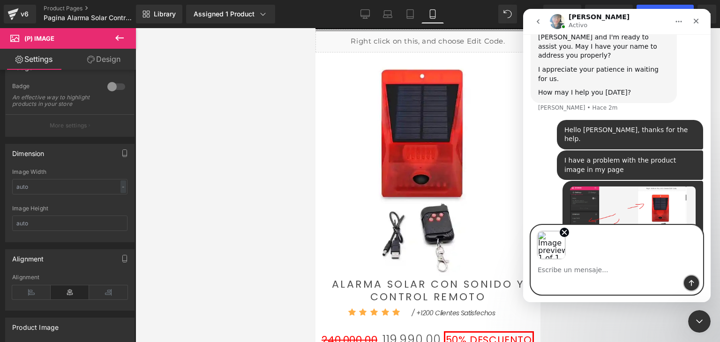
click at [696, 283] on button "Enviar un mensaje…" at bounding box center [691, 283] width 15 height 15
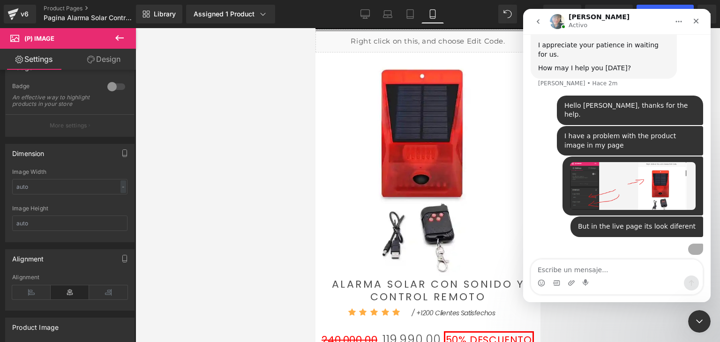
scroll to position [410, 0]
click at [639, 267] on textarea "Escribe un mensaje..." at bounding box center [617, 268] width 172 height 16
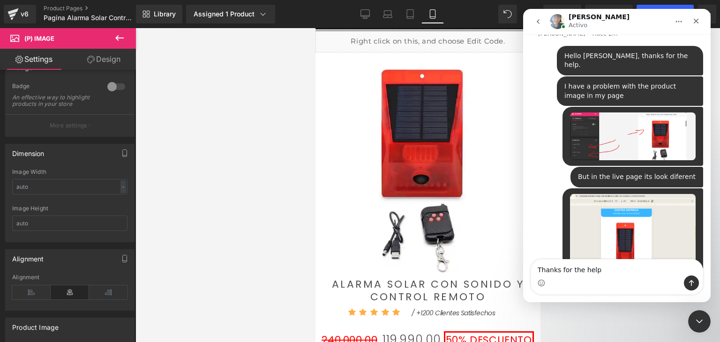
type textarea "Thanks for the help"
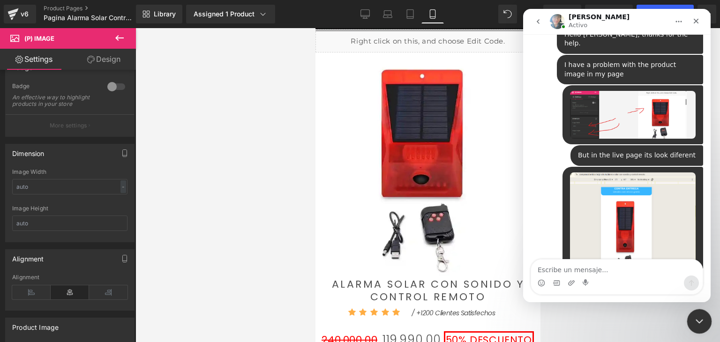
click at [691, 317] on div "Cerrar Intercom Messenger" at bounding box center [698, 320] width 23 height 23
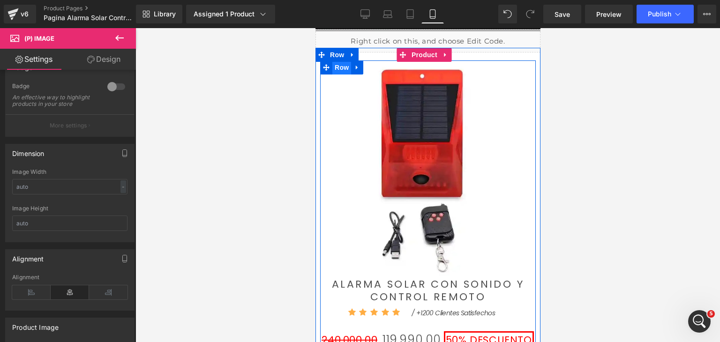
click at [340, 73] on span "Row" at bounding box center [341, 67] width 19 height 14
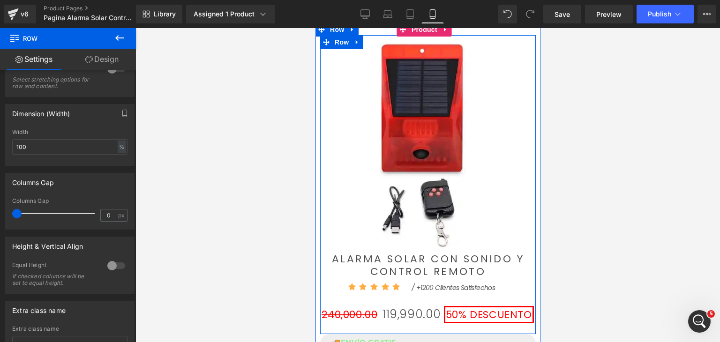
scroll to position [392, 0]
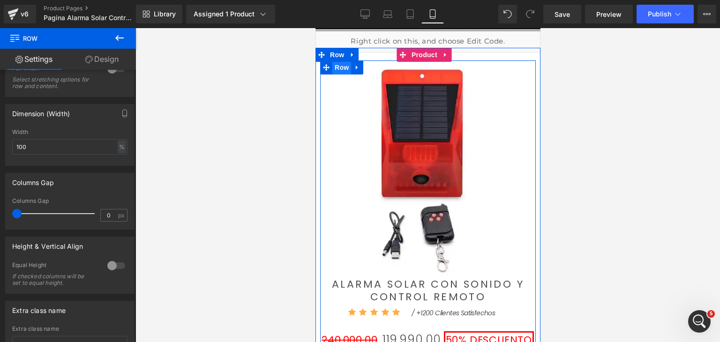
click at [340, 70] on span "Row" at bounding box center [341, 67] width 19 height 14
click at [340, 70] on span "Row" at bounding box center [341, 68] width 19 height 14
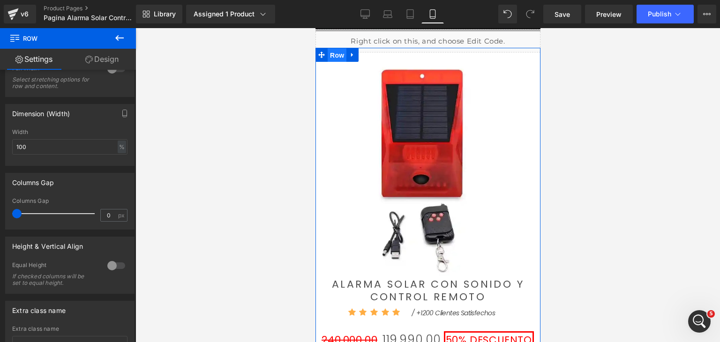
click at [338, 58] on span "Row" at bounding box center [336, 55] width 19 height 14
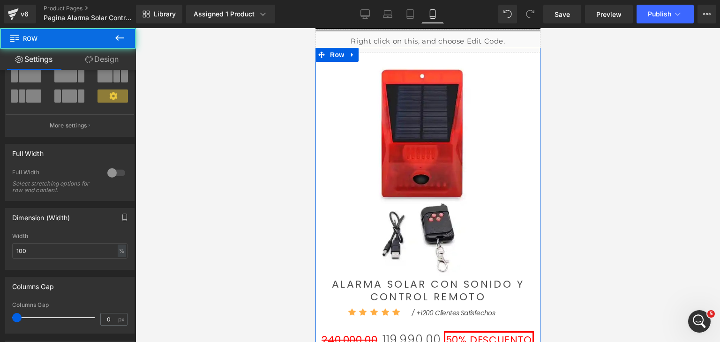
scroll to position [94, 0]
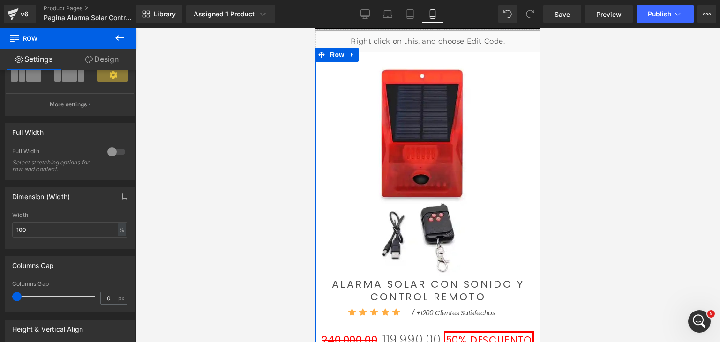
click at [117, 152] on div at bounding box center [116, 151] width 23 height 15
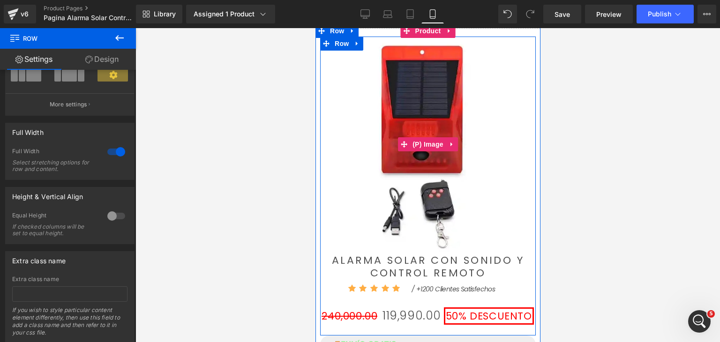
scroll to position [392, 0]
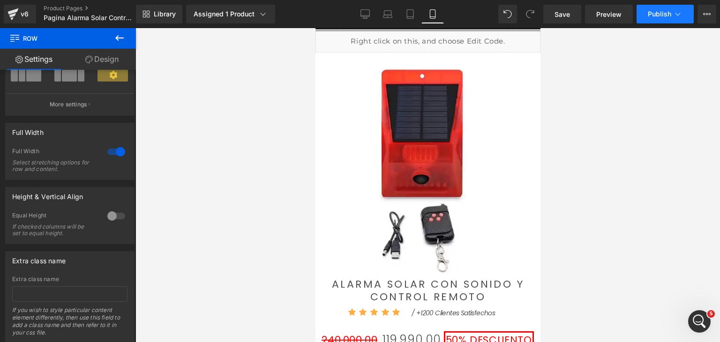
click at [653, 12] on span "Publish" at bounding box center [659, 14] width 23 height 8
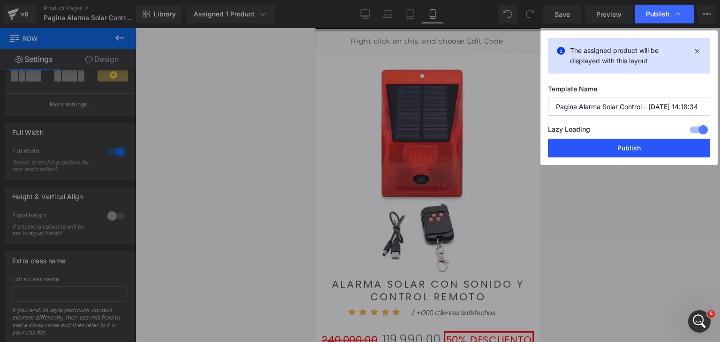
click at [653, 150] on button "Publish" at bounding box center [629, 148] width 162 height 19
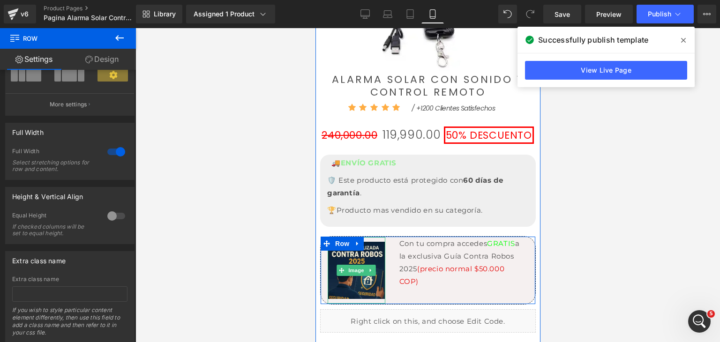
scroll to position [673, 0]
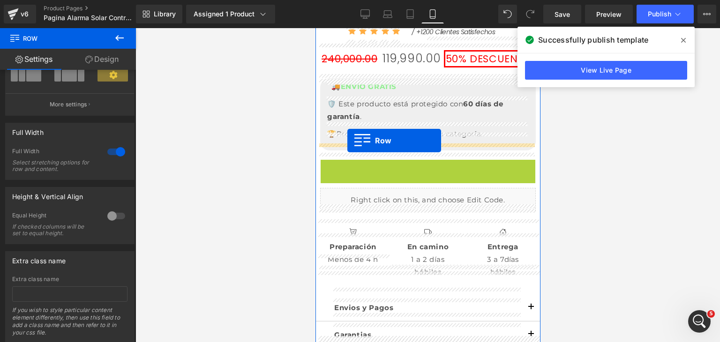
drag, startPoint x: 323, startPoint y: 161, endPoint x: 347, endPoint y: 141, distance: 31.6
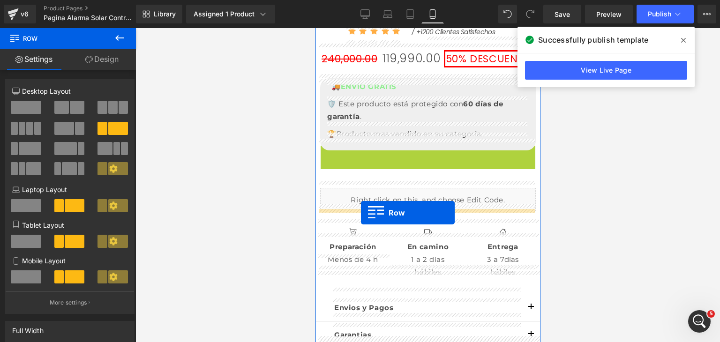
drag, startPoint x: 320, startPoint y: 147, endPoint x: 361, endPoint y: 213, distance: 77.4
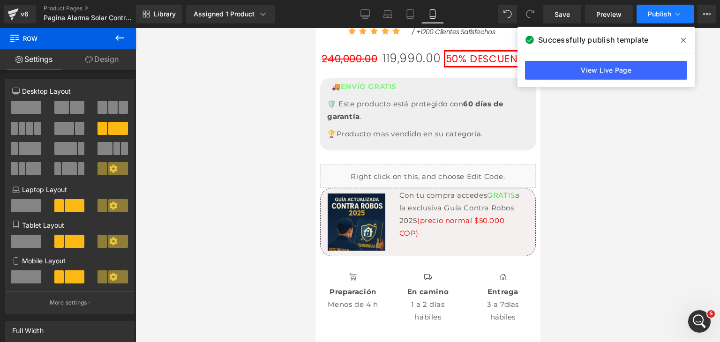
click at [660, 16] on span "Publish" at bounding box center [659, 14] width 23 height 8
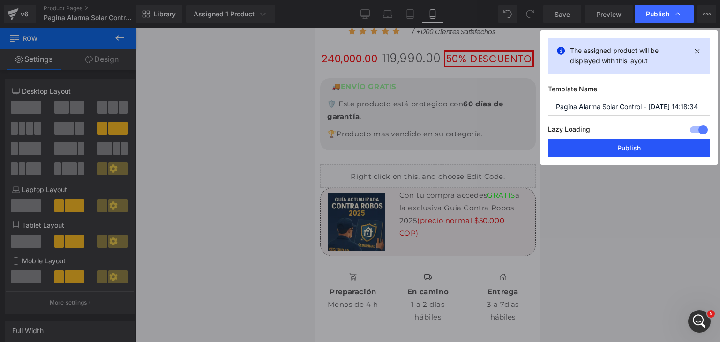
click at [662, 153] on button "Publish" at bounding box center [629, 148] width 162 height 19
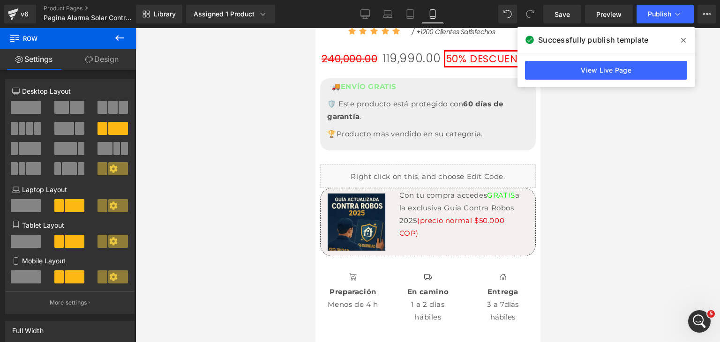
scroll to position [467, 0]
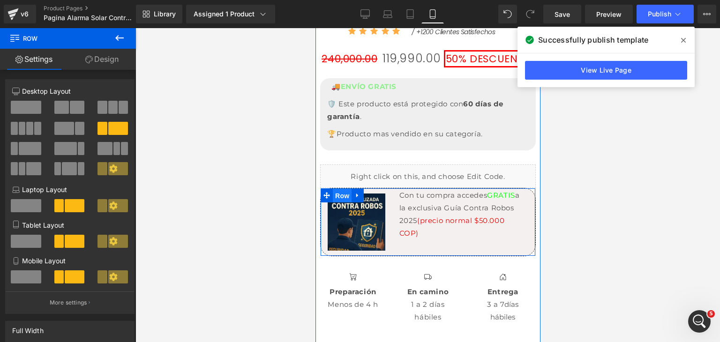
click at [334, 189] on span "Row" at bounding box center [341, 196] width 19 height 14
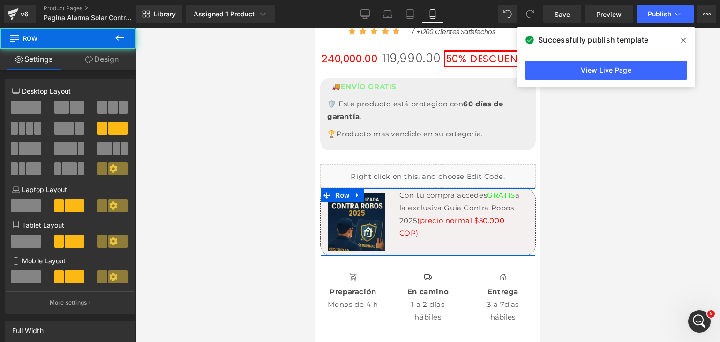
drag, startPoint x: 103, startPoint y: 62, endPoint x: 55, endPoint y: 104, distance: 62.8
click at [103, 62] on link "Design" at bounding box center [102, 59] width 68 height 21
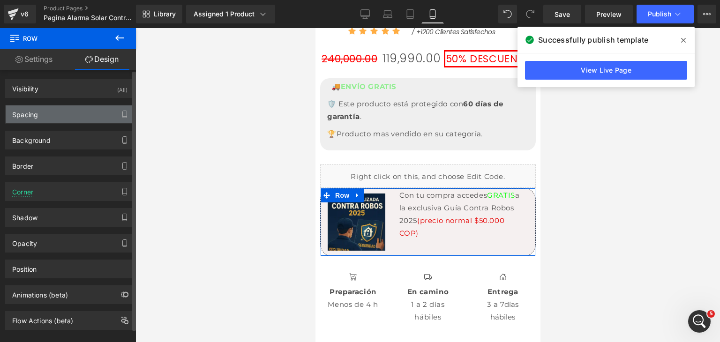
click at [48, 113] on div "Spacing" at bounding box center [70, 114] width 128 height 18
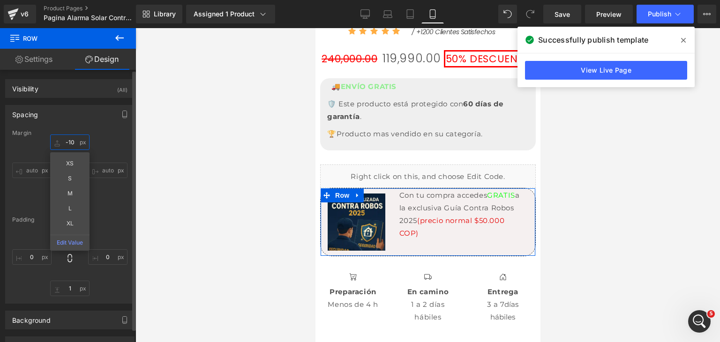
click at [65, 142] on input "text" at bounding box center [69, 142] width 39 height 15
click at [73, 141] on input "text" at bounding box center [69, 142] width 39 height 15
type input "-"
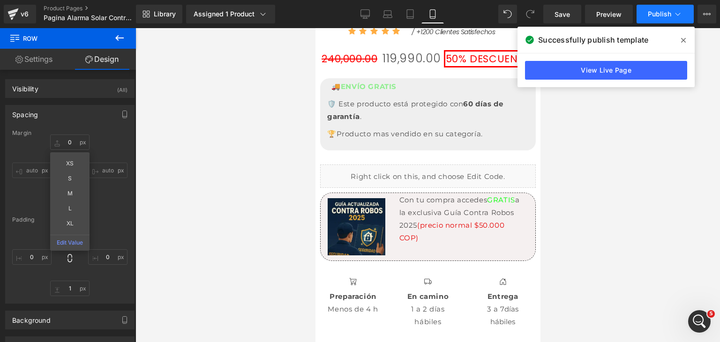
click at [652, 13] on span "Publish" at bounding box center [659, 14] width 23 height 8
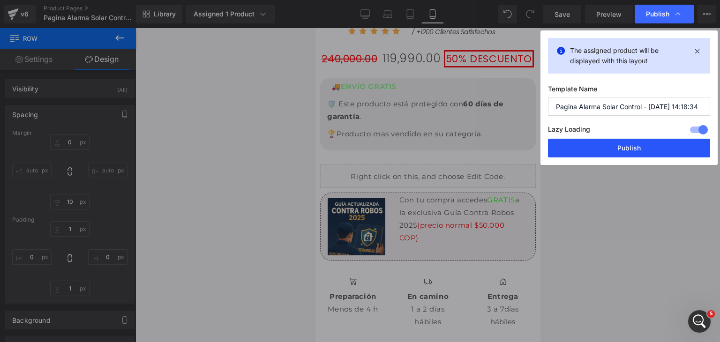
click at [626, 144] on button "Publish" at bounding box center [629, 148] width 162 height 19
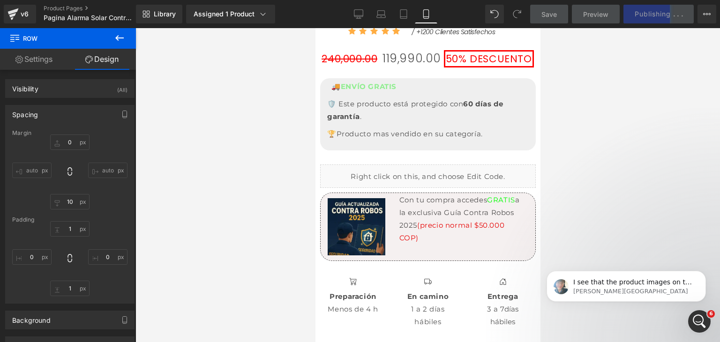
scroll to position [551, 0]
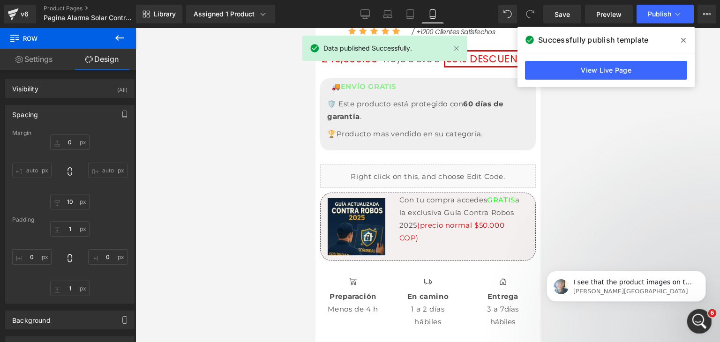
click at [697, 314] on icon "Abrir Intercom Messenger" at bounding box center [698, 320] width 15 height 15
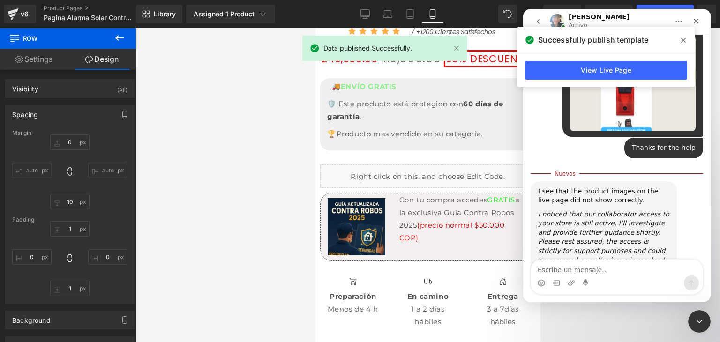
scroll to position [566, 0]
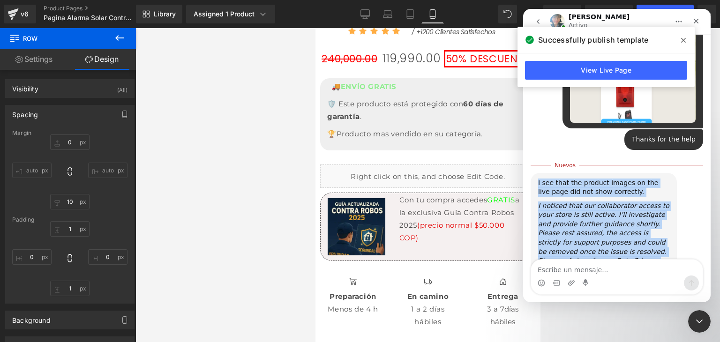
drag, startPoint x: 536, startPoint y: 136, endPoint x: 621, endPoint y: 235, distance: 130.4
click at [621, 235] on div "I see that the product images on the live page did not show correctly. I notice…" at bounding box center [604, 234] width 146 height 122
copy div "I see that the product images on the live page did not show correctly. I notice…"
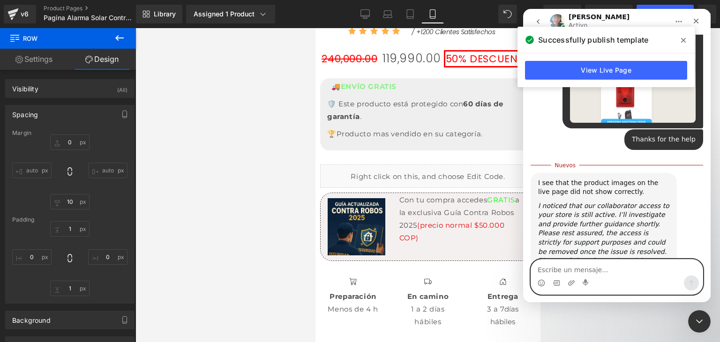
click at [577, 270] on textarea "Escribe un mensaje..." at bounding box center [617, 268] width 172 height 16
type textarea "Ok, thanks"
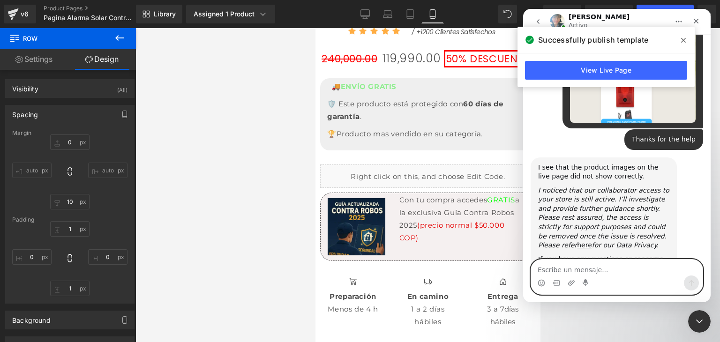
scroll to position [579, 0]
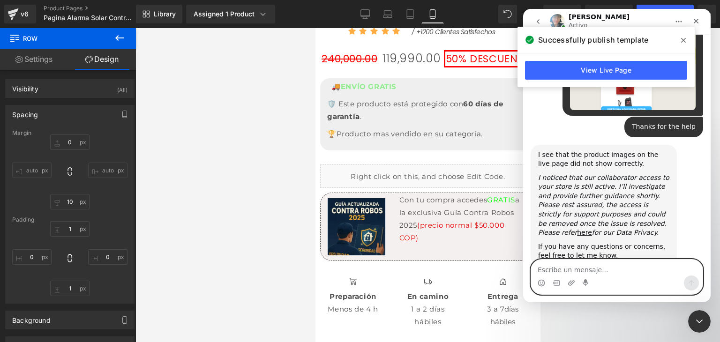
paste textarea "Look, I'd also like to know how I can make it so that practically the entire se…"
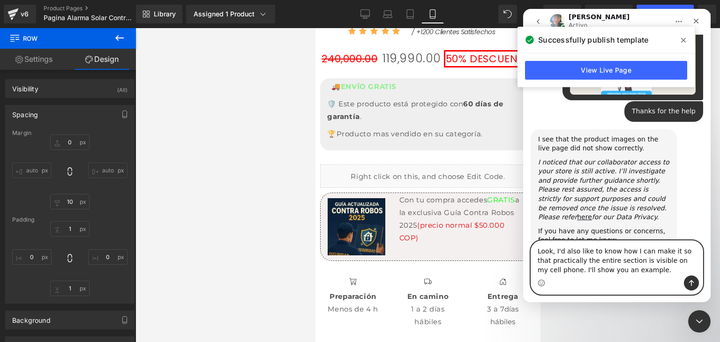
scroll to position [598, 0]
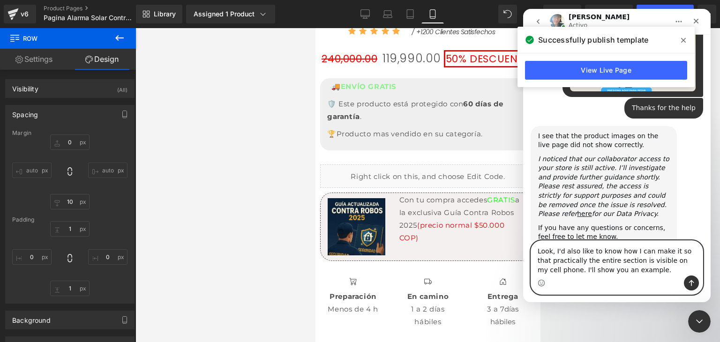
type textarea "Look, I'd also like to know how I can make it so that practically the entire se…"
click at [686, 283] on button "Enviar un mensaje…" at bounding box center [691, 283] width 15 height 15
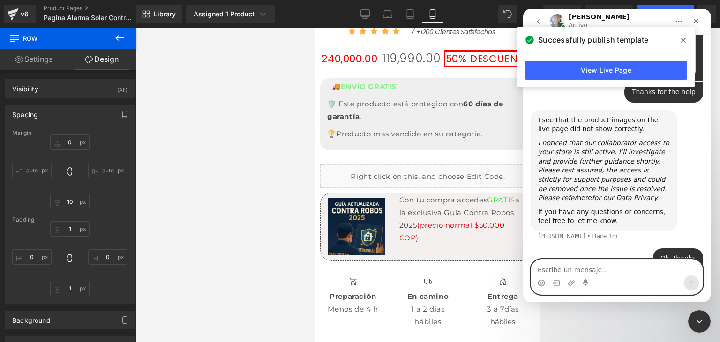
scroll to position [619, 0]
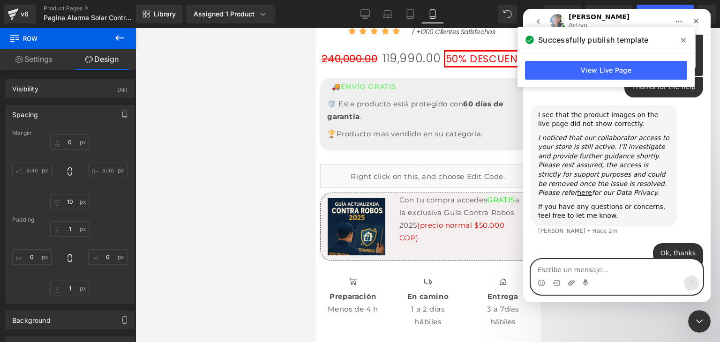
click at [568, 284] on icon "Adjuntar un archivo" at bounding box center [571, 282] width 7 height 5
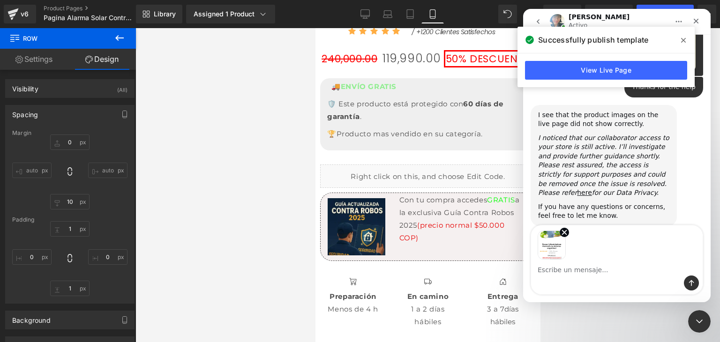
scroll to position [653, 0]
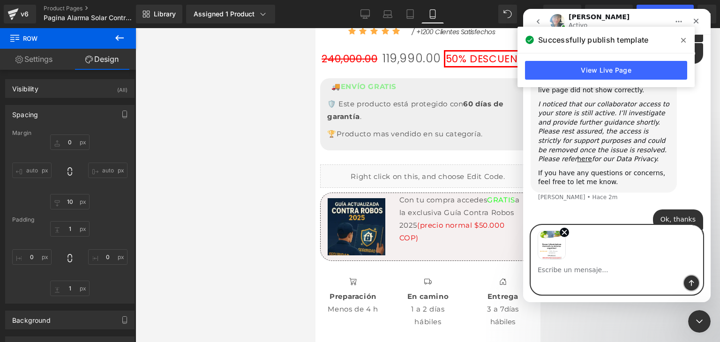
click at [691, 286] on icon "Enviar un mensaje…" at bounding box center [692, 283] width 8 height 8
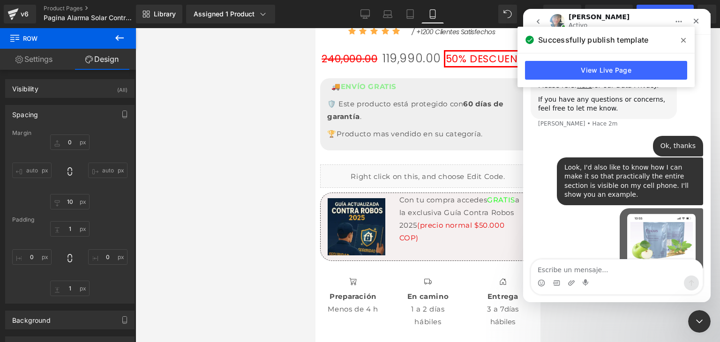
scroll to position [757, 0]
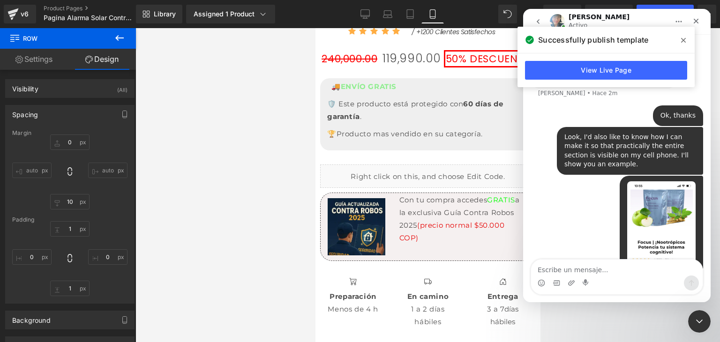
click at [614, 267] on textarea "Escribe un mensaje..." at bounding box center [617, 268] width 172 height 16
paste textarea "On my current page, the user has to scroll a lot to see, let's say, the informa…"
type textarea "On my current page, the user has to scroll a lot to see, let's say, the informa…"
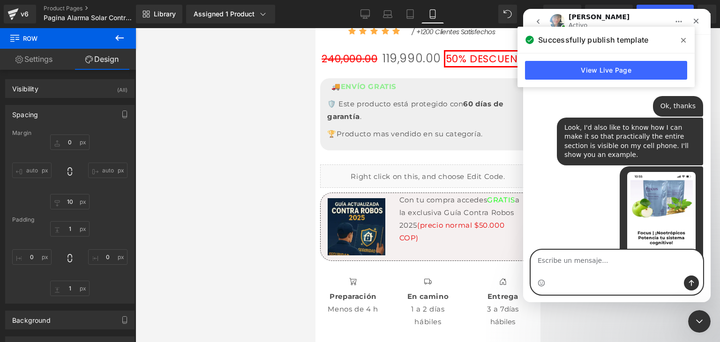
scroll to position [796, 0]
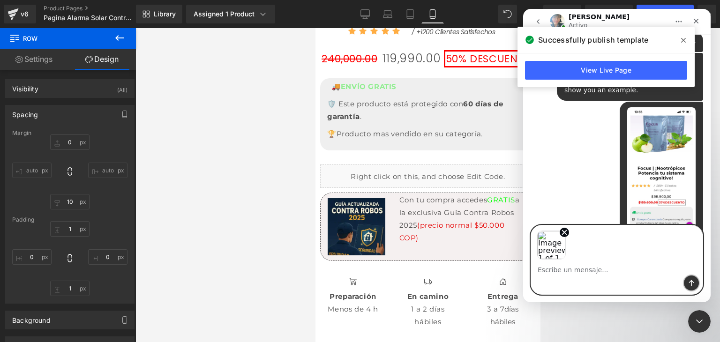
click at [689, 280] on icon "Enviar un mensaje…" at bounding box center [692, 283] width 8 height 8
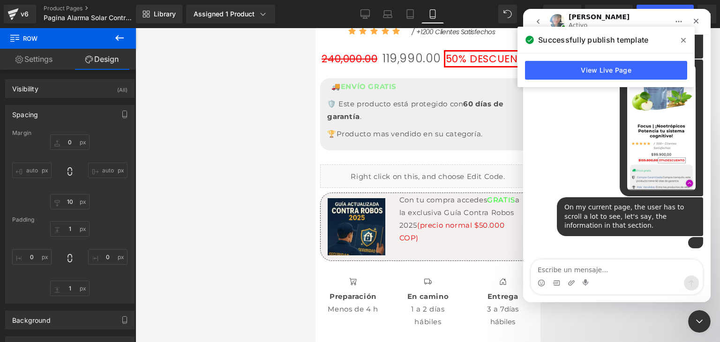
scroll to position [934, 0]
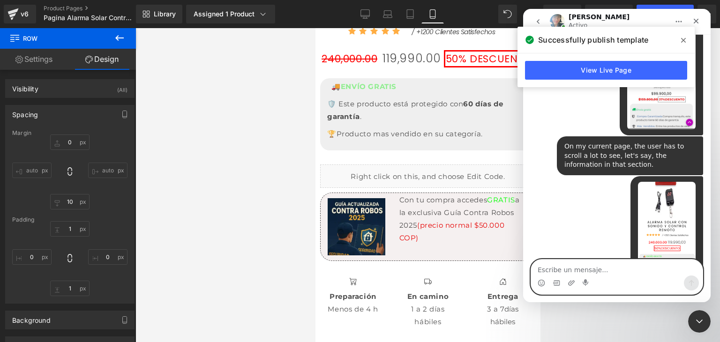
paste textarea "Have I managed to make myself understood?"
type textarea "Have I managed to make myself understood?"
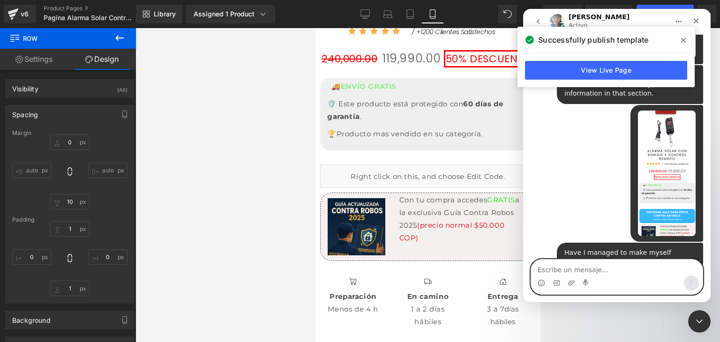
scroll to position [1011, 0]
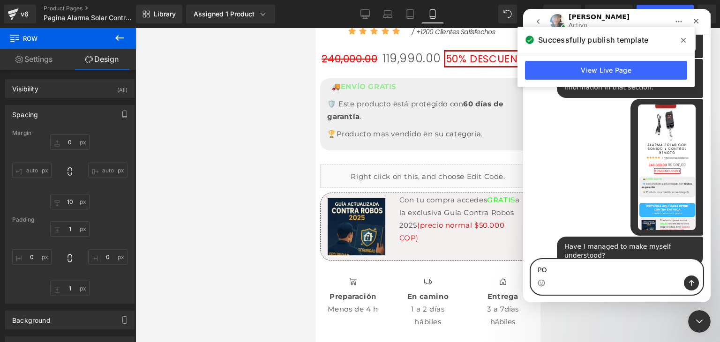
type textarea "P"
type textarea "o"
type textarea "Ok, thanks for your help"
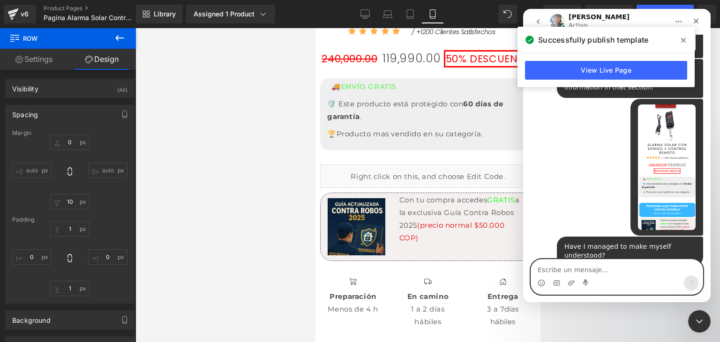
scroll to position [1039, 0]
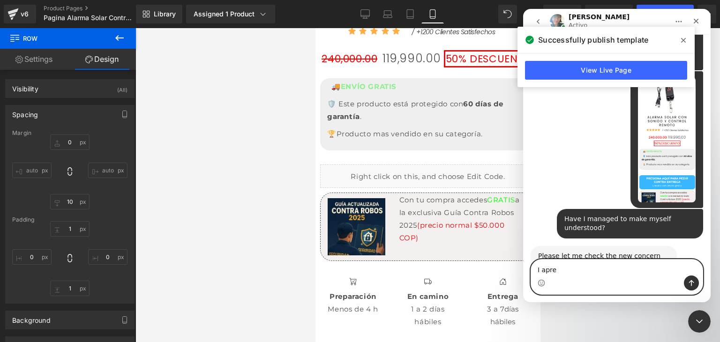
drag, startPoint x: 531, startPoint y: 267, endPoint x: 488, endPoint y: 264, distance: 42.8
click at [523, 264] on html "Annie Activo Handy tips: Sharing your issue screenshots and page links helps us…" at bounding box center [617, 155] width 188 height 293
paste textarea "preciate it"
type textarea "I appreciate it"
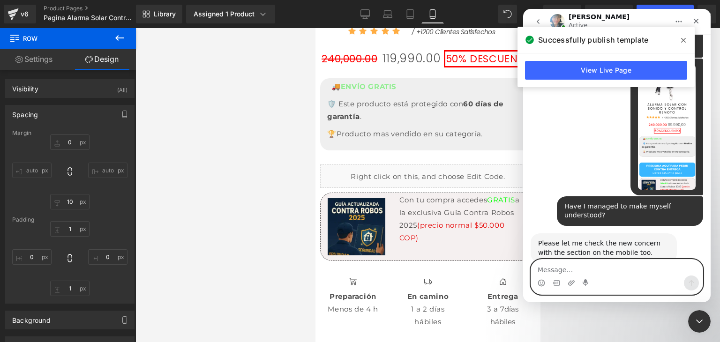
scroll to position [1126, 0]
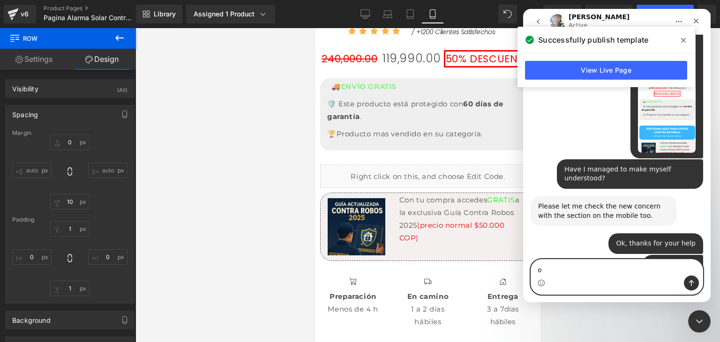
type textarea "ok"
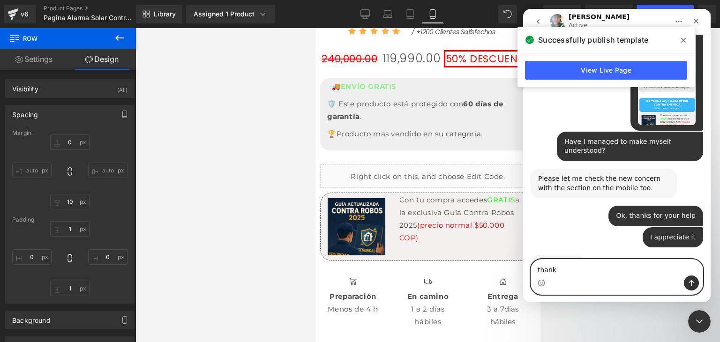
type textarea "thanks"
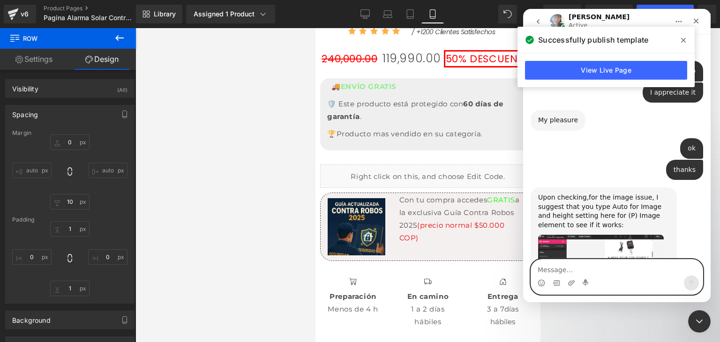
scroll to position [1306, 0]
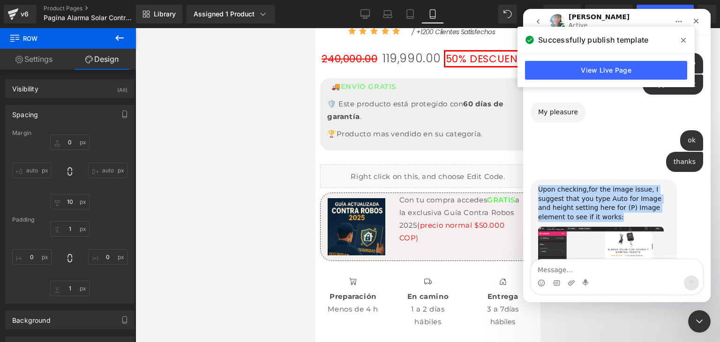
drag, startPoint x: 540, startPoint y: 123, endPoint x: 578, endPoint y: 152, distance: 47.5
click at [578, 185] on div "Upon checking,for the image issue, I suggest that you type Auto for Image and h…" at bounding box center [603, 203] width 131 height 37
copy div "Upon checking,for the image issue, I suggest that you type Auto for Image and h…"
click at [583, 227] on img "Annie dice…" at bounding box center [601, 262] width 126 height 71
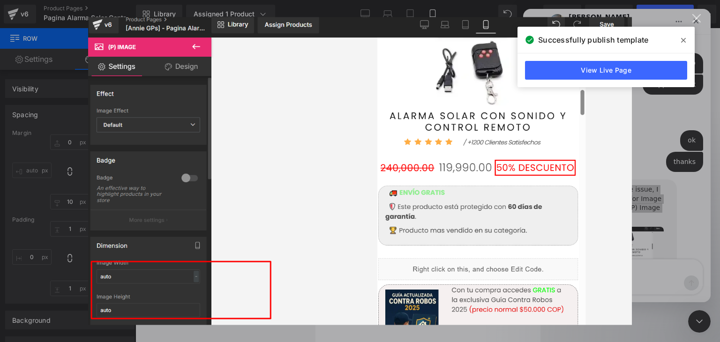
scroll to position [0, 0]
click at [684, 168] on div "Intercom Messenger" at bounding box center [360, 171] width 720 height 342
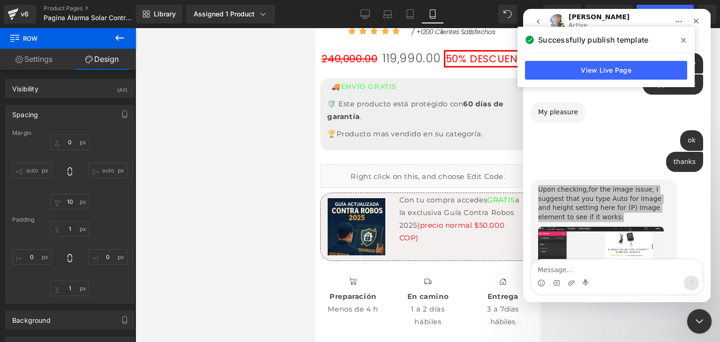
click at [688, 316] on div "Cerrar Intercom Messenger" at bounding box center [698, 320] width 23 height 23
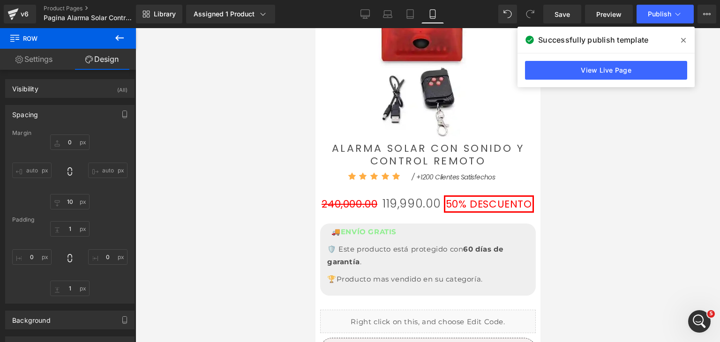
scroll to position [486, 0]
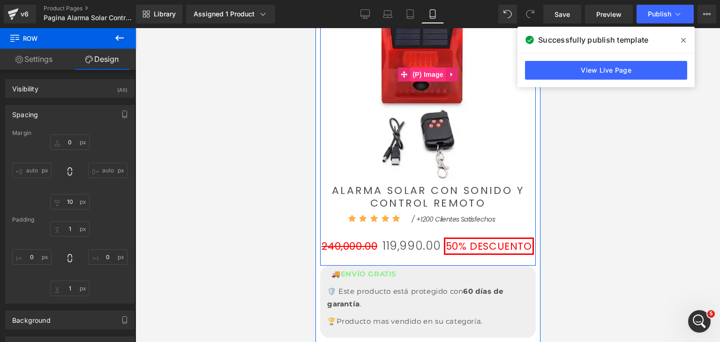
click at [427, 72] on span "(P) Image" at bounding box center [428, 75] width 36 height 14
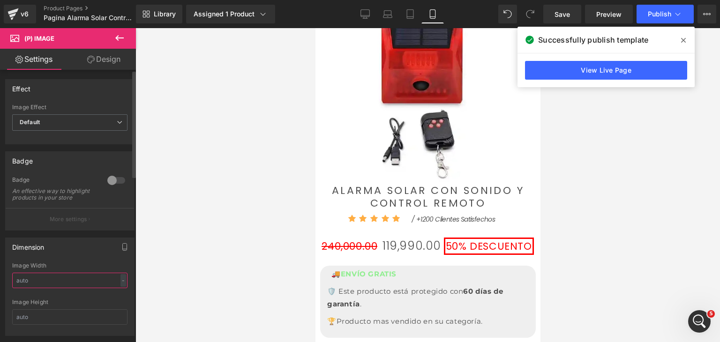
click at [52, 288] on input "text" at bounding box center [69, 280] width 115 height 15
type input "auto"
click at [40, 323] on input "text" at bounding box center [69, 316] width 115 height 15
type input "auto"
click at [186, 279] on div at bounding box center [427, 185] width 585 height 314
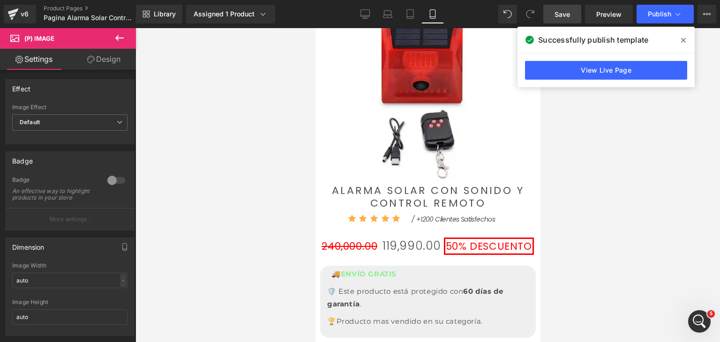
click at [573, 17] on link "Save" at bounding box center [562, 14] width 38 height 19
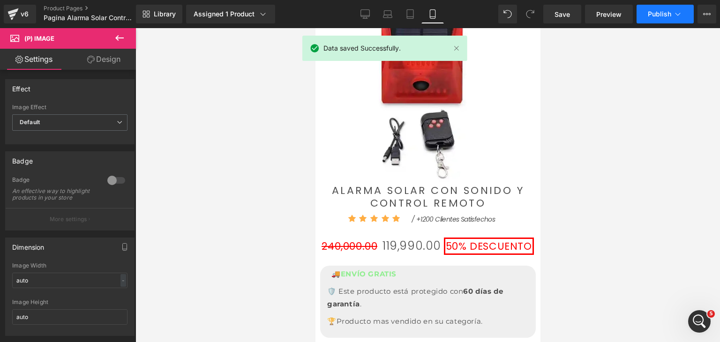
click at [657, 16] on span "Publish" at bounding box center [659, 14] width 23 height 8
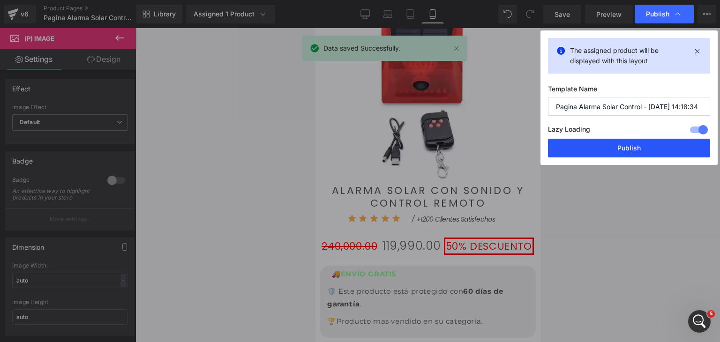
click at [667, 147] on button "Publish" at bounding box center [629, 148] width 162 height 19
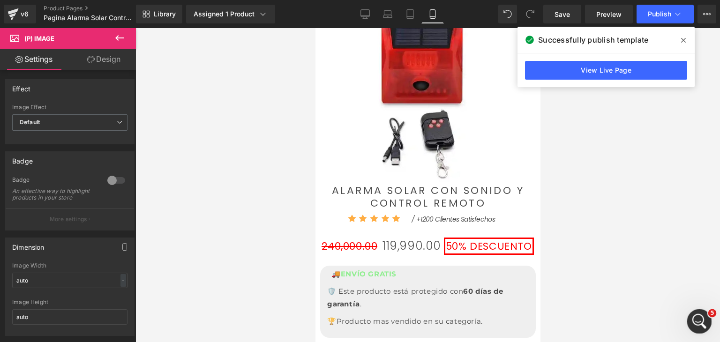
click at [701, 313] on div "Abrir Intercom Messenger" at bounding box center [698, 320] width 31 height 31
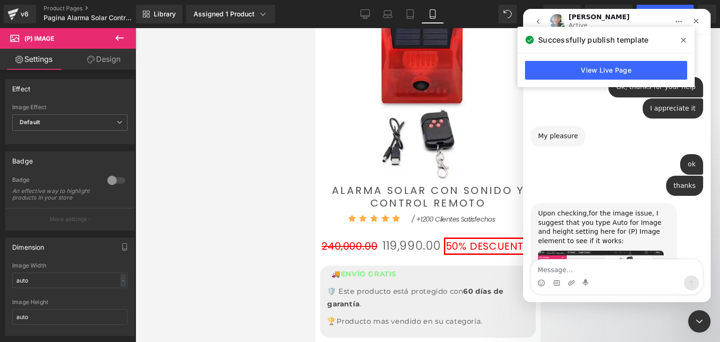
scroll to position [1297, 0]
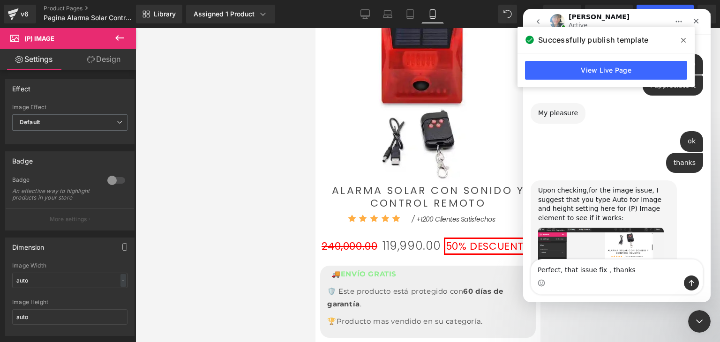
type textarea "Perfect, that issue fix , thanks"
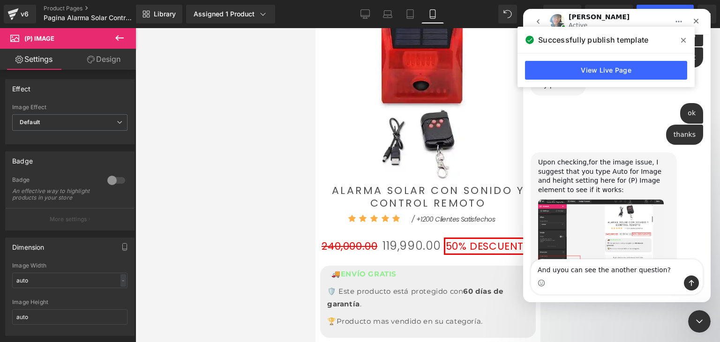
type textarea "And uyou can see the another question?"
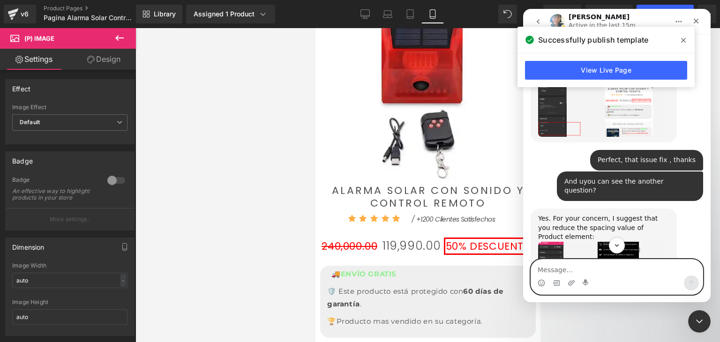
scroll to position [1460, 0]
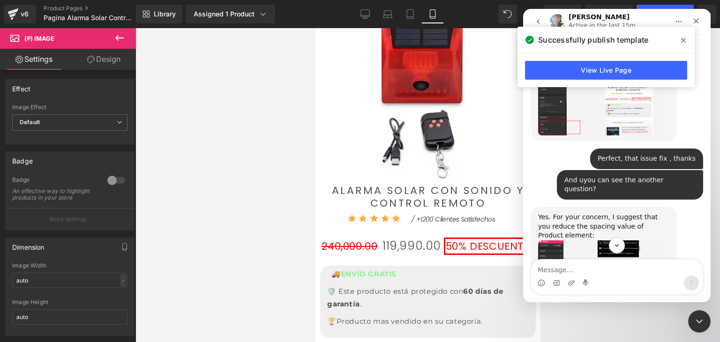
click at [616, 240] on img "Annie dice…" at bounding box center [601, 268] width 126 height 56
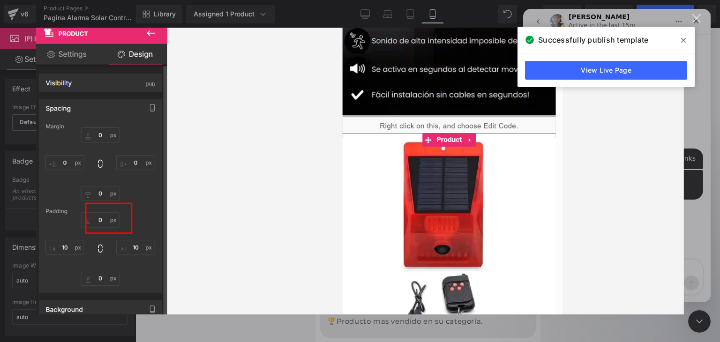
scroll to position [0, 0]
click at [634, 195] on img "Cerrar" at bounding box center [360, 171] width 648 height 287
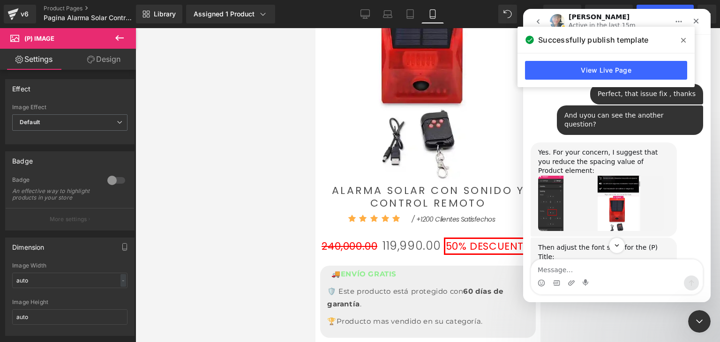
scroll to position [1554, 0]
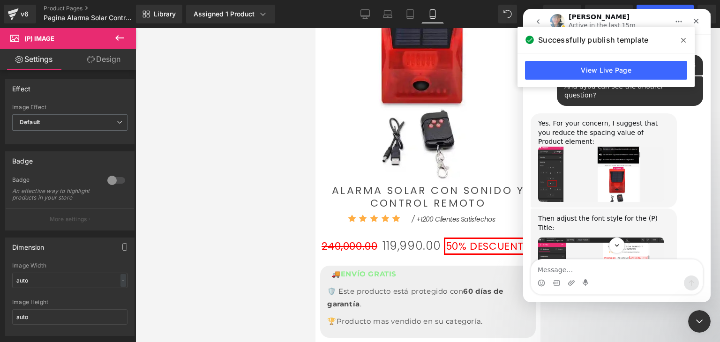
click at [617, 238] on img "Annie dice…" at bounding box center [601, 270] width 126 height 65
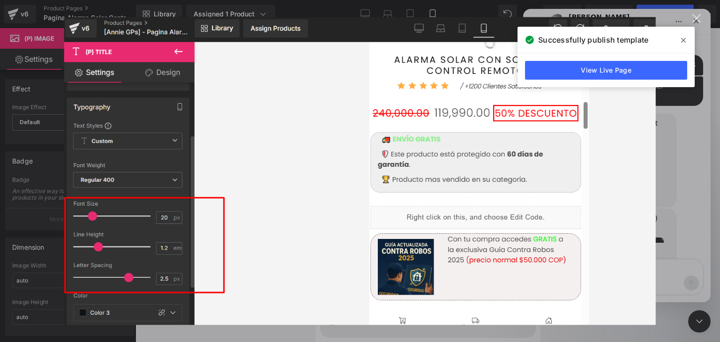
click at [628, 177] on img "Cerrar" at bounding box center [360, 171] width 592 height 308
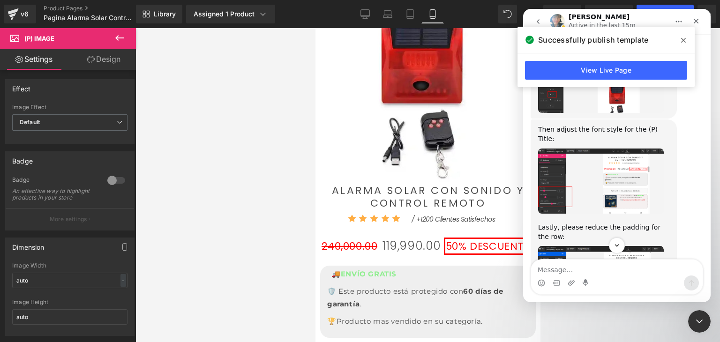
scroll to position [1647, 0]
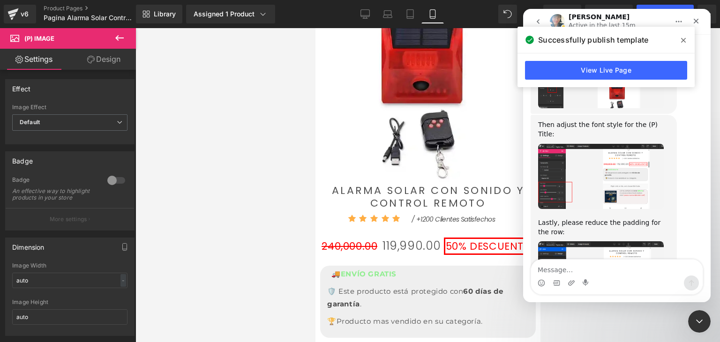
click at [581, 241] on img "Annie dice…" at bounding box center [601, 272] width 126 height 63
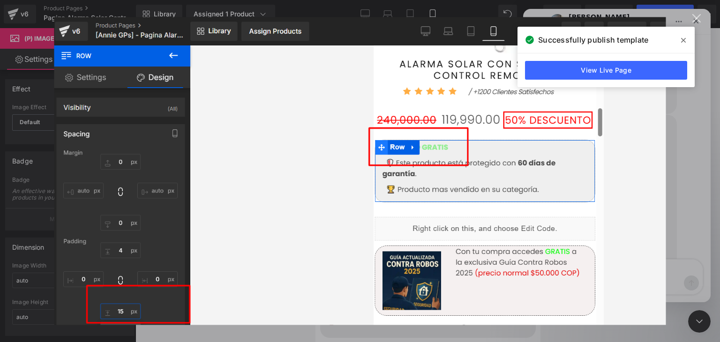
click at [649, 177] on img "Cerrar" at bounding box center [360, 171] width 612 height 308
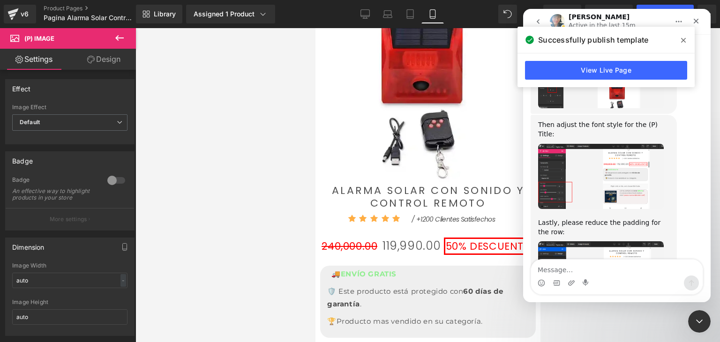
click at [464, 156] on div at bounding box center [360, 157] width 720 height 314
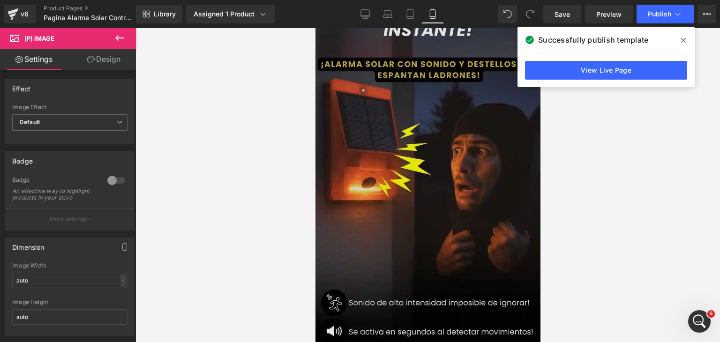
scroll to position [47, 0]
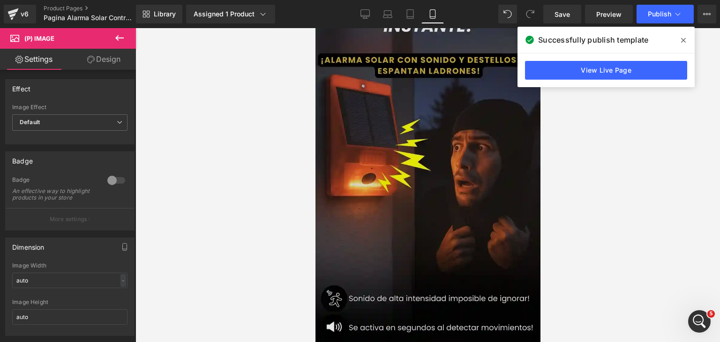
click at [421, 189] on img at bounding box center [427, 177] width 225 height 400
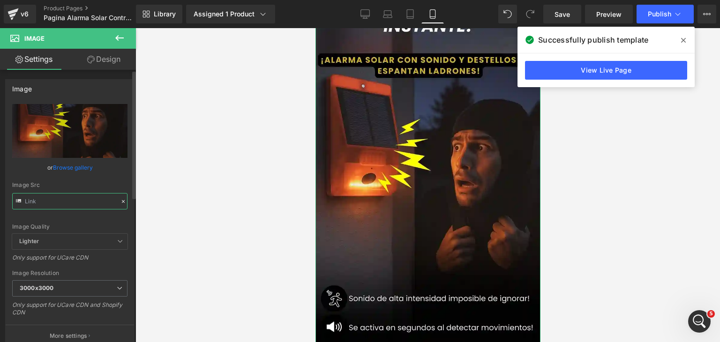
click at [67, 201] on input "text" at bounding box center [69, 201] width 115 height 16
click at [68, 199] on input "text" at bounding box center [69, 201] width 115 height 16
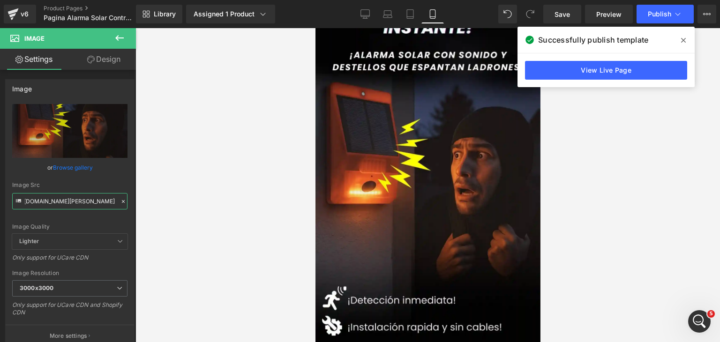
type input "https://i.ibb.co/xqB57zFR/RESE-AS-Que-dicen-las-m-s-de-15-000-personas-que-lo-t…"
click at [609, 189] on div at bounding box center [427, 185] width 585 height 314
click at [681, 43] on span at bounding box center [683, 40] width 15 height 15
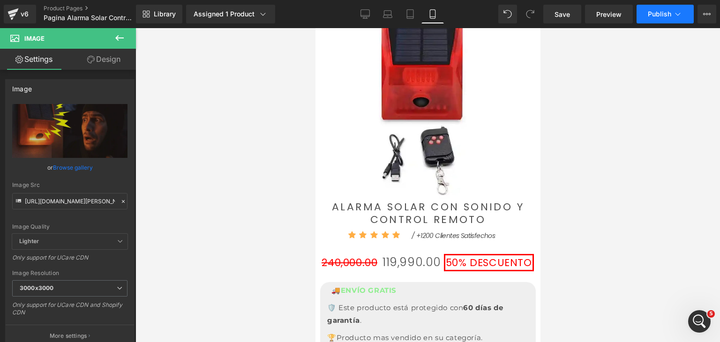
scroll to position [469, 0]
click at [662, 17] on span "Publish" at bounding box center [659, 14] width 23 height 8
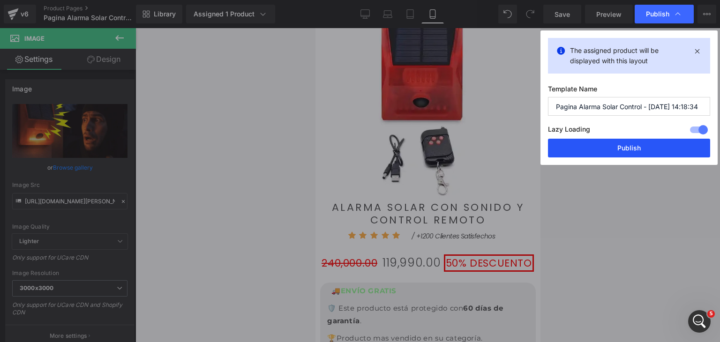
click at [646, 148] on button "Publish" at bounding box center [629, 148] width 162 height 19
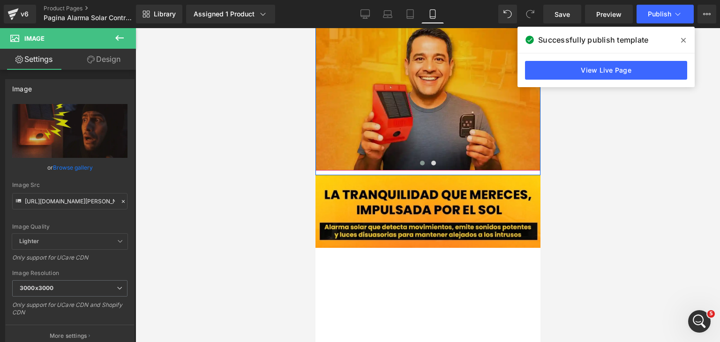
scroll to position [1266, 0]
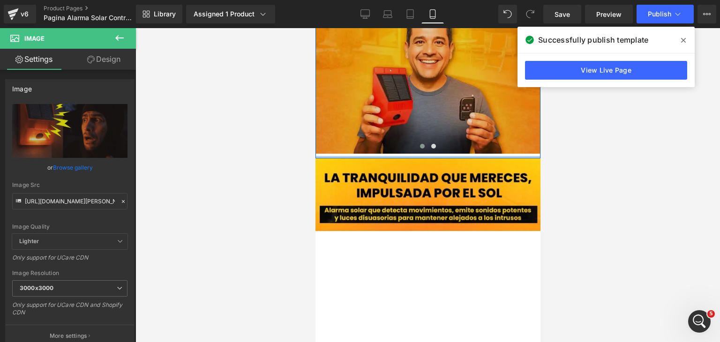
drag, startPoint x: 999, startPoint y: 69, endPoint x: 488, endPoint y: 111, distance: 513.7
click at [468, 156] on div at bounding box center [427, 157] width 225 height 2
click at [488, 111] on img at bounding box center [427, 12] width 225 height 281
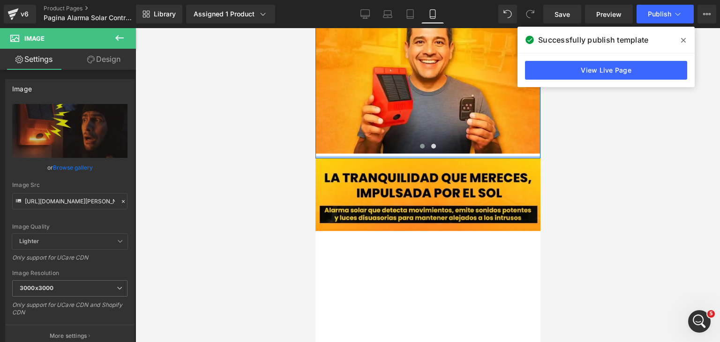
click at [686, 40] on span at bounding box center [683, 40] width 15 height 15
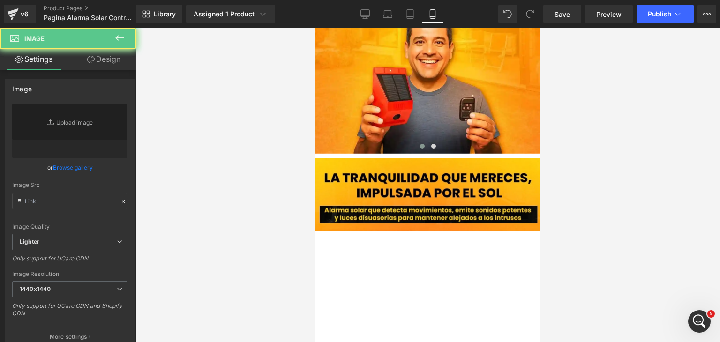
click at [351, 153] on img at bounding box center [427, 12] width 225 height 281
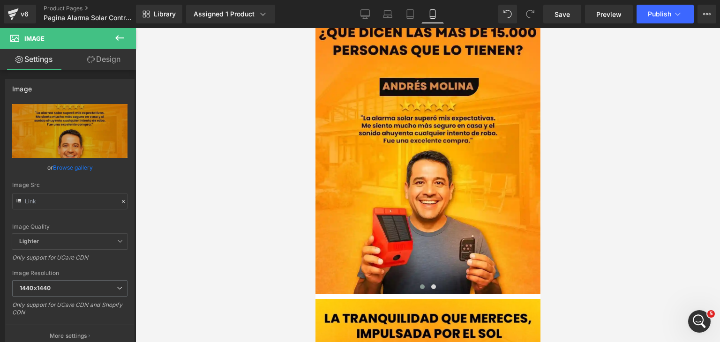
scroll to position [1079, 0]
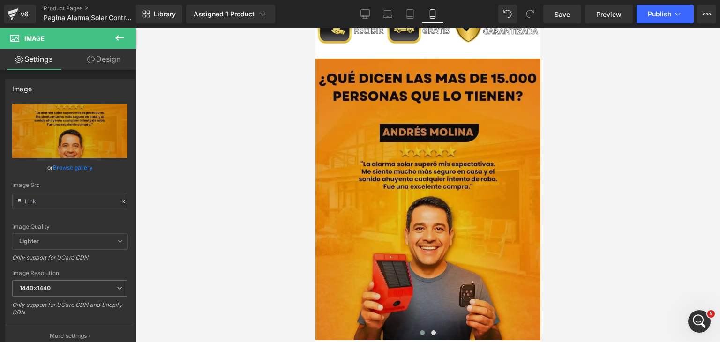
click at [421, 149] on img at bounding box center [427, 199] width 225 height 281
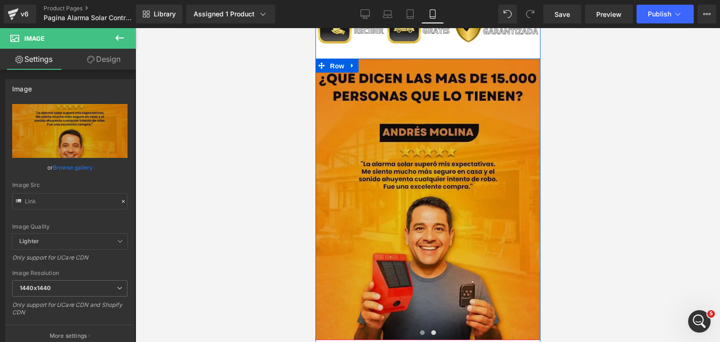
drag, startPoint x: 340, startPoint y: 53, endPoint x: 330, endPoint y: 59, distance: 12.0
click at [340, 59] on span "Row" at bounding box center [336, 66] width 19 height 14
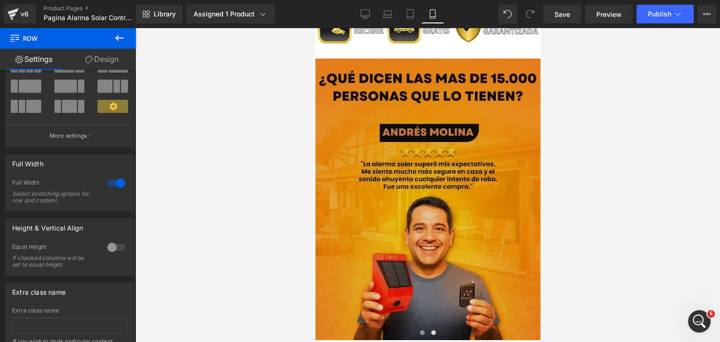
scroll to position [0, 0]
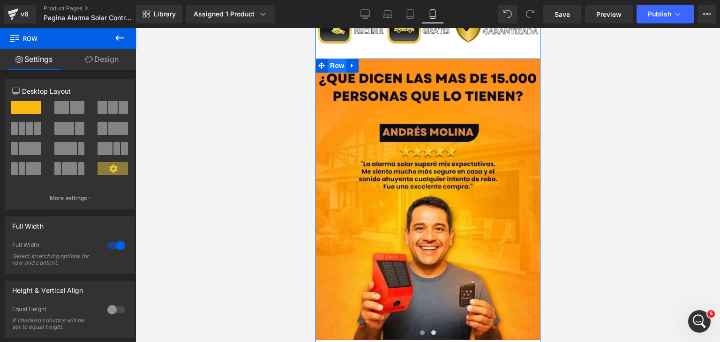
click at [329, 59] on span "Row" at bounding box center [336, 66] width 19 height 14
click at [118, 61] on link "Design" at bounding box center [102, 59] width 68 height 21
click at [0, 0] on div "Spacing" at bounding box center [0, 0] width 0 height 0
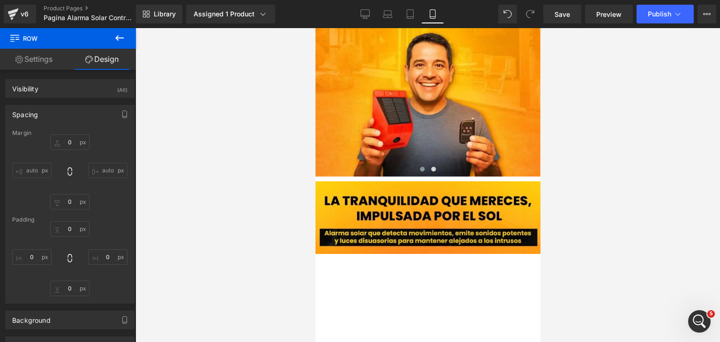
scroll to position [1267, 0]
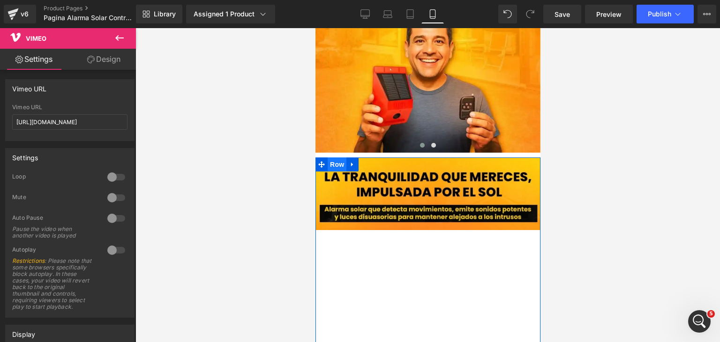
click at [333, 158] on span "Row" at bounding box center [336, 165] width 19 height 14
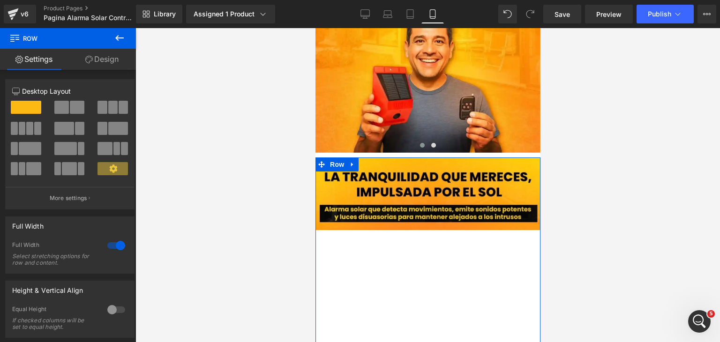
click at [114, 64] on link "Design" at bounding box center [102, 59] width 68 height 21
click at [0, 0] on div "Spacing" at bounding box center [0, 0] width 0 height 0
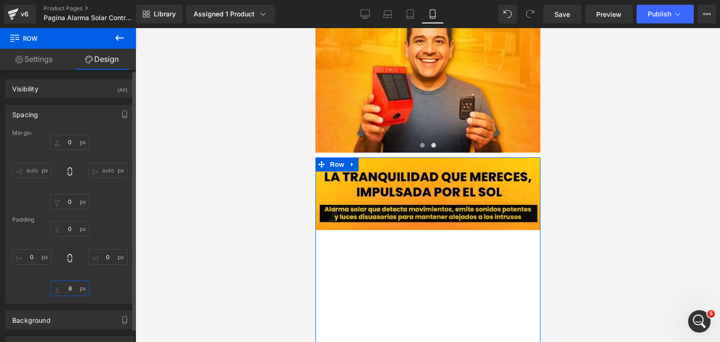
click at [73, 287] on input "text" at bounding box center [69, 288] width 39 height 15
type input "8"
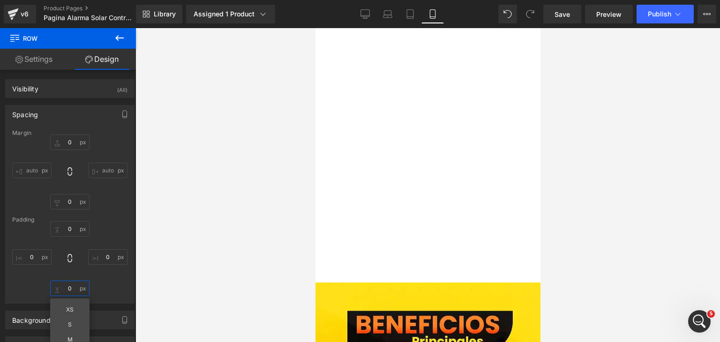
scroll to position [1595, 0]
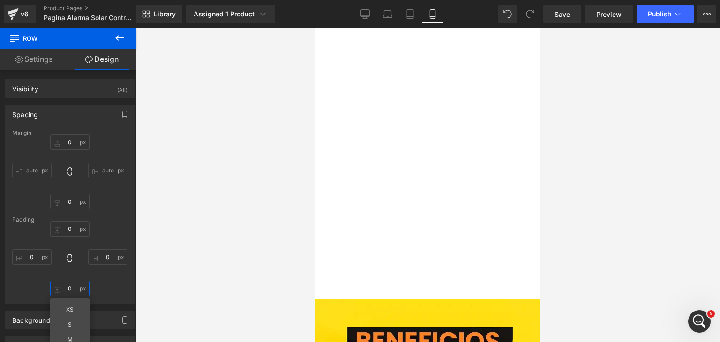
type input "8"
click at [700, 207] on div at bounding box center [427, 185] width 585 height 314
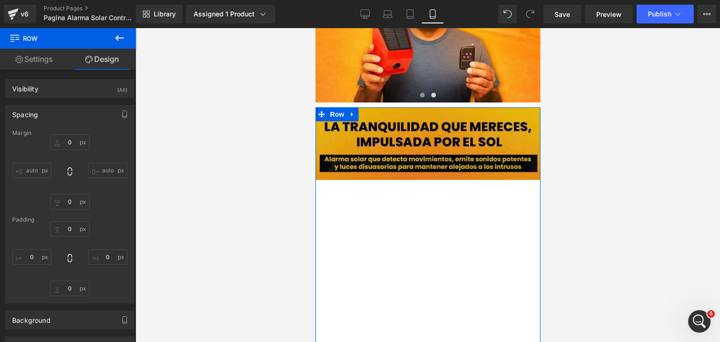
scroll to position [1314, 0]
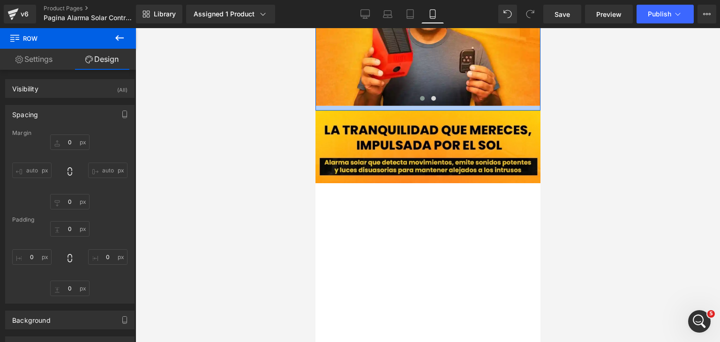
drag, startPoint x: 456, startPoint y: 91, endPoint x: 536, endPoint y: 160, distance: 106.1
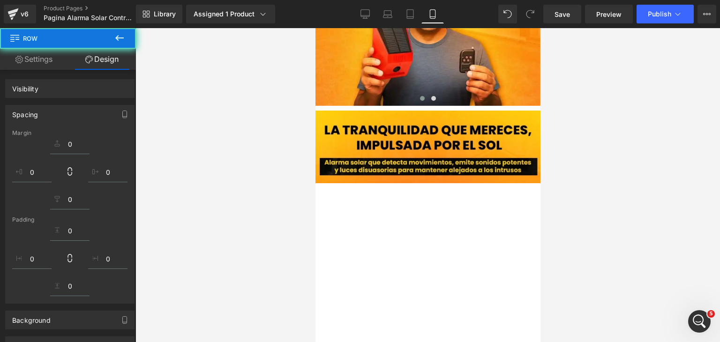
click at [468, 118] on img at bounding box center [427, 147] width 225 height 73
click at [432, 142] on span "Image" at bounding box center [428, 147] width 20 height 11
click at [718, 164] on div at bounding box center [427, 185] width 585 height 314
click at [434, 152] on img at bounding box center [427, 147] width 225 height 73
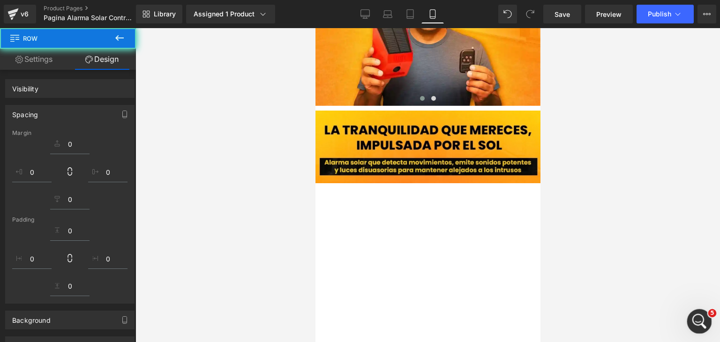
click at [704, 319] on icon "Abrir Intercom Messenger" at bounding box center [698, 320] width 15 height 15
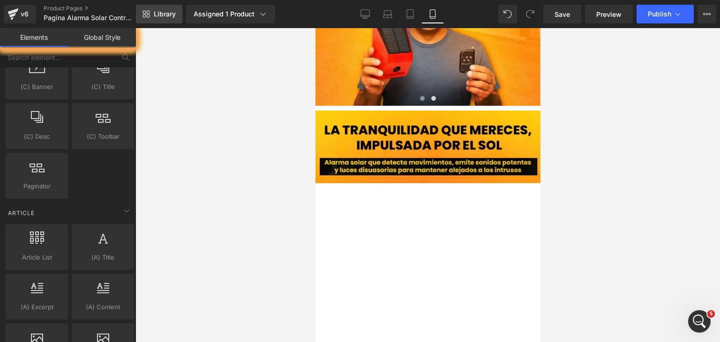
scroll to position [40, 0]
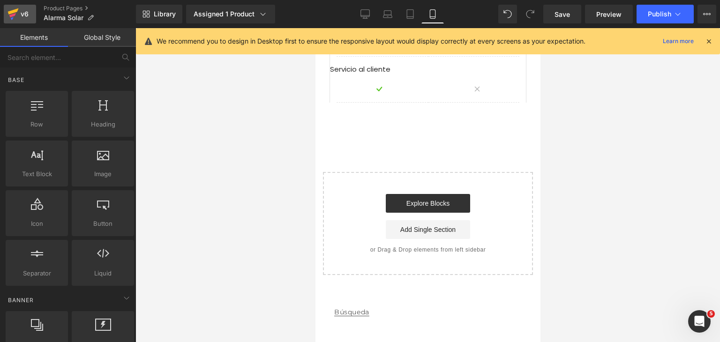
click at [18, 19] on icon at bounding box center [13, 13] width 11 height 23
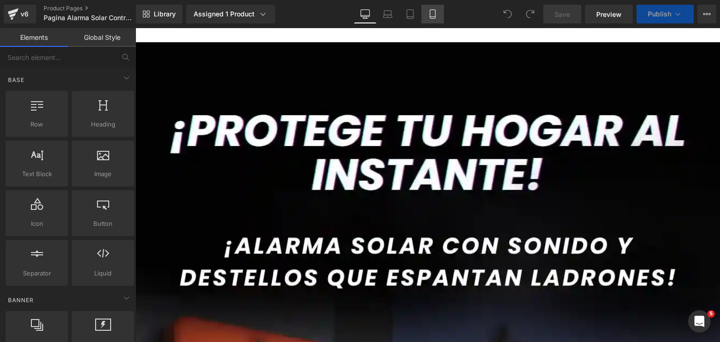
click at [428, 15] on icon at bounding box center [432, 13] width 9 height 9
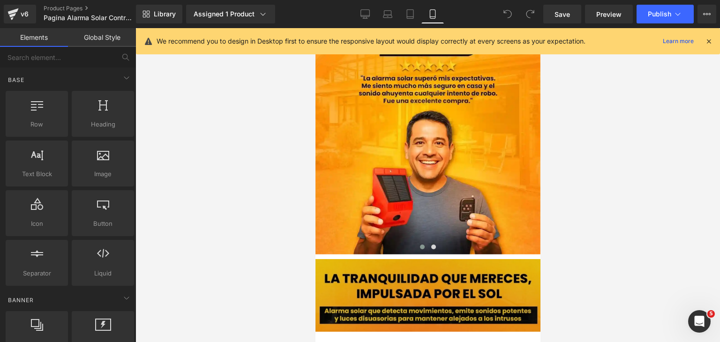
scroll to position [1172, 0]
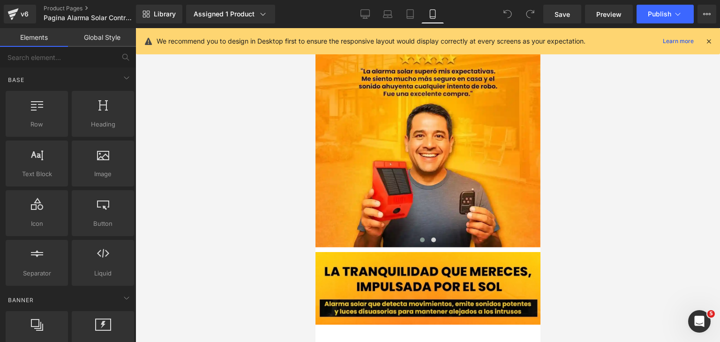
click at [708, 36] on div at bounding box center [709, 41] width 8 height 10
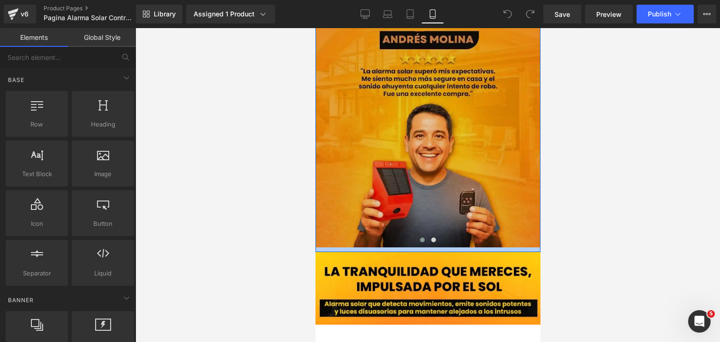
drag, startPoint x: 475, startPoint y: 232, endPoint x: 488, endPoint y: 178, distance: 55.9
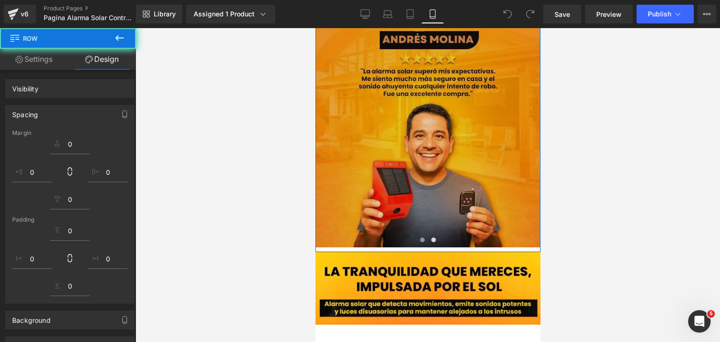
click at [337, 93] on img at bounding box center [427, 106] width 225 height 281
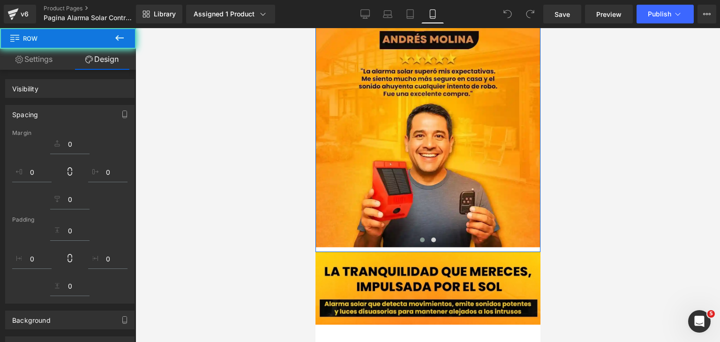
click at [595, 156] on div at bounding box center [427, 185] width 585 height 314
click at [591, 145] on div at bounding box center [427, 185] width 585 height 314
click at [559, 145] on div at bounding box center [427, 185] width 585 height 314
click at [418, 179] on img at bounding box center [427, 106] width 225 height 281
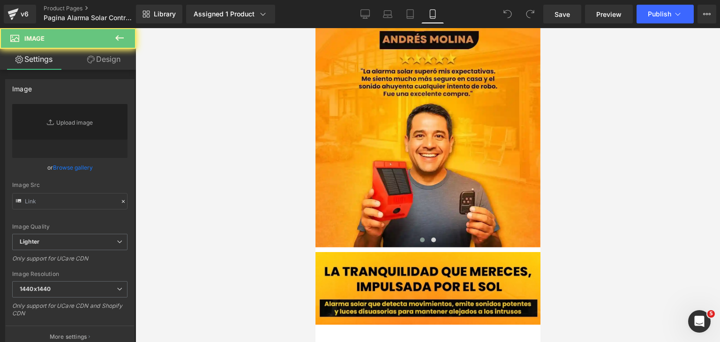
scroll to position [1079, 0]
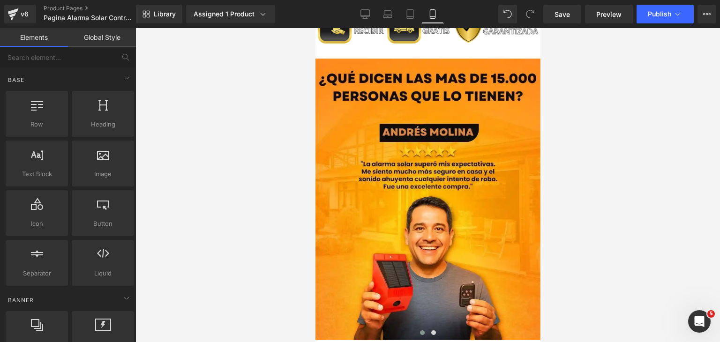
click at [190, 70] on div at bounding box center [427, 185] width 585 height 314
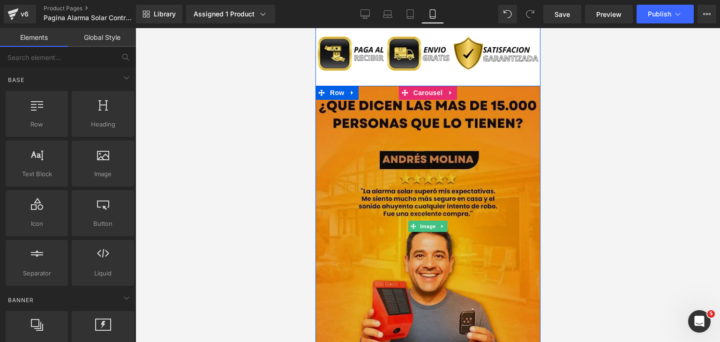
scroll to position [1032, 0]
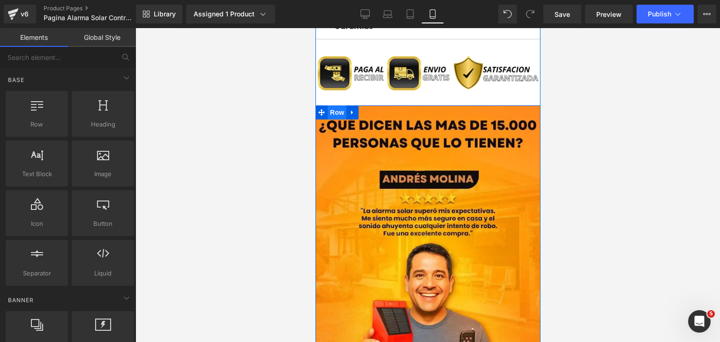
click at [336, 105] on span "Row" at bounding box center [336, 112] width 19 height 14
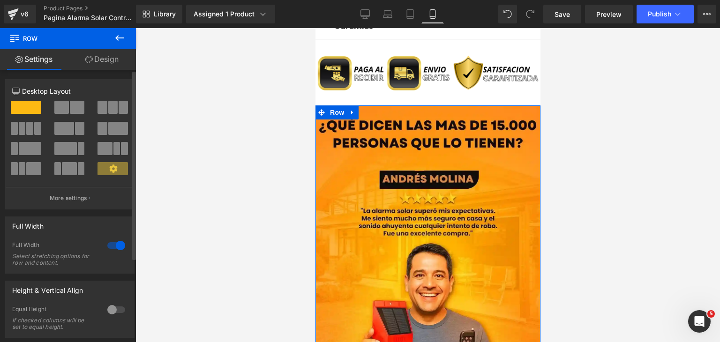
click at [114, 244] on div at bounding box center [116, 245] width 23 height 15
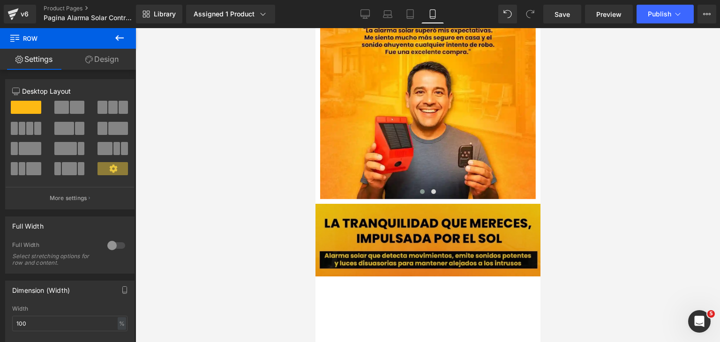
scroll to position [1220, 0]
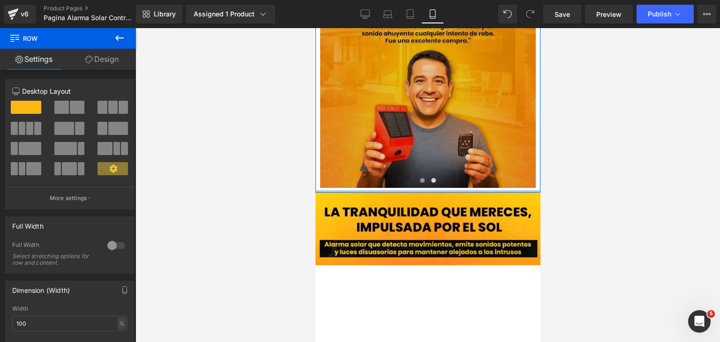
drag, startPoint x: 461, startPoint y: 173, endPoint x: 440, endPoint y: 49, distance: 126.0
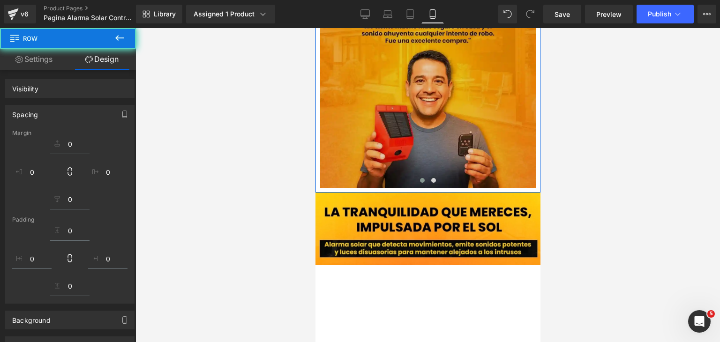
click at [590, 82] on div at bounding box center [427, 185] width 585 height 314
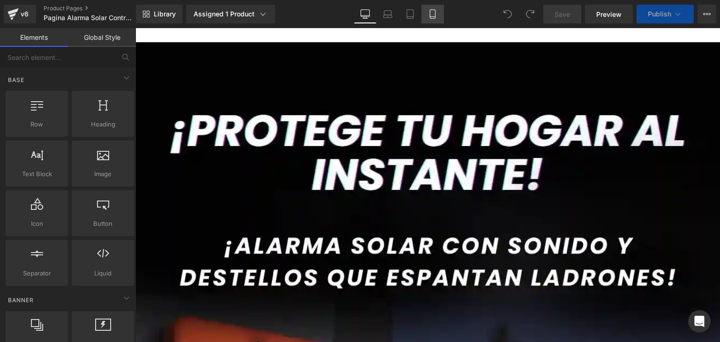
click at [434, 16] on icon at bounding box center [432, 13] width 9 height 9
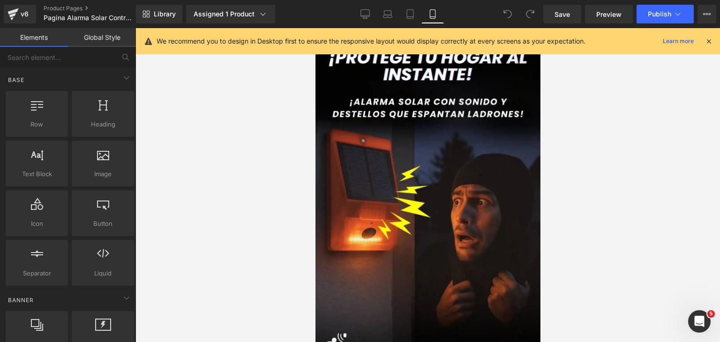
click at [707, 43] on icon at bounding box center [709, 41] width 8 height 8
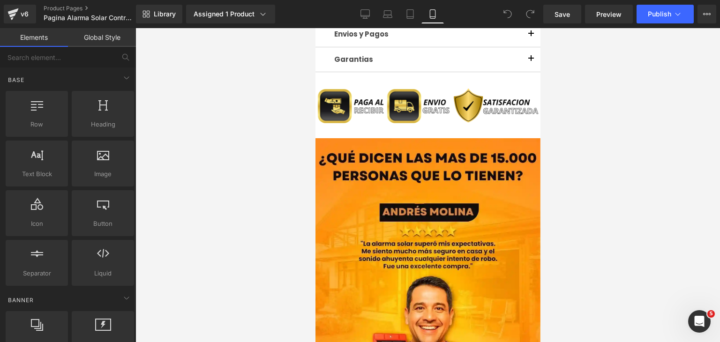
scroll to position [959, 0]
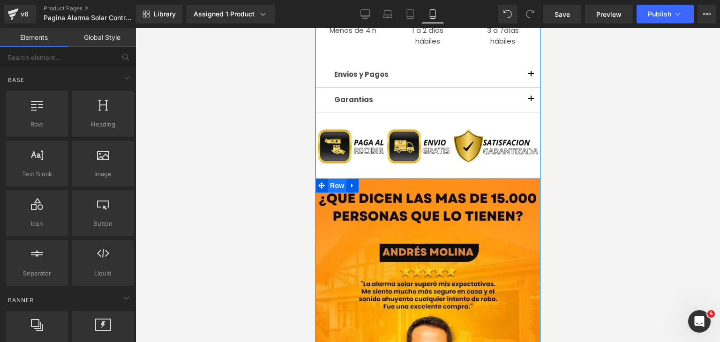
click at [335, 179] on span "Row" at bounding box center [336, 186] width 19 height 14
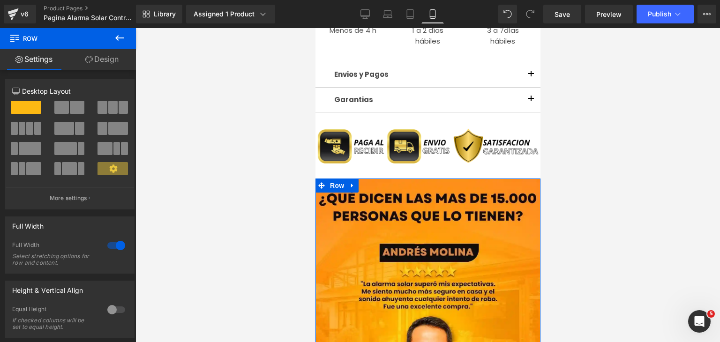
click at [109, 63] on link "Design" at bounding box center [102, 59] width 68 height 21
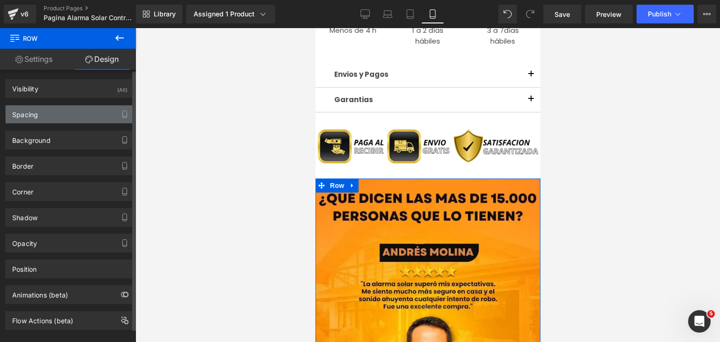
click at [59, 116] on div "Spacing" at bounding box center [70, 114] width 128 height 18
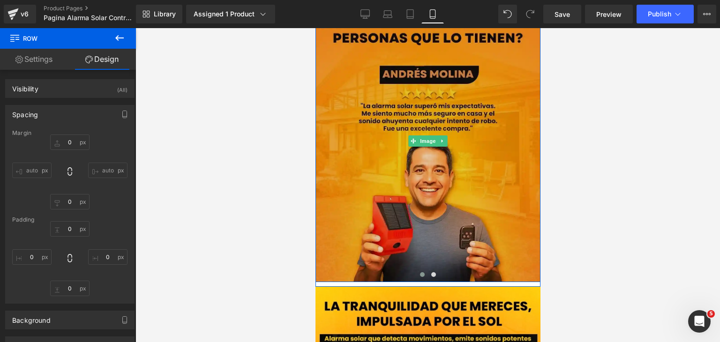
scroll to position [1147, 0]
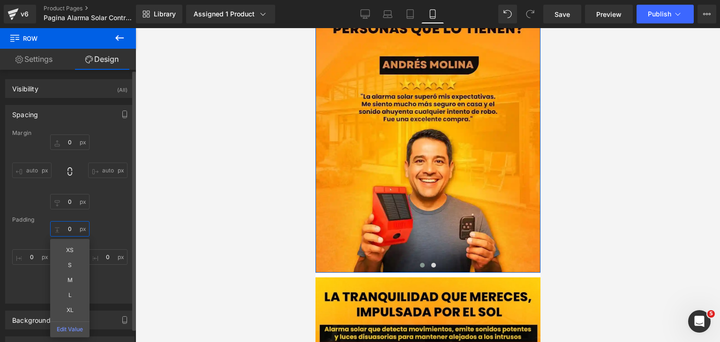
click at [74, 227] on input "0" at bounding box center [69, 228] width 39 height 15
type input "."
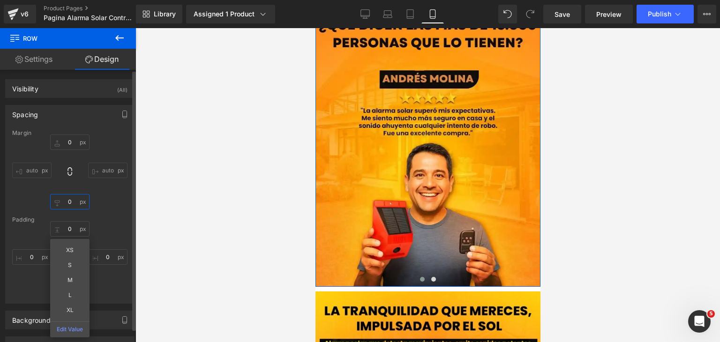
click at [71, 199] on input "0" at bounding box center [69, 201] width 39 height 15
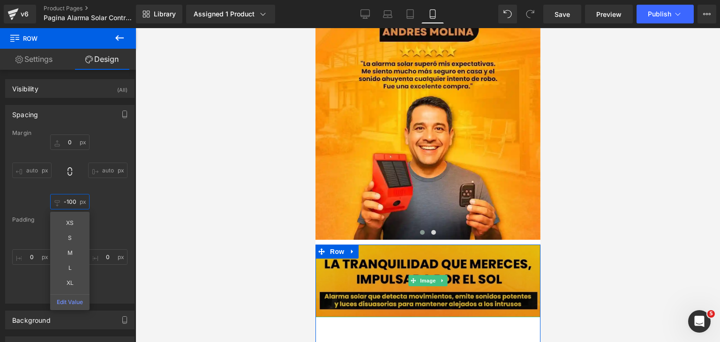
scroll to position [0, 0]
type input "-"
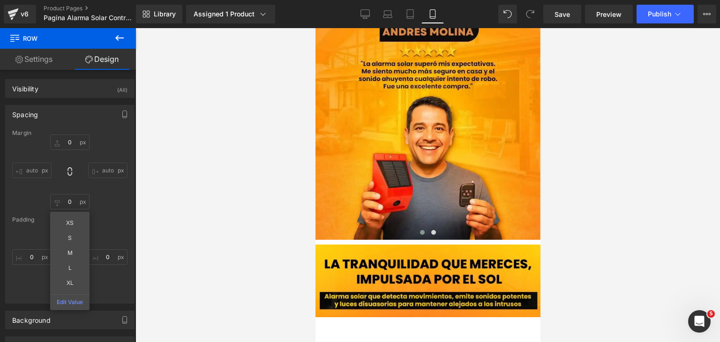
click at [583, 224] on div at bounding box center [427, 185] width 585 height 314
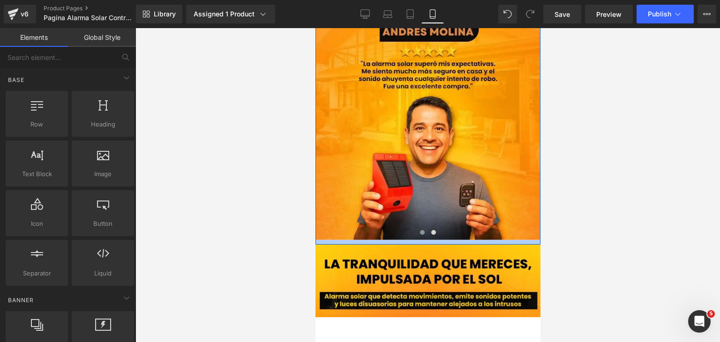
drag, startPoint x: 479, startPoint y: 225, endPoint x: 451, endPoint y: 179, distance: 53.6
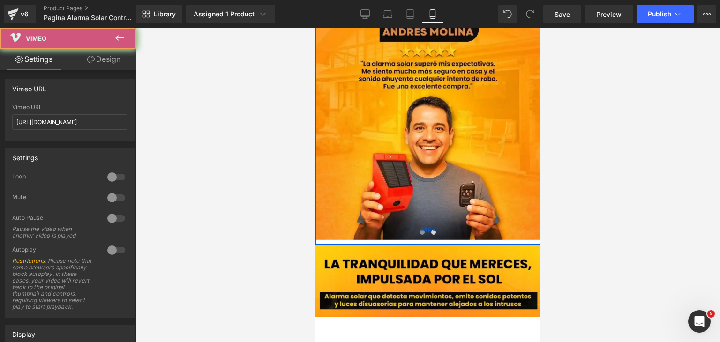
click at [442, 215] on div "63px" at bounding box center [427, 230] width 225 height 30
click at [454, 215] on div "63px" at bounding box center [427, 230] width 225 height 30
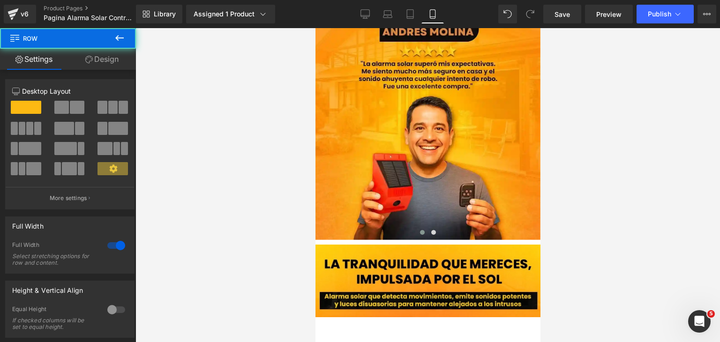
scroll to position [1219, 0]
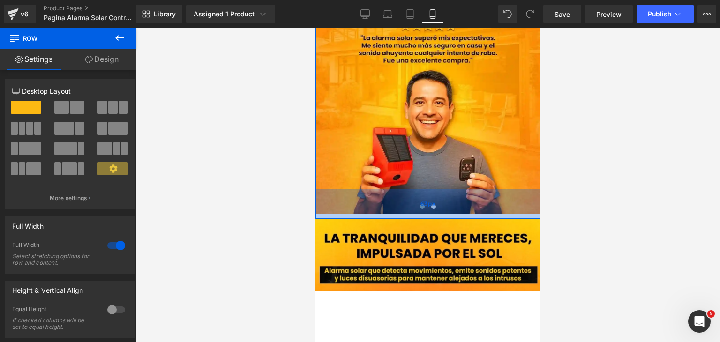
drag, startPoint x: 451, startPoint y: 176, endPoint x: 448, endPoint y: 185, distance: 8.8
click at [447, 189] on div "63px" at bounding box center [427, 204] width 225 height 30
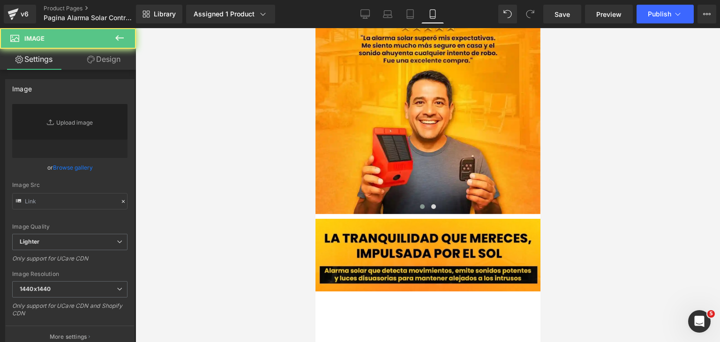
type input "[URL][DOMAIN_NAME][PERSON_NAME]"
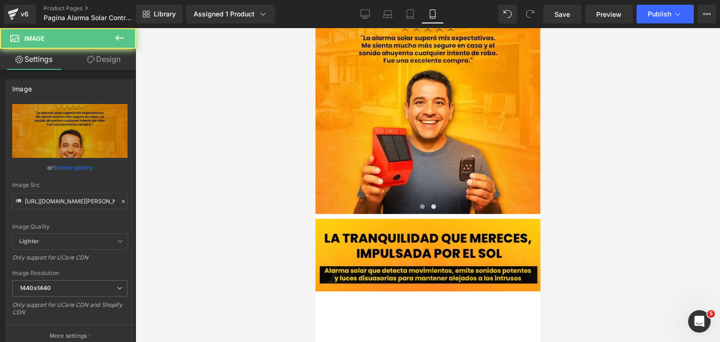
scroll to position [985, 0]
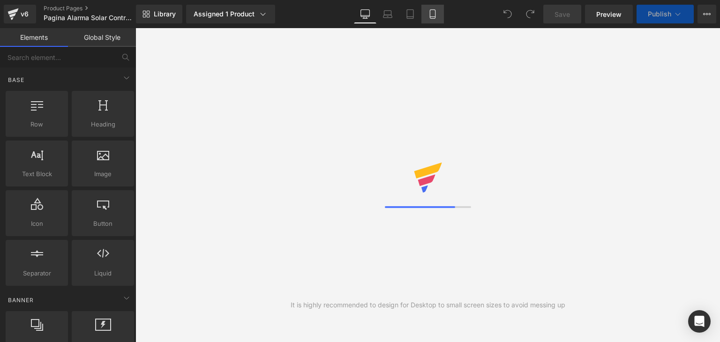
click at [428, 19] on link "Mobile" at bounding box center [432, 14] width 23 height 19
click at [427, 19] on link "Mobile" at bounding box center [432, 14] width 23 height 19
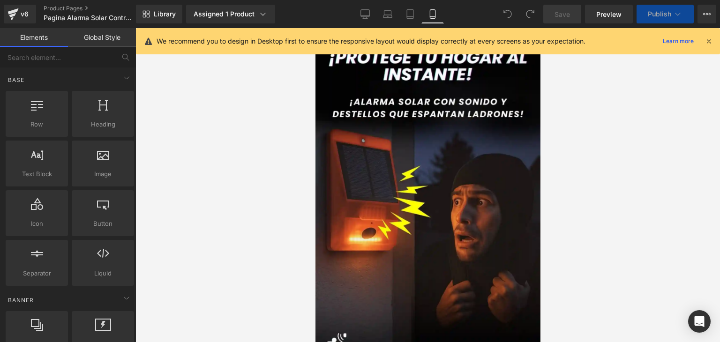
click at [443, 17] on link "Mobile" at bounding box center [432, 14] width 23 height 19
click at [700, 321] on icon "Abrir Intercom Messenger" at bounding box center [698, 320] width 15 height 15
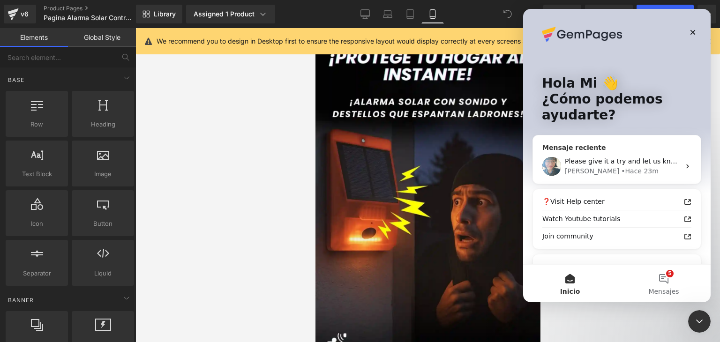
click at [606, 158] on span "Please give it a try and let us know if it helps." at bounding box center [640, 162] width 150 height 8
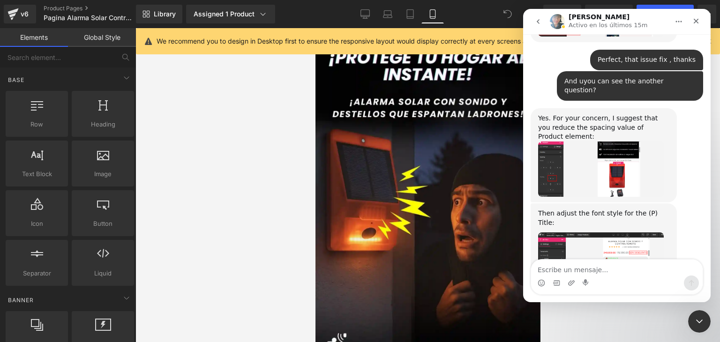
scroll to position [1610, 0]
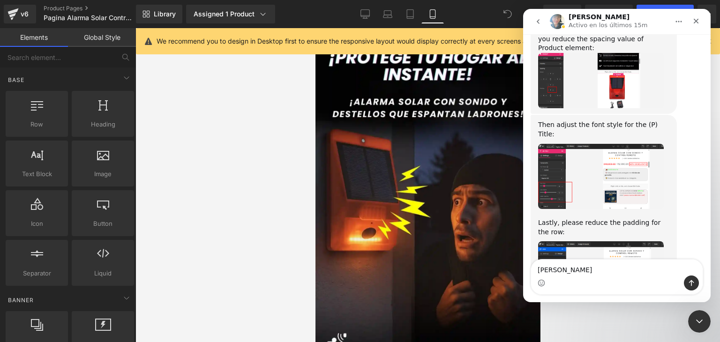
type textarea "[PERSON_NAME]"
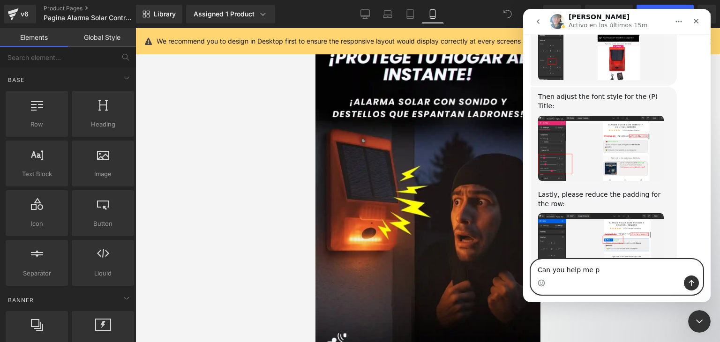
drag, startPoint x: 617, startPoint y: 263, endPoint x: 491, endPoint y: 253, distance: 126.5
click at [523, 253] on html "Annie Activo en los últimos 15m Handy tips: Sharing your issue screenshots and …" at bounding box center [617, 155] width 188 height 293
paste textarea "with this please? My PC is freezing and I can't continue. Would you be so kind …"
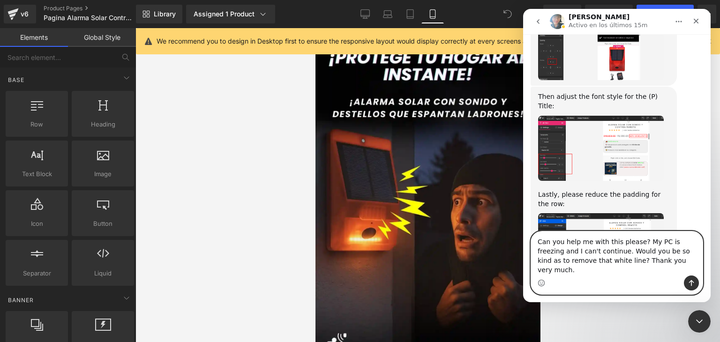
scroll to position [1657, 0]
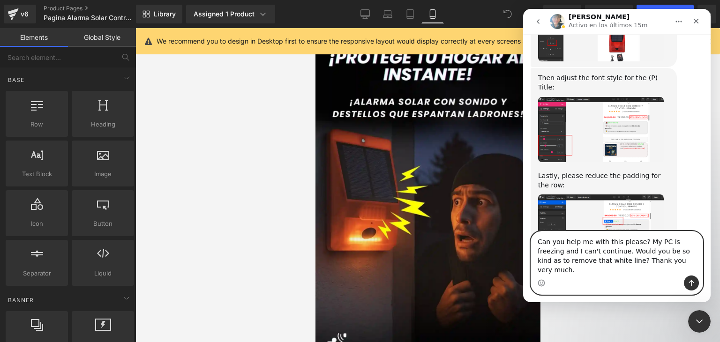
click at [697, 274] on textarea "Can you help me with this please? My PC is freezing and I can't continue. Would…" at bounding box center [617, 254] width 172 height 44
type textarea "Can you help me with this please? My PC is freezing and I can't continue. Would…"
click at [693, 278] on button "Enviar un mensaje…" at bounding box center [691, 283] width 15 height 15
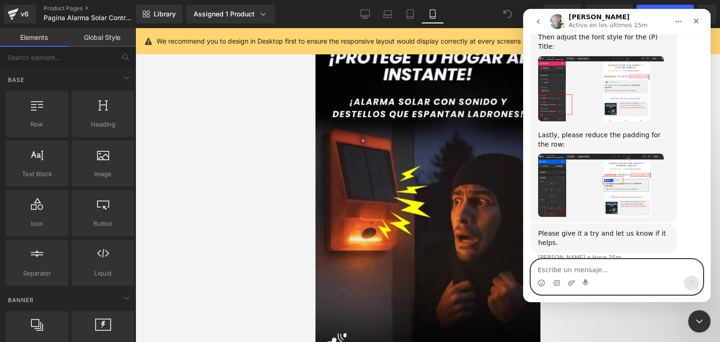
scroll to position [1719, 0]
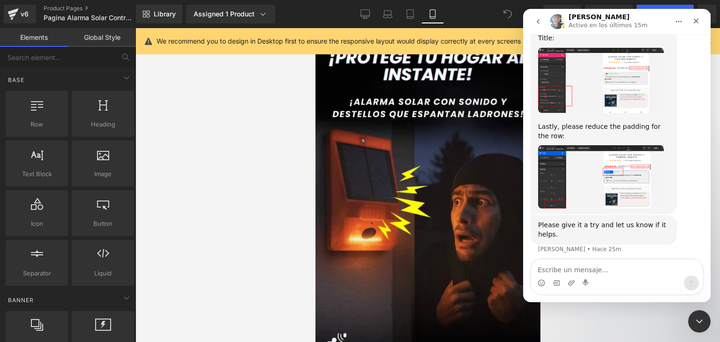
click at [615, 276] on div "Intercom Messenger" at bounding box center [617, 283] width 172 height 15
click at [617, 267] on textarea "Escribe un mensaje..." at bounding box center [617, 268] width 172 height 16
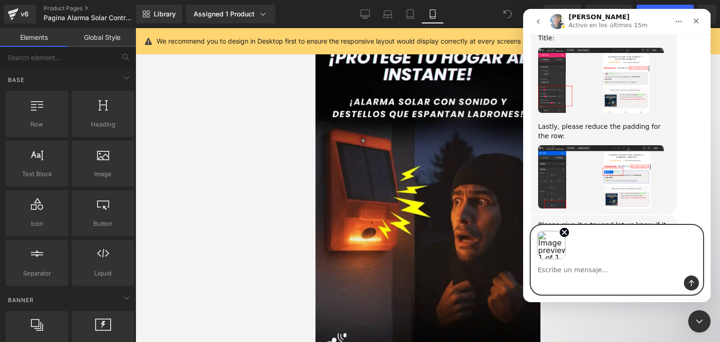
scroll to position [1753, 0]
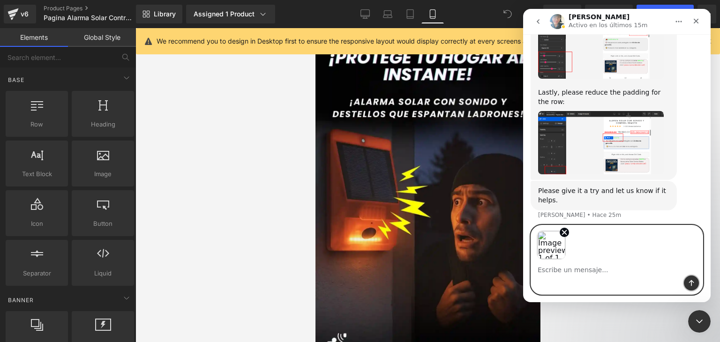
drag, startPoint x: 698, startPoint y: 282, endPoint x: 694, endPoint y: 277, distance: 6.3
click at [694, 277] on button "Enviar un mensaje…" at bounding box center [691, 283] width 15 height 15
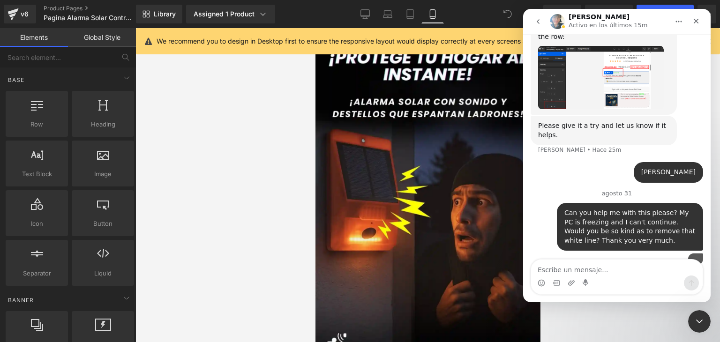
scroll to position [1857, 0]
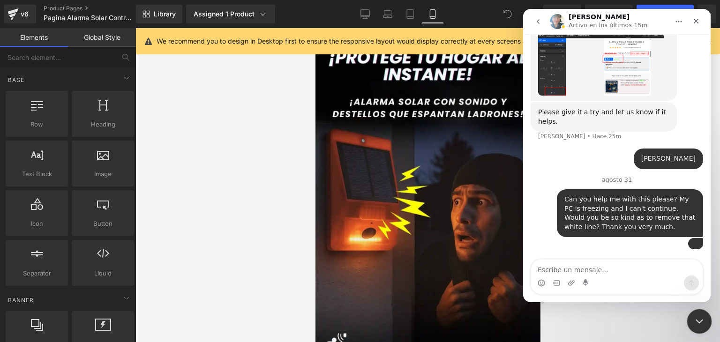
click at [704, 315] on div "Cerrar Intercom Messenger" at bounding box center [698, 320] width 23 height 23
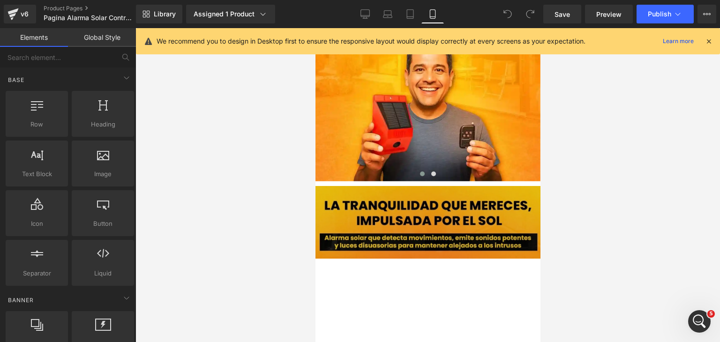
scroll to position [1219, 0]
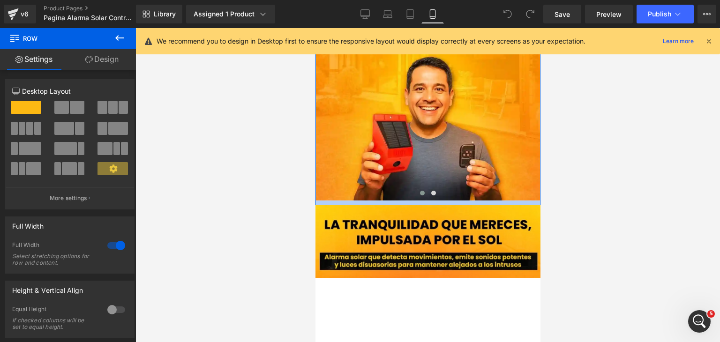
drag, startPoint x: 458, startPoint y: 186, endPoint x: 472, endPoint y: 149, distance: 39.0
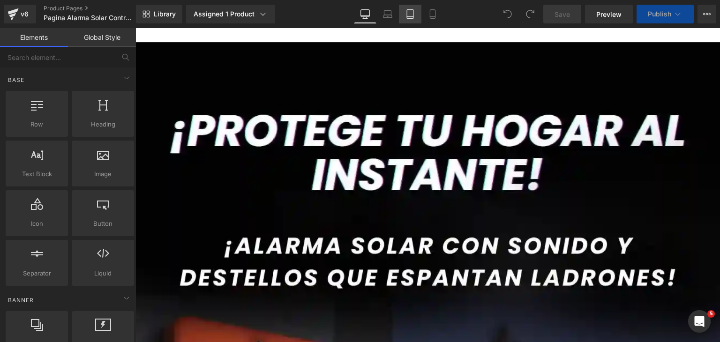
click at [415, 18] on link "Tablet" at bounding box center [410, 14] width 23 height 19
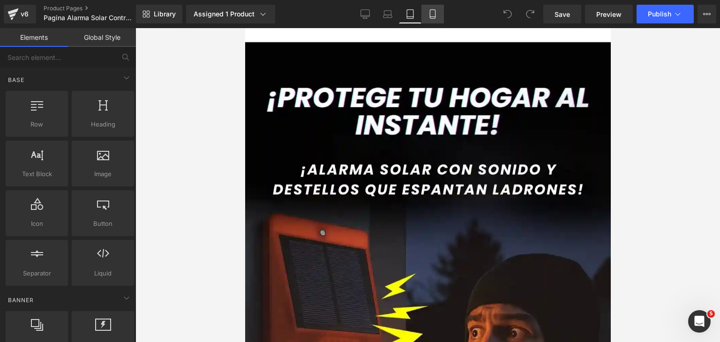
click at [428, 16] on icon at bounding box center [432, 13] width 9 height 9
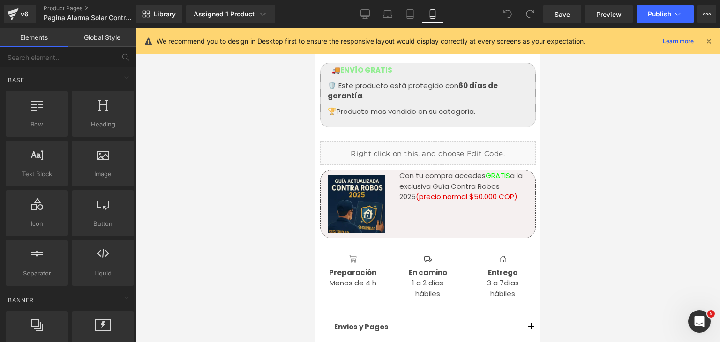
scroll to position [703, 0]
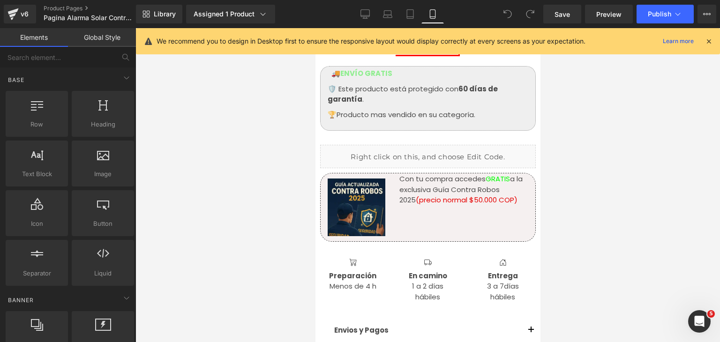
click at [708, 39] on icon at bounding box center [709, 41] width 8 height 8
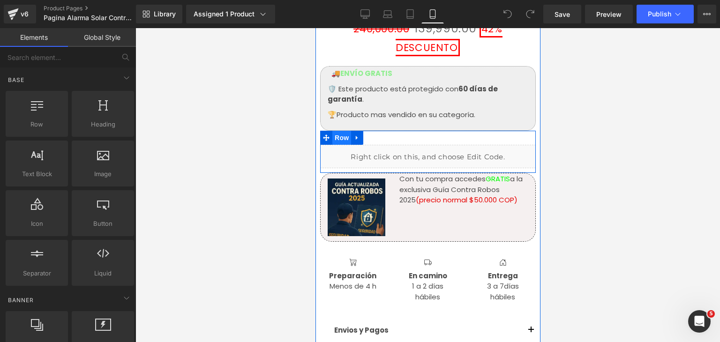
click at [344, 131] on span "Row" at bounding box center [341, 138] width 19 height 14
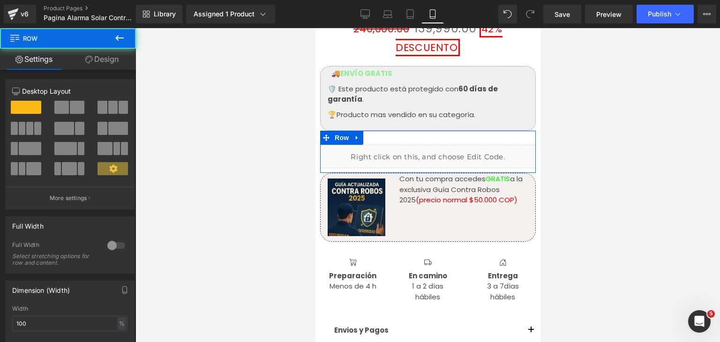
click at [121, 66] on link "Design" at bounding box center [102, 59] width 68 height 21
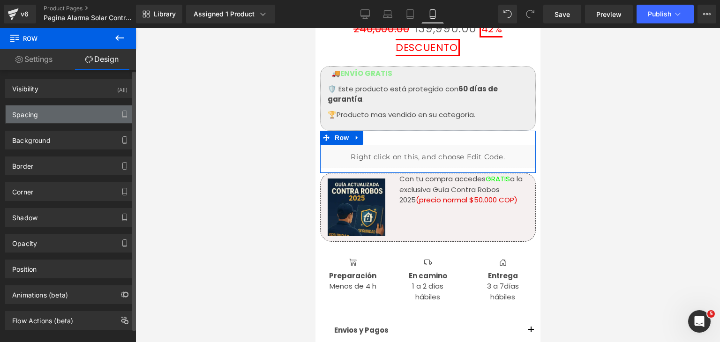
click at [69, 118] on div "Spacing" at bounding box center [70, 114] width 128 height 18
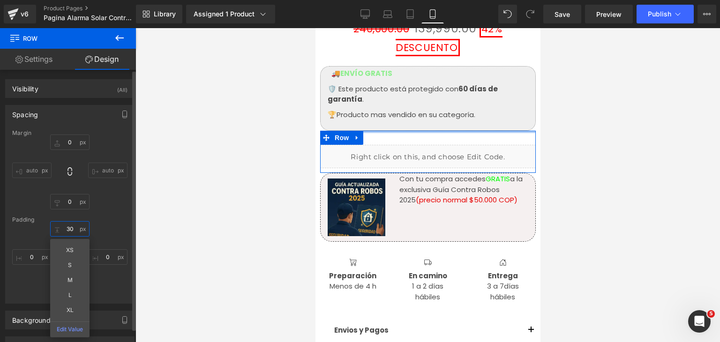
click at [73, 232] on input "30" at bounding box center [69, 228] width 39 height 15
click at [111, 218] on div "Padding" at bounding box center [69, 220] width 115 height 7
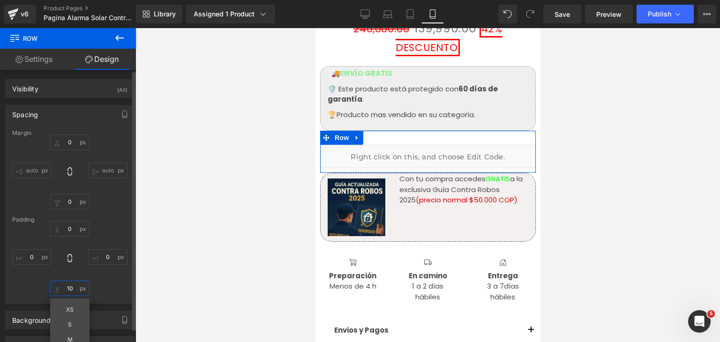
click at [69, 292] on input "10" at bounding box center [69, 288] width 39 height 15
click at [115, 222] on div "Margin 0px 0 auto auto 0px 0 auto auto [GEOGRAPHIC_DATA] 0px 0 XS S M L XL Edit…" at bounding box center [70, 216] width 128 height 173
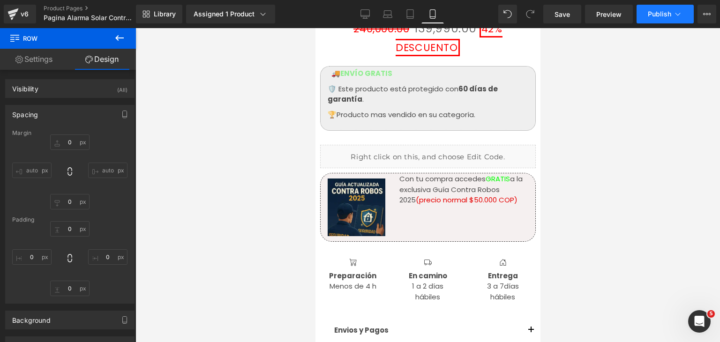
click at [654, 12] on span "Publish" at bounding box center [659, 14] width 23 height 8
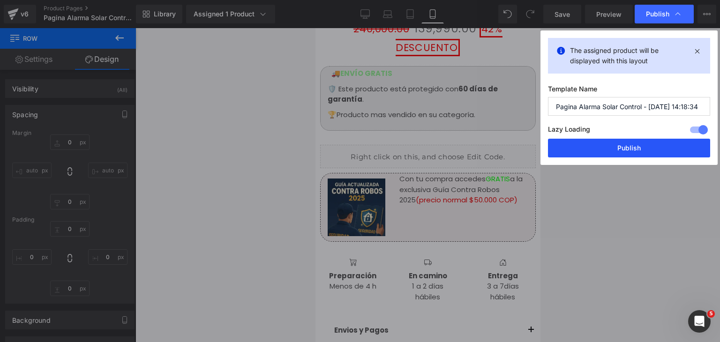
click at [647, 151] on button "Publish" at bounding box center [629, 148] width 162 height 19
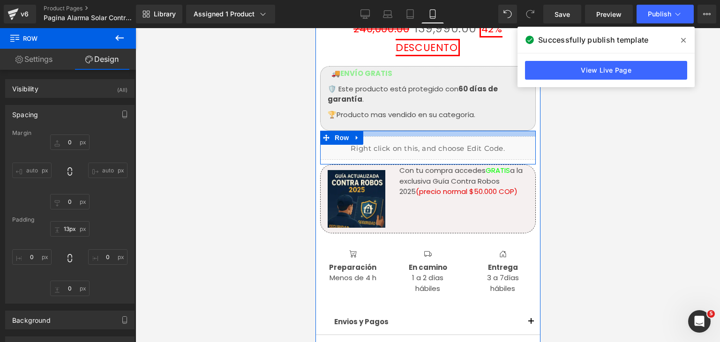
type input "14px"
drag, startPoint x: 424, startPoint y: 124, endPoint x: 424, endPoint y: 117, distance: 7.5
click at [424, 131] on div at bounding box center [428, 134] width 216 height 7
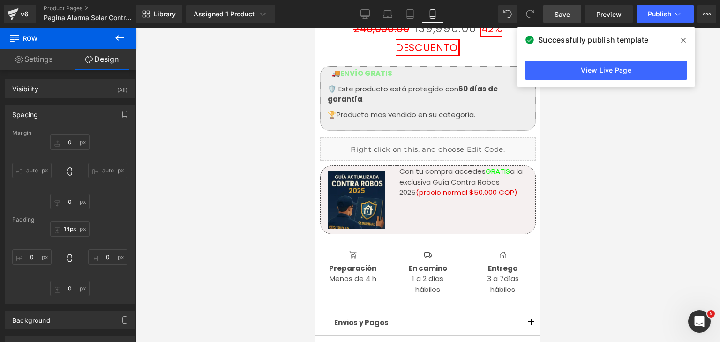
click at [572, 13] on link "Save" at bounding box center [562, 14] width 38 height 19
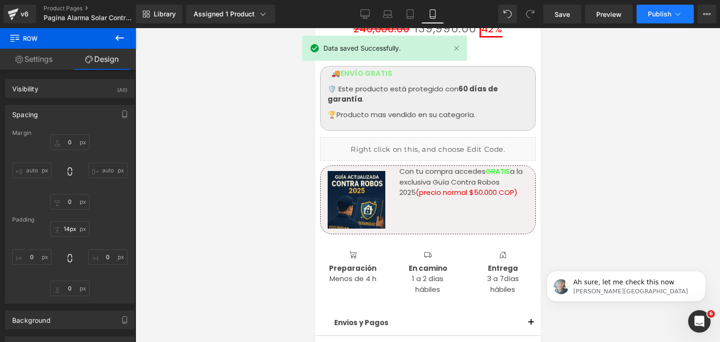
scroll to position [0, 0]
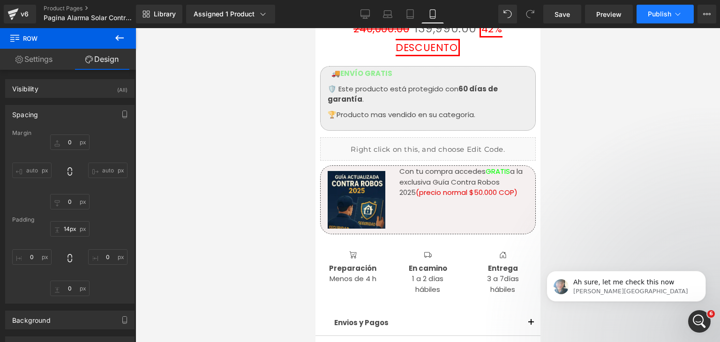
click at [659, 16] on span "Publish" at bounding box center [659, 14] width 23 height 8
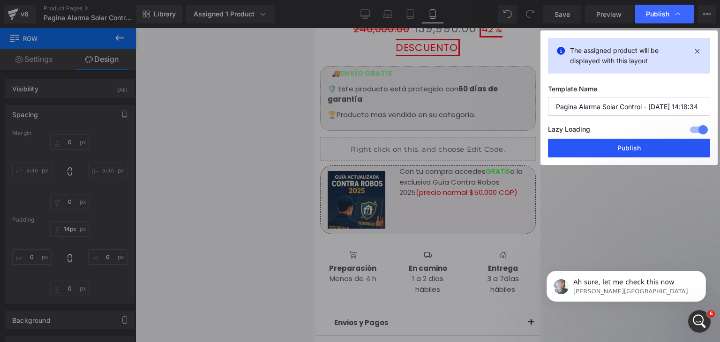
click at [630, 150] on button "Publish" at bounding box center [629, 148] width 162 height 19
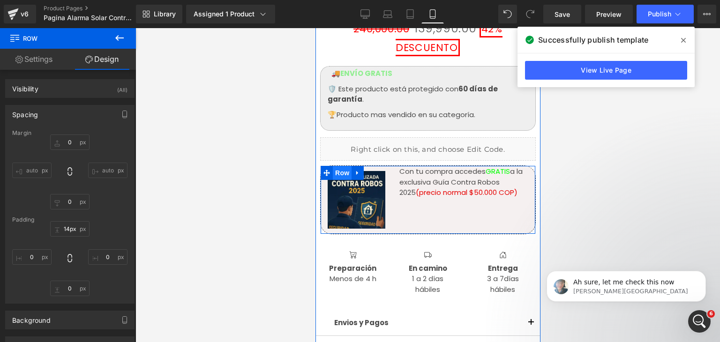
click at [344, 166] on span "Row" at bounding box center [341, 173] width 19 height 14
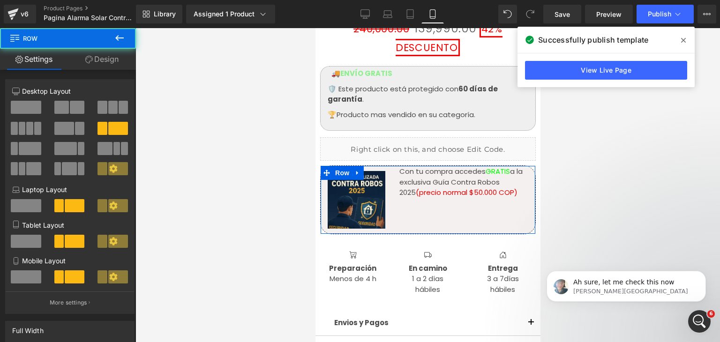
click at [97, 57] on link "Design" at bounding box center [102, 59] width 68 height 21
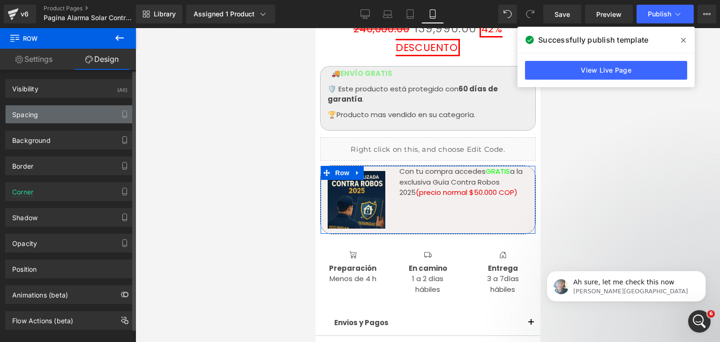
click at [58, 113] on div "Spacing" at bounding box center [70, 114] width 128 height 18
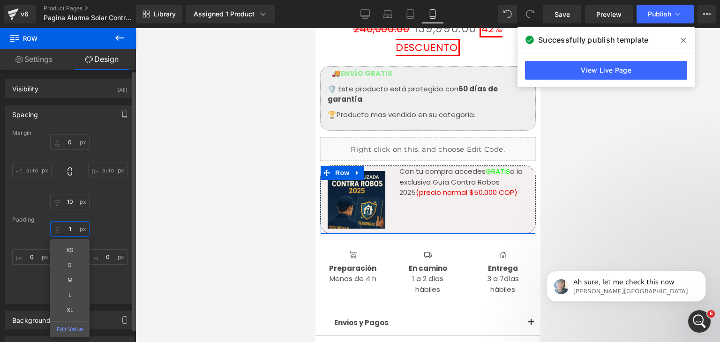
click at [74, 227] on input "1" at bounding box center [69, 228] width 39 height 15
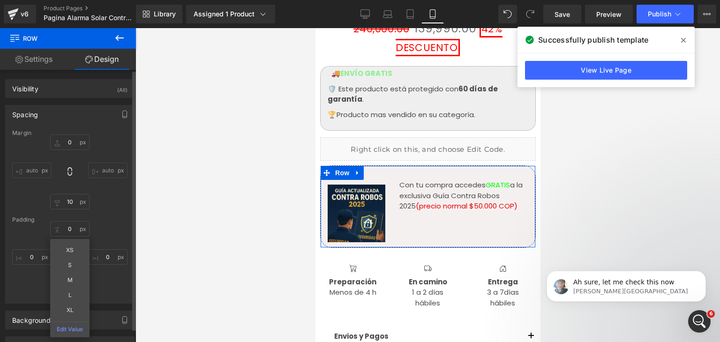
click at [99, 215] on div "Margin 0px 0 auto auto 10px 10 auto auto Padding XS S M L XL Edit Value 0px 0 1…" at bounding box center [70, 216] width 128 height 173
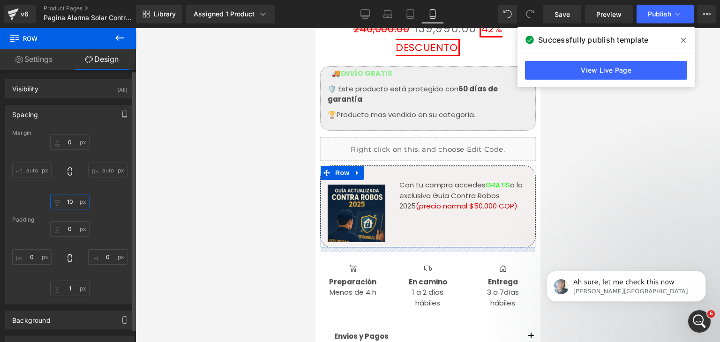
click at [72, 204] on input "10" at bounding box center [69, 201] width 39 height 15
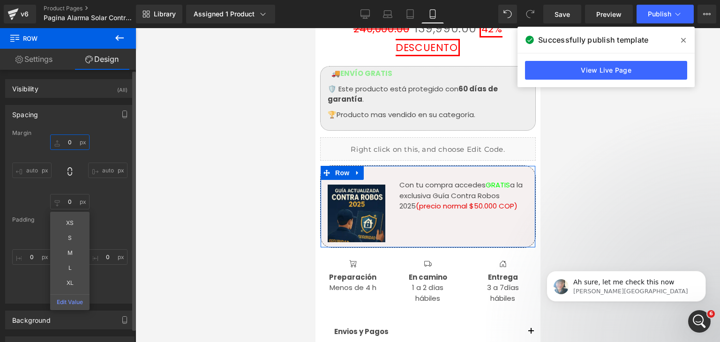
click at [69, 139] on input "0" at bounding box center [69, 142] width 39 height 15
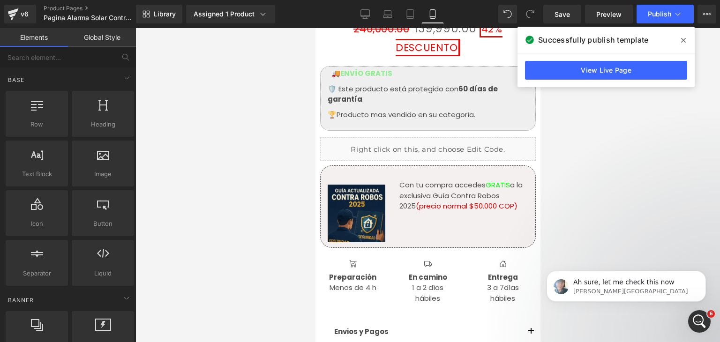
click at [158, 169] on div at bounding box center [427, 185] width 585 height 314
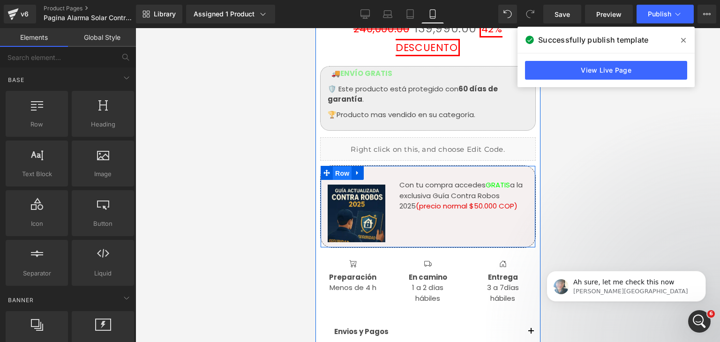
click at [344, 166] on span "Row" at bounding box center [341, 173] width 19 height 14
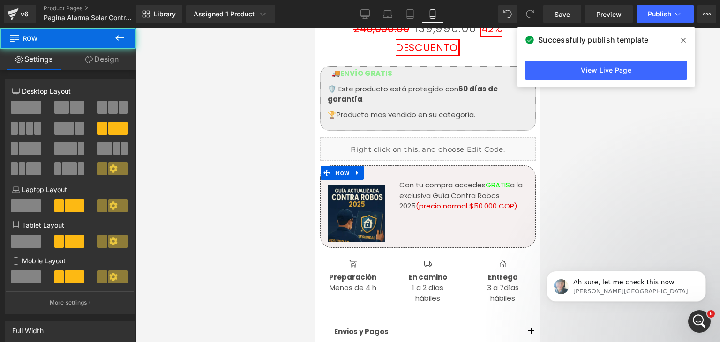
click at [113, 63] on link "Design" at bounding box center [102, 59] width 68 height 21
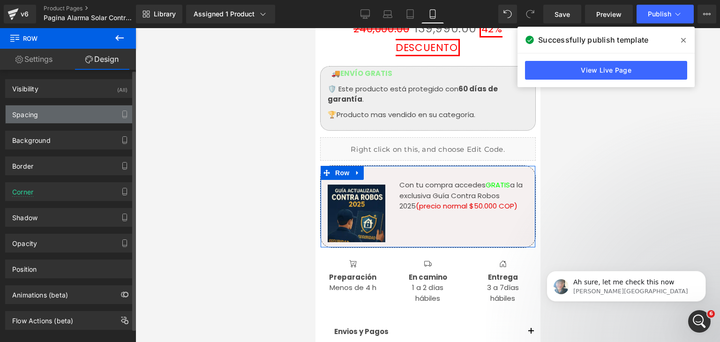
click at [37, 110] on div "Spacing" at bounding box center [25, 111] width 26 height 13
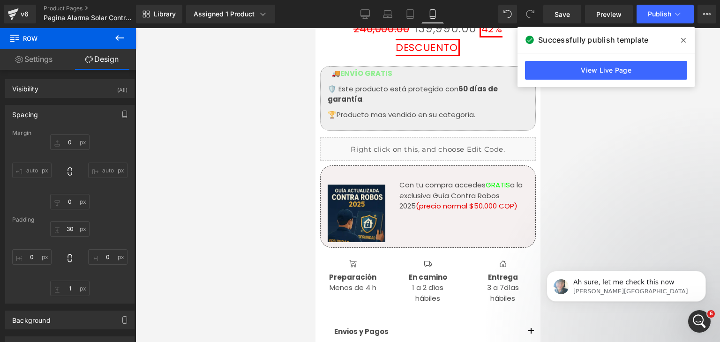
click at [258, 175] on div at bounding box center [427, 185] width 585 height 314
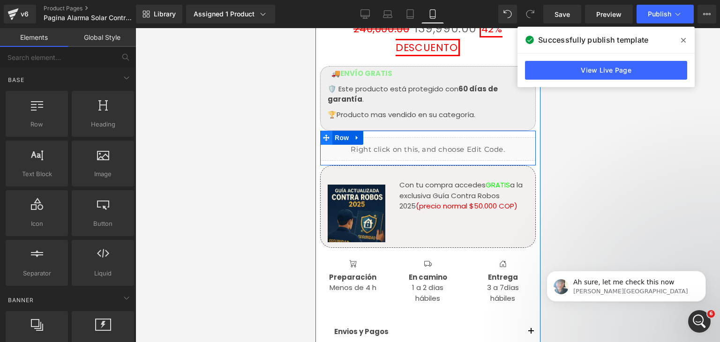
click at [323, 135] on icon at bounding box center [326, 138] width 7 height 7
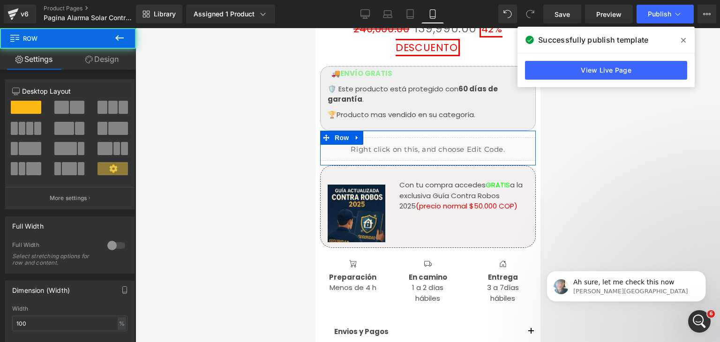
click at [107, 66] on link "Design" at bounding box center [102, 59] width 68 height 21
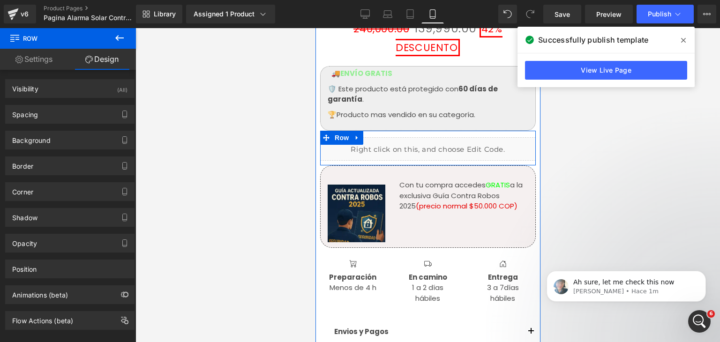
click at [339, 131] on span "Row" at bounding box center [341, 138] width 19 height 14
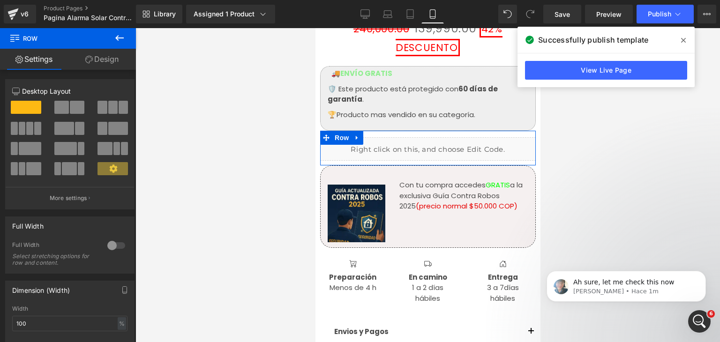
click at [114, 63] on link "Design" at bounding box center [102, 59] width 68 height 21
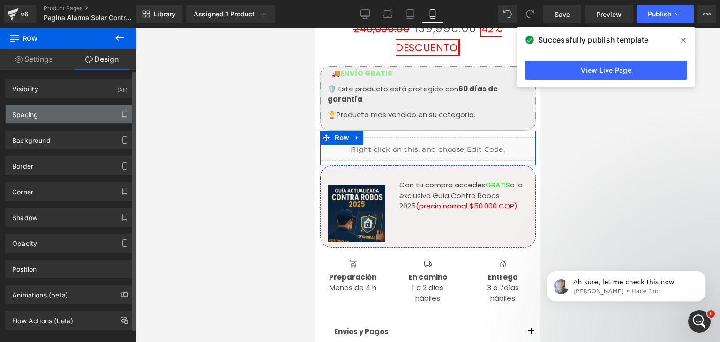
click at [76, 119] on div "Spacing" at bounding box center [70, 114] width 128 height 18
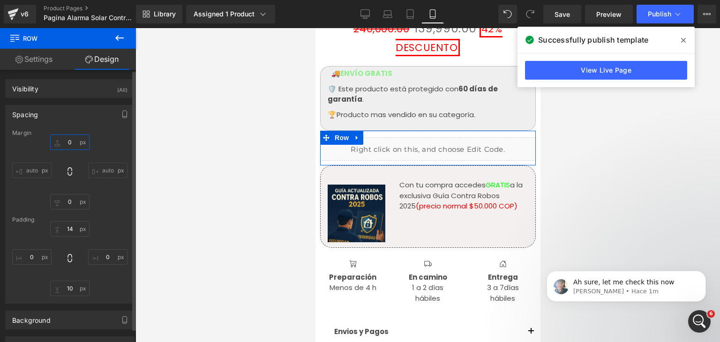
click at [72, 142] on input "0" at bounding box center [69, 142] width 39 height 15
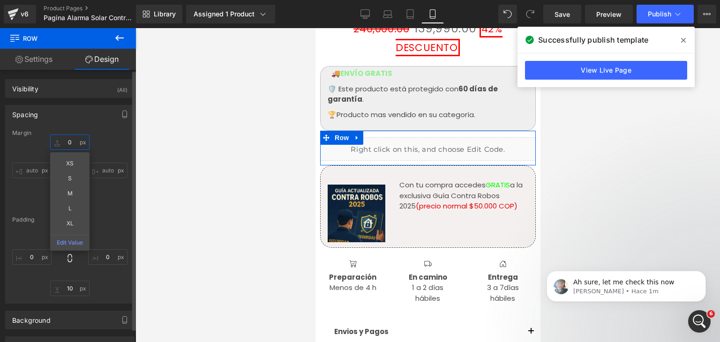
type input "5"
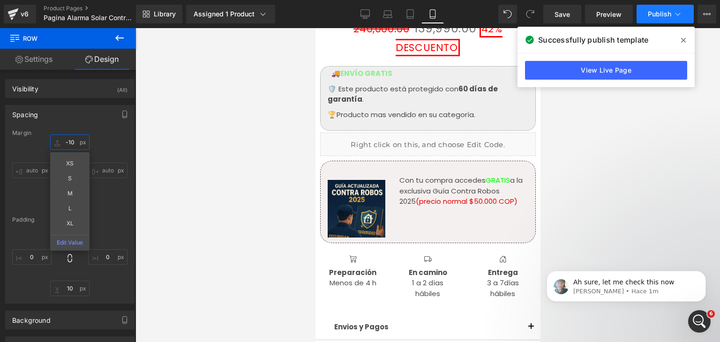
type input "-10"
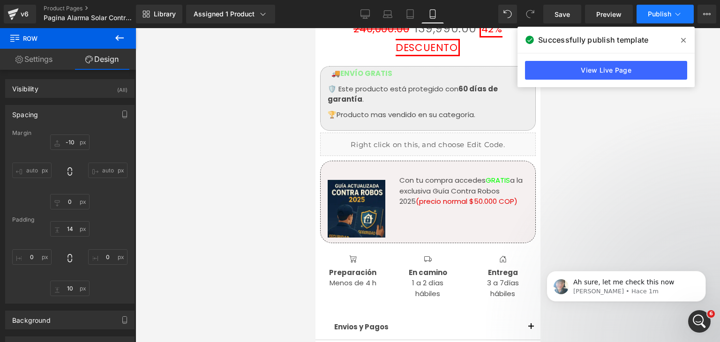
click at [659, 22] on button "Publish" at bounding box center [665, 14] width 57 height 19
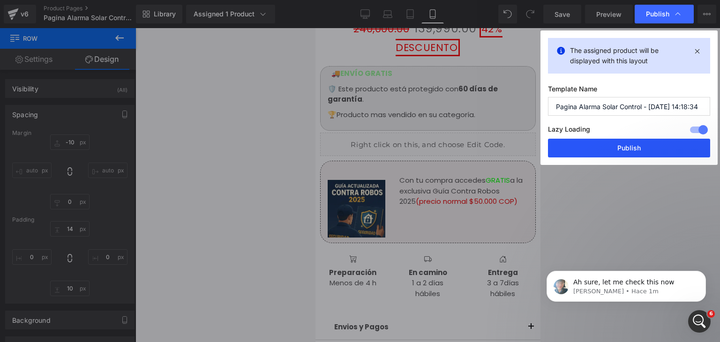
click at [653, 147] on button "Publish" at bounding box center [629, 148] width 162 height 19
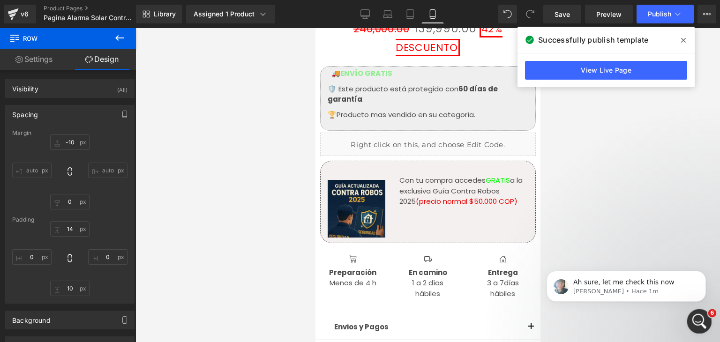
click at [695, 314] on icon "Abrir Intercom Messenger" at bounding box center [698, 320] width 15 height 15
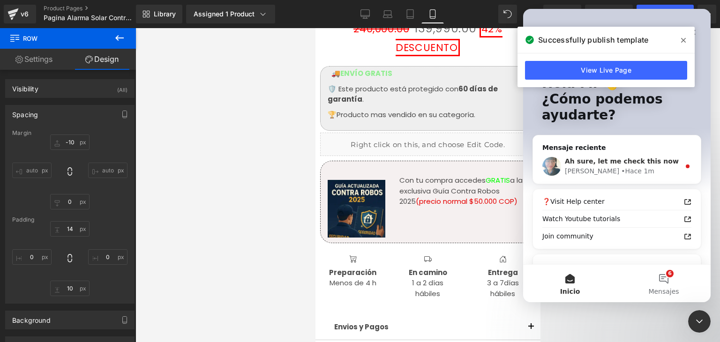
click at [607, 165] on div "Ah sure, let me check this now" at bounding box center [622, 162] width 115 height 10
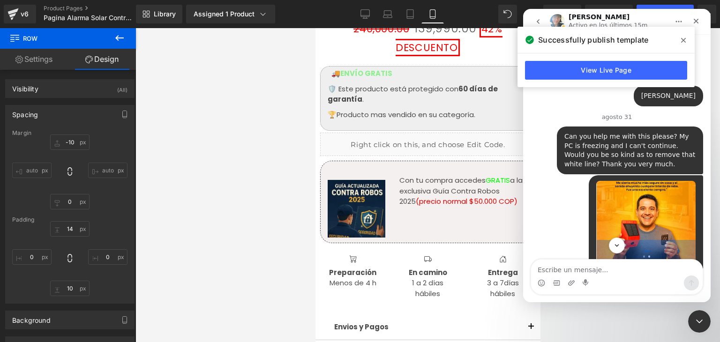
scroll to position [1901, 0]
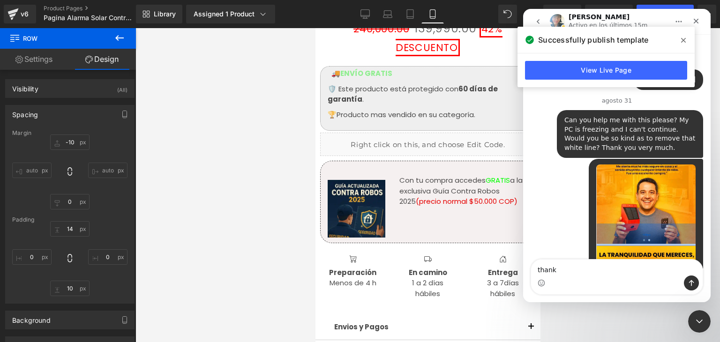
type textarea "thanks"
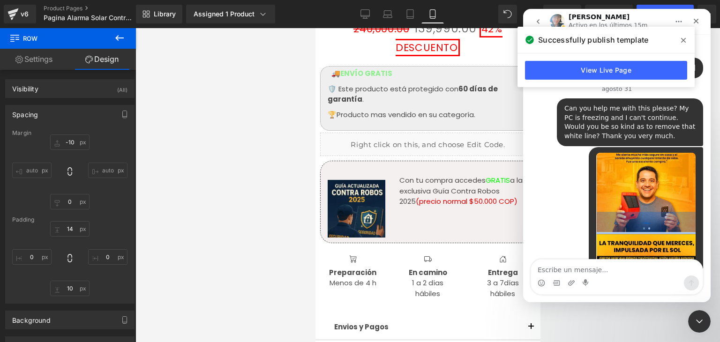
click at [688, 39] on span at bounding box center [683, 40] width 15 height 15
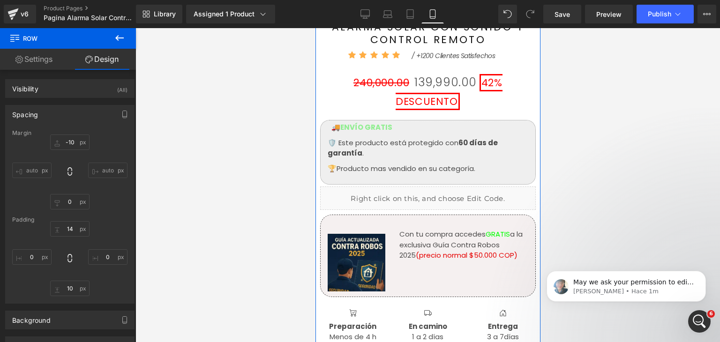
scroll to position [656, 0]
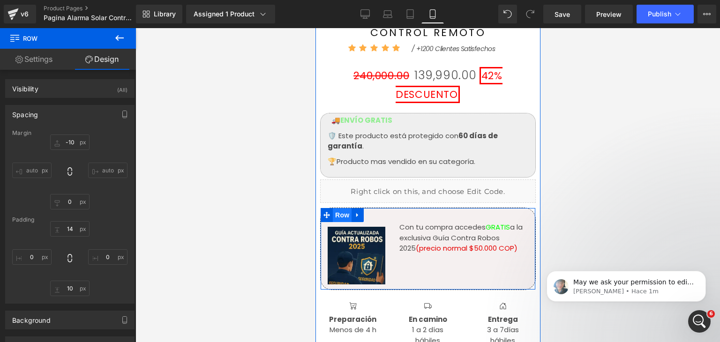
click at [340, 208] on span "Row" at bounding box center [341, 215] width 19 height 14
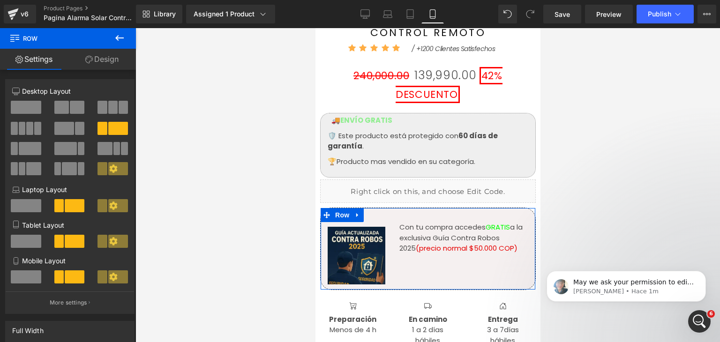
click at [93, 60] on link "Design" at bounding box center [102, 59] width 68 height 21
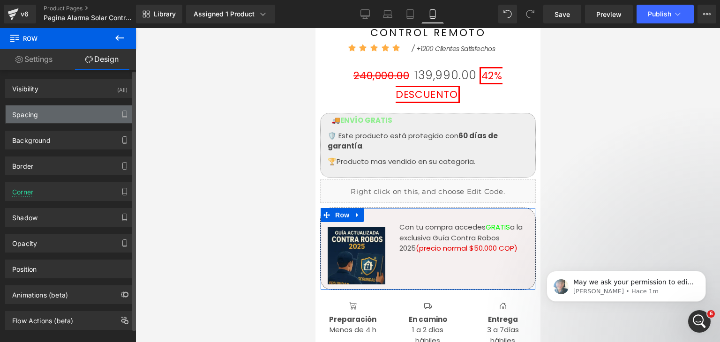
click at [65, 117] on div "Spacing" at bounding box center [70, 114] width 128 height 18
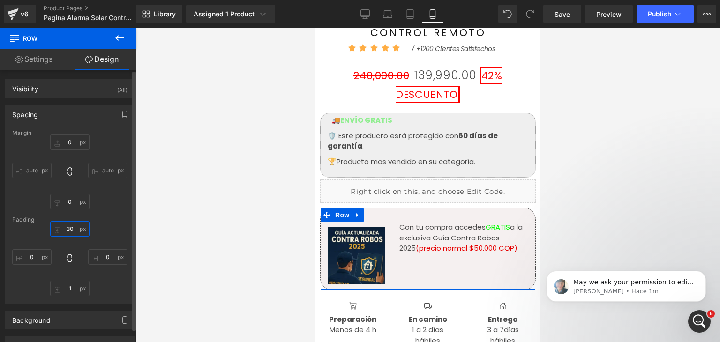
click at [71, 225] on input "30" at bounding box center [69, 228] width 39 height 15
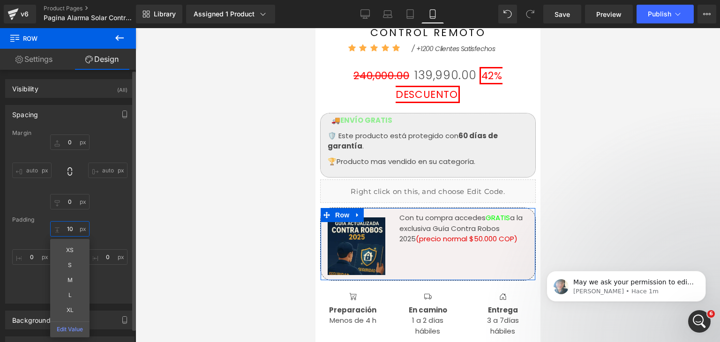
type input "10"
click at [112, 236] on div "10 10 XS S M L XL Edit Value 0px 0 1px 1 0px 0" at bounding box center [69, 258] width 115 height 75
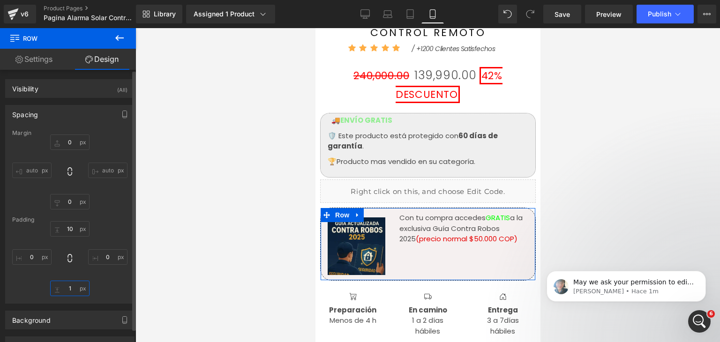
click at [71, 289] on input "1" at bounding box center [69, 288] width 39 height 15
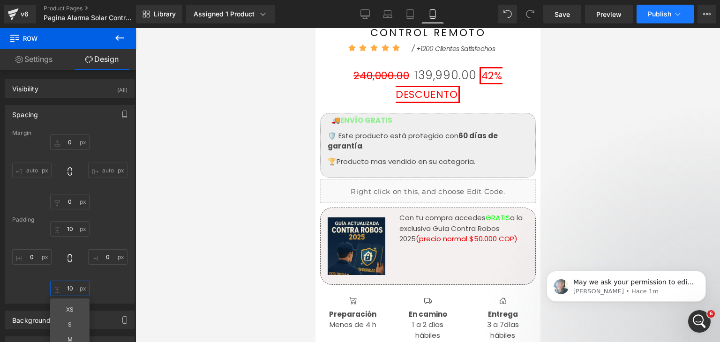
type input "10"
click at [651, 8] on button "Publish" at bounding box center [665, 14] width 57 height 19
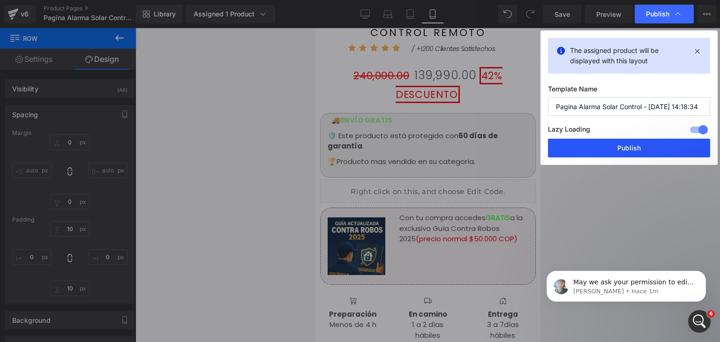
click at [641, 145] on button "Publish" at bounding box center [629, 148] width 162 height 19
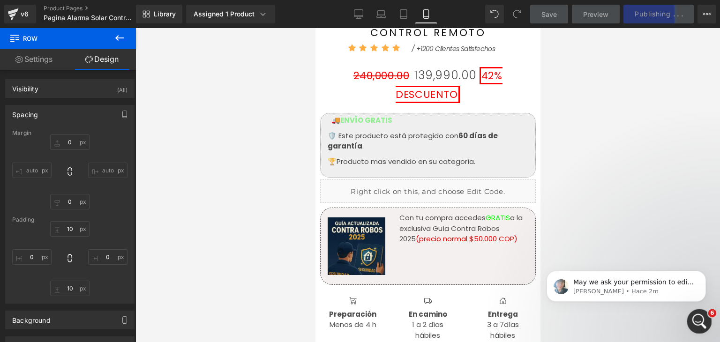
click at [706, 316] on div "Abrir Intercom Messenger" at bounding box center [698, 320] width 31 height 31
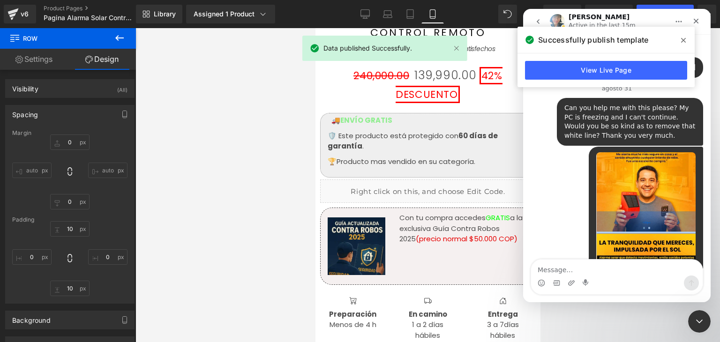
scroll to position [1987, 0]
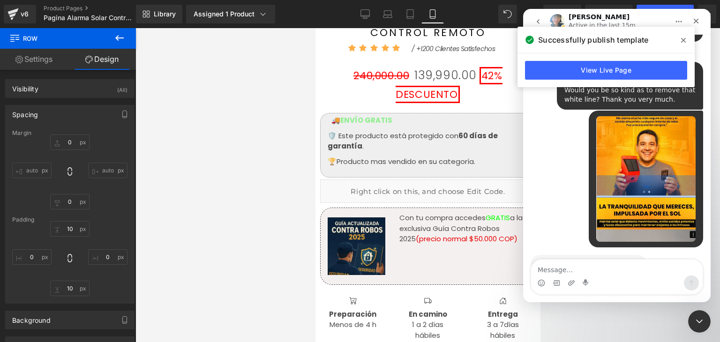
click at [598, 271] on textarea "Message…" at bounding box center [617, 268] width 172 height 16
type textarea "O"
type textarea "YES PLEASE DO IT"
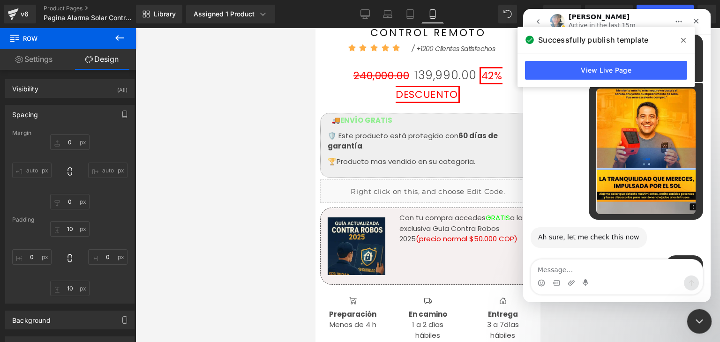
click at [703, 325] on icon "Cerrar Intercom Messenger" at bounding box center [697, 320] width 11 height 11
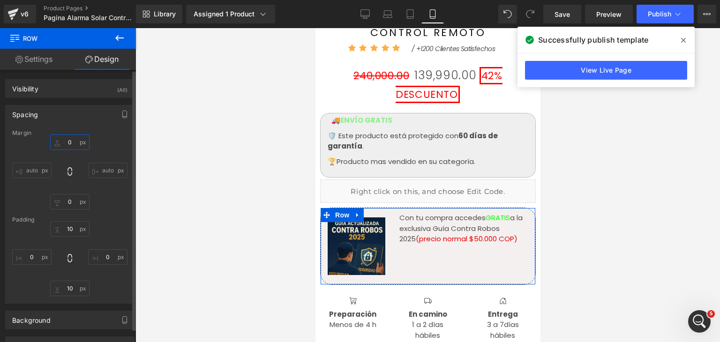
click at [72, 139] on input "0" at bounding box center [69, 142] width 39 height 15
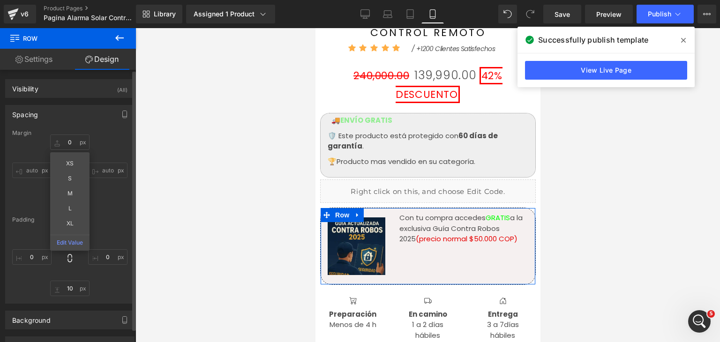
click at [106, 149] on div "0px 0 XS S M L XL Edit Value auto auto 0px 0 auto auto" at bounding box center [69, 172] width 115 height 75
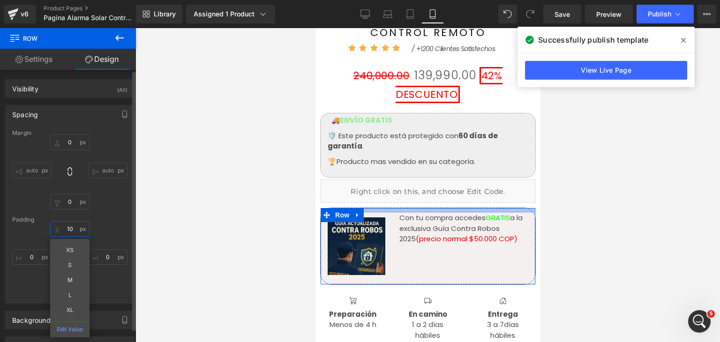
click at [68, 227] on input "10" at bounding box center [69, 228] width 39 height 15
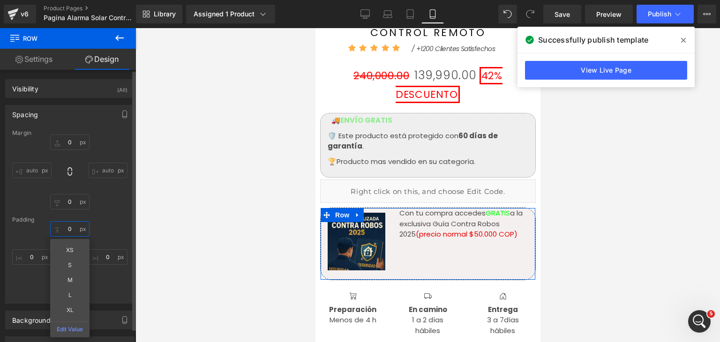
type input "0"
click at [110, 233] on div "0 0 XS S M L XL Edit Value 0px 0 10 10 0px 0" at bounding box center [69, 258] width 115 height 75
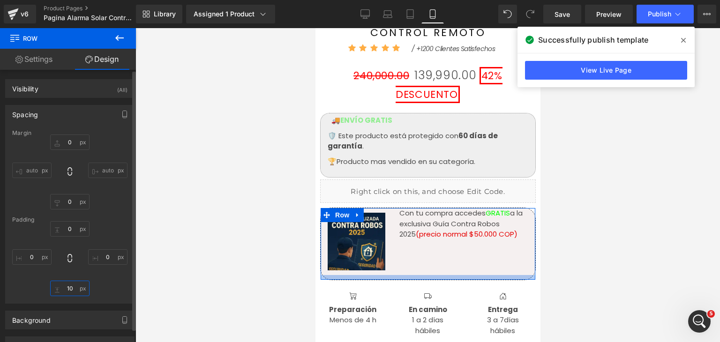
click at [72, 290] on input "10" at bounding box center [69, 288] width 39 height 15
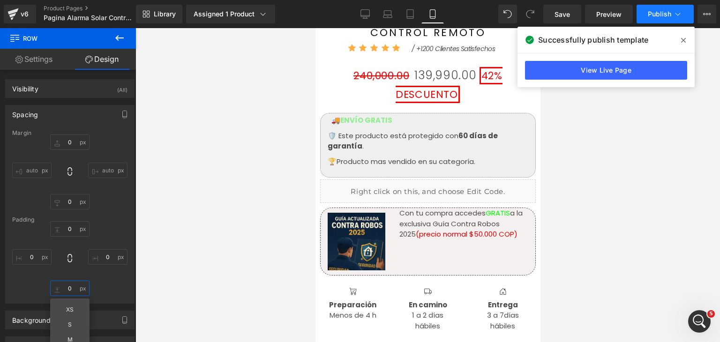
type input "0"
click at [658, 10] on span "Publish" at bounding box center [659, 14] width 23 height 8
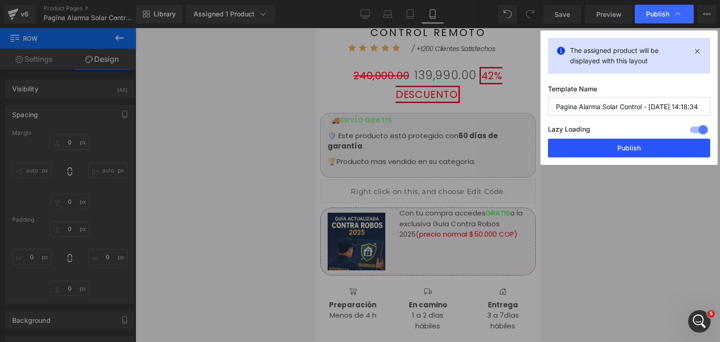
click at [641, 146] on button "Publish" at bounding box center [629, 148] width 162 height 19
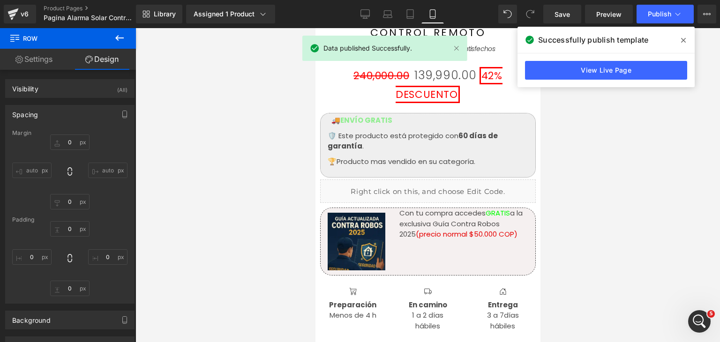
scroll to position [2051, 0]
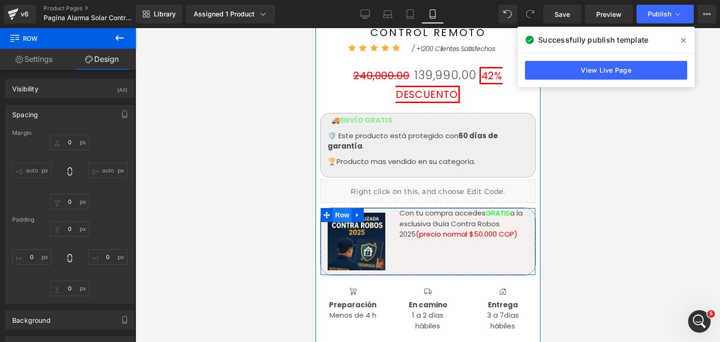
click at [343, 208] on span "Row" at bounding box center [341, 215] width 19 height 14
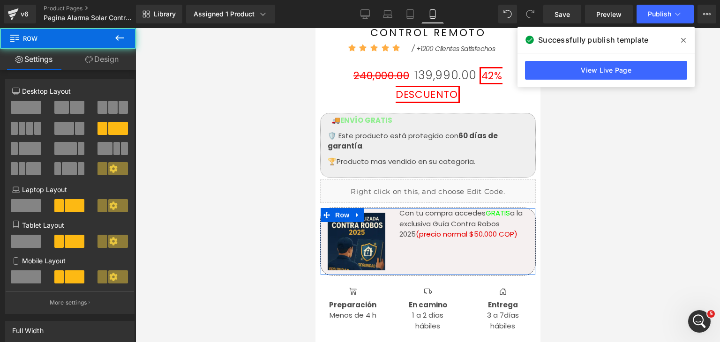
click at [107, 59] on link "Design" at bounding box center [102, 59] width 68 height 21
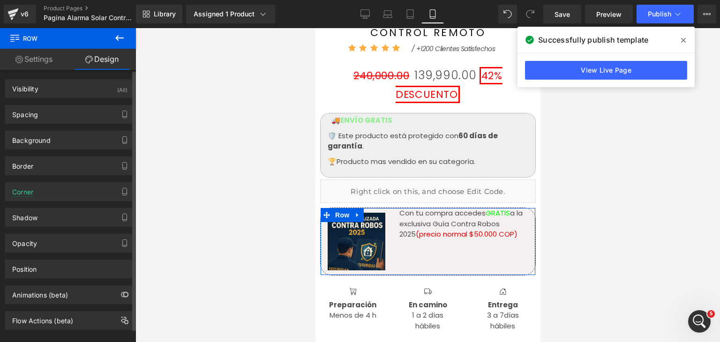
scroll to position [2015, 0]
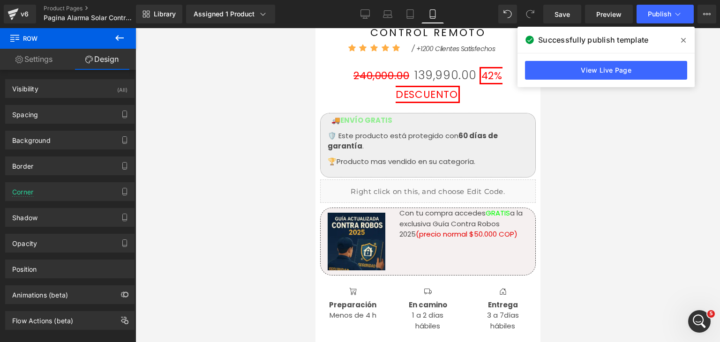
click at [192, 226] on div at bounding box center [427, 185] width 585 height 314
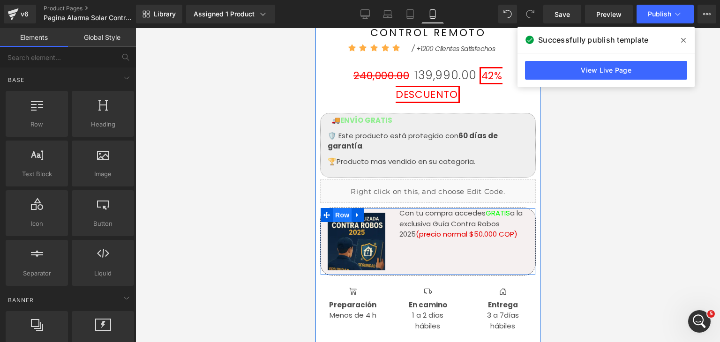
click at [343, 208] on span "Row" at bounding box center [341, 215] width 19 height 14
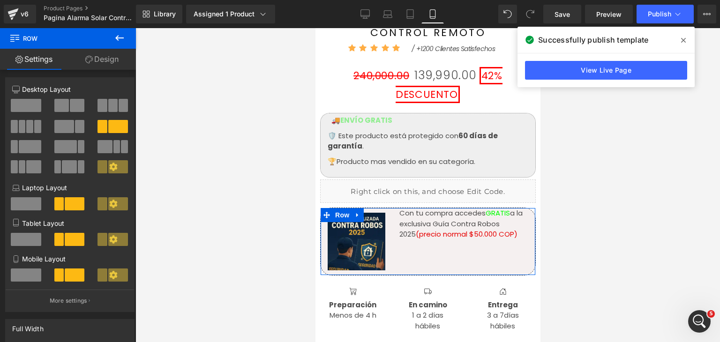
scroll to position [0, 0]
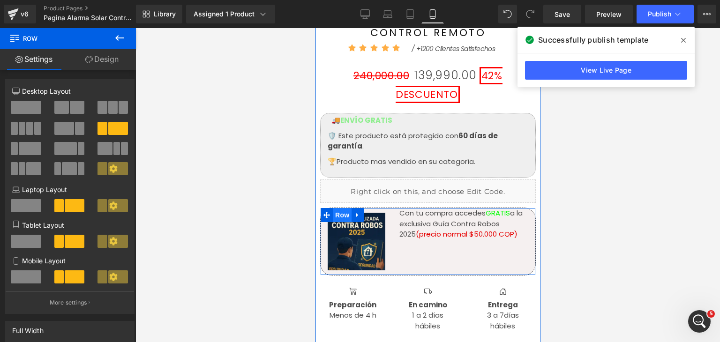
click at [341, 208] on span "Row" at bounding box center [341, 215] width 19 height 14
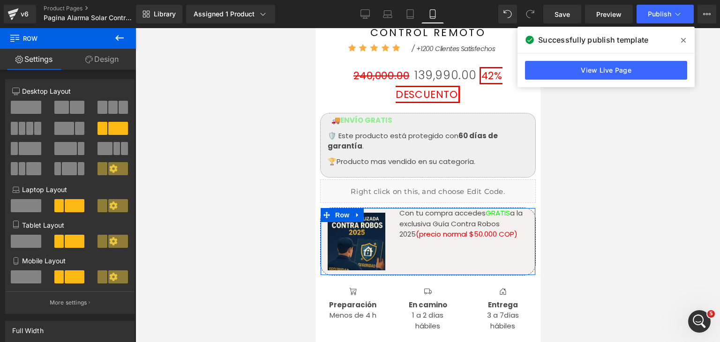
click at [111, 57] on link "Design" at bounding box center [102, 59] width 68 height 21
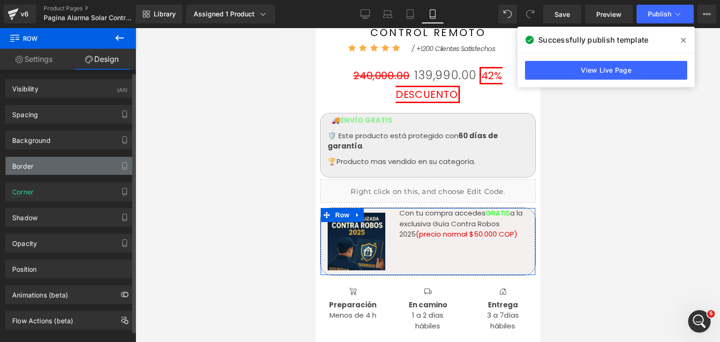
scroll to position [12, 0]
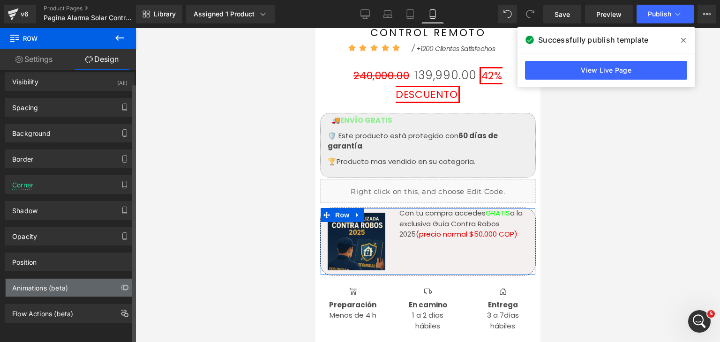
click at [83, 279] on div "Animations (beta)" at bounding box center [70, 288] width 128 height 18
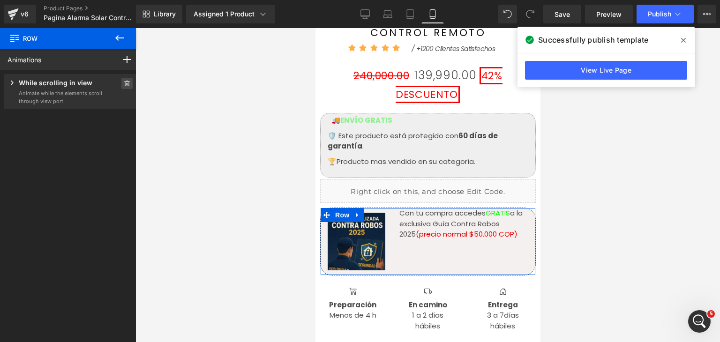
click at [126, 85] on icon at bounding box center [127, 84] width 7 height 6
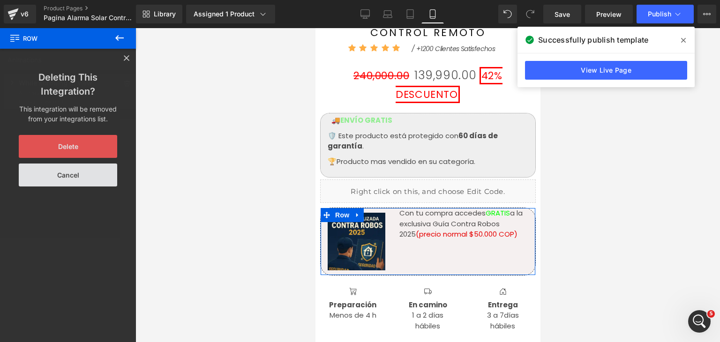
click at [94, 143] on button "Delete" at bounding box center [68, 146] width 98 height 23
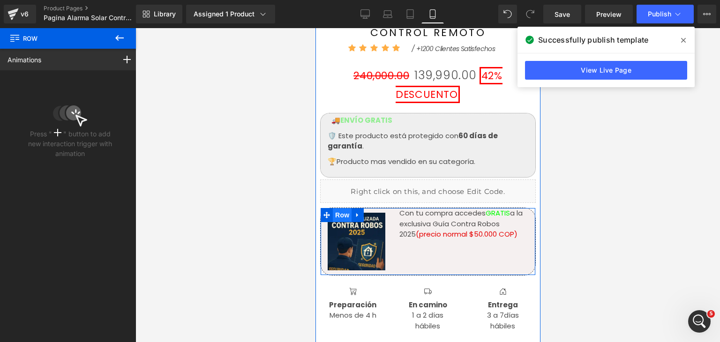
click at [344, 208] on span "Row" at bounding box center [341, 215] width 19 height 14
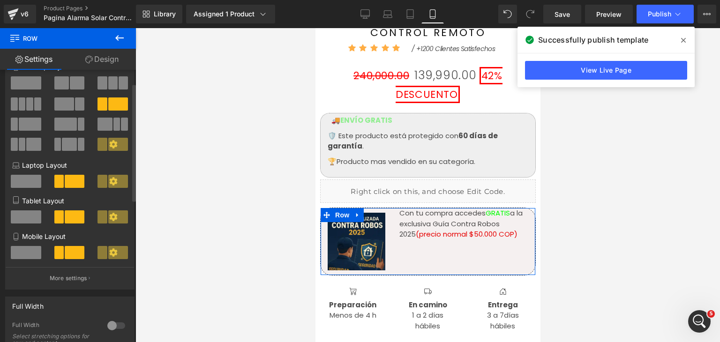
scroll to position [0, 0]
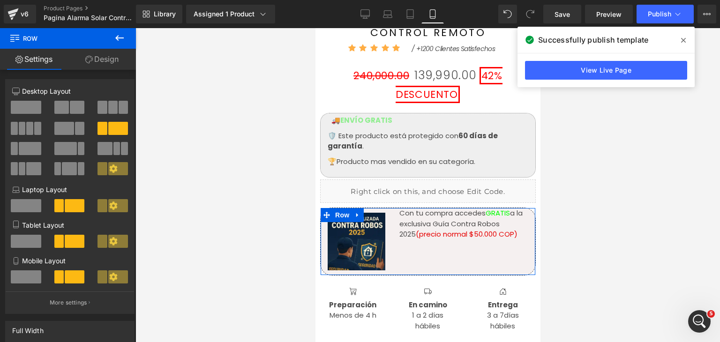
click at [109, 66] on link "Design" at bounding box center [102, 59] width 68 height 21
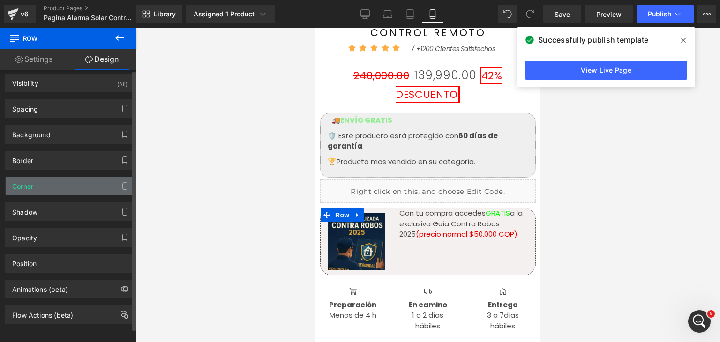
scroll to position [12, 0]
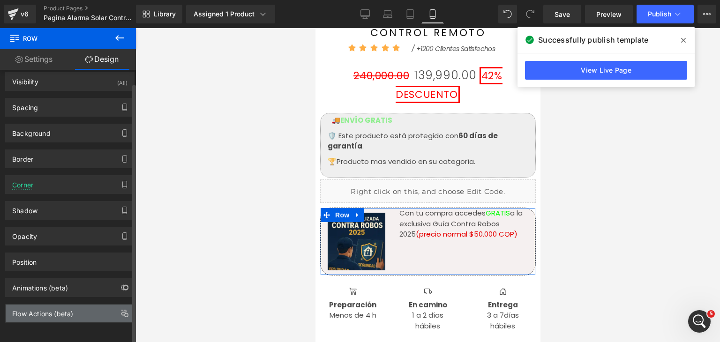
click at [71, 312] on div "Flow Actions (beta)" at bounding box center [70, 314] width 128 height 18
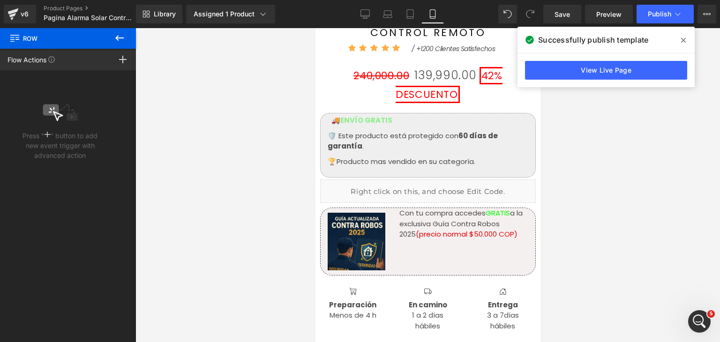
click at [120, 42] on icon at bounding box center [119, 37] width 11 height 11
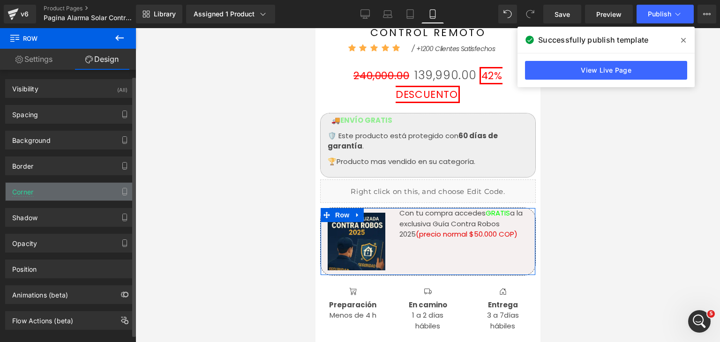
scroll to position [0, 0]
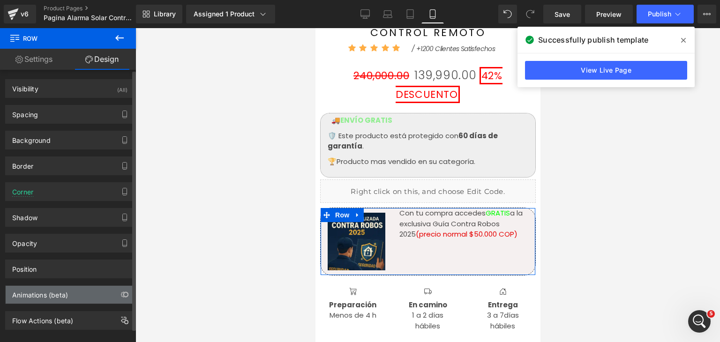
click at [42, 293] on div "Animations (beta)" at bounding box center [40, 292] width 56 height 13
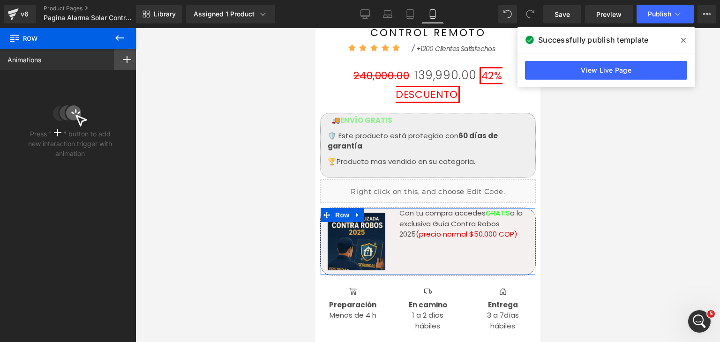
click at [122, 66] on div at bounding box center [127, 60] width 26 height 22
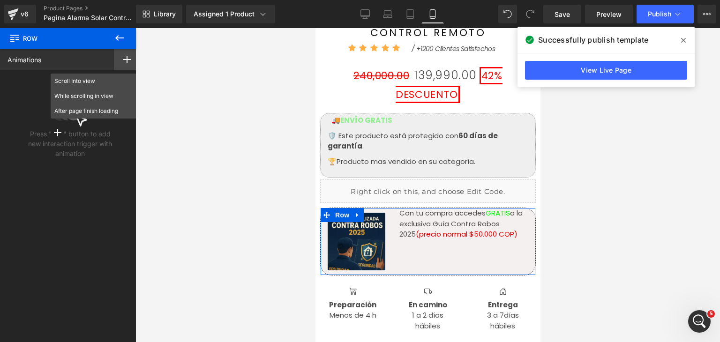
click at [122, 66] on div at bounding box center [127, 60] width 26 height 22
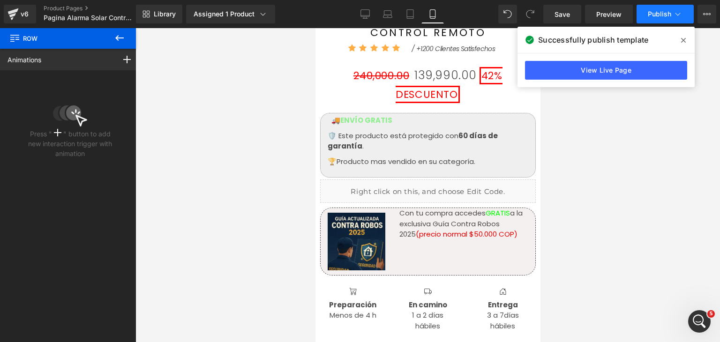
click at [668, 13] on span "Publish" at bounding box center [659, 14] width 23 height 8
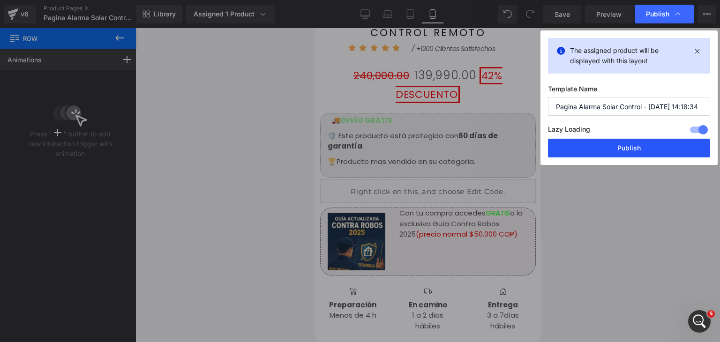
click at [613, 152] on button "Publish" at bounding box center [629, 148] width 162 height 19
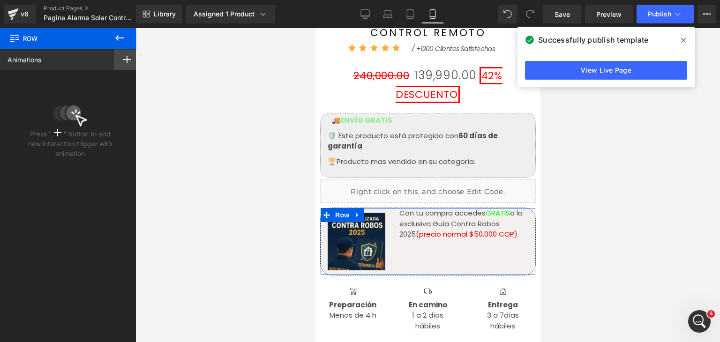
click at [123, 56] on icon at bounding box center [127, 60] width 8 height 8
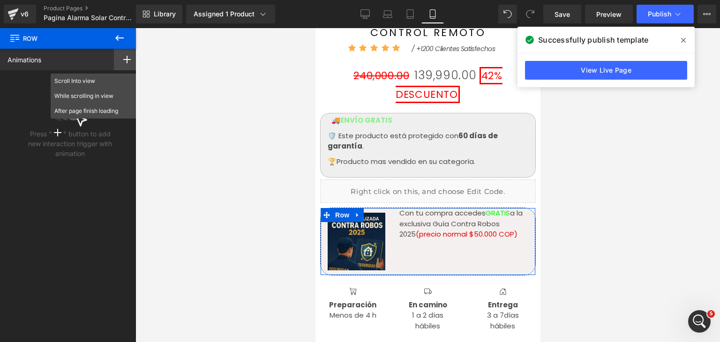
click at [91, 63] on div "Animations Scroll Into view While scrolling in view After page finish loading T…" at bounding box center [70, 60] width 140 height 22
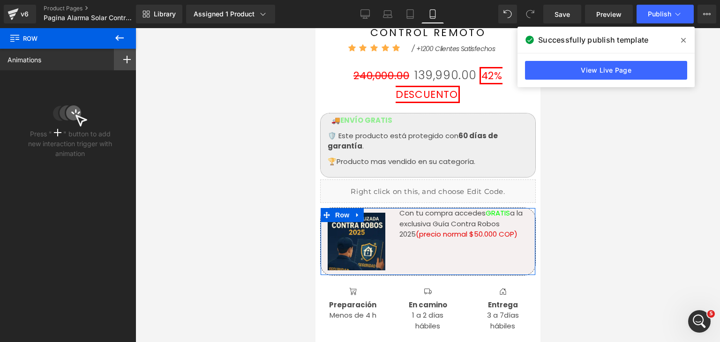
click at [117, 62] on div at bounding box center [127, 60] width 26 height 22
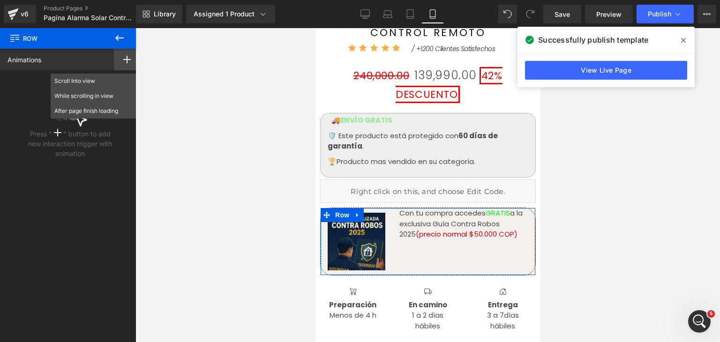
drag, startPoint x: 118, startPoint y: 62, endPoint x: 120, endPoint y: 57, distance: 5.9
click at [118, 62] on div at bounding box center [127, 60] width 26 height 22
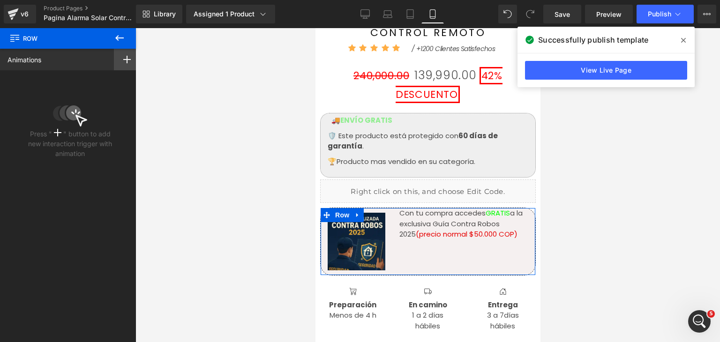
click at [126, 62] on icon at bounding box center [127, 60] width 8 height 8
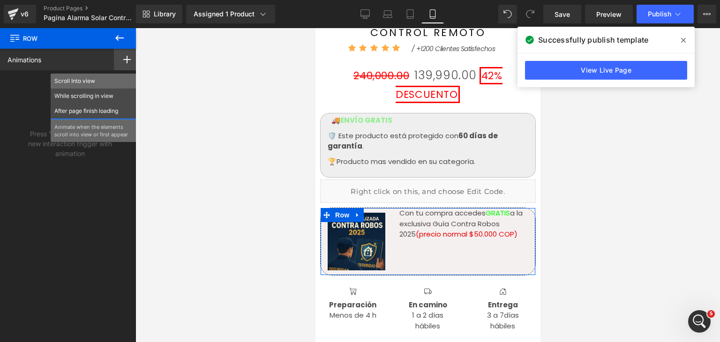
click at [96, 87] on div "Scroll Into view" at bounding box center [94, 81] width 86 height 15
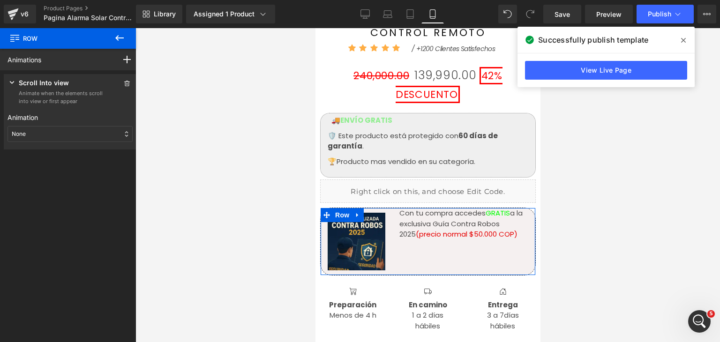
click at [76, 136] on div "None" at bounding box center [70, 134] width 125 height 16
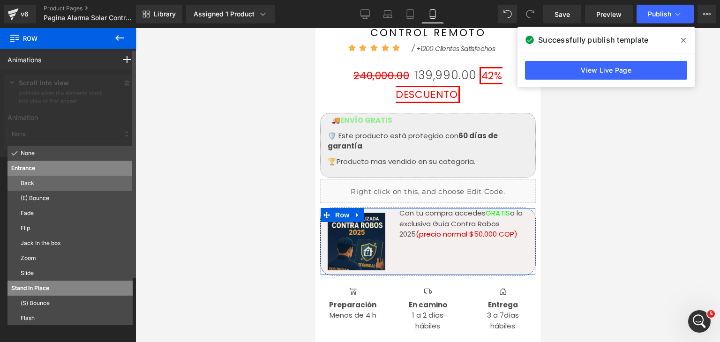
click at [64, 188] on div "Back" at bounding box center [70, 183] width 125 height 15
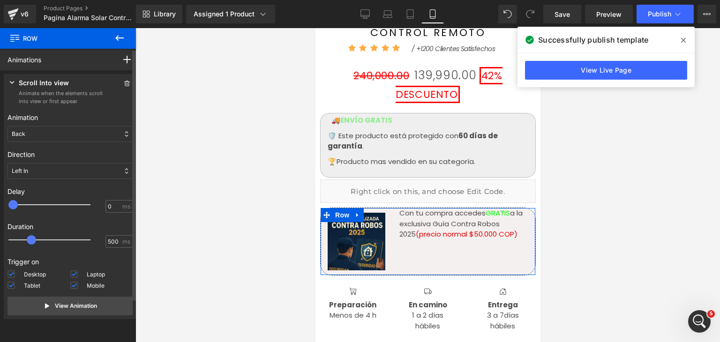
click at [57, 134] on div "Back" at bounding box center [70, 134] width 125 height 16
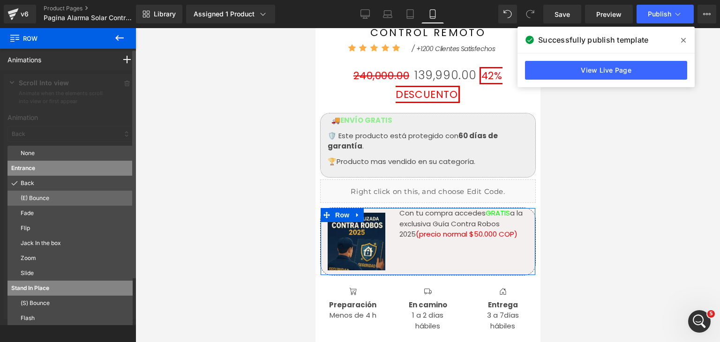
click at [45, 200] on p "(E) Bounce" at bounding box center [75, 198] width 108 height 8
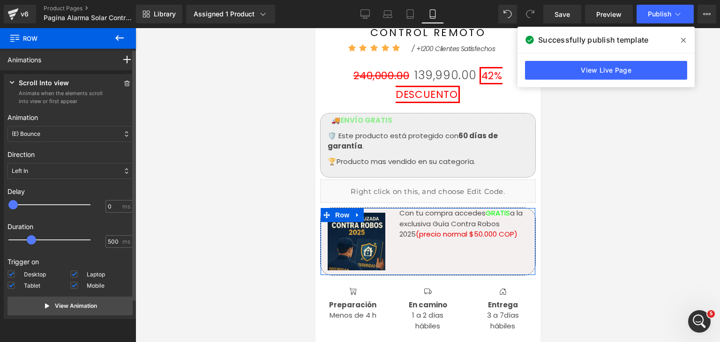
click at [69, 137] on div "(E) Bounce" at bounding box center [70, 134] width 125 height 16
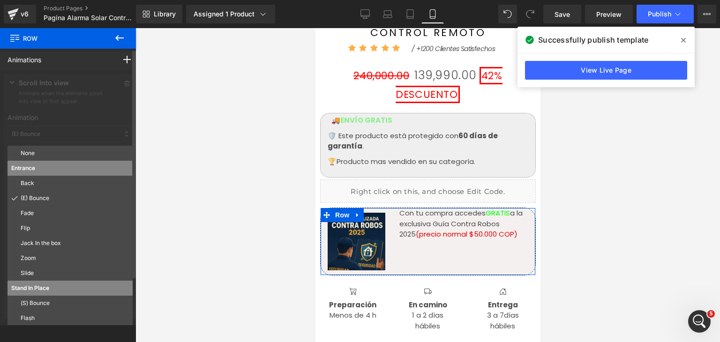
click at [51, 229] on p "Flip" at bounding box center [75, 228] width 108 height 8
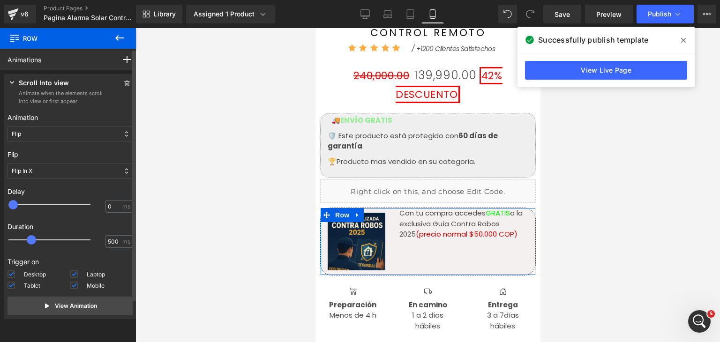
click at [72, 137] on div "Flip" at bounding box center [70, 134] width 125 height 16
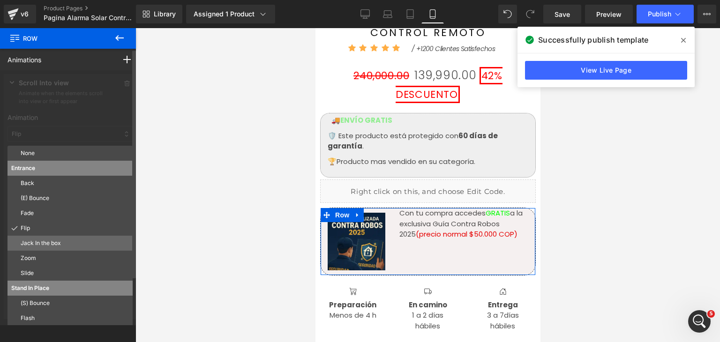
click at [51, 242] on p "Jack In the box" at bounding box center [75, 243] width 108 height 8
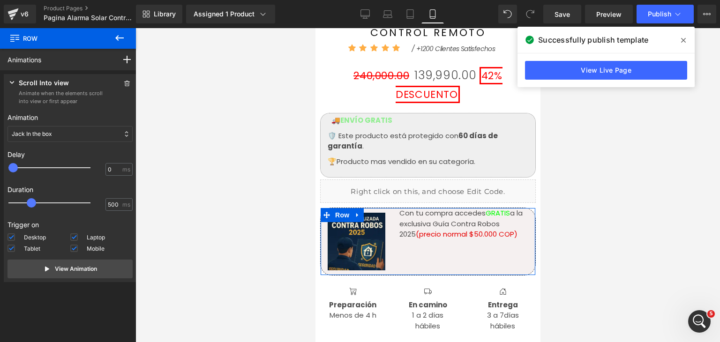
click at [62, 135] on div "Jack In the box" at bounding box center [70, 134] width 125 height 16
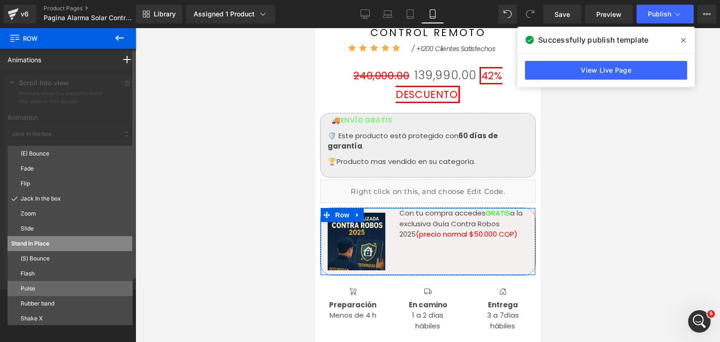
scroll to position [47, 0]
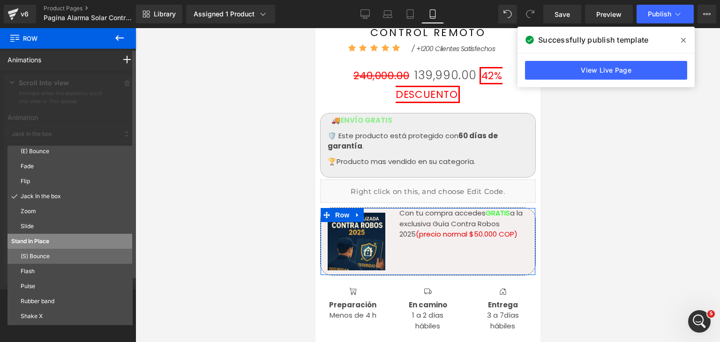
click at [46, 255] on p "(S) Bounce" at bounding box center [75, 256] width 108 height 8
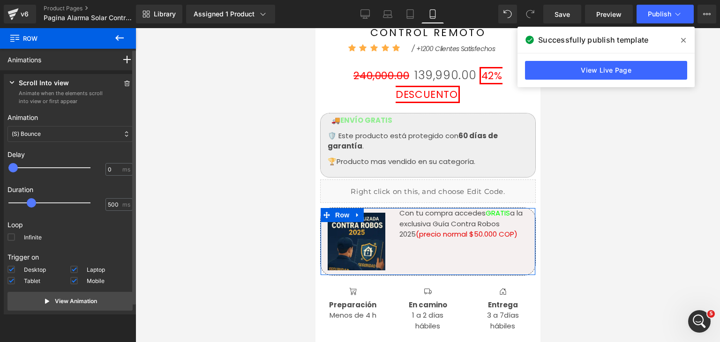
click at [72, 140] on div "(S) Bounce" at bounding box center [70, 134] width 125 height 16
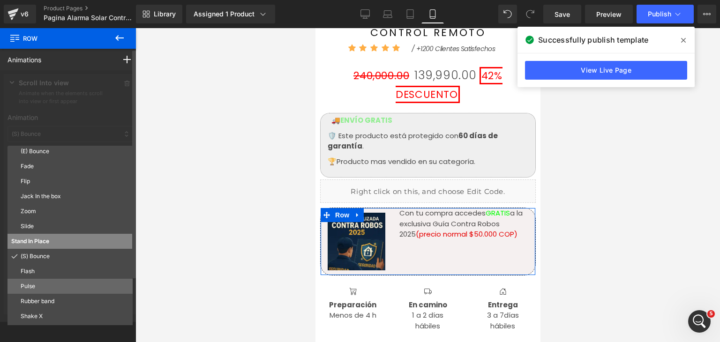
click at [41, 282] on div "Pulse" at bounding box center [70, 286] width 125 height 15
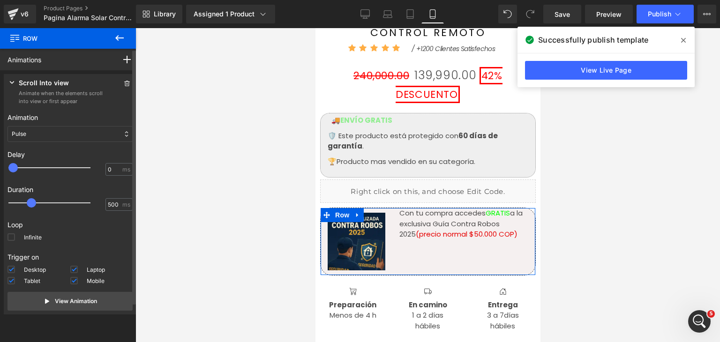
click at [62, 136] on div "Pulse" at bounding box center [70, 134] width 125 height 16
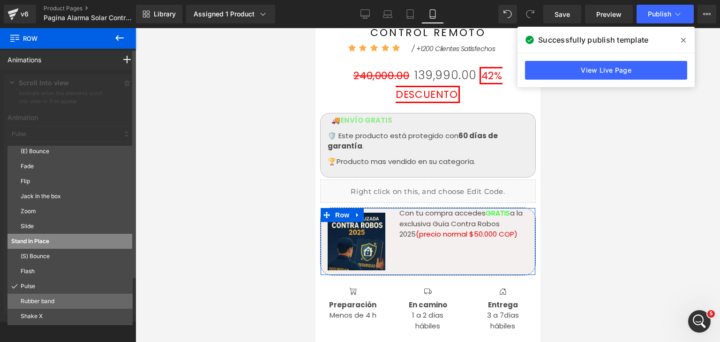
click at [47, 308] on div "Rubber band" at bounding box center [70, 301] width 125 height 15
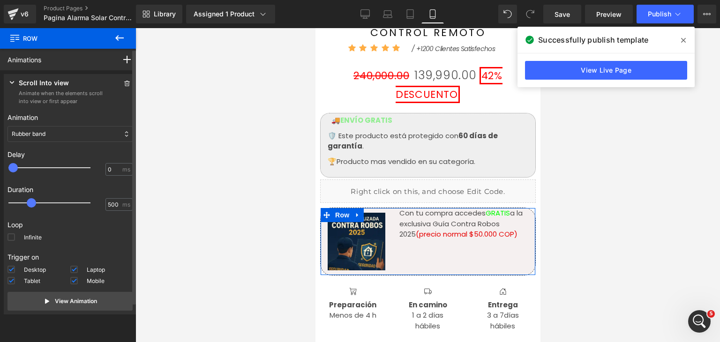
click at [75, 134] on div "Rubber band" at bounding box center [70, 134] width 125 height 16
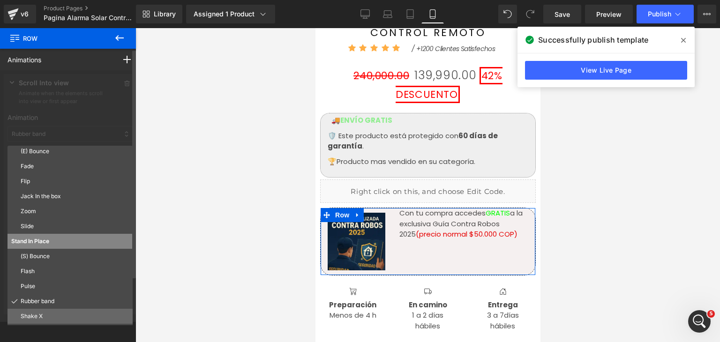
click at [41, 313] on p "Shake X" at bounding box center [75, 316] width 108 height 8
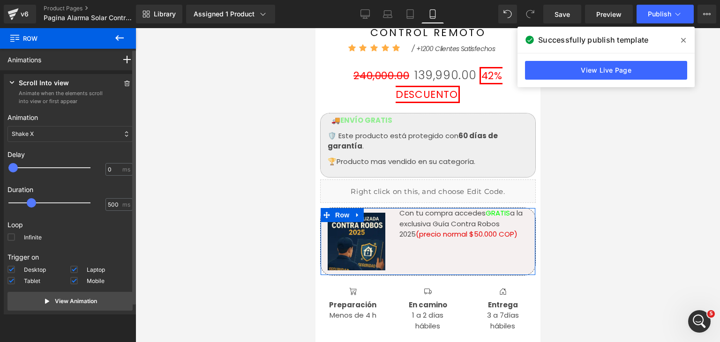
click at [69, 134] on div "Shake X" at bounding box center [70, 134] width 125 height 16
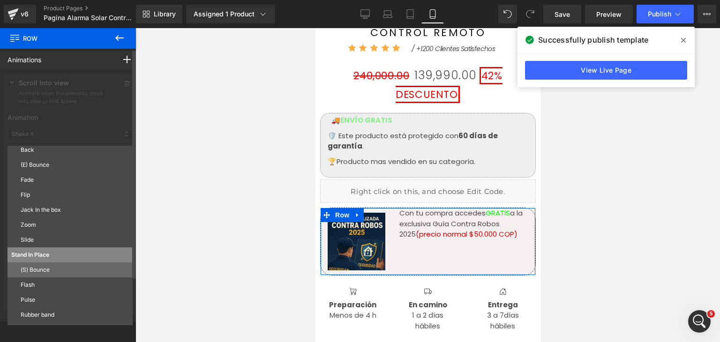
scroll to position [0, 0]
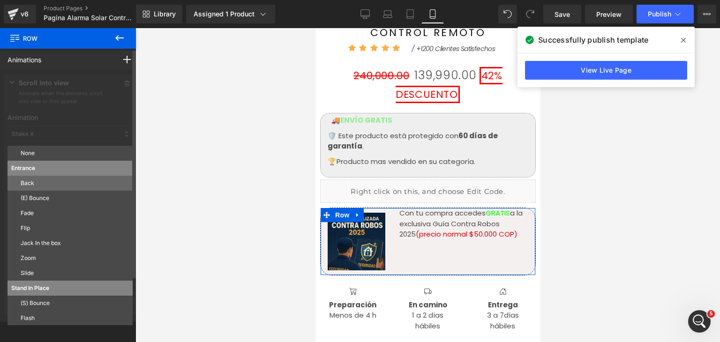
click at [40, 185] on p "Back" at bounding box center [75, 183] width 108 height 8
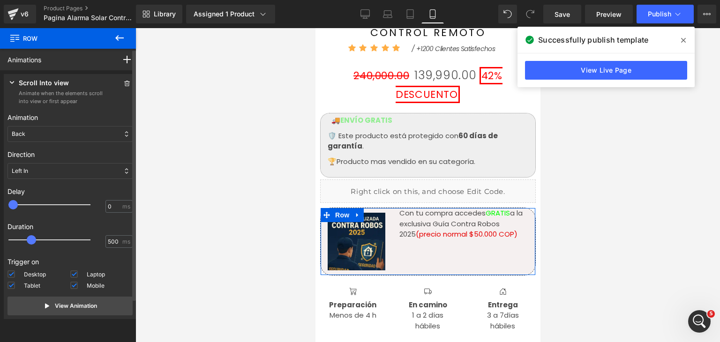
click at [59, 131] on div "Back" at bounding box center [70, 134] width 125 height 16
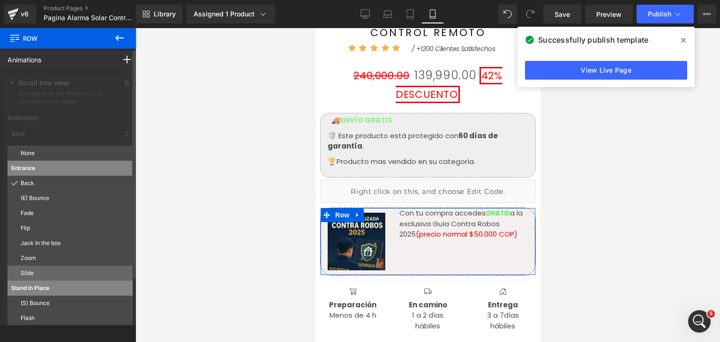
click at [34, 277] on p "Slide" at bounding box center [75, 273] width 108 height 8
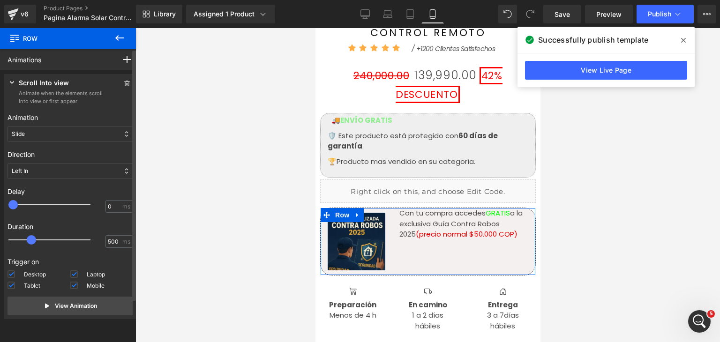
click at [78, 128] on div "Slide" at bounding box center [70, 134] width 125 height 16
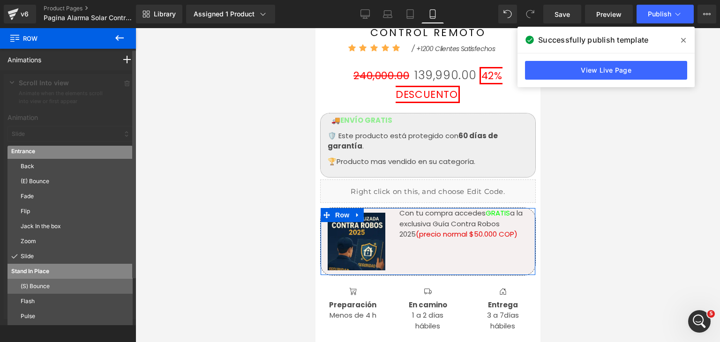
scroll to position [47, 0]
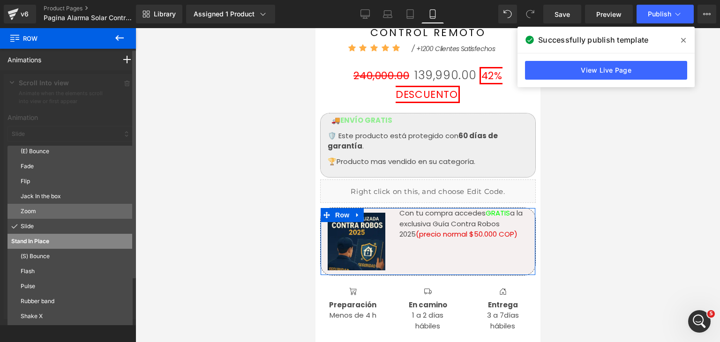
click at [43, 209] on p "Zoom" at bounding box center [75, 211] width 108 height 8
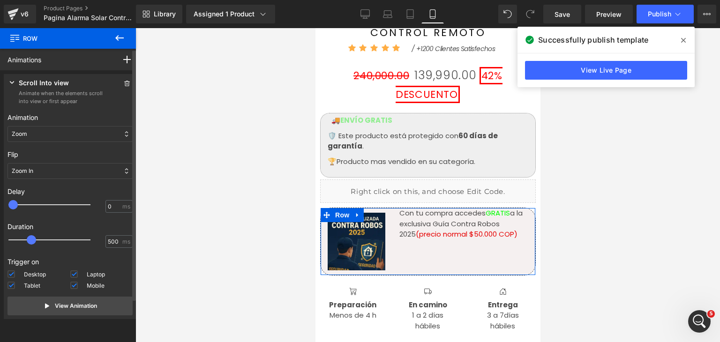
click at [47, 127] on div "Zoom" at bounding box center [70, 134] width 125 height 16
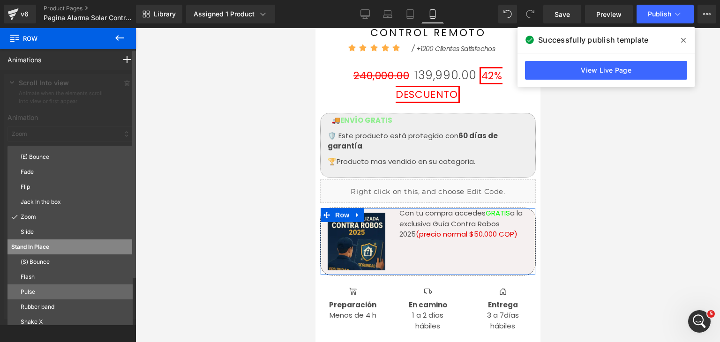
scroll to position [51, 0]
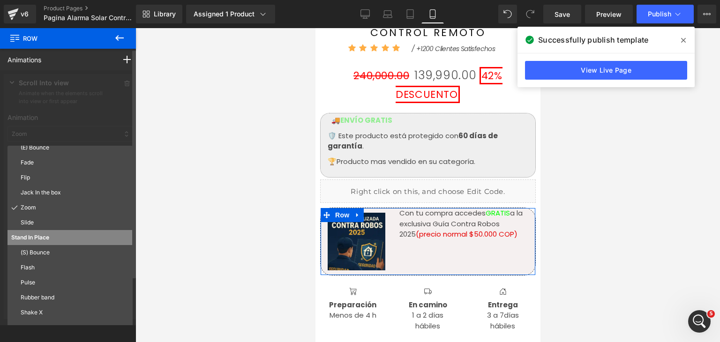
click at [113, 112] on div at bounding box center [70, 198] width 140 height 256
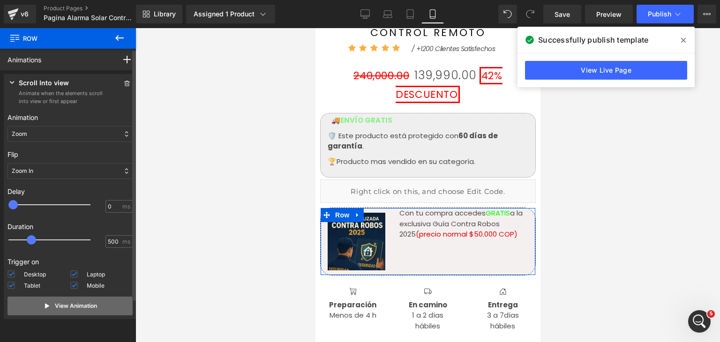
click at [44, 309] on icon at bounding box center [48, 306] width 8 height 8
click at [53, 173] on div "Zoom In" at bounding box center [70, 171] width 125 height 16
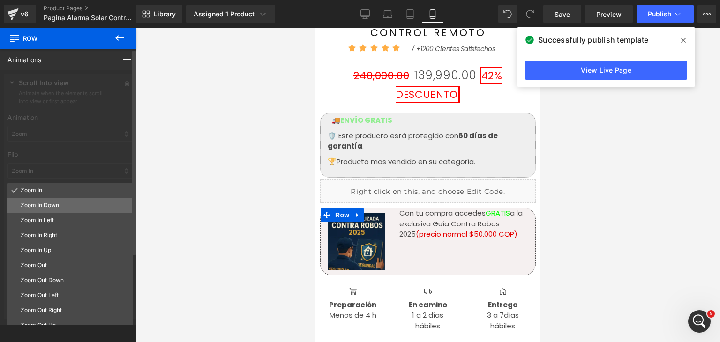
click at [44, 205] on p "Zoom In Down" at bounding box center [75, 205] width 108 height 8
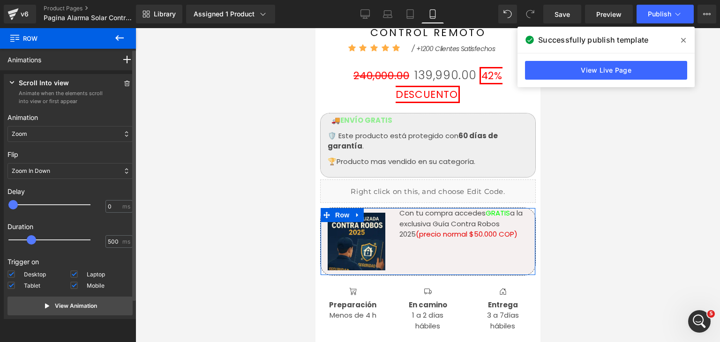
click at [47, 177] on div "Zoom In Down" at bounding box center [70, 171] width 125 height 16
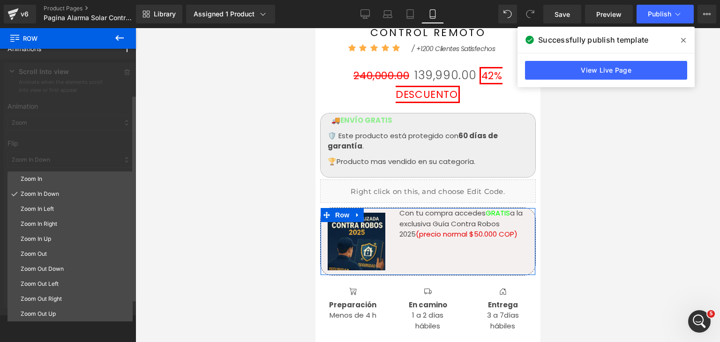
scroll to position [0, 0]
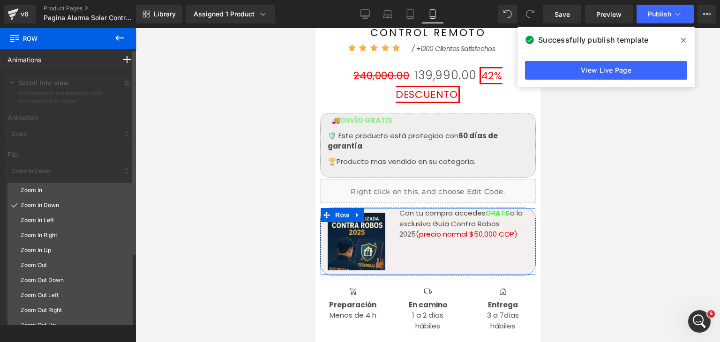
click at [70, 162] on div at bounding box center [70, 198] width 140 height 256
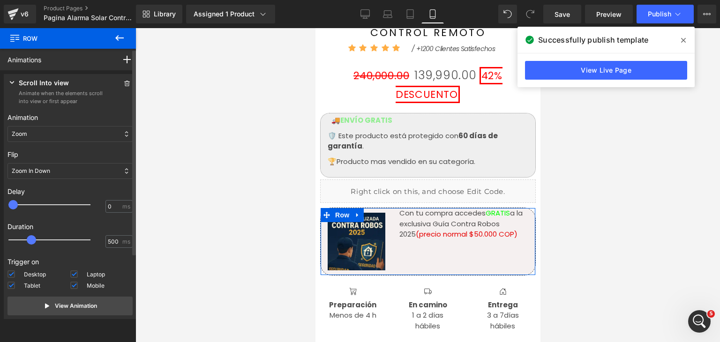
click at [56, 135] on div "Zoom" at bounding box center [70, 134] width 125 height 16
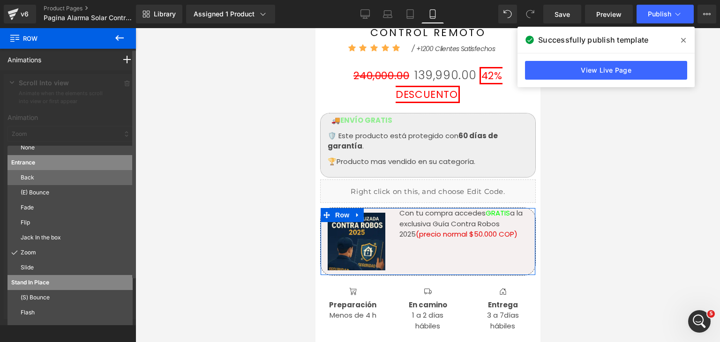
scroll to position [4, 0]
click at [35, 179] on p "Back" at bounding box center [75, 179] width 108 height 8
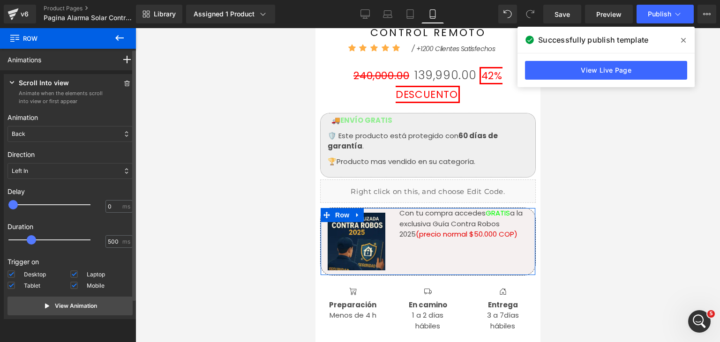
click at [53, 139] on div "Back" at bounding box center [70, 134] width 125 height 16
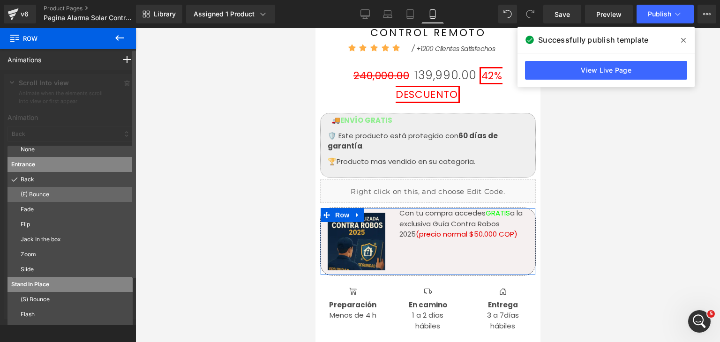
click at [52, 194] on p "(E) Bounce" at bounding box center [75, 194] width 108 height 8
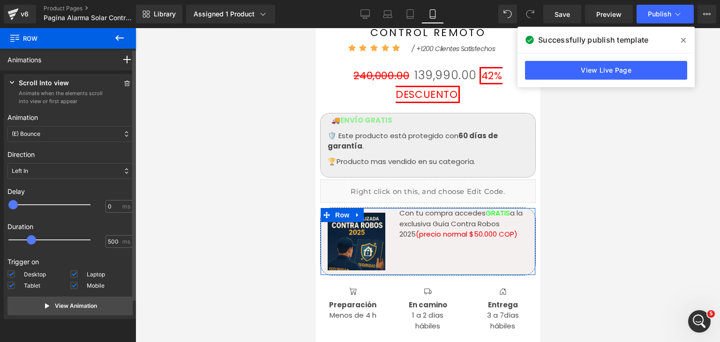
click at [53, 137] on div "(E) Bounce" at bounding box center [70, 134] width 125 height 16
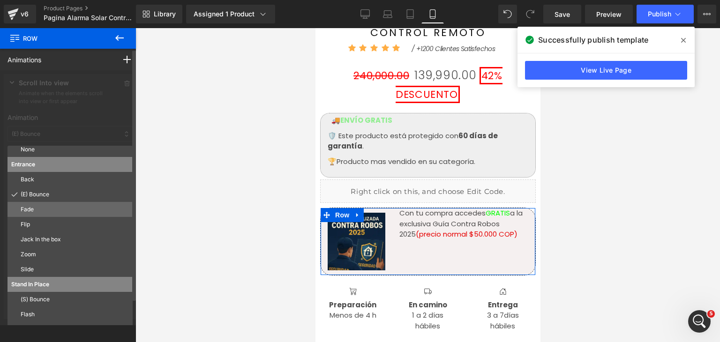
click at [43, 210] on p "Fade" at bounding box center [75, 209] width 108 height 8
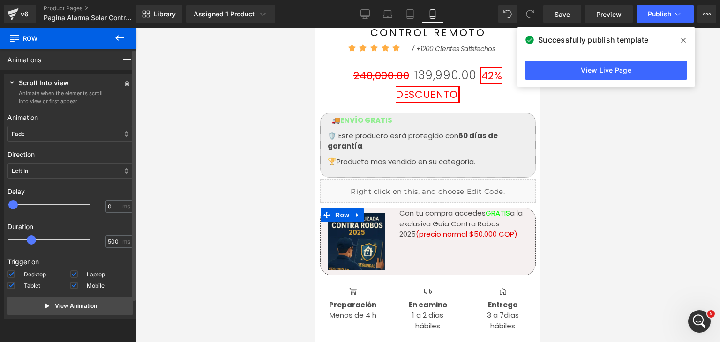
click at [46, 137] on div "Fade" at bounding box center [70, 134] width 125 height 16
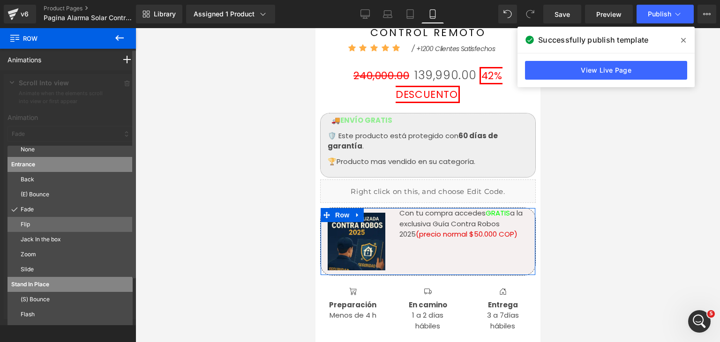
click at [39, 231] on div "Flip" at bounding box center [70, 224] width 125 height 15
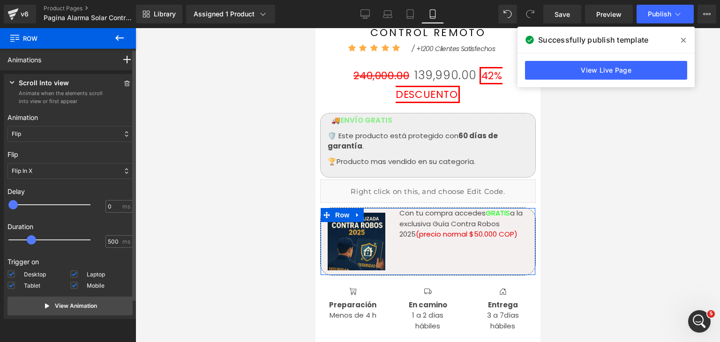
click at [56, 135] on div "Flip" at bounding box center [70, 134] width 125 height 16
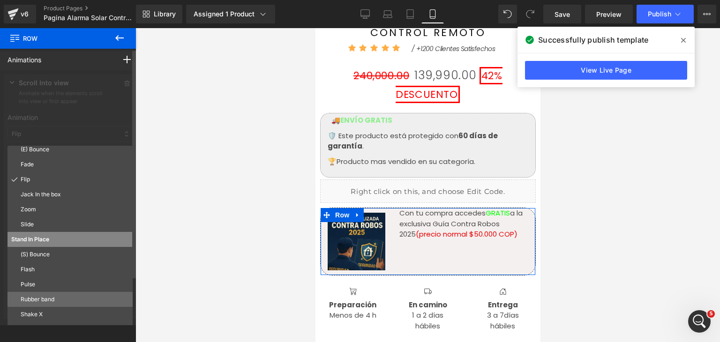
scroll to position [51, 0]
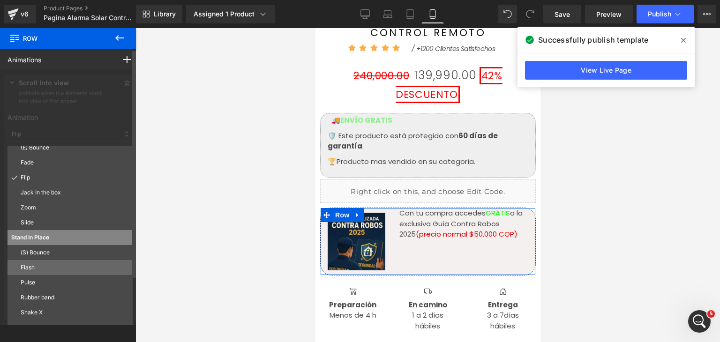
click at [44, 274] on div "Flash" at bounding box center [70, 267] width 125 height 15
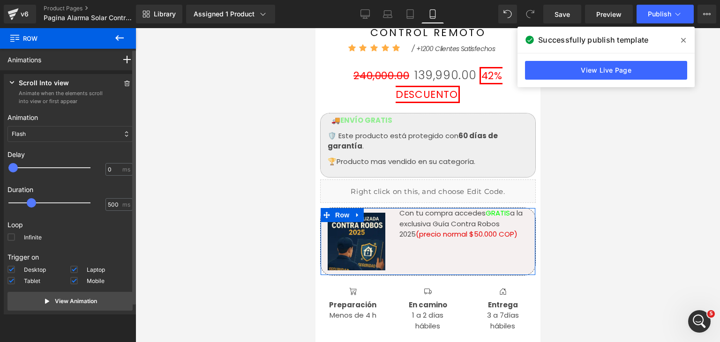
click at [60, 135] on div "Flash" at bounding box center [70, 134] width 125 height 16
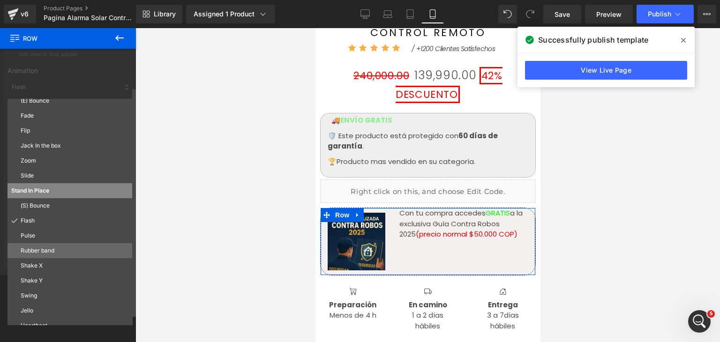
click at [45, 254] on p "Rubber band" at bounding box center [75, 251] width 108 height 8
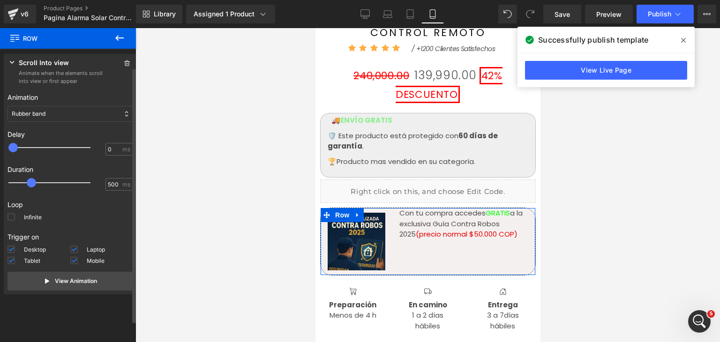
click at [64, 114] on div "Rubber band" at bounding box center [70, 114] width 125 height 16
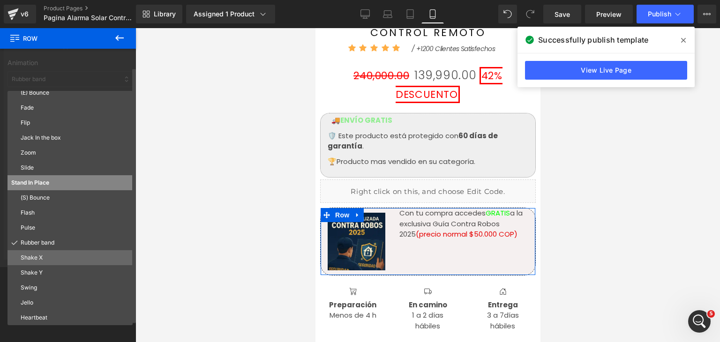
click at [45, 261] on p "Shake X" at bounding box center [75, 258] width 108 height 8
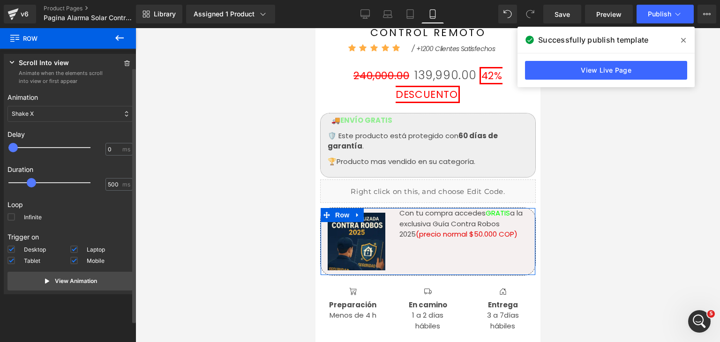
click at [60, 116] on div "Shake X" at bounding box center [70, 114] width 125 height 16
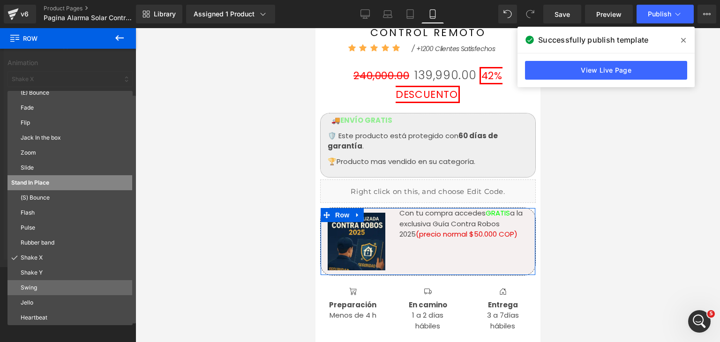
click at [52, 287] on p "Swing" at bounding box center [75, 288] width 108 height 8
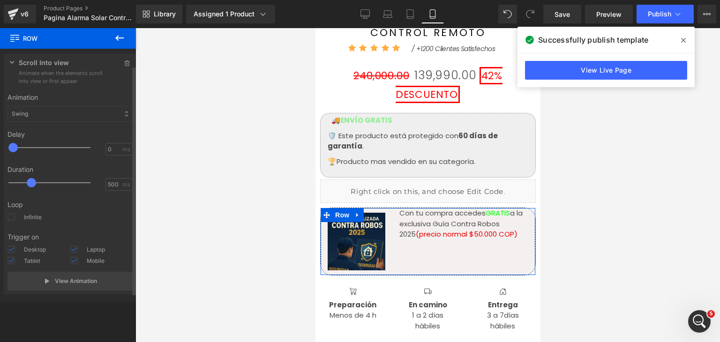
scroll to position [2051, 0]
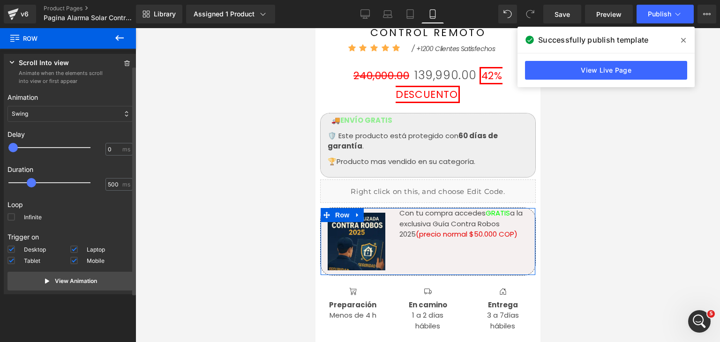
click at [54, 112] on div "Swing" at bounding box center [70, 114] width 125 height 16
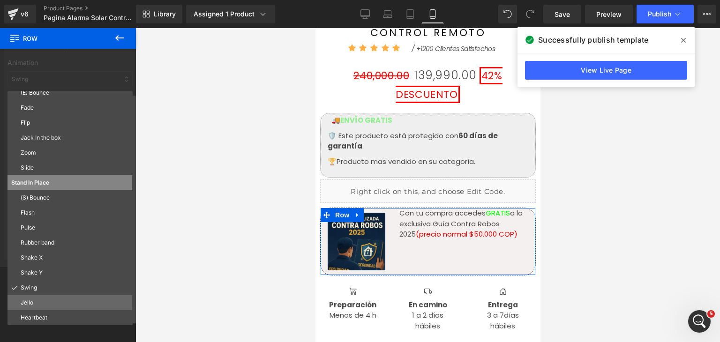
click at [38, 303] on p "Jello" at bounding box center [75, 303] width 108 height 8
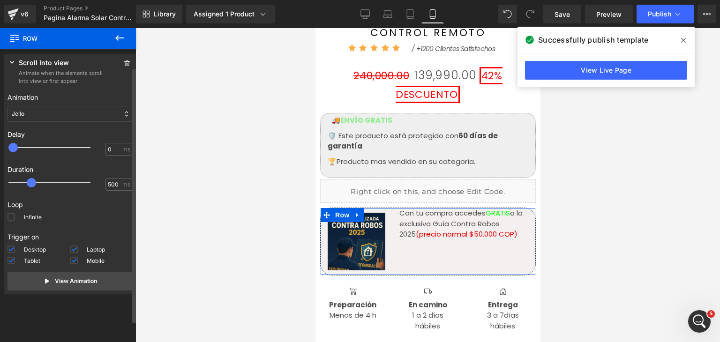
click at [81, 111] on div "Jello" at bounding box center [70, 114] width 125 height 16
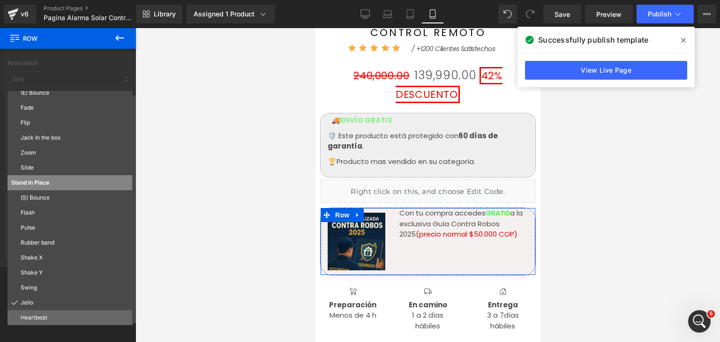
click at [48, 318] on p "Heartbeat" at bounding box center [75, 318] width 108 height 8
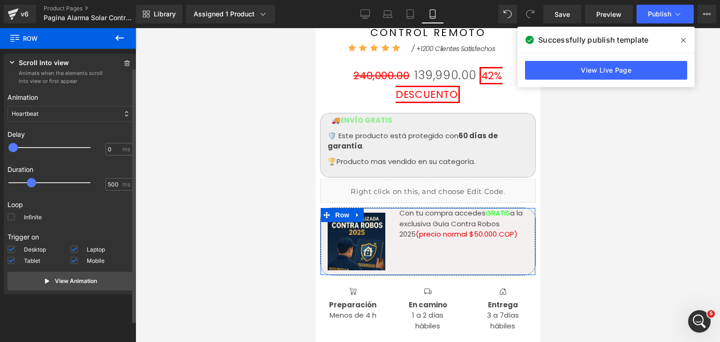
click at [66, 114] on div "Heartbeat" at bounding box center [70, 114] width 125 height 16
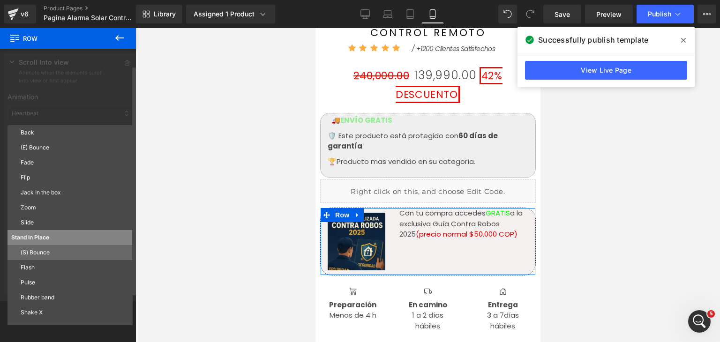
scroll to position [0, 0]
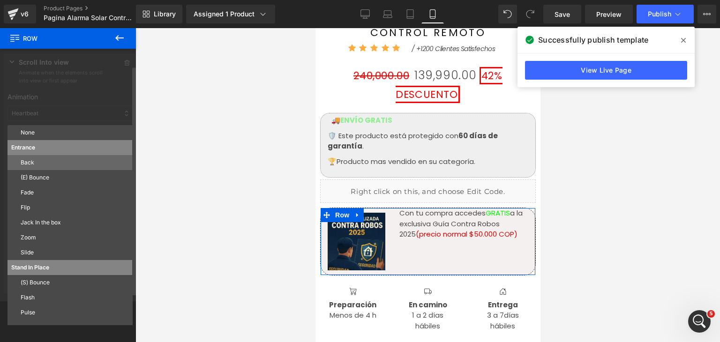
click at [38, 158] on div "Back" at bounding box center [70, 162] width 125 height 15
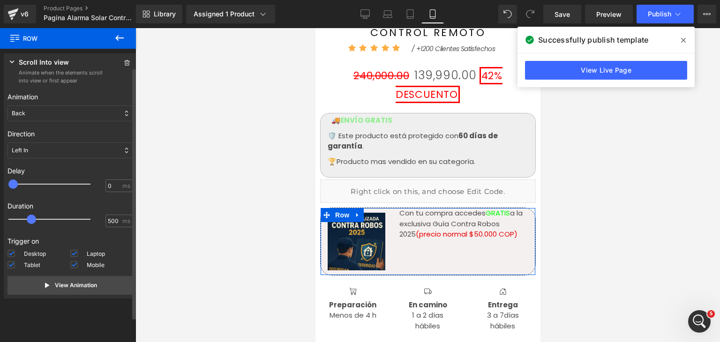
click at [52, 118] on div "Back" at bounding box center [70, 113] width 125 height 16
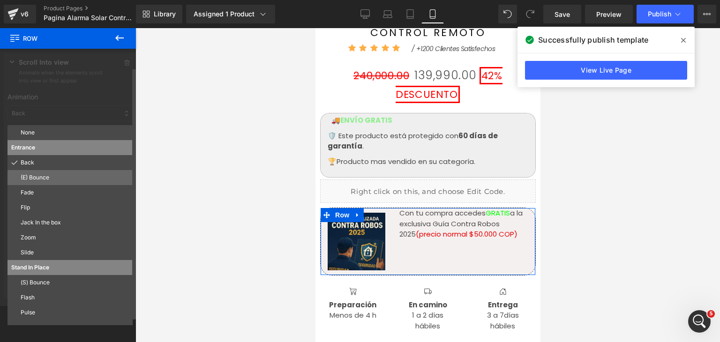
click at [35, 173] on p "(E) Bounce" at bounding box center [75, 177] width 108 height 8
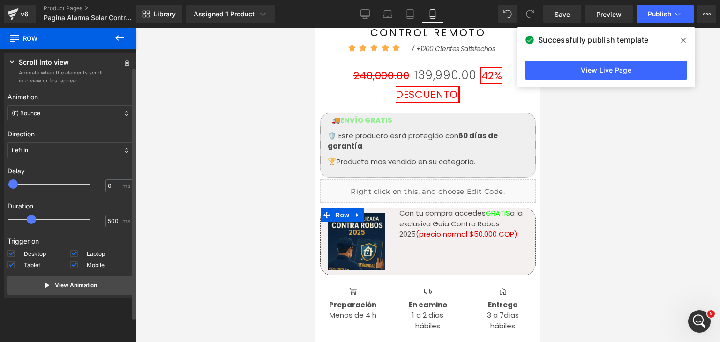
click at [65, 119] on div "(E) Bounce" at bounding box center [70, 113] width 125 height 16
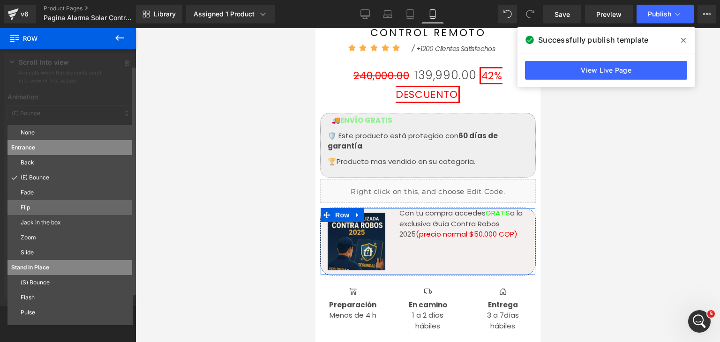
click at [45, 208] on p "Flip" at bounding box center [75, 207] width 108 height 8
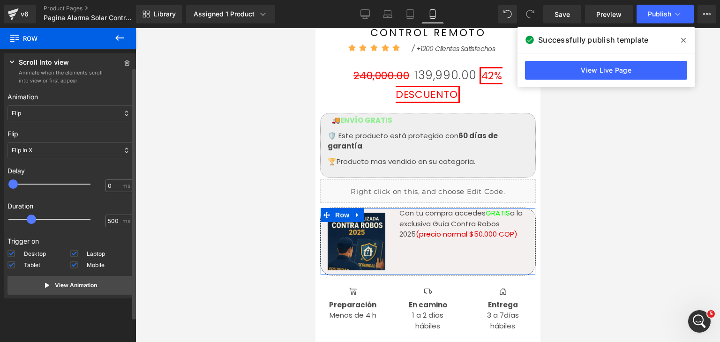
click at [45, 154] on div "Flip In X" at bounding box center [70, 151] width 125 height 16
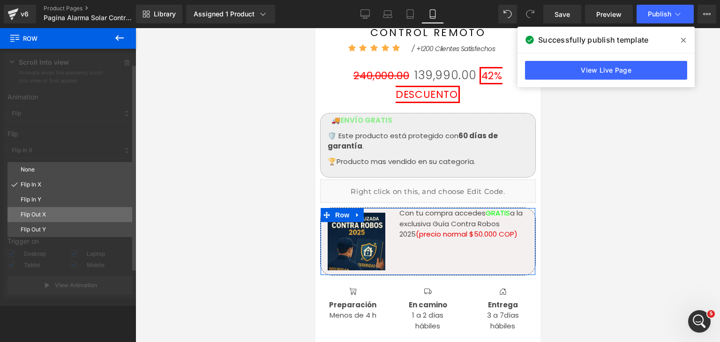
click at [41, 213] on p "Flip Out X" at bounding box center [75, 214] width 108 height 8
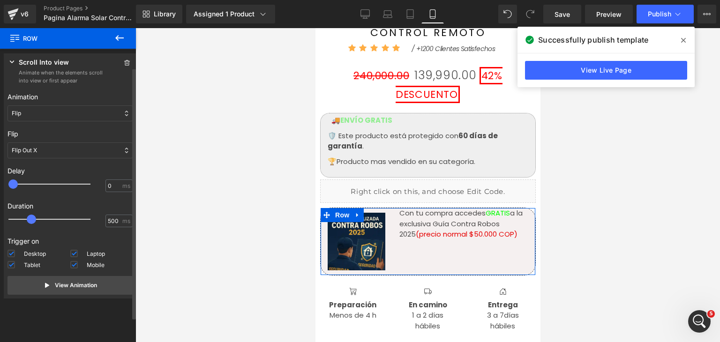
click at [48, 155] on div "Flip Out X" at bounding box center [70, 151] width 125 height 16
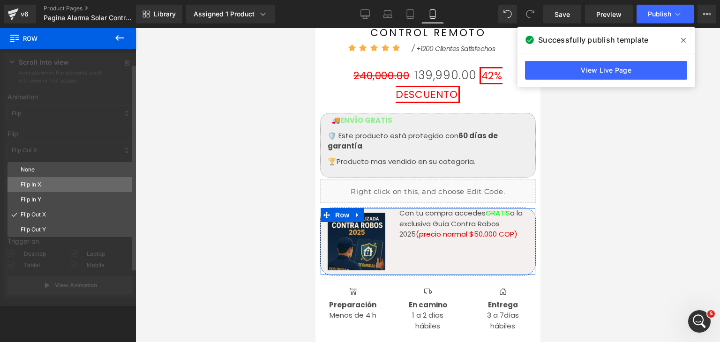
click at [43, 184] on p "Flip In X" at bounding box center [75, 184] width 108 height 8
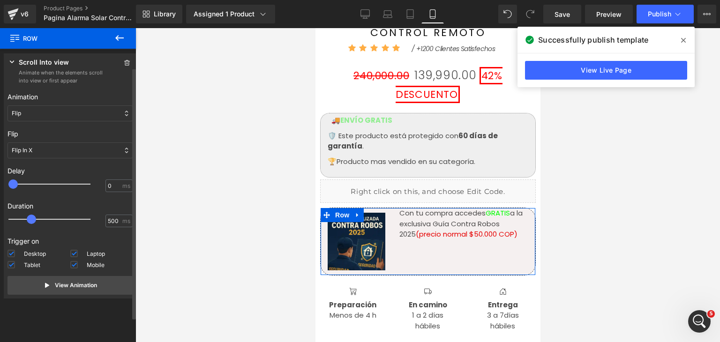
click at [45, 150] on div "Flip In X" at bounding box center [70, 151] width 125 height 16
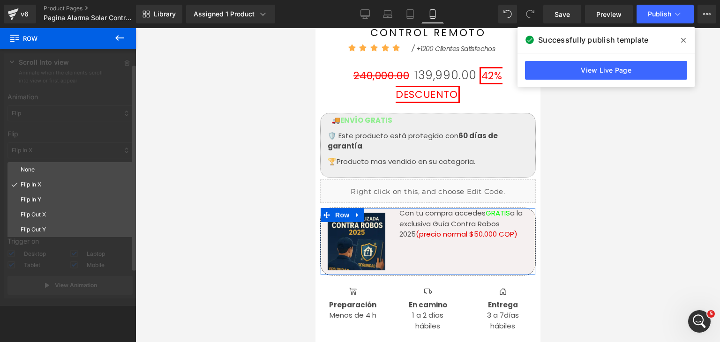
click at [81, 131] on div at bounding box center [70, 178] width 140 height 256
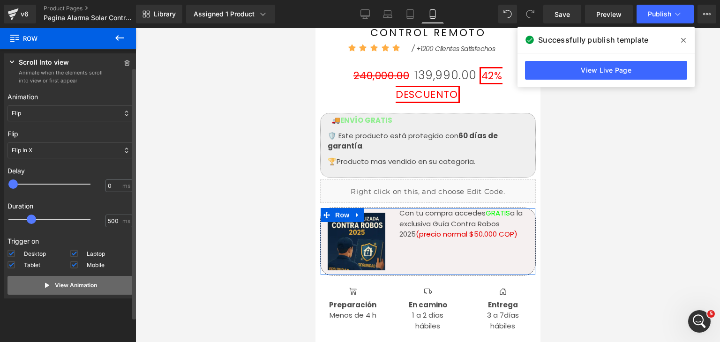
click at [73, 286] on p "View Animation" at bounding box center [76, 285] width 42 height 8
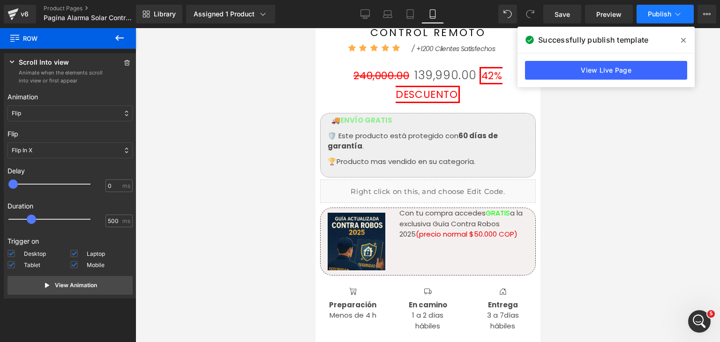
click at [657, 13] on span "Publish" at bounding box center [659, 14] width 23 height 8
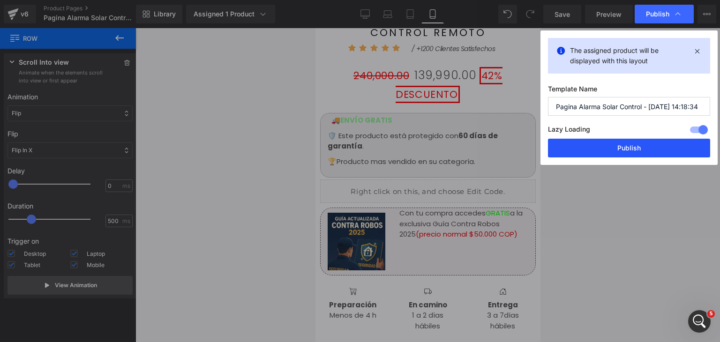
click at [630, 155] on button "Publish" at bounding box center [629, 148] width 162 height 19
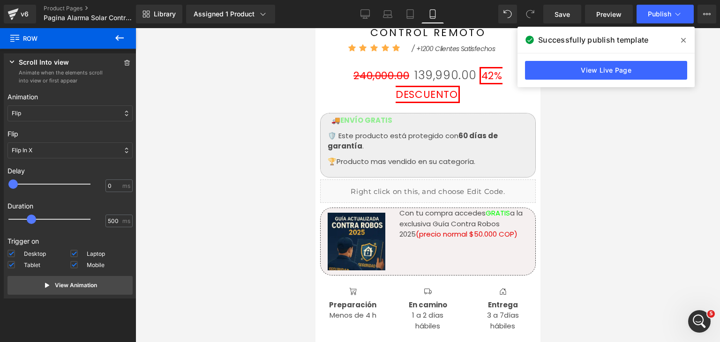
scroll to position [2015, 0]
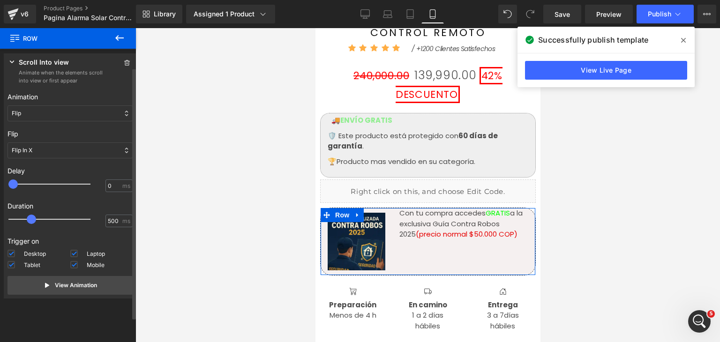
click at [72, 302] on div "Press " " button to add new interaction trigger with animation Scroll Into view…" at bounding box center [70, 178] width 140 height 256
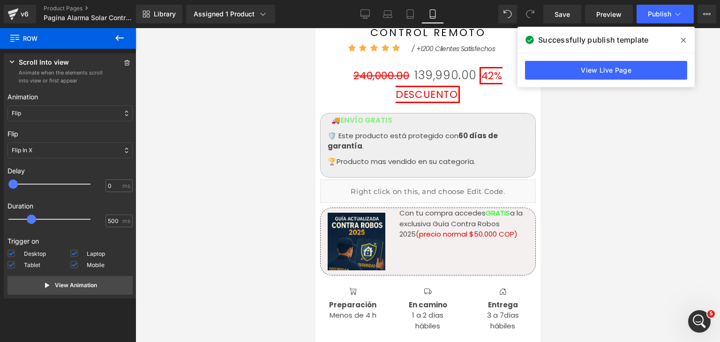
click at [121, 38] on icon at bounding box center [119, 38] width 8 height 6
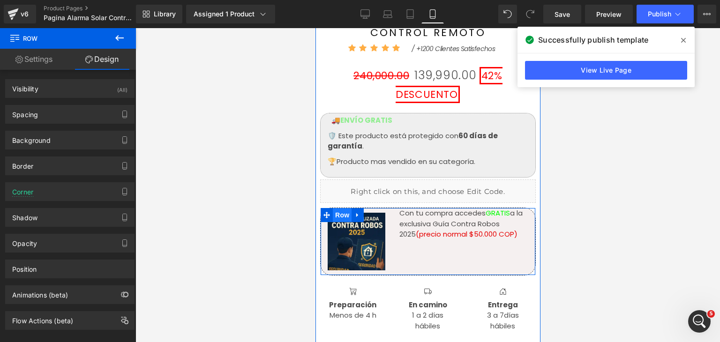
click at [344, 208] on span "Row" at bounding box center [341, 215] width 19 height 14
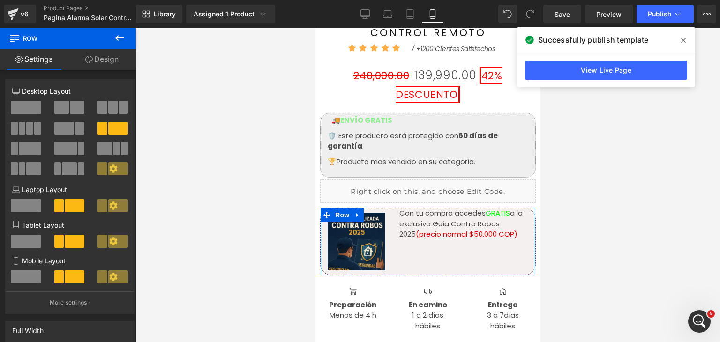
click at [113, 61] on link "Design" at bounding box center [102, 59] width 68 height 21
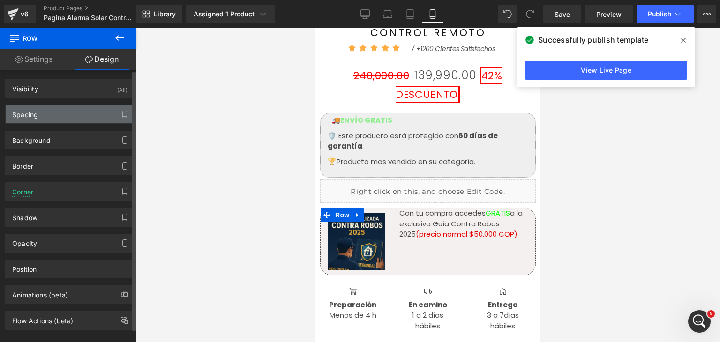
click at [67, 113] on div "Spacing" at bounding box center [70, 114] width 128 height 18
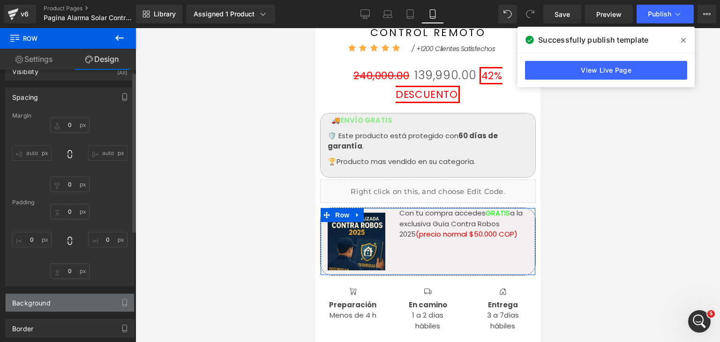
scroll to position [0, 0]
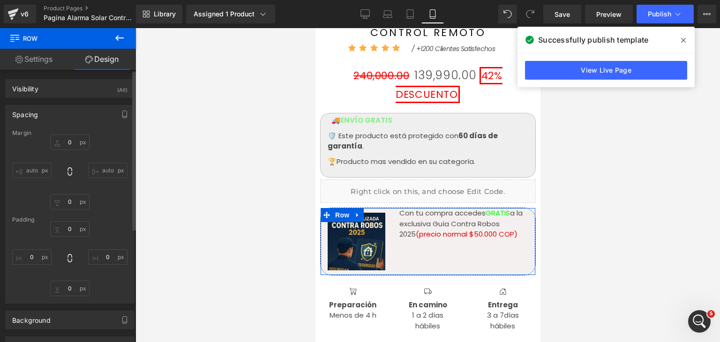
click at [41, 115] on div "Spacing" at bounding box center [70, 114] width 128 height 18
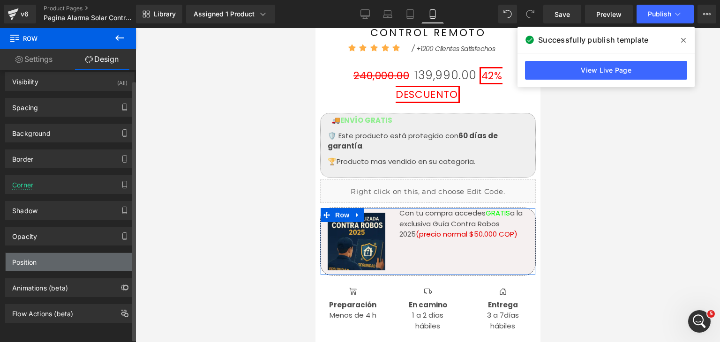
scroll to position [12, 0]
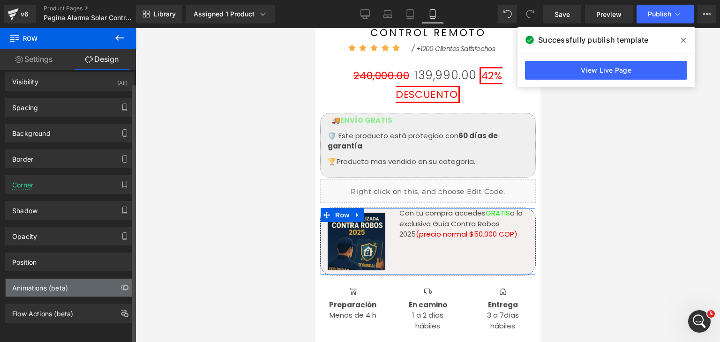
click at [49, 279] on div "Animations (beta)" at bounding box center [40, 285] width 56 height 13
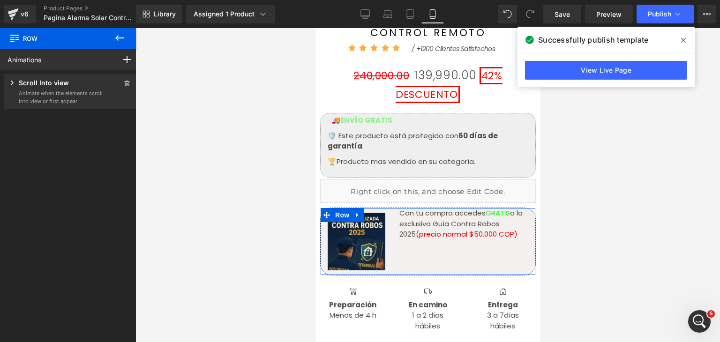
click at [63, 86] on p "Scroll Into view" at bounding box center [44, 84] width 50 height 12
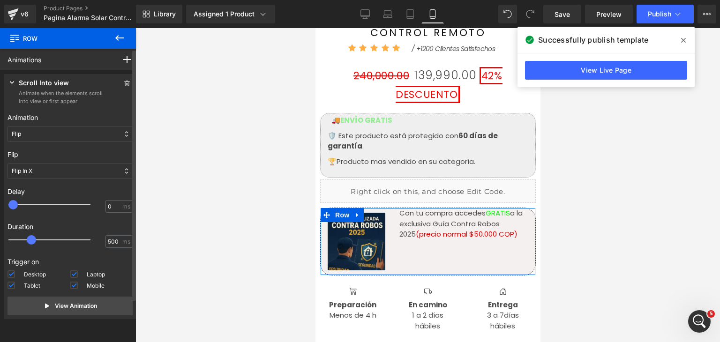
drag, startPoint x: 11, startPoint y: 207, endPoint x: 0, endPoint y: 213, distance: 12.8
click at [0, 213] on div "Press " " button to add new interaction trigger with animation Scroll Into view…" at bounding box center [70, 198] width 140 height 256
click at [71, 276] on span at bounding box center [74, 274] width 8 height 8
click at [0, 0] on input "Laptop" at bounding box center [0, 0] width 0 height 0
click at [14, 284] on span at bounding box center [12, 286] width 8 height 8
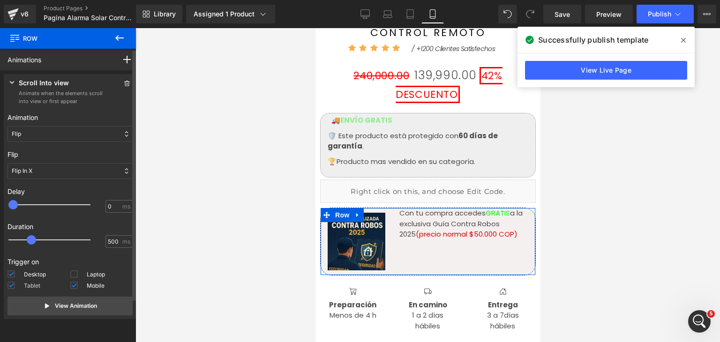
click at [0, 0] on input "Tablet" at bounding box center [0, 0] width 0 height 0
click at [14, 273] on span at bounding box center [12, 274] width 8 height 8
click at [0, 0] on input "Desktop" at bounding box center [0, 0] width 0 height 0
drag, startPoint x: 11, startPoint y: 204, endPoint x: 23, endPoint y: 204, distance: 11.7
click at [23, 204] on span at bounding box center [21, 204] width 9 height 9
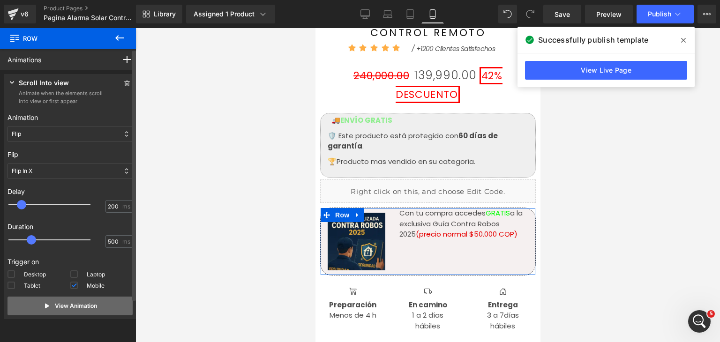
click at [55, 305] on p "View Animation" at bounding box center [76, 306] width 42 height 8
type input "400"
drag, startPoint x: 23, startPoint y: 207, endPoint x: 33, endPoint y: 210, distance: 10.5
click at [33, 210] on div at bounding box center [56, 204] width 82 height 19
click at [76, 306] on p "View Animation" at bounding box center [76, 306] width 42 height 8
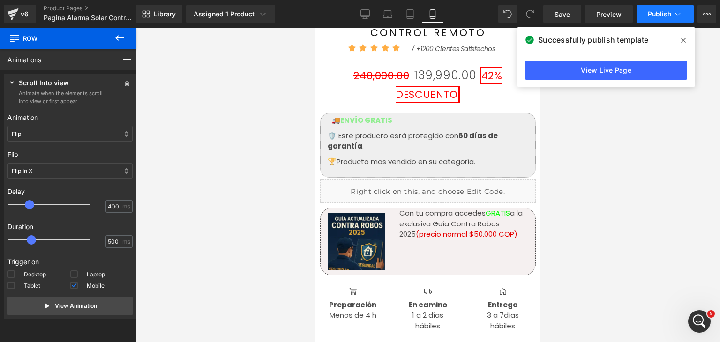
click at [653, 19] on button "Publish" at bounding box center [665, 14] width 57 height 19
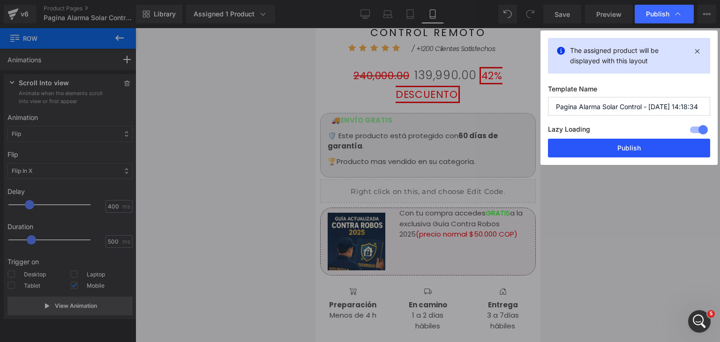
click at [632, 143] on button "Publish" at bounding box center [629, 148] width 162 height 19
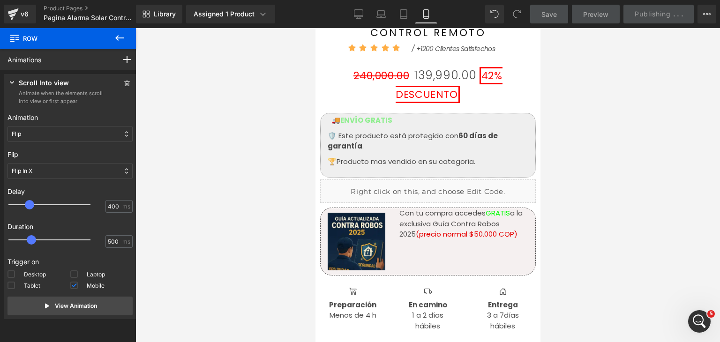
scroll to position [2051, 0]
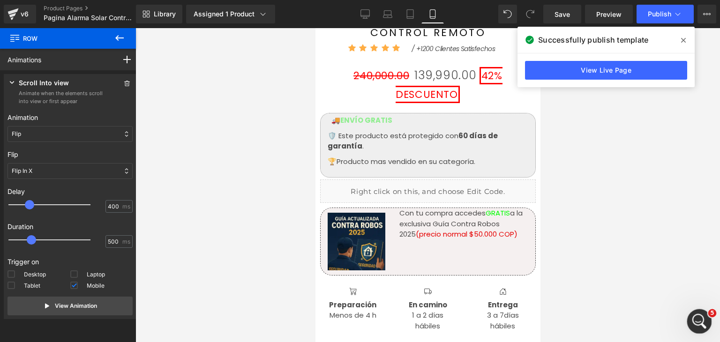
click at [707, 316] on div "Abrir Intercom Messenger" at bounding box center [698, 320] width 31 height 31
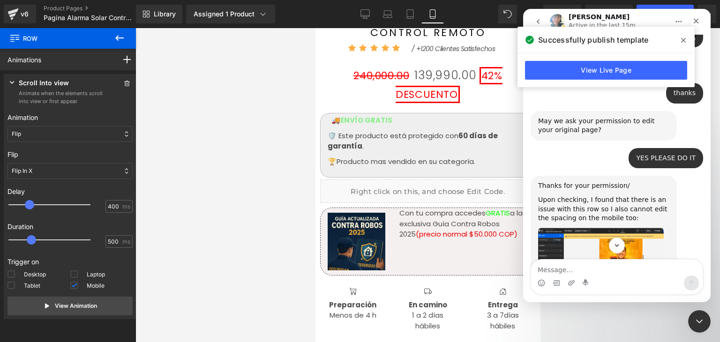
scroll to position [2189, 0]
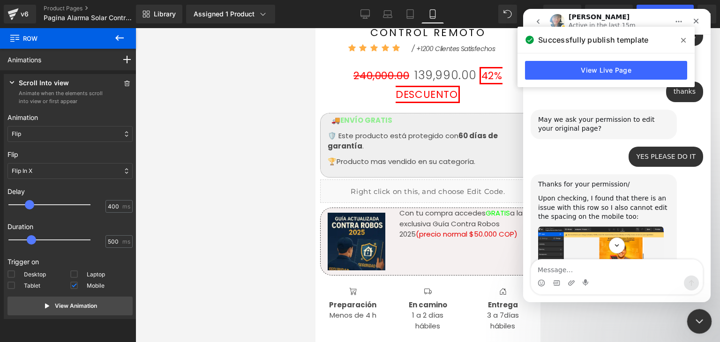
click at [698, 324] on icon "Cerrar Intercom Messenger" at bounding box center [697, 320] width 11 height 11
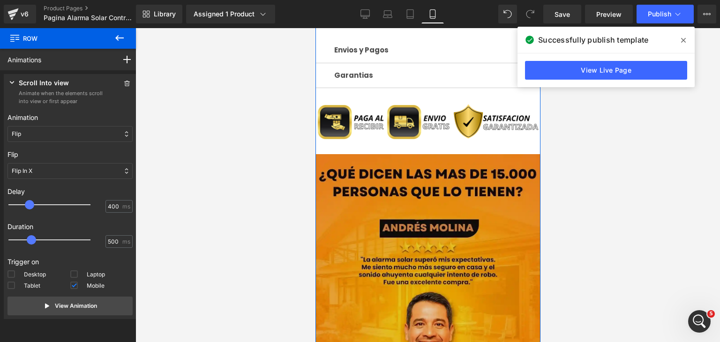
scroll to position [984, 0]
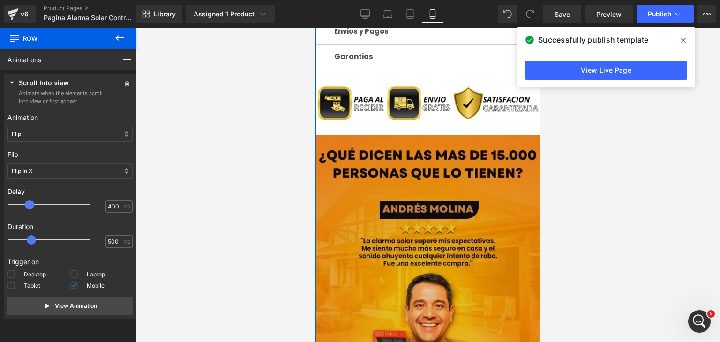
click at [403, 208] on img at bounding box center [427, 275] width 225 height 281
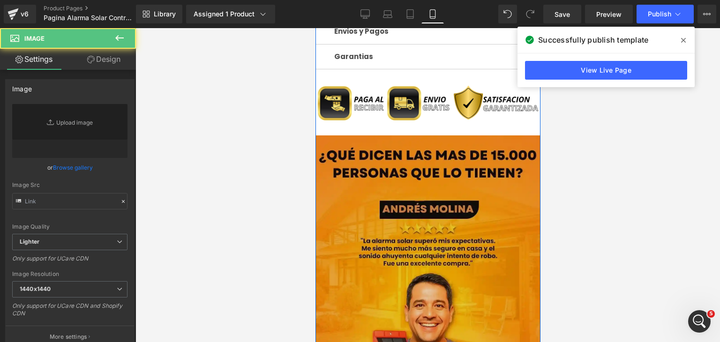
type input "https://i.ibb.co/WvrFxn09/RESE-AS-Que-dicen-las-m-s-de-15-000-personas-que-lo-t…"
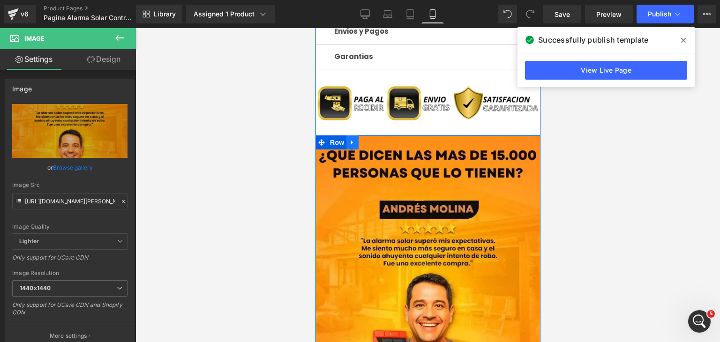
click at [352, 135] on link at bounding box center [352, 142] width 12 height 14
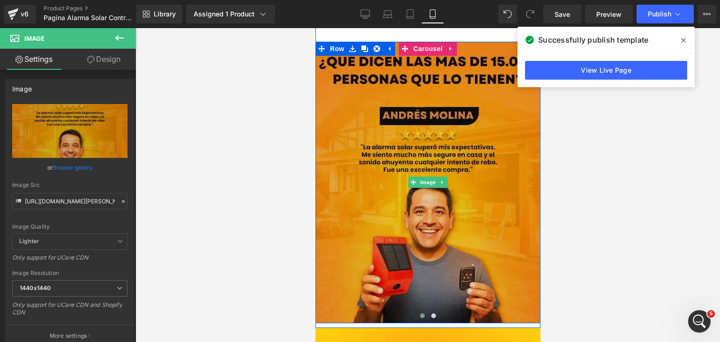
scroll to position [1031, 0]
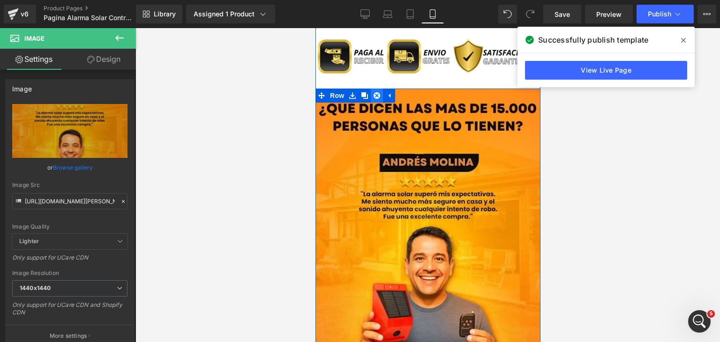
click at [374, 92] on icon at bounding box center [376, 95] width 7 height 7
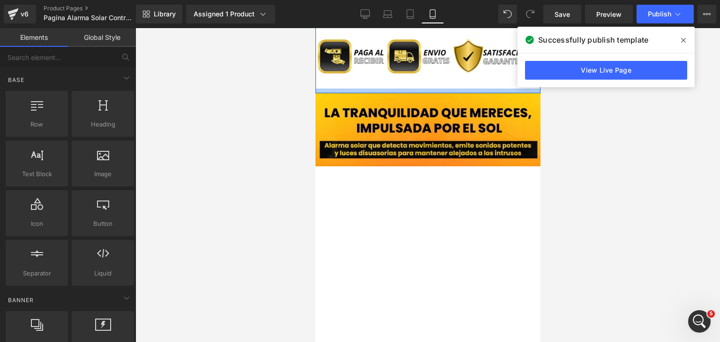
click at [425, 89] on div at bounding box center [427, 91] width 225 height 5
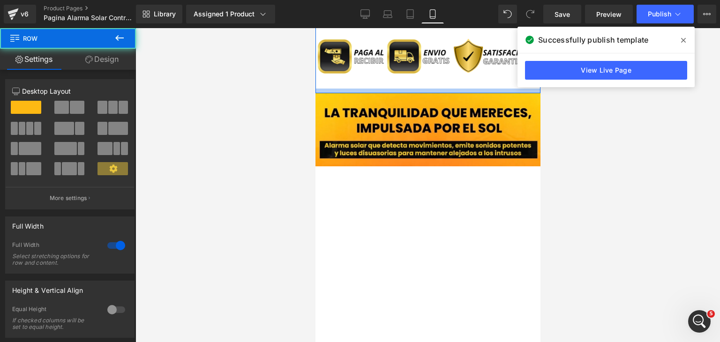
drag, startPoint x: 425, startPoint y: 74, endPoint x: 516, endPoint y: 139, distance: 112.2
click at [548, 149] on div at bounding box center [427, 185] width 585 height 314
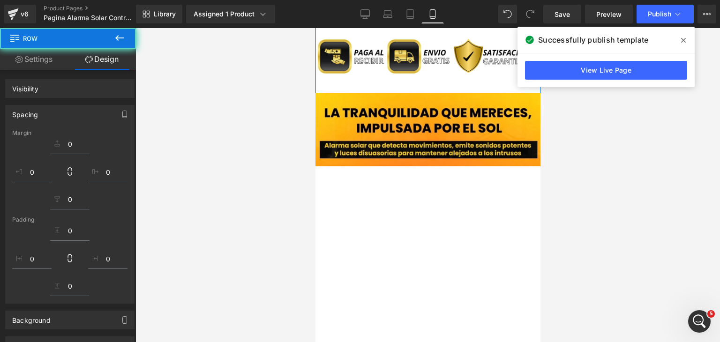
click at [563, 162] on div at bounding box center [427, 185] width 585 height 314
click at [685, 41] on icon at bounding box center [683, 41] width 5 height 8
click at [682, 39] on div at bounding box center [427, 185] width 585 height 314
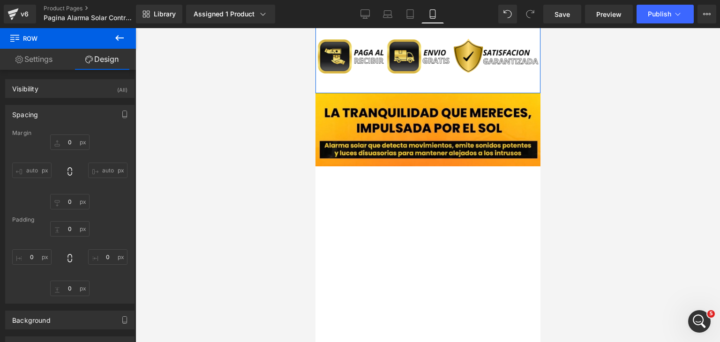
click at [686, 42] on div at bounding box center [427, 185] width 585 height 314
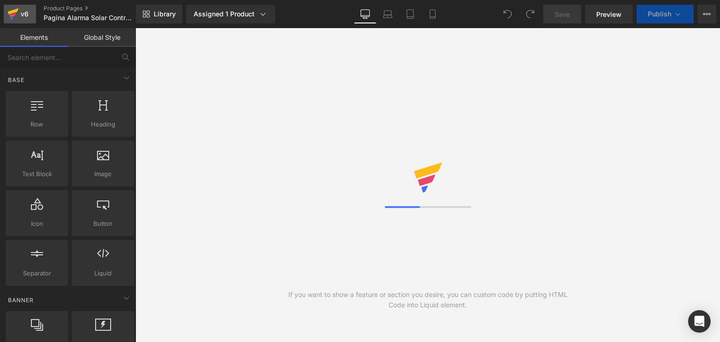
click at [20, 19] on div "v6" at bounding box center [25, 14] width 12 height 12
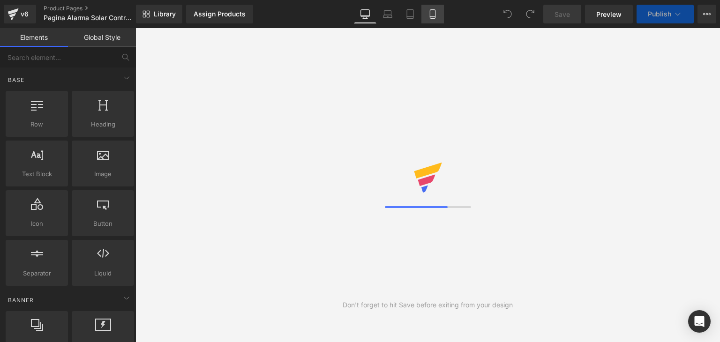
click at [431, 14] on icon at bounding box center [432, 13] width 9 height 9
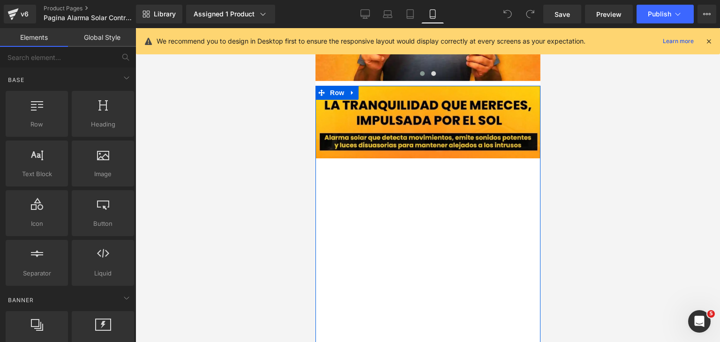
scroll to position [1313, 0]
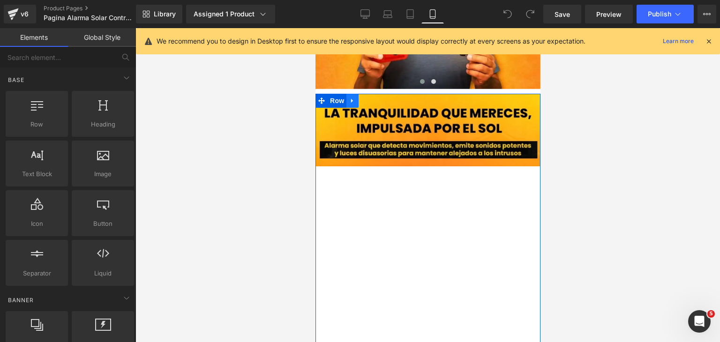
click at [351, 98] on icon at bounding box center [352, 100] width 2 height 4
click at [373, 98] on icon at bounding box center [376, 101] width 7 height 7
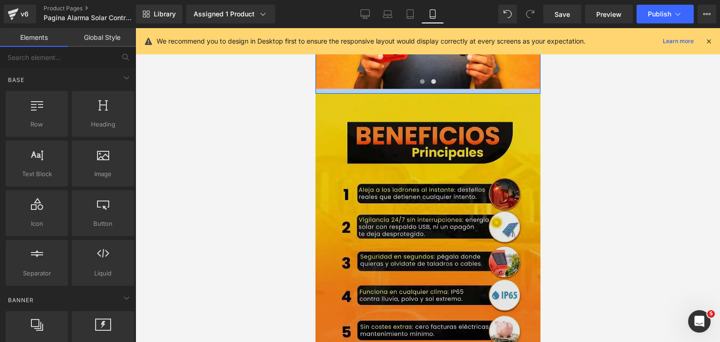
drag, startPoint x: 383, startPoint y: 74, endPoint x: 495, endPoint y: 177, distance: 152.0
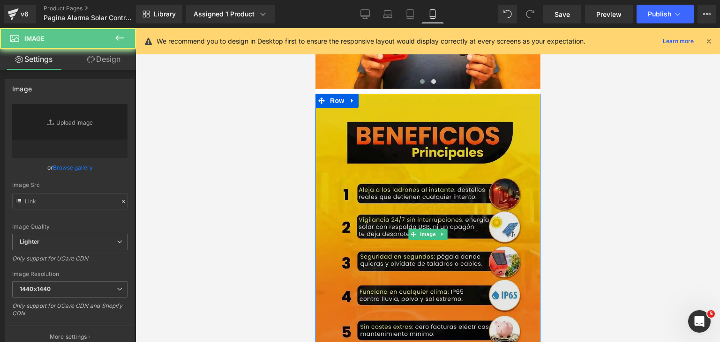
type input "https://i.ibb.co/Dg7N5H33/1-1-11zon-1-11zon.webp"
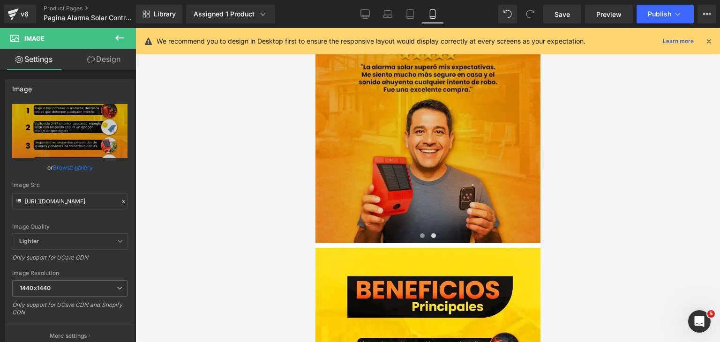
scroll to position [1125, 0]
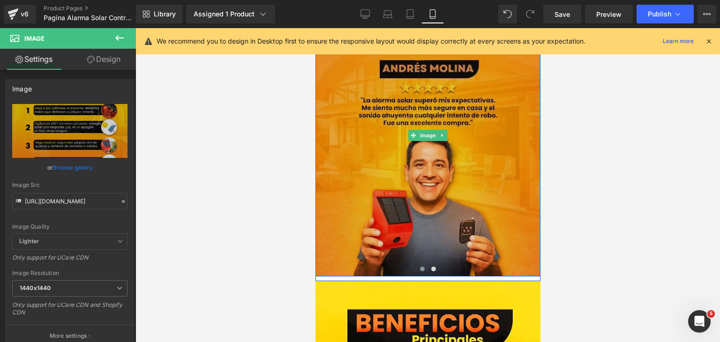
click at [497, 120] on img at bounding box center [427, 135] width 225 height 281
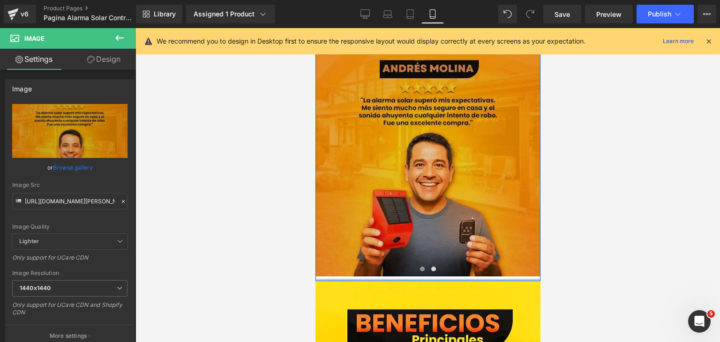
drag, startPoint x: 448, startPoint y: 262, endPoint x: 475, endPoint y: 171, distance: 94.8
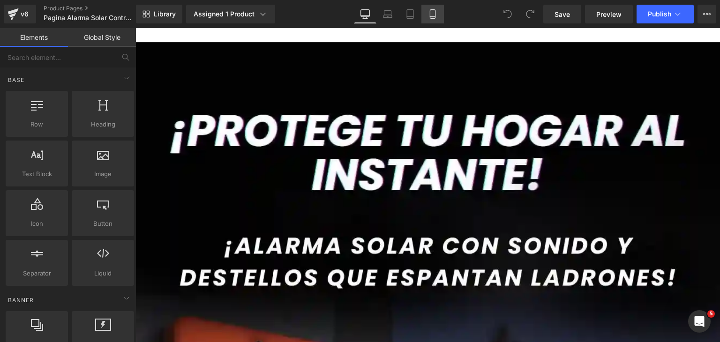
click at [428, 19] on link "Mobile" at bounding box center [432, 14] width 23 height 19
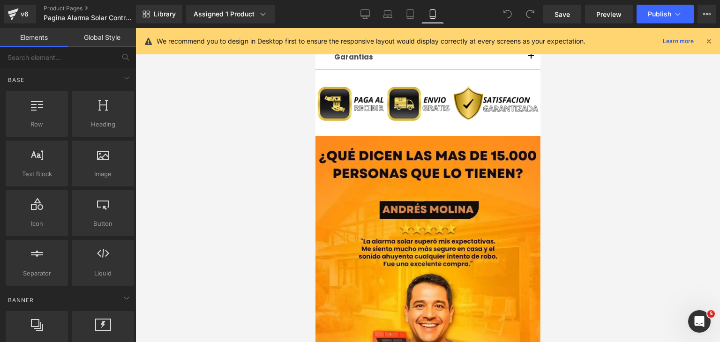
scroll to position [984, 0]
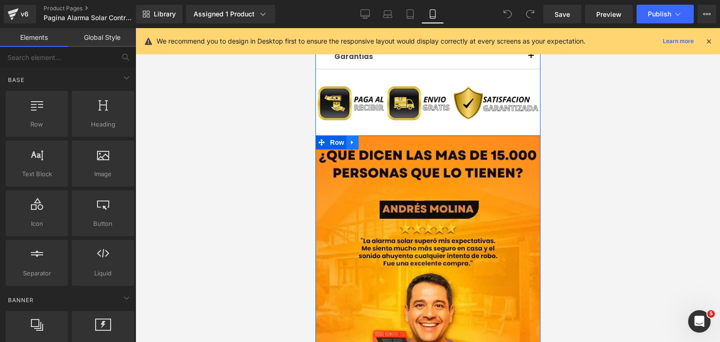
click at [350, 139] on icon at bounding box center [352, 142] width 7 height 7
click at [373, 139] on icon at bounding box center [376, 142] width 7 height 7
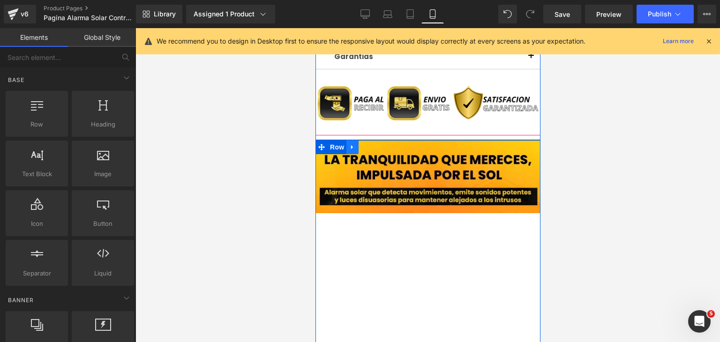
click at [349, 144] on icon at bounding box center [352, 147] width 7 height 7
click at [373, 144] on icon at bounding box center [376, 147] width 7 height 7
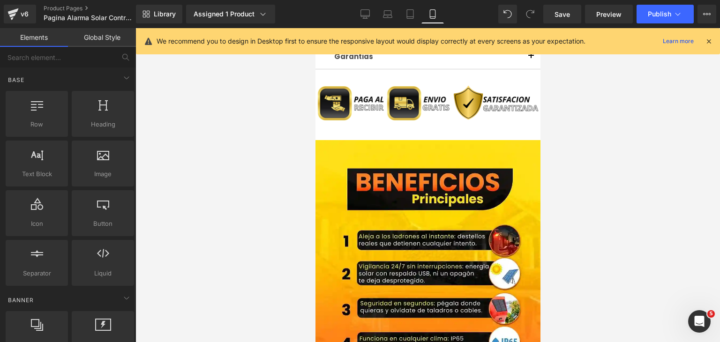
click at [711, 40] on icon at bounding box center [709, 41] width 8 height 8
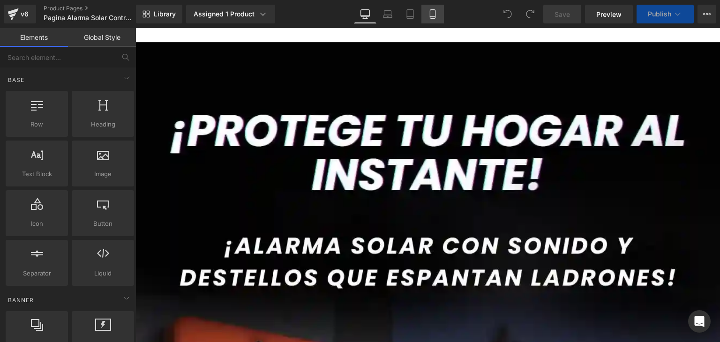
click at [425, 14] on link "Mobile" at bounding box center [432, 14] width 23 height 19
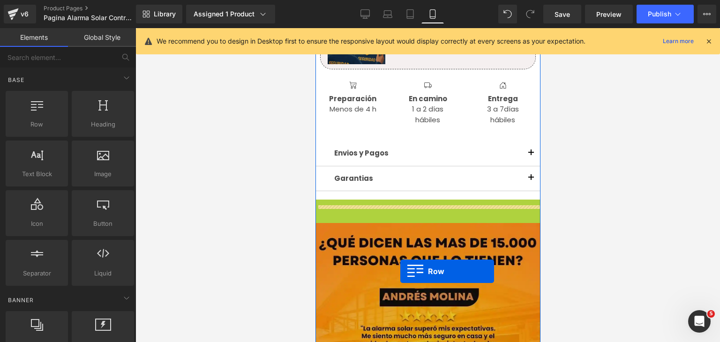
scroll to position [984, 0]
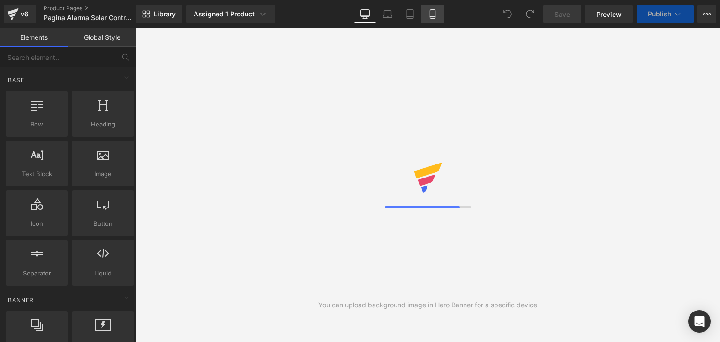
click at [438, 20] on link "Mobile" at bounding box center [432, 14] width 23 height 19
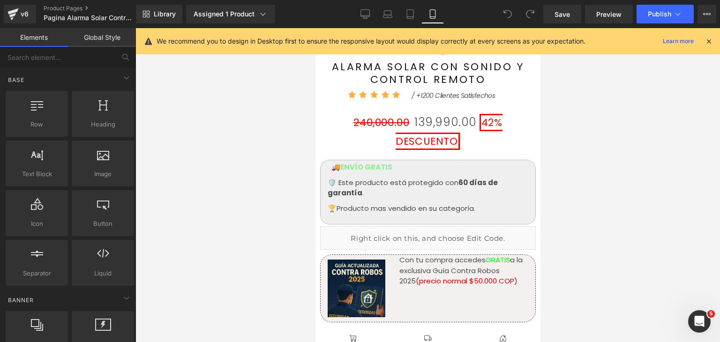
click at [702, 319] on icon "Abrir Intercom Messenger" at bounding box center [699, 321] width 15 height 15
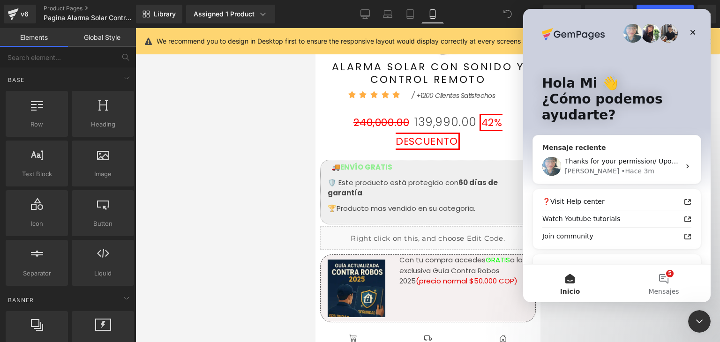
click at [627, 170] on div "[PERSON_NAME] • Hace 3m" at bounding box center [622, 171] width 115 height 10
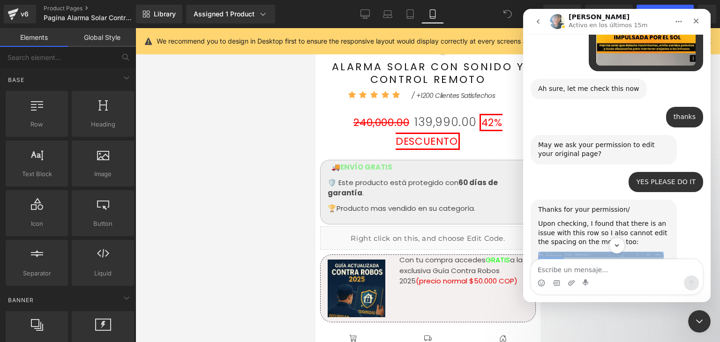
scroll to position [2144, 0]
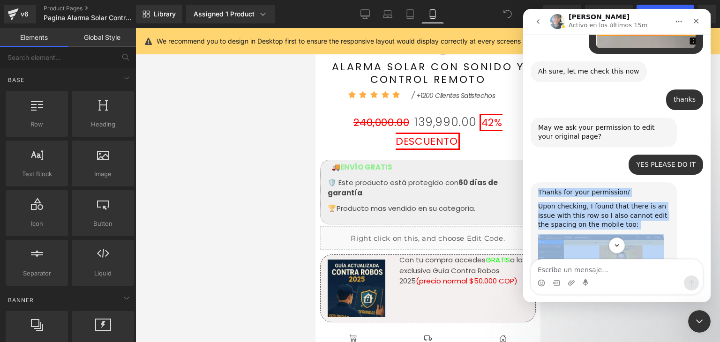
drag, startPoint x: 655, startPoint y: 228, endPoint x: 538, endPoint y: 86, distance: 184.2
click at [538, 182] on div "Thanks for your permission/ Upon checking, I found that there is an issue with …" at bounding box center [604, 293] width 146 height 222
copy div "Thanks for your permission/ Upon checking, I found that there is an issue with …"
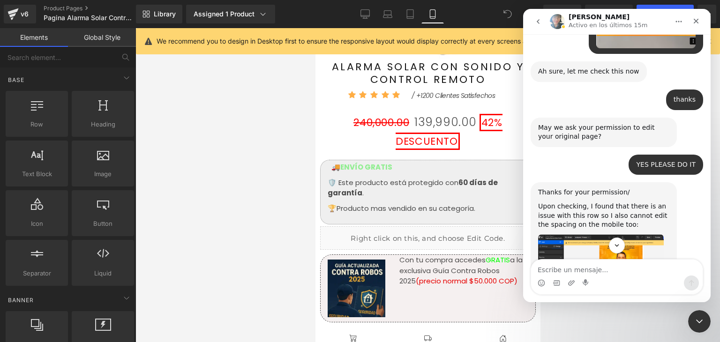
click at [598, 280] on div "Intercom Messenger" at bounding box center [617, 283] width 172 height 15
click at [599, 269] on textarea "Escribe un mensaje..." at bounding box center [617, 268] width 172 height 16
paste textarea "In my country, it's too late, dear [PERSON_NAME]. I trust the error can be reso…"
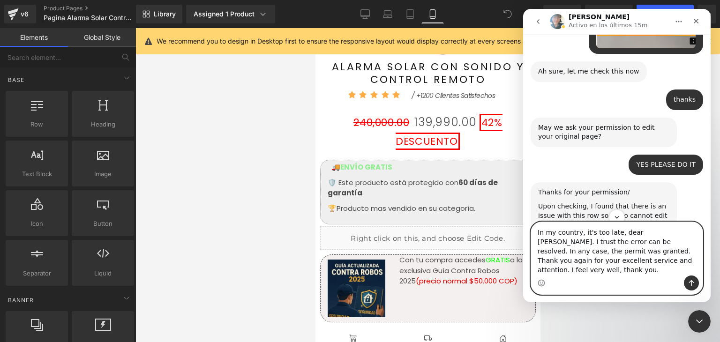
type textarea "In my country, it's too late, dear [PERSON_NAME]. I trust the error can be reso…"
click at [695, 284] on button "Enviar un mensaje…" at bounding box center [691, 283] width 15 height 15
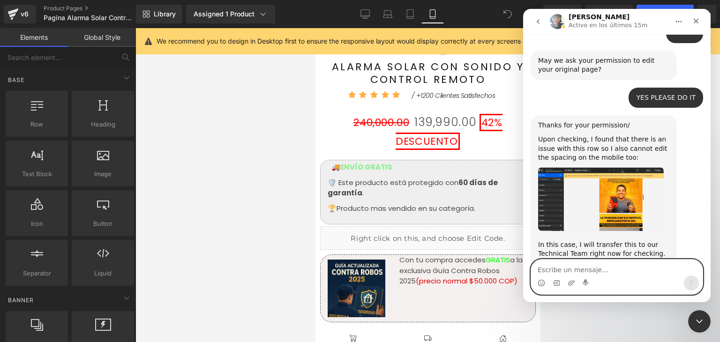
scroll to position [2263, 0]
